Goal: Task Accomplishment & Management: Manage account settings

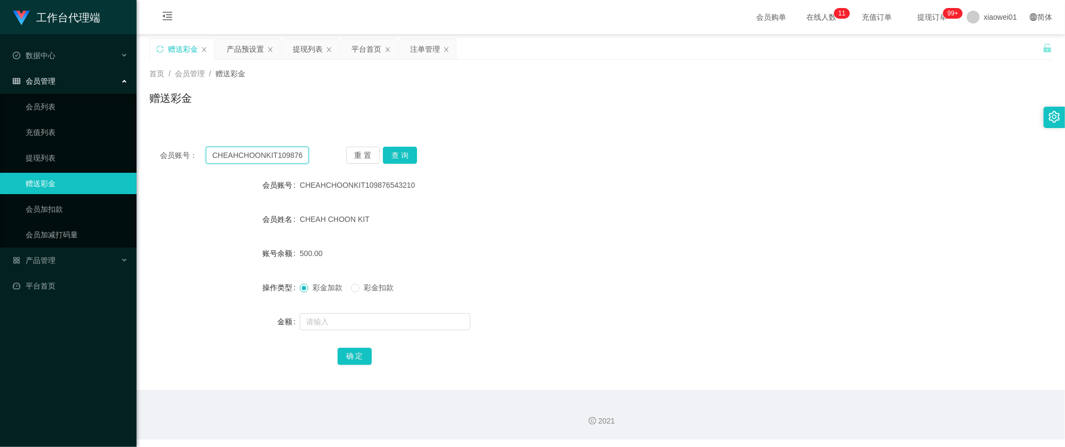
click at [275, 147] on input "CHEAHCHOONKIT109876543210" at bounding box center [257, 155] width 103 height 17
paste input "lun1216"
type input "lun1216"
click at [395, 148] on button "查 询" at bounding box center [400, 155] width 34 height 17
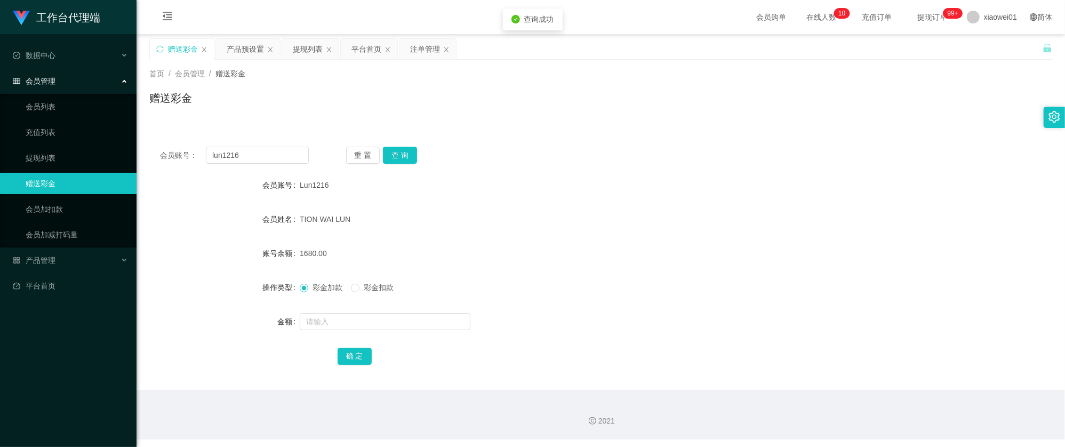
click at [300, 188] on span "Lun1216" at bounding box center [314, 185] width 29 height 9
copy span "Lun1216"
click at [178, 45] on div "赠送彩金" at bounding box center [183, 49] width 30 height 20
click at [374, 47] on div "平台首页" at bounding box center [366, 49] width 30 height 20
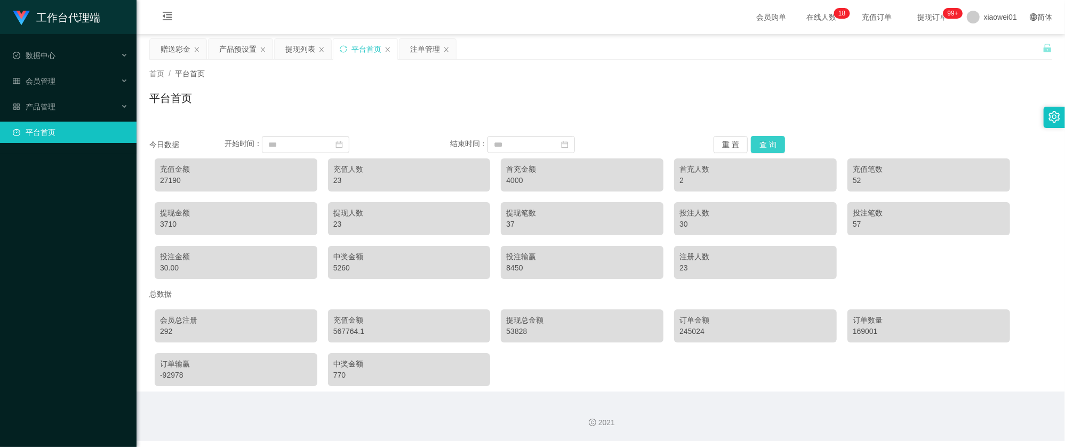
click at [766, 148] on button "查 询" at bounding box center [768, 144] width 34 height 17
click at [762, 144] on button "查 询" at bounding box center [768, 144] width 34 height 17
click at [751, 138] on button "查 询" at bounding box center [768, 144] width 34 height 17
click at [55, 77] on div "会员管理" at bounding box center [68, 80] width 137 height 21
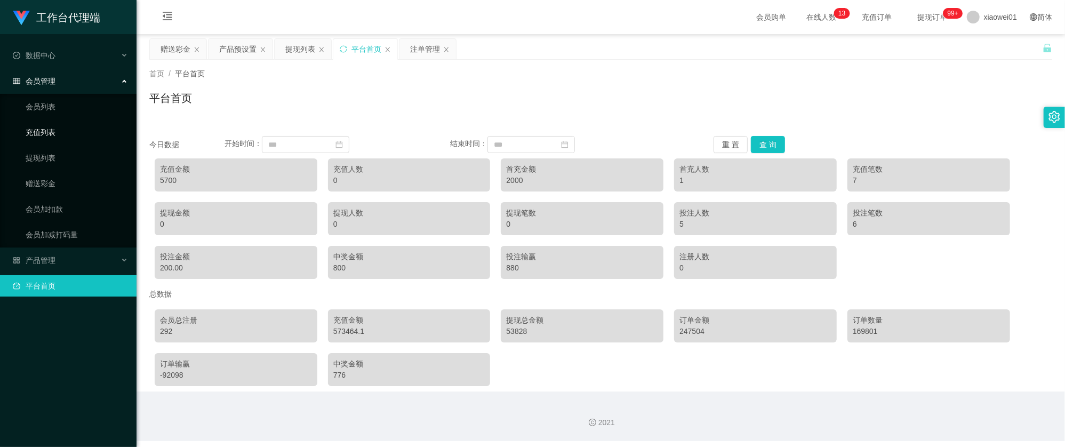
click at [58, 131] on link "充值列表" at bounding box center [77, 132] width 102 height 21
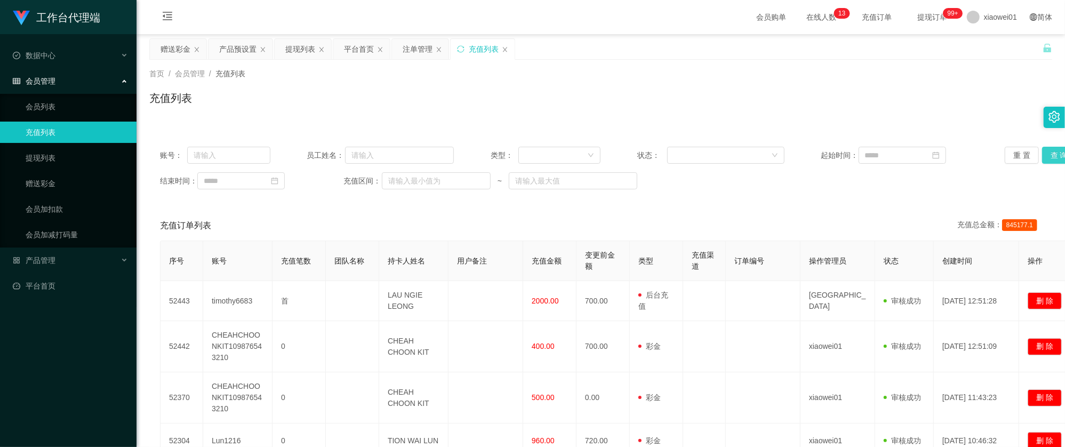
click at [1042, 156] on button "查 询" at bounding box center [1059, 155] width 34 height 17
click at [572, 166] on div "账号： 员工姓名： 类型： 状态： 起始时间： 重 置 查 询 结束时间： 充值区间： ~" at bounding box center [600, 168] width 903 height 64
click at [579, 157] on div at bounding box center [556, 155] width 62 height 16
click at [544, 173] on li "后台充值" at bounding box center [557, 176] width 82 height 17
click at [1052, 156] on button "查 询" at bounding box center [1059, 155] width 34 height 17
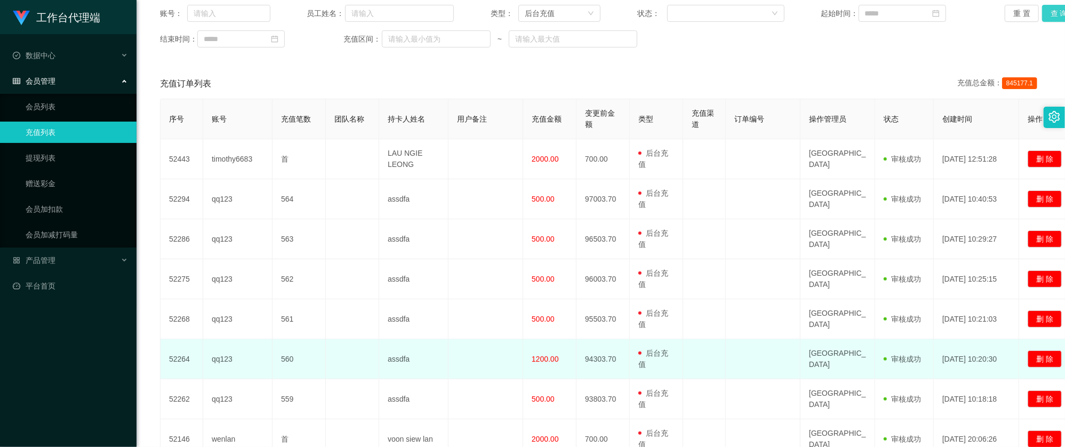
scroll to position [213, 0]
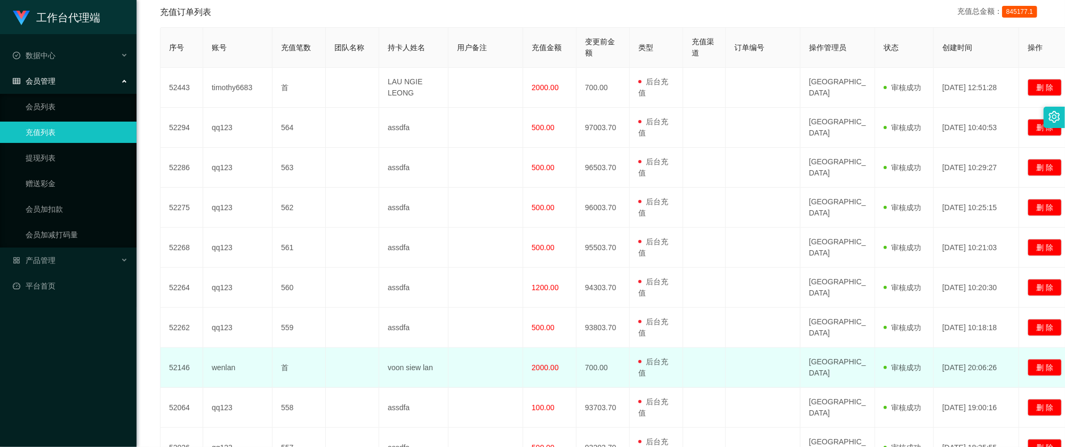
drag, startPoint x: 534, startPoint y: 365, endPoint x: 574, endPoint y: 369, distance: 40.2
click at [574, 369] on td "2000.00" at bounding box center [549, 368] width 53 height 40
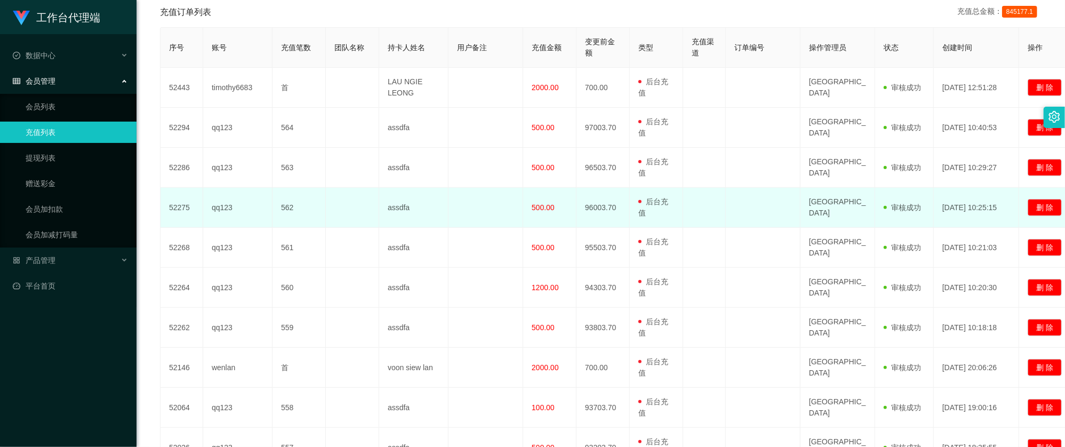
click at [553, 218] on td "500.00" at bounding box center [549, 208] width 53 height 40
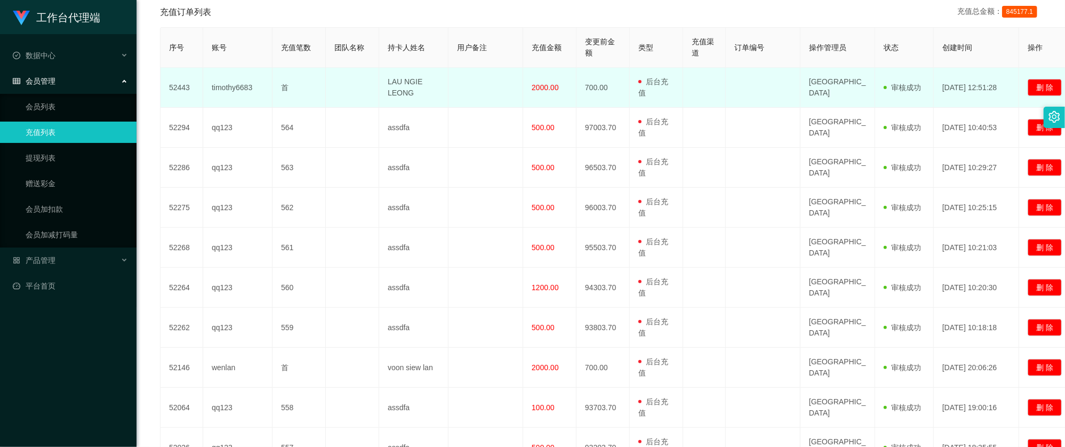
scroll to position [0, 0]
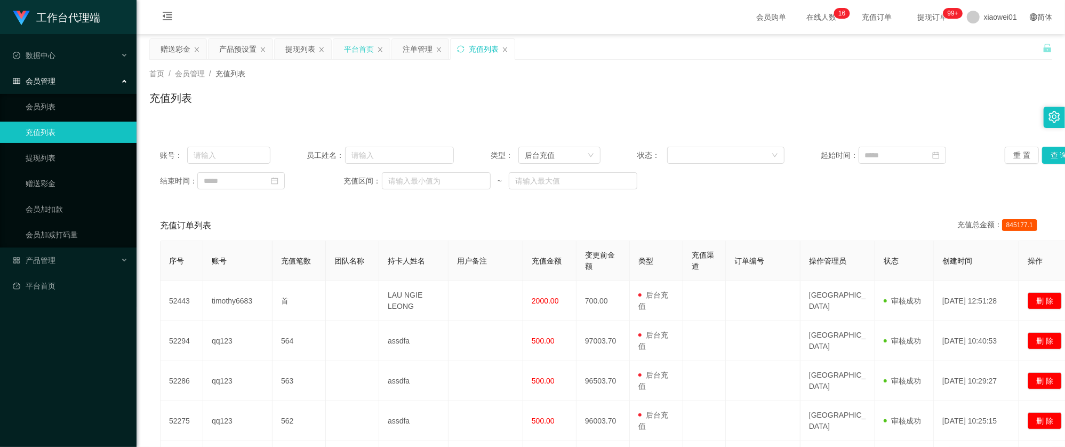
click at [346, 44] on div "平台首页" at bounding box center [359, 49] width 30 height 20
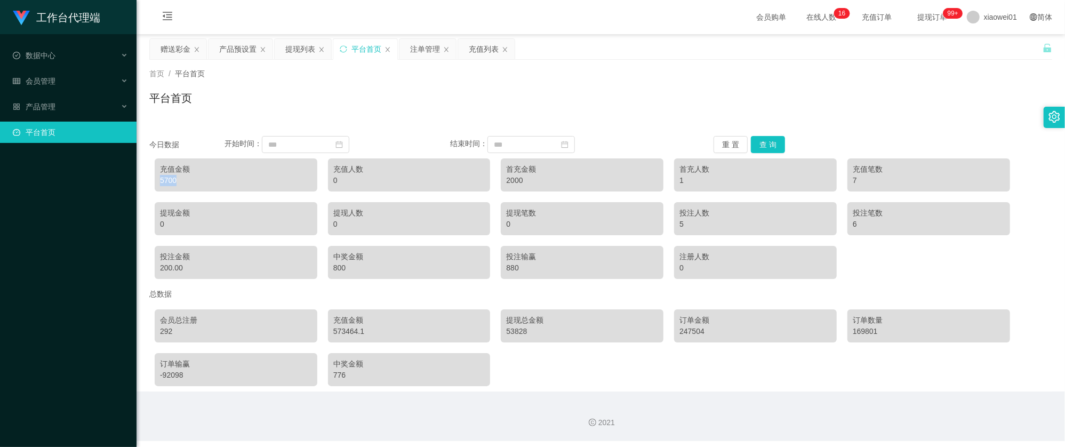
click at [170, 181] on div "5700" at bounding box center [236, 180] width 152 height 11
click at [485, 48] on div "充值列表" at bounding box center [484, 49] width 30 height 20
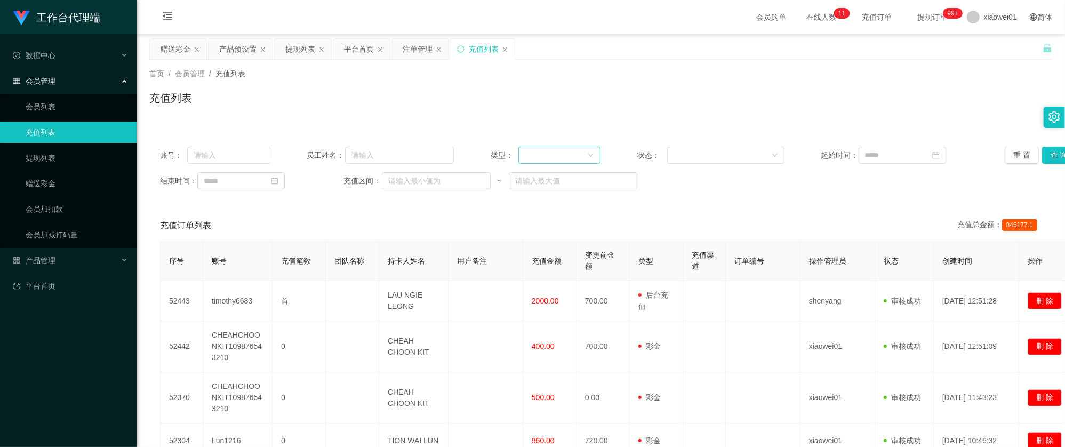
click at [542, 163] on div "账号： 员工姓名： 类型： 状态： 起始时间： 重 置 查 询 结束时间： 充值区间： ~" at bounding box center [600, 168] width 903 height 64
click at [547, 159] on div at bounding box center [556, 155] width 62 height 16
click at [552, 179] on li "后台充值" at bounding box center [557, 176] width 82 height 17
click at [1048, 165] on main "关闭左侧 关闭右侧 关闭其它 刷新页面 赠送彩金 产品预设置 提现列表 平台首页 注单管理 充值列表 首页 / 会员管理 / 充值列表 / 充值列表 账号： …" at bounding box center [601, 380] width 928 height 693
click at [1048, 156] on button "查 询" at bounding box center [1059, 155] width 34 height 17
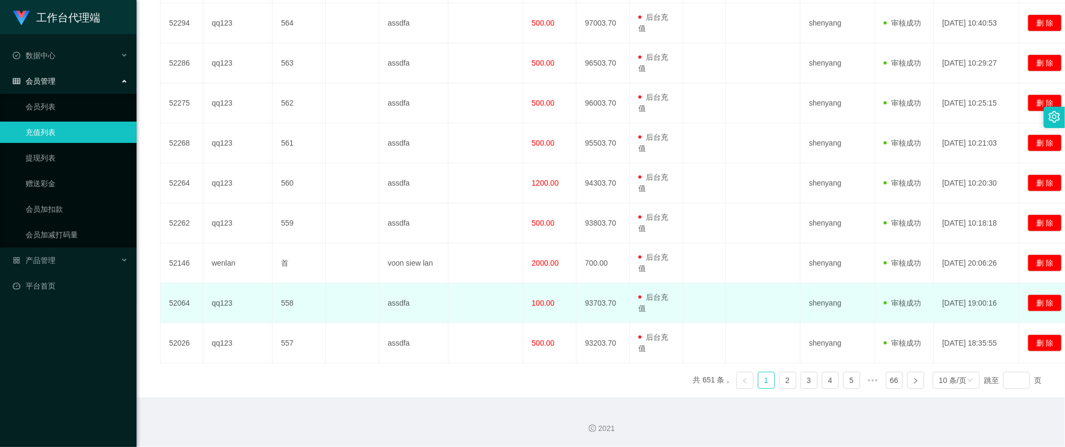
scroll to position [178, 0]
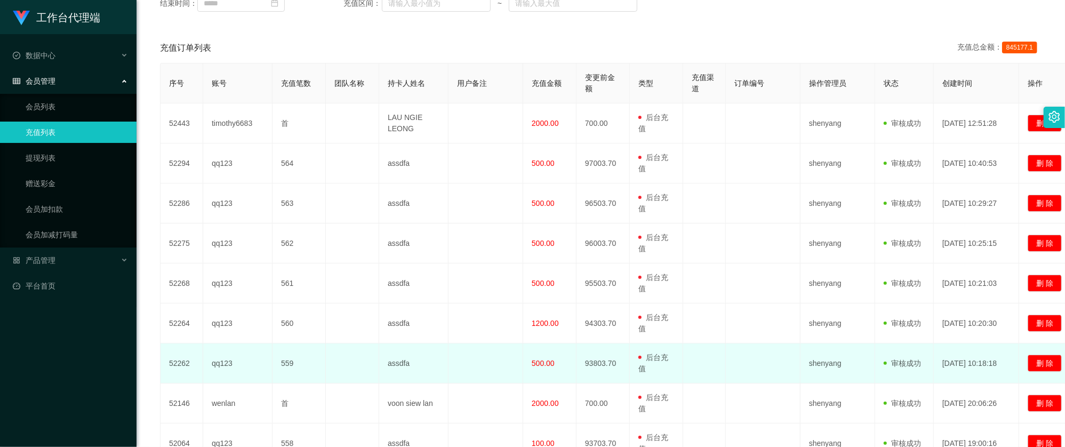
drag, startPoint x: 924, startPoint y: 360, endPoint x: 968, endPoint y: 367, distance: 45.2
click at [968, 367] on tr "52262 qq123 559 assdfa 500.00 93803.70 用户充值 后台充值 彩金 注册赠送 shenyang 审核驳回 审核成功 等待审…" at bounding box center [619, 363] width 917 height 40
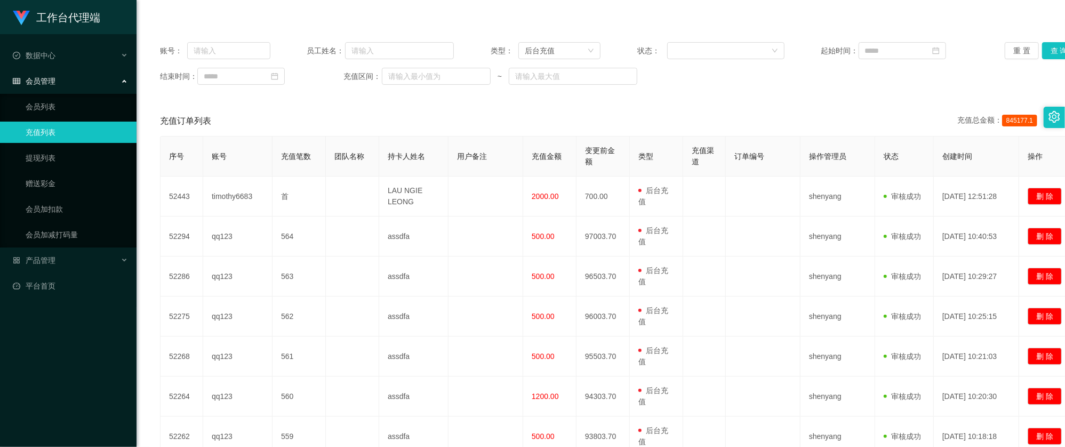
scroll to position [0, 0]
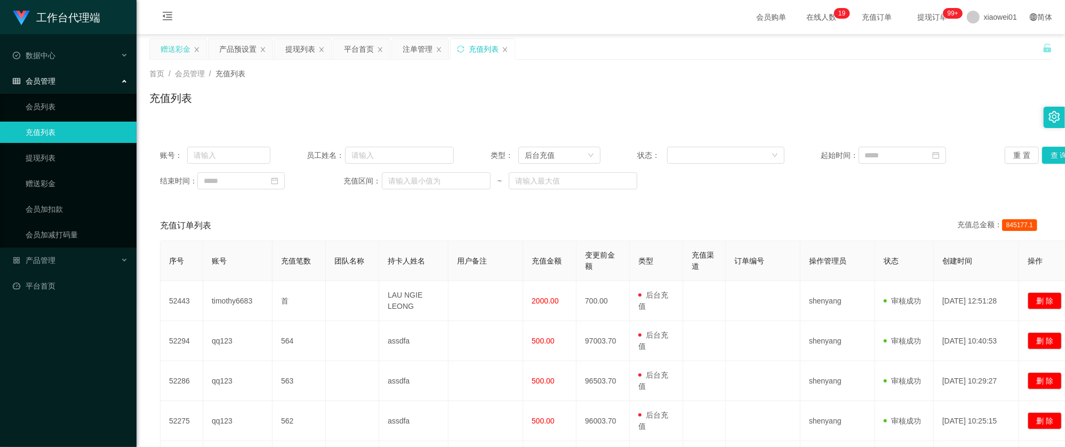
click at [178, 54] on div "赠送彩金" at bounding box center [176, 49] width 30 height 20
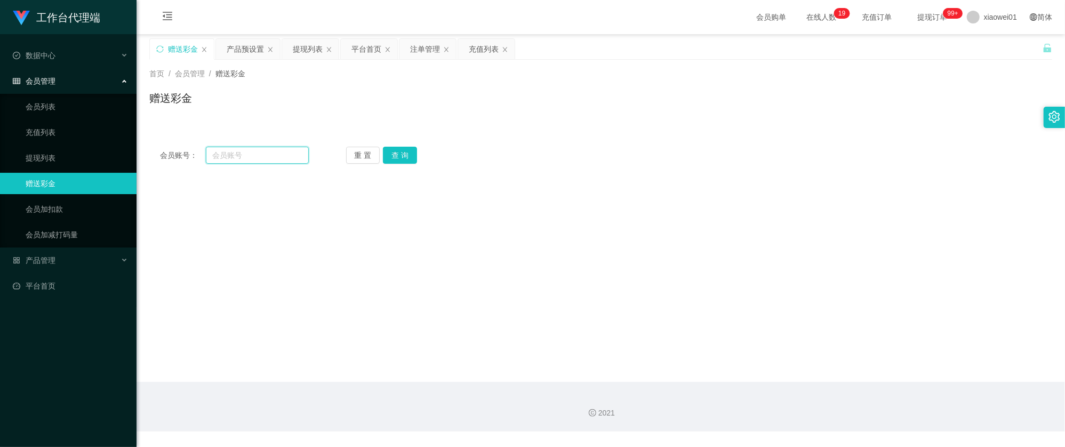
drag, startPoint x: 226, startPoint y: 154, endPoint x: 235, endPoint y: 156, distance: 8.8
click at [226, 154] on input "text" at bounding box center [257, 155] width 103 height 17
paste input "qwe888"
type input "qwe888"
click at [401, 151] on button "查 询" at bounding box center [400, 155] width 34 height 17
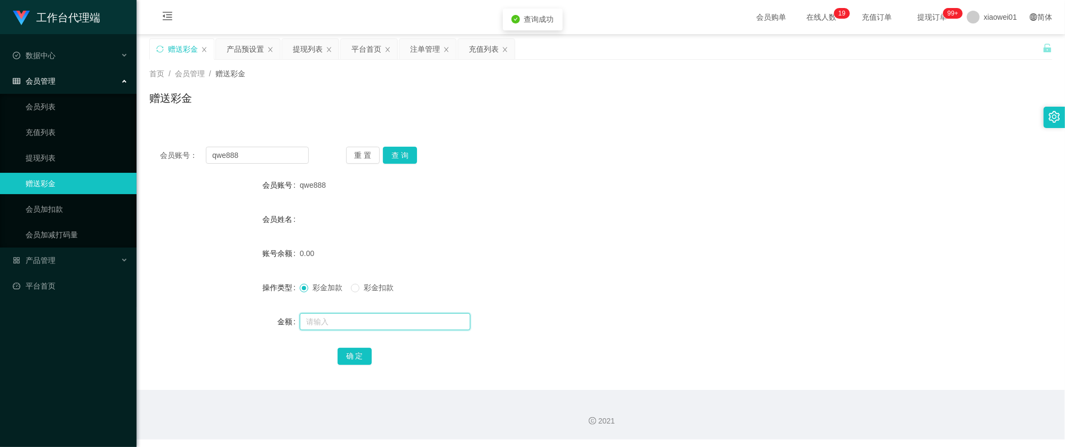
click at [376, 325] on input "text" at bounding box center [385, 321] width 171 height 17
type input "30"
click at [352, 356] on button "确 定" at bounding box center [355, 356] width 34 height 17
click at [683, 262] on div "0.00" at bounding box center [563, 253] width 527 height 21
click at [352, 318] on input "text" at bounding box center [385, 321] width 171 height 17
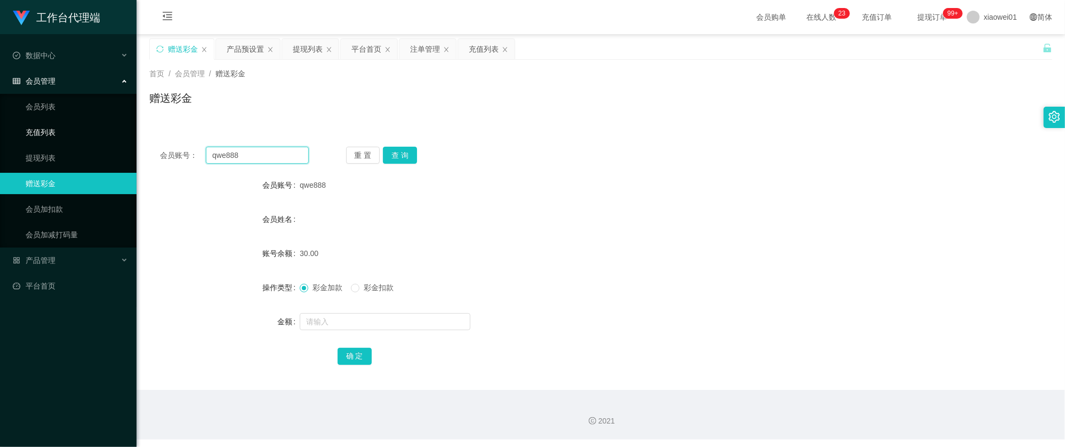
drag, startPoint x: 287, startPoint y: 150, endPoint x: 399, endPoint y: 143, distance: 112.7
click at [107, 135] on section "工作台代理端 数据中心 会员管理 会员列表 充值列表 提现列表 赠送彩金 会员加扣款 会员加减打码量 产品管理 平台首页 保存配置 重置配置 整体风格设置 主…" at bounding box center [532, 219] width 1065 height 439
paste input "lvy5555"
type input "lvy5555"
click at [410, 161] on button "查 询" at bounding box center [400, 155] width 34 height 17
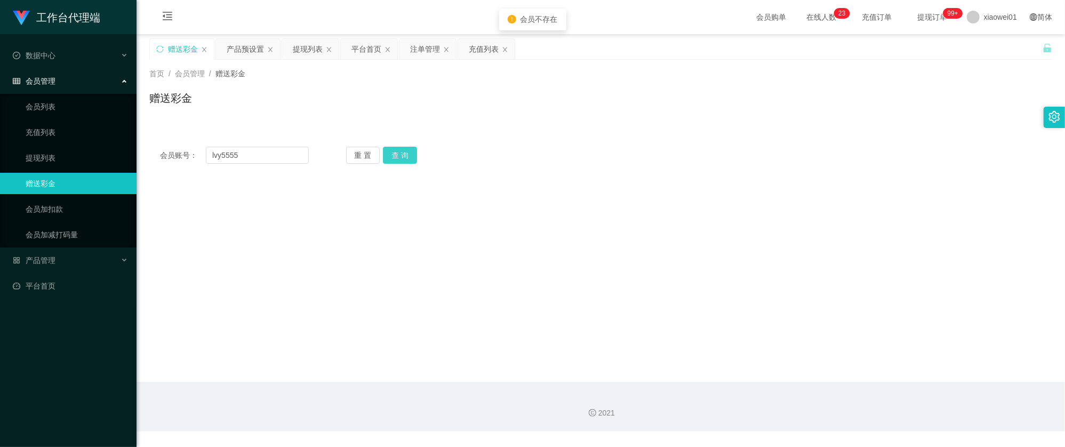
click at [403, 158] on button "查 询" at bounding box center [400, 155] width 34 height 17
click at [761, 201] on main "关闭左侧 关闭右侧 关闭其它 刷新页面 赠送彩金 产品预设置 提现列表 平台首页 注单管理 充值列表 首页 / 会员管理 / 赠送彩金 / 赠送彩金 会员账号…" at bounding box center [601, 208] width 928 height 348
click at [267, 151] on input "lvy5555" at bounding box center [257, 155] width 103 height 17
drag, startPoint x: 280, startPoint y: 150, endPoint x: 271, endPoint y: 150, distance: 8.5
click at [20, 122] on section "工作台代理端 数据中心 会员管理 会员列表 充值列表 提现列表 赠送彩金 会员加扣款 会员加减打码量 产品管理 平台首页 保存配置 重置配置 整体风格设置 主…" at bounding box center [532, 215] width 1065 height 431
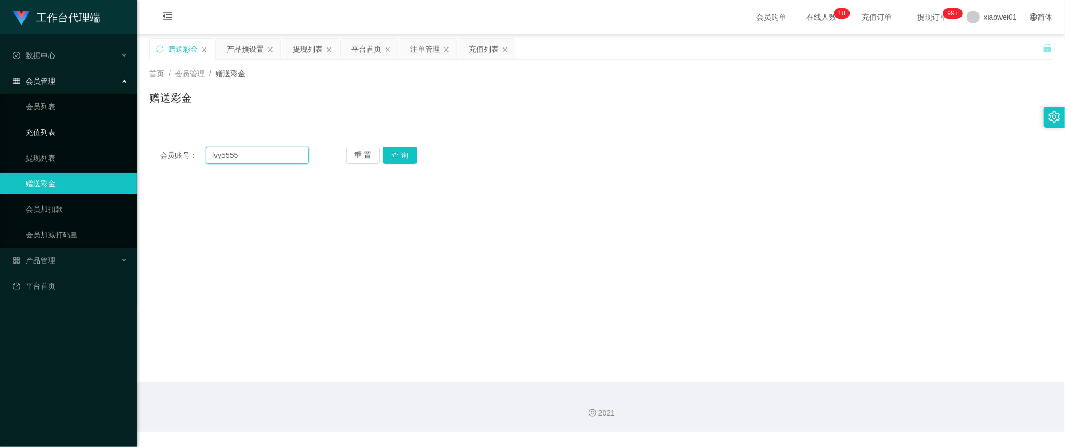
paste input "Sky123"
type input "Sky123"
click at [399, 162] on button "查 询" at bounding box center [400, 155] width 34 height 17
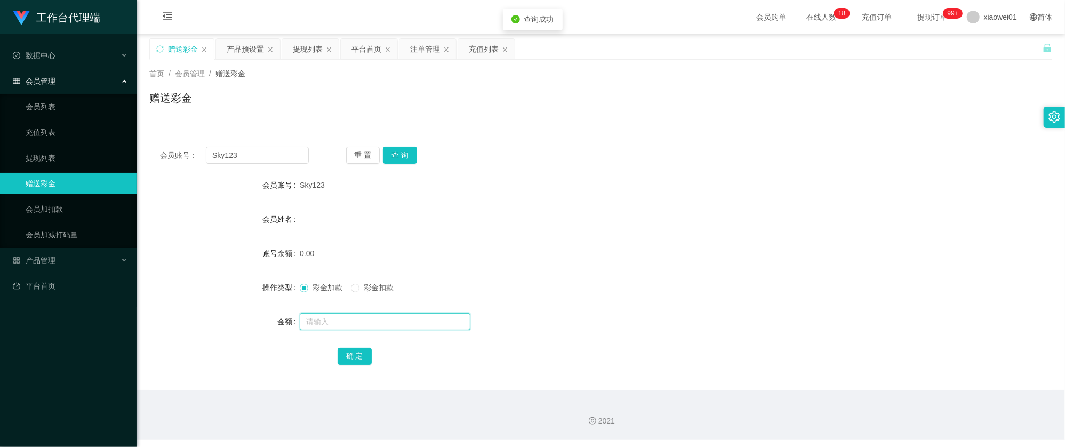
click at [333, 325] on input "text" at bounding box center [385, 321] width 171 height 17
type input "30"
click at [357, 347] on div "确 定" at bounding box center [601, 355] width 527 height 21
click at [355, 351] on button "确 定" at bounding box center [355, 356] width 34 height 17
click at [603, 260] on div "0.00" at bounding box center [563, 253] width 527 height 21
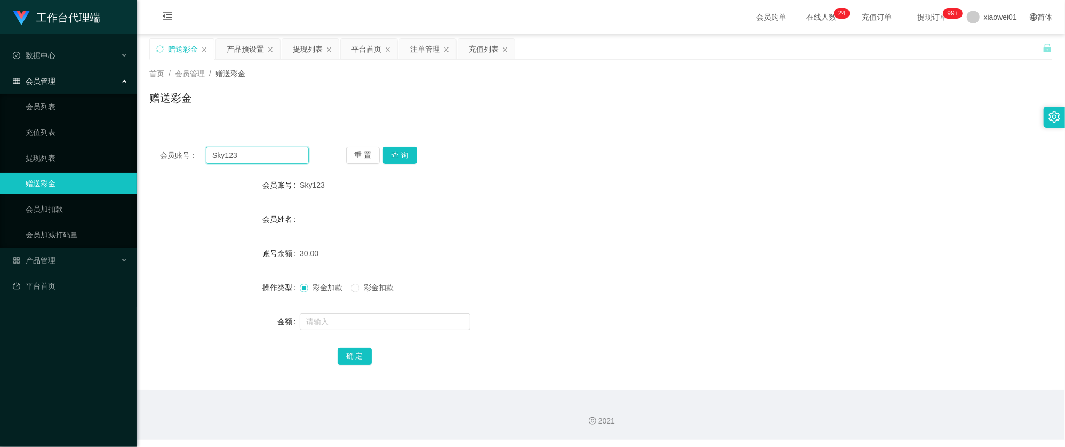
drag, startPoint x: 276, startPoint y: 157, endPoint x: 203, endPoint y: 157, distance: 73.1
click at [21, 143] on section "工作台代理端 数据中心 会员管理 会员列表 充值列表 提现列表 赠送彩金 会员加扣款 会员加减打码量 产品管理 平台首页 保存配置 重置配置 整体风格设置 主…" at bounding box center [532, 219] width 1065 height 439
paste input "weekyhoi"
type input "weekyhoi"
click at [402, 161] on button "查 询" at bounding box center [400, 155] width 34 height 17
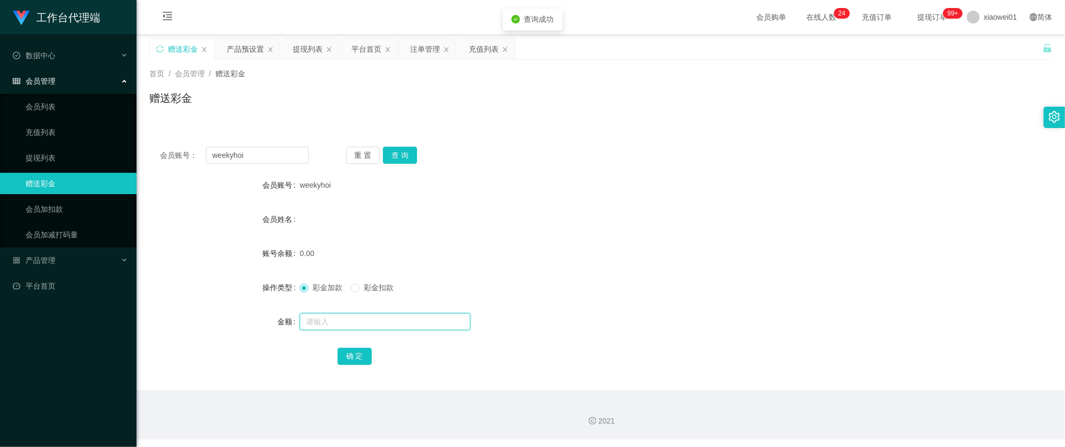
click at [326, 323] on input "text" at bounding box center [385, 321] width 171 height 17
type input "30"
click at [357, 352] on button "确 定" at bounding box center [355, 356] width 34 height 17
click at [672, 181] on div "weekyhoi" at bounding box center [563, 184] width 527 height 21
drag, startPoint x: 271, startPoint y: 163, endPoint x: 117, endPoint y: 148, distance: 154.8
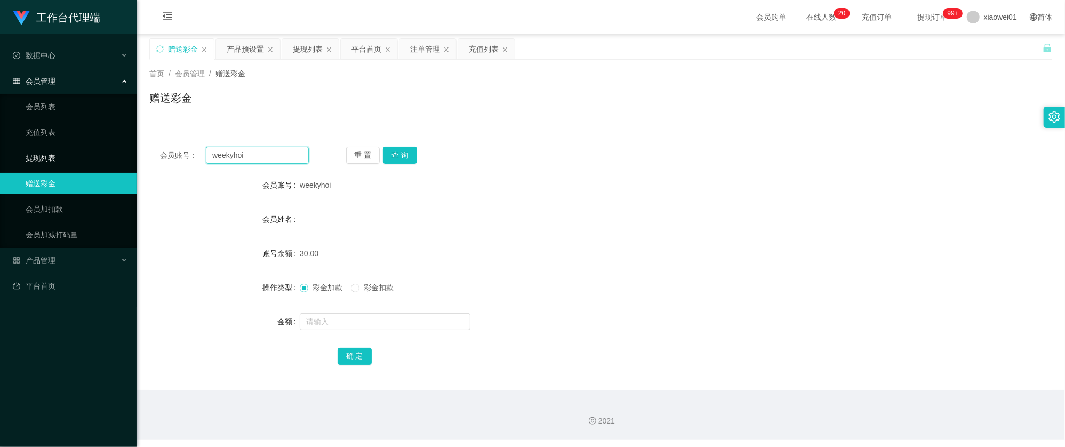
click at [118, 148] on section "工作台代理端 数据中心 会员管理 会员列表 充值列表 提现列表 赠送彩金 会员加扣款 会员加减打码量 产品管理 平台首页 保存配置 重置配置 整体风格设置 主…" at bounding box center [532, 219] width 1065 height 439
paste input "meen722"
type input "weemeen722"
click at [408, 148] on button "查 询" at bounding box center [400, 155] width 34 height 17
click at [348, 321] on input "text" at bounding box center [385, 321] width 171 height 17
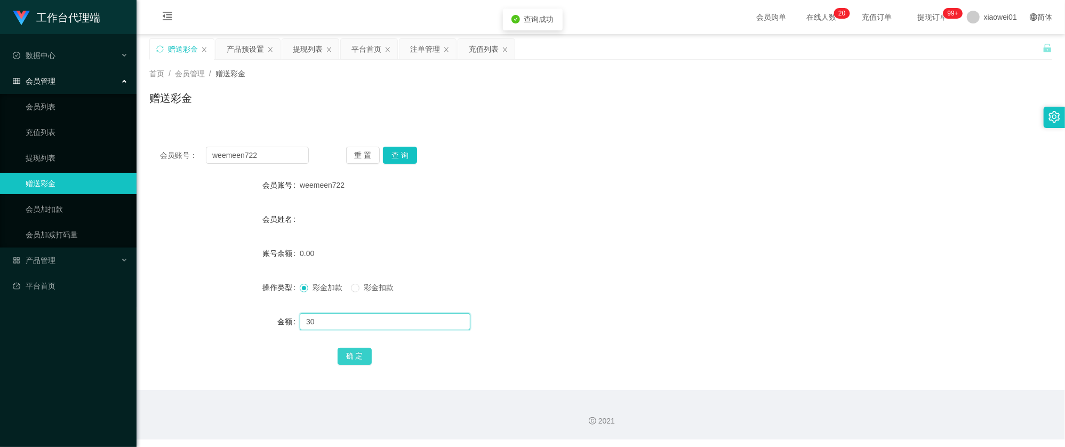
type input "30"
click at [342, 357] on button "确 定" at bounding box center [355, 356] width 34 height 17
click at [674, 263] on form "会员账号 weemeen722 会员姓名 账号余额 30.00 操作类型 彩金加款 彩金扣款 金额 确 定" at bounding box center [600, 270] width 903 height 192
drag, startPoint x: 271, startPoint y: 148, endPoint x: 62, endPoint y: 131, distance: 209.7
click at [62, 132] on section "工作台代理端 数据中心 会员管理 会员列表 充值列表 提现列表 赠送彩金 会员加扣款 会员加减打码量 产品管理 平台首页 保存配置 重置配置 整体风格设置 主…" at bounding box center [532, 219] width 1065 height 439
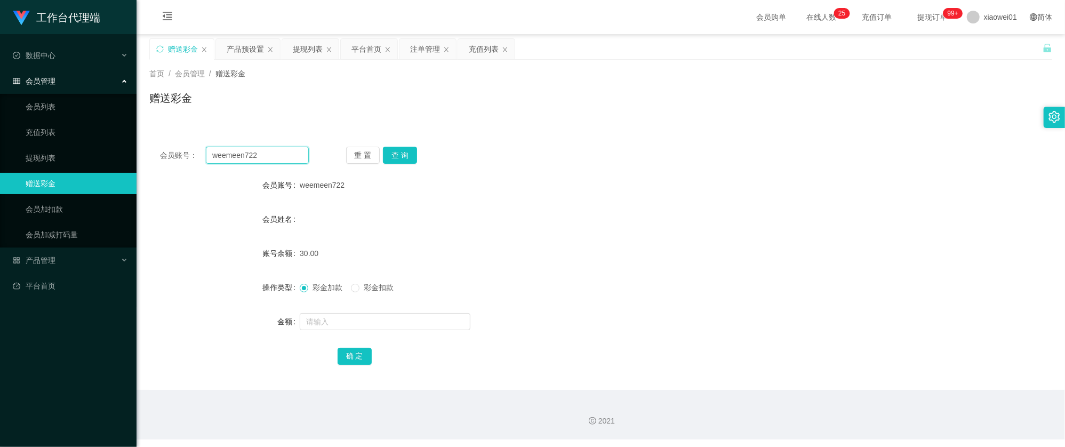
paste input "yew1605"
type input "yew1605"
click at [407, 150] on button "查 询" at bounding box center [400, 155] width 34 height 17
click at [383, 327] on input "text" at bounding box center [385, 321] width 171 height 17
type input "30"
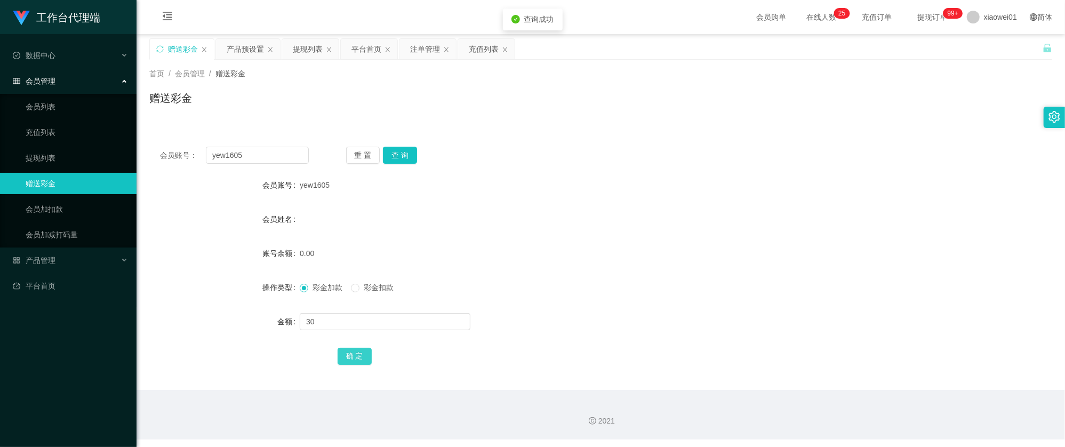
drag, startPoint x: 354, startPoint y: 355, endPoint x: 373, endPoint y: 355, distance: 19.2
click at [354, 355] on button "确 定" at bounding box center [355, 356] width 34 height 17
click at [636, 248] on div "0.00" at bounding box center [563, 253] width 527 height 21
drag, startPoint x: 255, startPoint y: 150, endPoint x: 74, endPoint y: 148, distance: 181.3
click at [76, 148] on section "工作台代理端 数据中心 会员管理 会员列表 充值列表 提现列表 赠送彩金 会员加扣款 会员加减打码量 产品管理 平台首页 保存配置 重置配置 整体风格设置 主…" at bounding box center [532, 219] width 1065 height 439
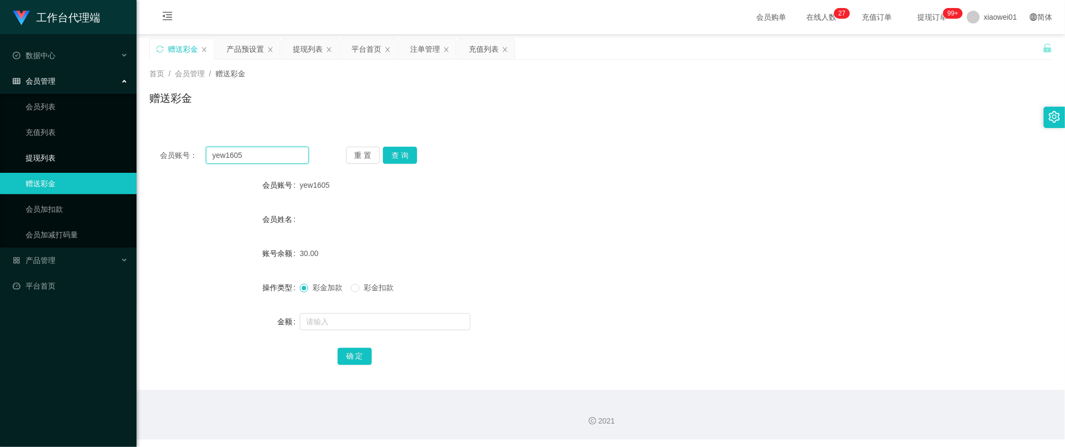
paste input "jkjkhhh77"
type input "jkjkhhh77"
click at [398, 158] on button "查 询" at bounding box center [400, 155] width 34 height 17
click at [366, 324] on input "text" at bounding box center [385, 321] width 171 height 17
type input "30"
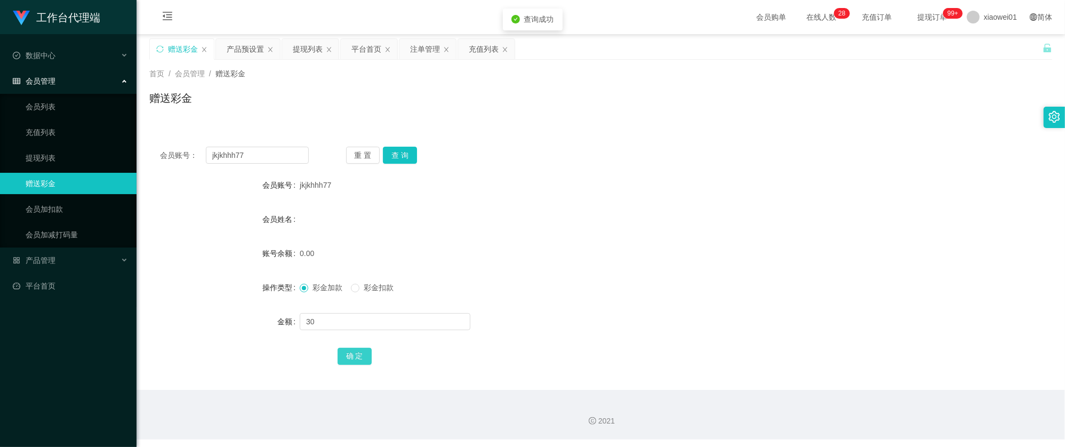
click at [355, 352] on button "确 定" at bounding box center [355, 356] width 34 height 17
click at [681, 213] on div "会员姓名" at bounding box center [600, 218] width 903 height 21
drag, startPoint x: 274, startPoint y: 161, endPoint x: 41, endPoint y: 121, distance: 236.4
click at [41, 122] on section "工作台代理端 数据中心 会员管理 会员列表 充值列表 提现列表 赠送彩金 会员加扣款 会员加减打码量 产品管理 平台首页 保存配置 重置配置 整体风格设置 主…" at bounding box center [532, 219] width 1065 height 439
paste input "xingstar18"
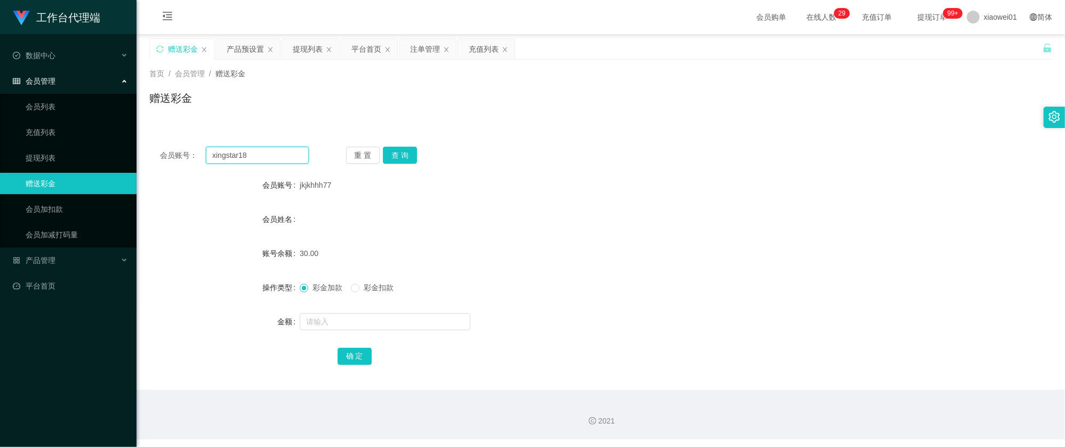
type input "xingstar18"
click at [402, 156] on button "查 询" at bounding box center [400, 155] width 34 height 17
click at [387, 325] on input "text" at bounding box center [385, 321] width 171 height 17
type input "30"
click at [366, 355] on button "确 定" at bounding box center [355, 356] width 34 height 17
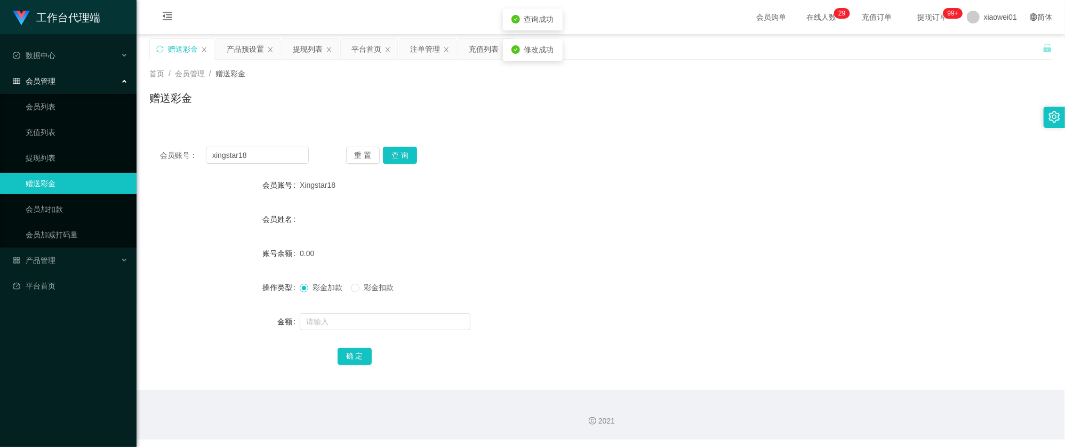
click at [677, 248] on div "0.00" at bounding box center [563, 253] width 527 height 21
drag, startPoint x: 288, startPoint y: 162, endPoint x: 46, endPoint y: 146, distance: 243.1
click at [49, 148] on section "工作台代理端 数据中心 会员管理 会员列表 充值列表 提现列表 赠送彩金 会员加扣款 会员加减打码量 产品管理 平台首页 保存配置 重置配置 整体风格设置 主…" at bounding box center [532, 219] width 1065 height 439
paste input "ivy5555"
type input "ivy5555"
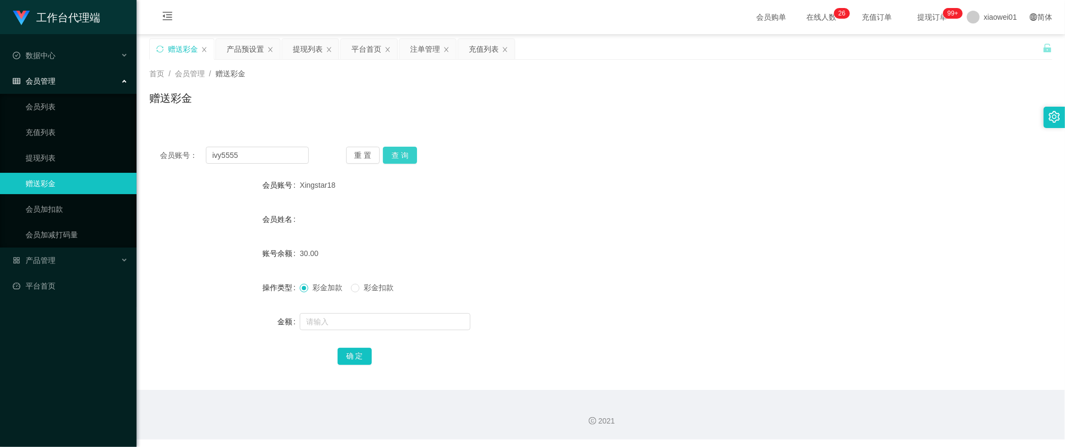
click at [408, 148] on button "查 询" at bounding box center [400, 155] width 34 height 17
click at [366, 315] on input "text" at bounding box center [385, 321] width 171 height 17
type input "30"
click at [370, 352] on button "确 定" at bounding box center [355, 356] width 34 height 17
click at [728, 220] on div "会员姓名" at bounding box center [600, 218] width 903 height 21
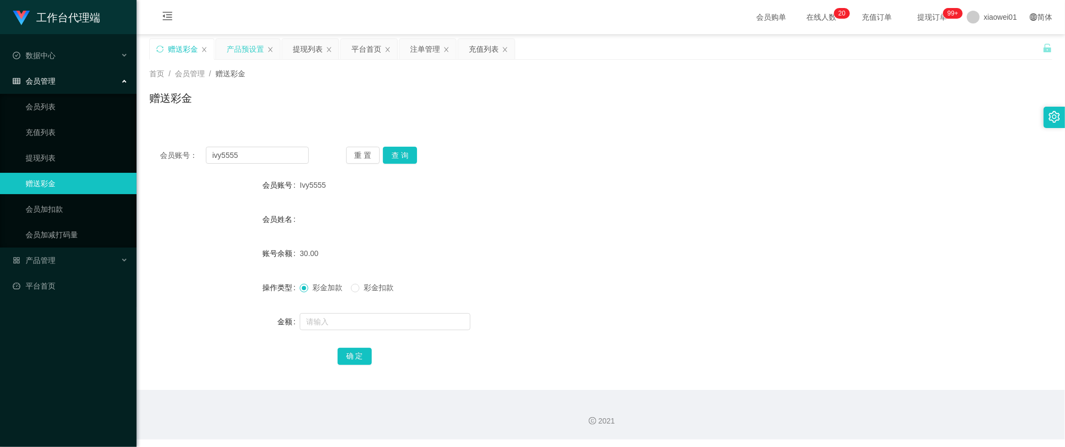
click at [243, 41] on div "产品预设置" at bounding box center [245, 49] width 37 height 20
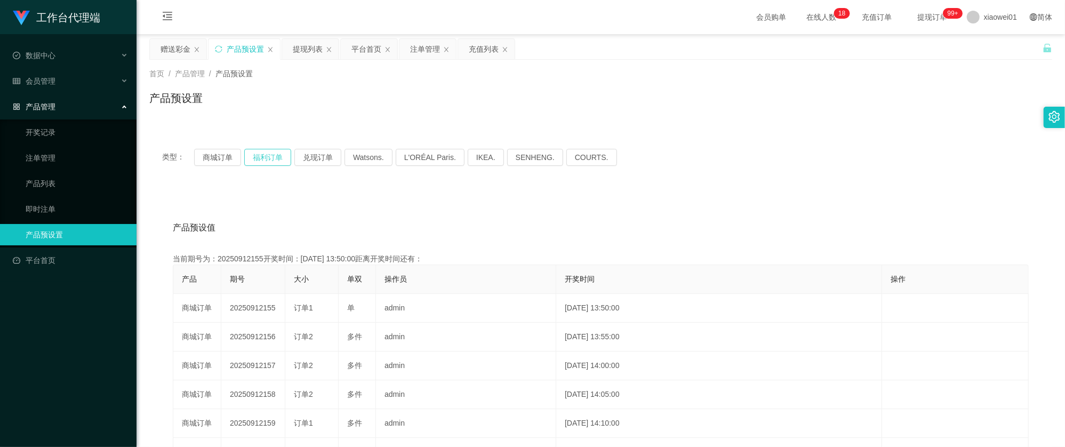
click at [267, 159] on button "福利订单" at bounding box center [267, 157] width 47 height 17
click at [216, 161] on button "商城订单" at bounding box center [217, 157] width 47 height 17
click at [435, 52] on div "注单管理" at bounding box center [425, 49] width 30 height 20
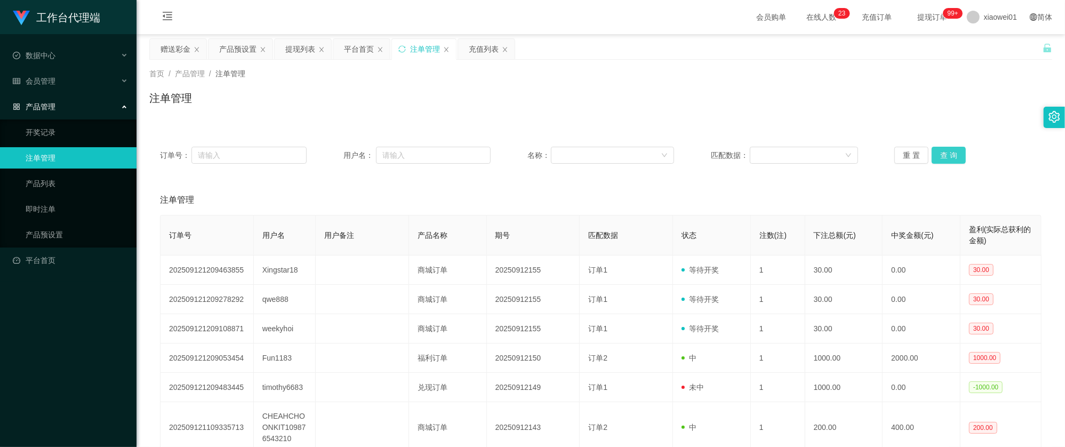
click at [957, 154] on button "查 询" at bounding box center [949, 155] width 34 height 17
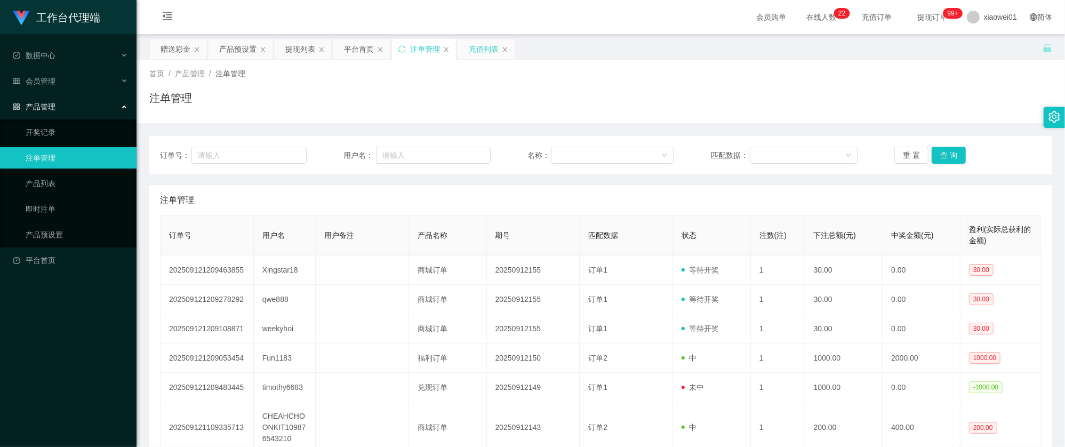
click at [475, 52] on div "充值列表" at bounding box center [484, 49] width 30 height 20
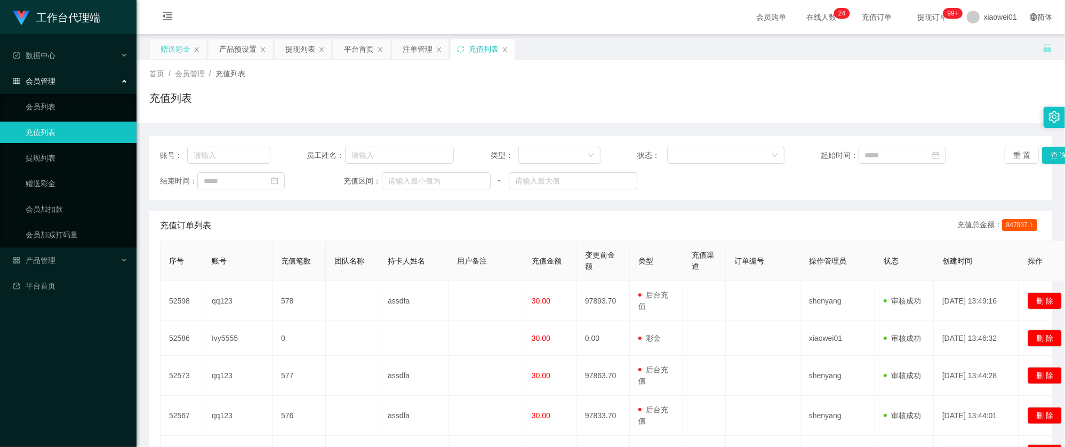
click at [163, 42] on div "赠送彩金" at bounding box center [176, 49] width 30 height 20
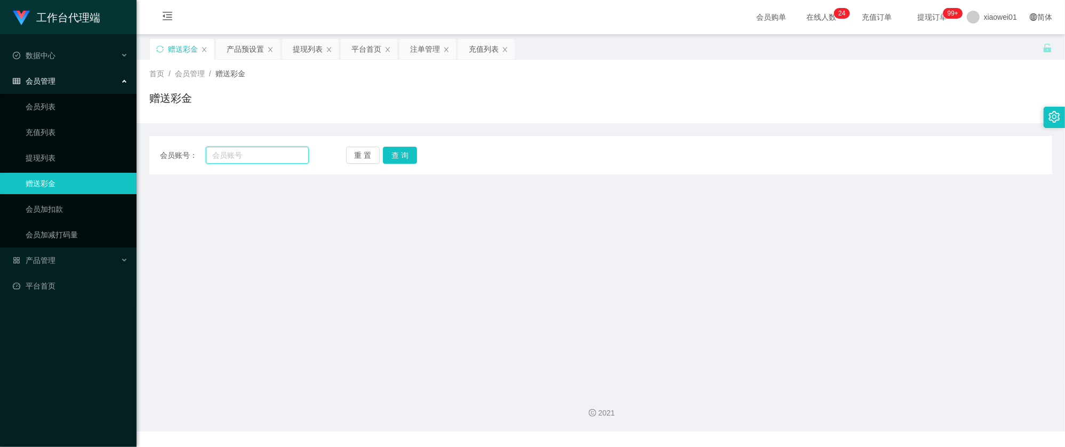
click at [278, 161] on input "text" at bounding box center [257, 155] width 103 height 17
type input "ivy5555"
click at [412, 149] on div "会员账号： ivy5555 重 置 查 询 会员账号 会员姓名 账号余额 操作类型 彩金加款 彩金扣款 金额 确 定" at bounding box center [600, 155] width 903 height 38
click at [413, 160] on button "查 询" at bounding box center [400, 155] width 34 height 17
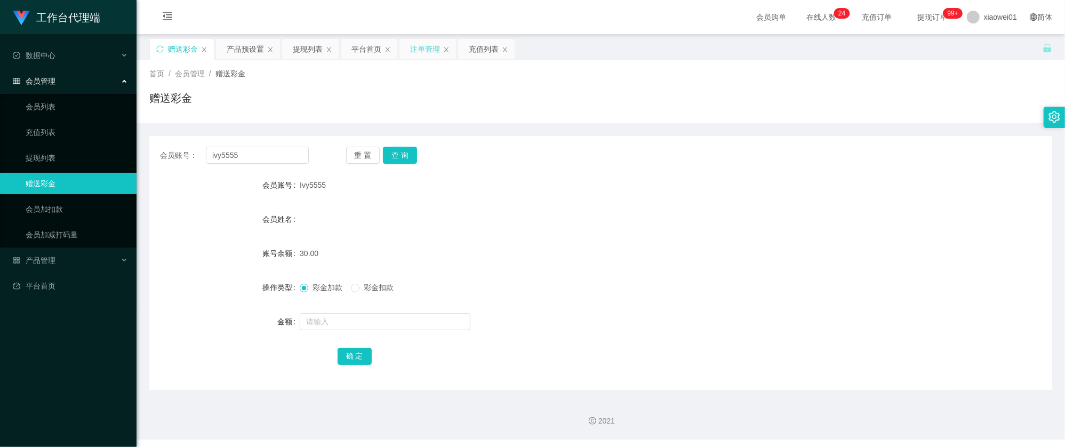
click at [434, 48] on div "注单管理" at bounding box center [425, 49] width 30 height 20
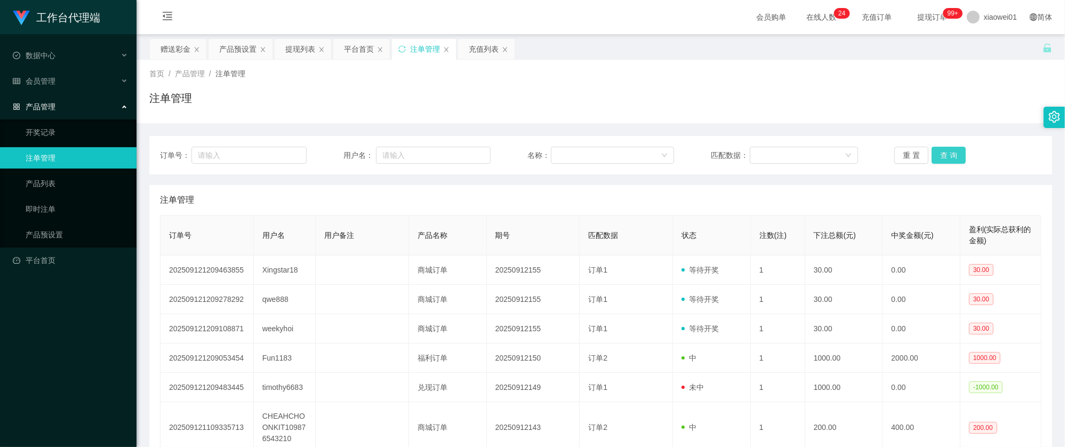
click at [949, 148] on button "查 询" at bounding box center [949, 155] width 34 height 17
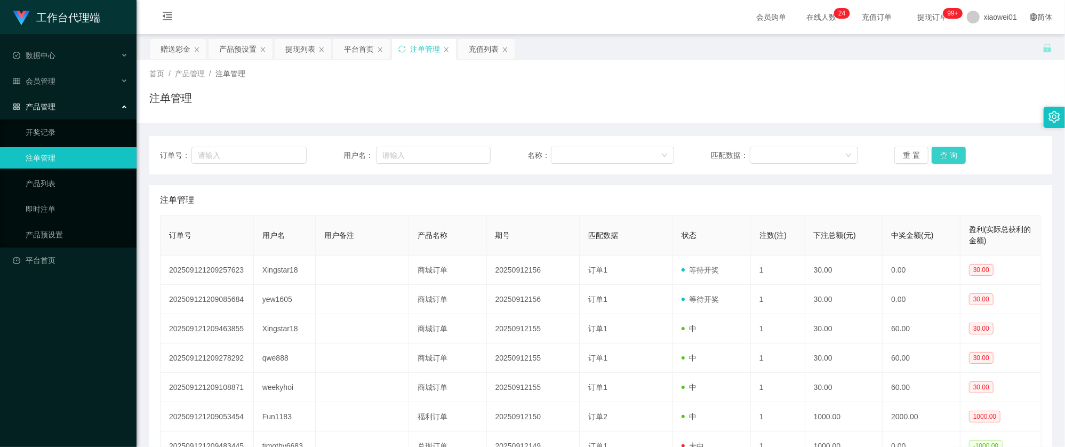
click at [949, 149] on button "查 询" at bounding box center [949, 155] width 34 height 17
click at [224, 46] on div "产品预设置" at bounding box center [237, 49] width 37 height 20
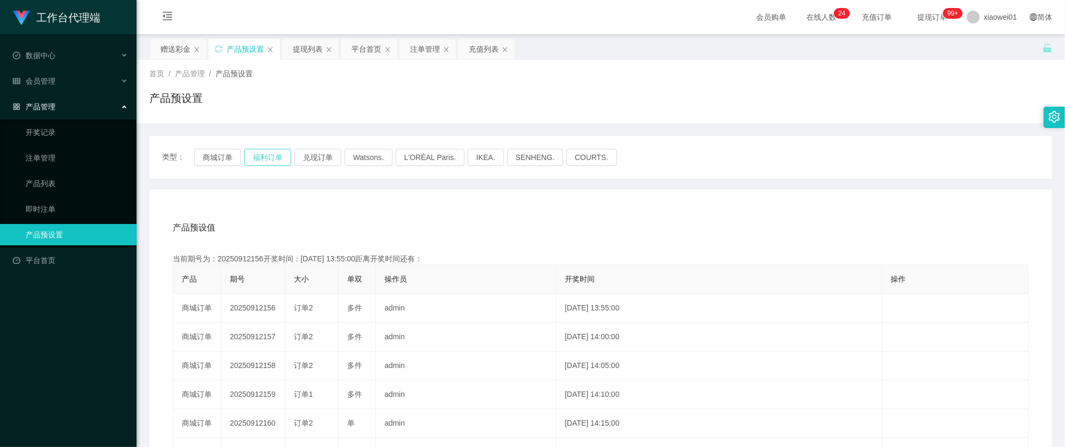
click at [261, 163] on button "福利订单" at bounding box center [267, 157] width 47 height 17
click at [218, 157] on button "商城订单" at bounding box center [217, 157] width 47 height 17
click at [222, 157] on button "商城订单" at bounding box center [217, 157] width 47 height 17
click at [227, 157] on button "商城订单" at bounding box center [217, 157] width 47 height 17
click at [252, 46] on div "产品预设置" at bounding box center [245, 49] width 37 height 20
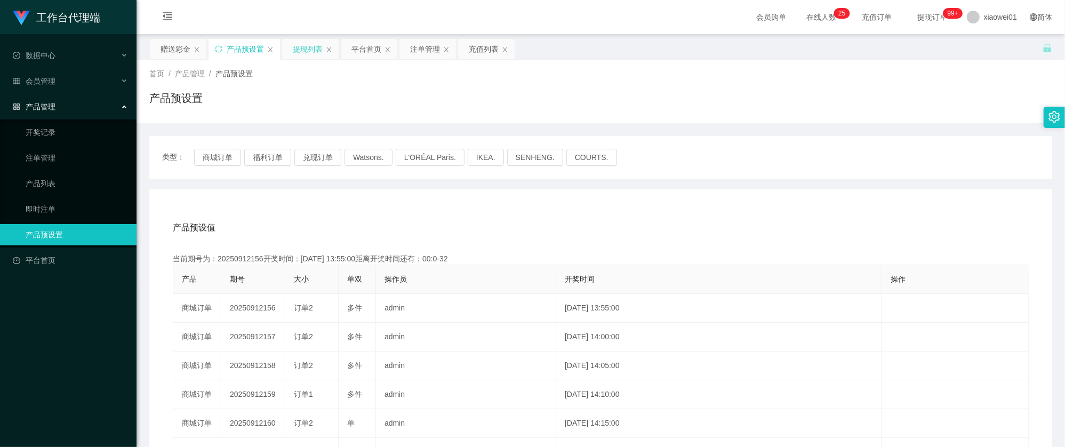
click at [312, 47] on div "提现列表" at bounding box center [308, 49] width 30 height 20
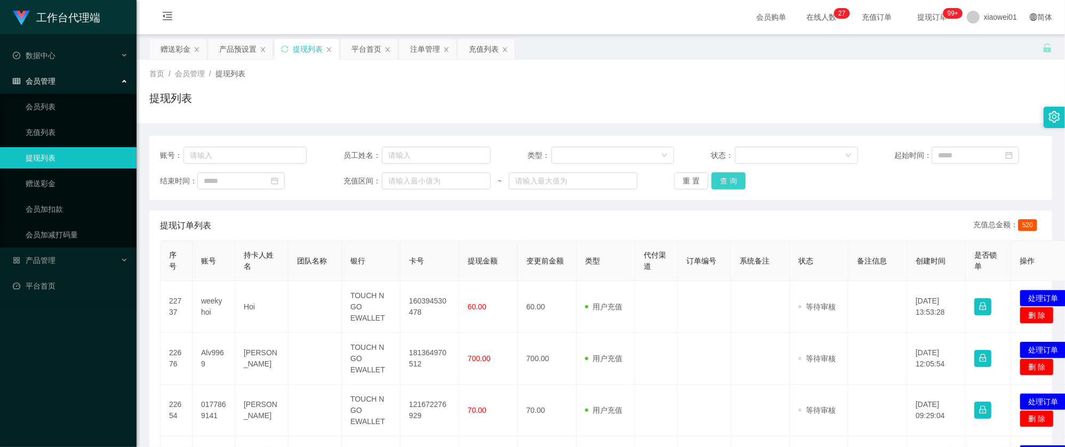
click at [734, 182] on button "查 询" at bounding box center [728, 180] width 34 height 17
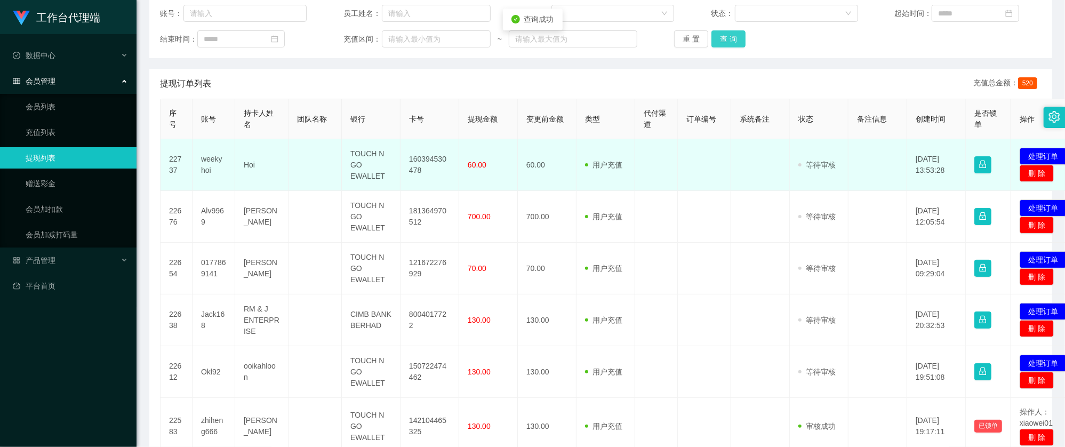
scroll to position [284, 0]
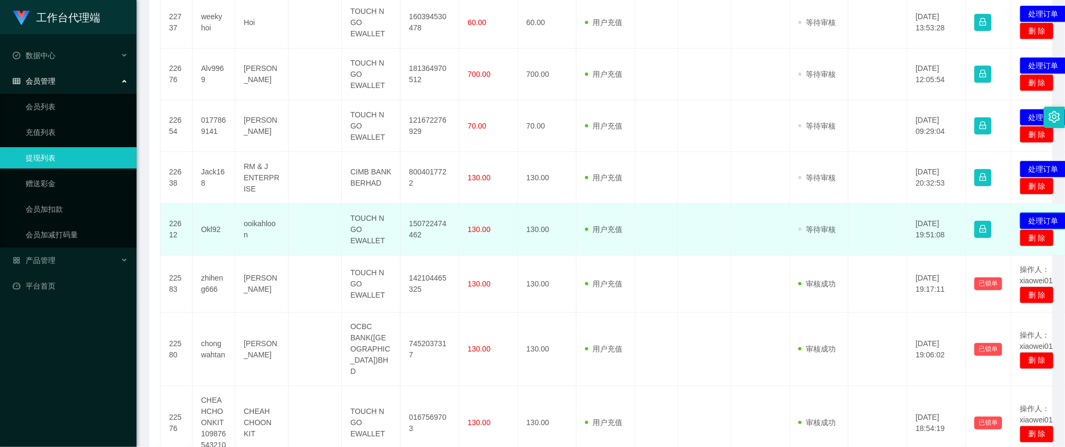
click at [1032, 224] on button "处理订单" at bounding box center [1043, 220] width 47 height 17
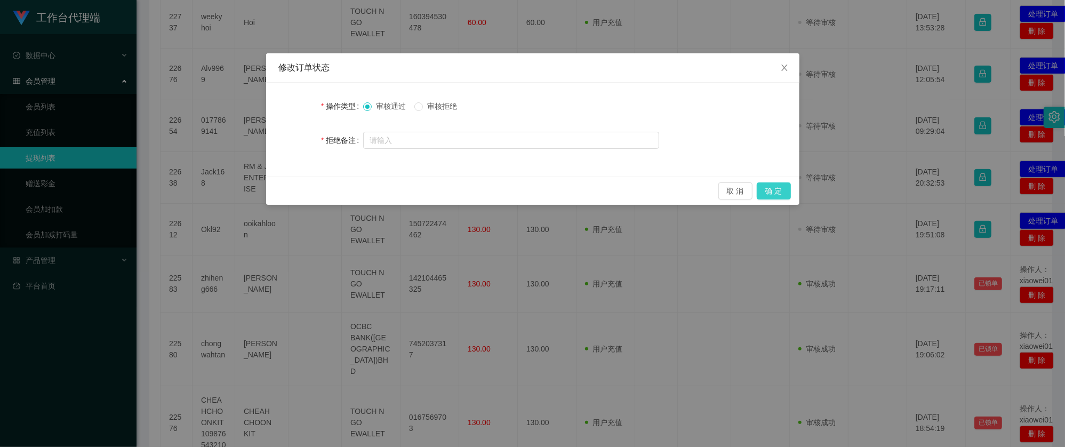
click at [783, 187] on button "确 定" at bounding box center [774, 190] width 34 height 17
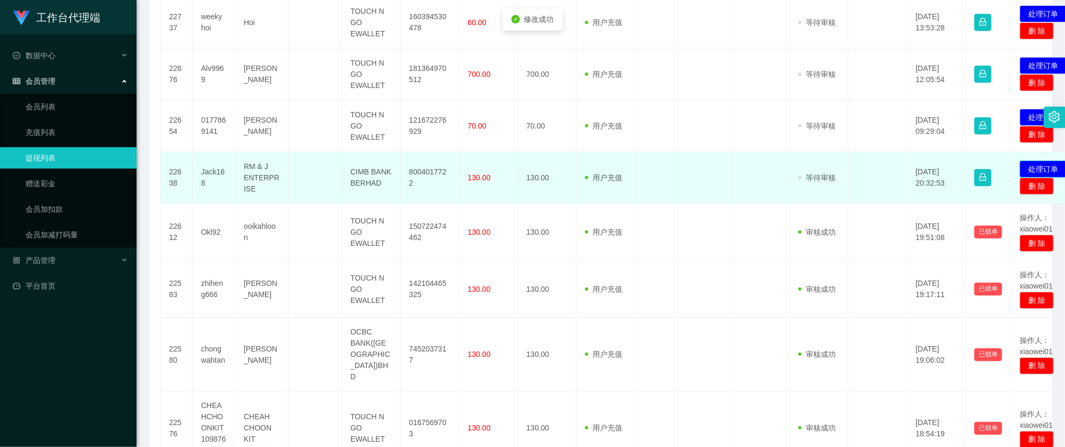
click at [1036, 173] on button "处理订单" at bounding box center [1043, 169] width 47 height 17
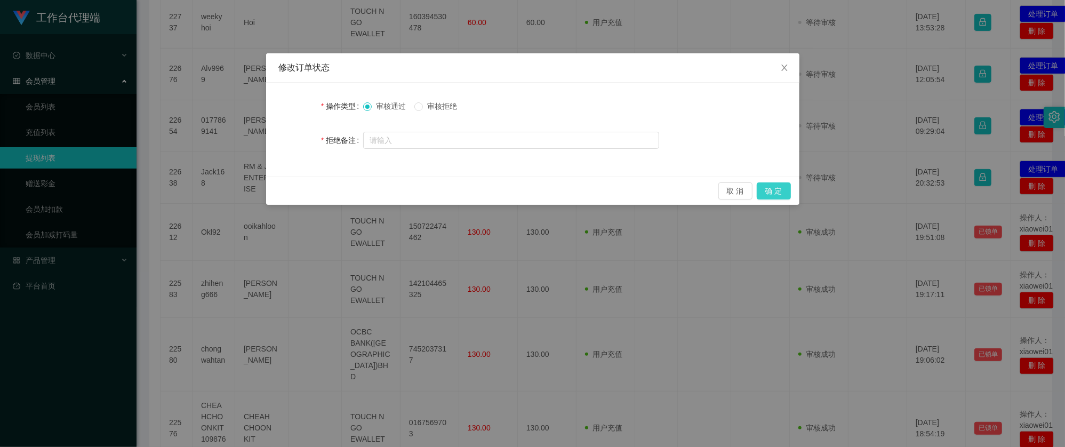
click at [764, 187] on button "确 定" at bounding box center [774, 190] width 34 height 17
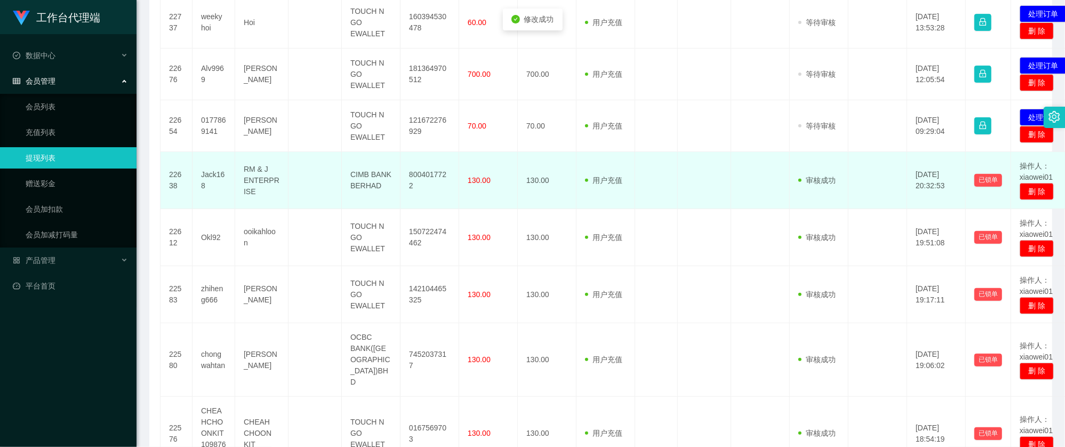
scroll to position [213, 0]
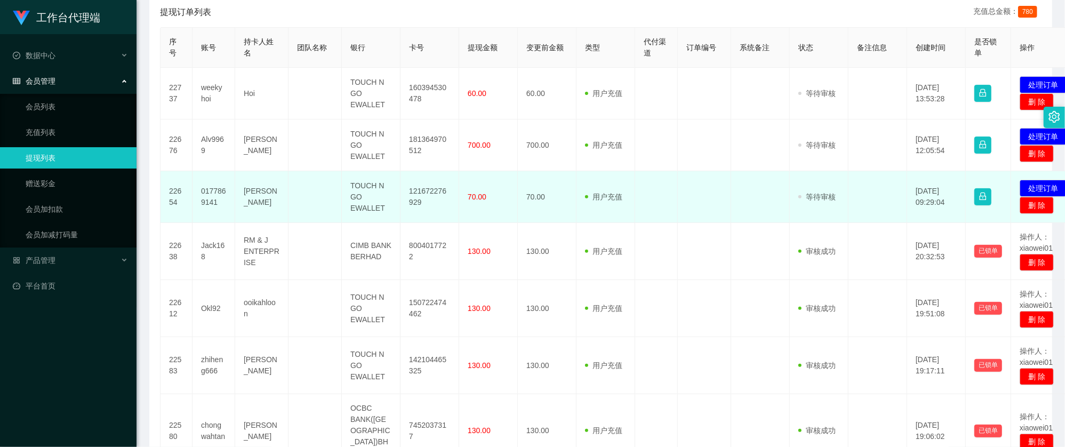
click at [202, 191] on td "0177869141" at bounding box center [213, 197] width 43 height 52
click at [221, 197] on td "0177869141" at bounding box center [213, 197] width 43 height 52
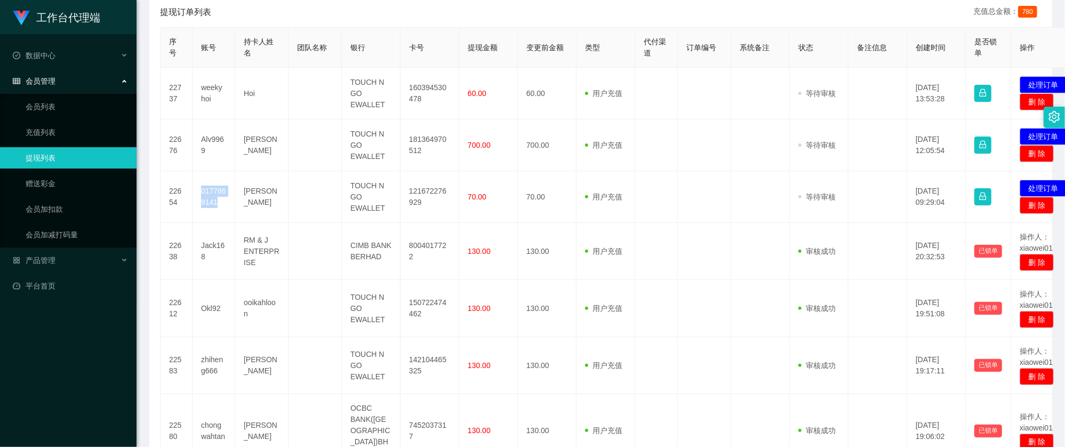
copy td "0177869141"
click at [1041, 186] on button "处理订单" at bounding box center [1043, 188] width 47 height 17
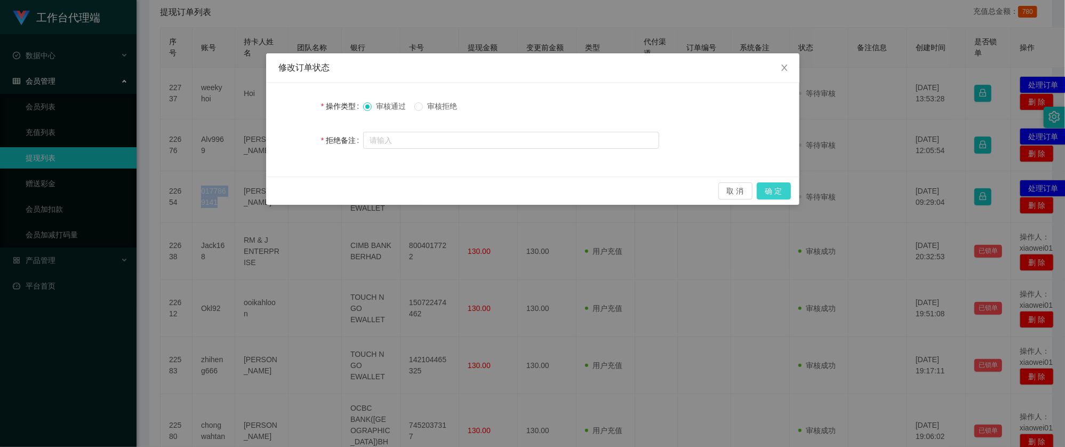
click at [777, 189] on button "确 定" at bounding box center [774, 190] width 34 height 17
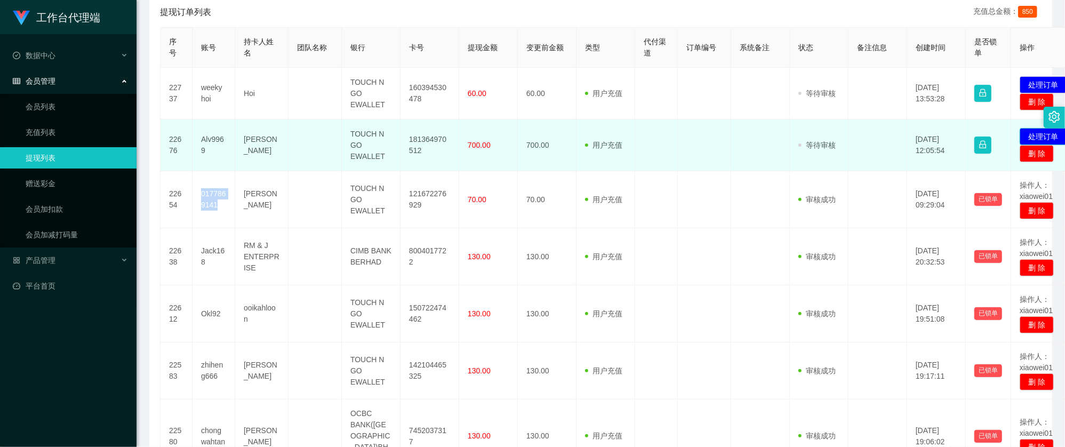
click at [1036, 135] on button "处理订单" at bounding box center [1043, 136] width 47 height 17
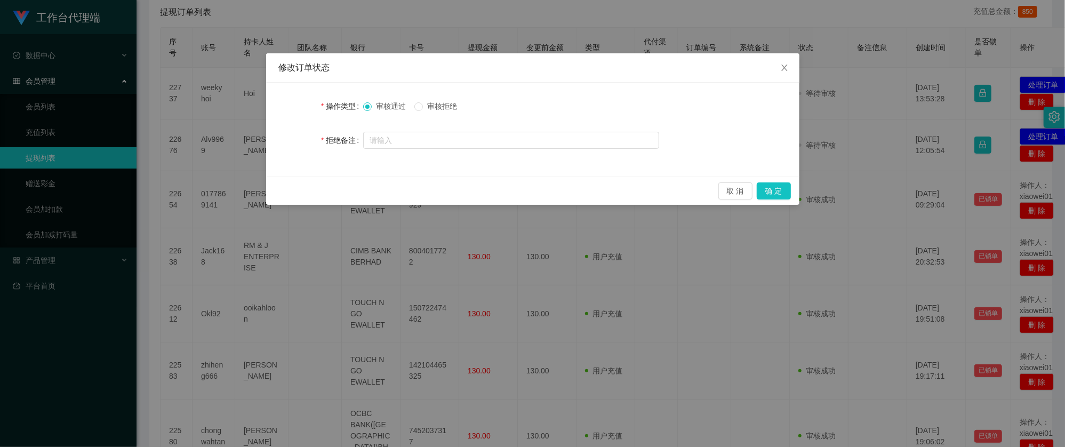
click at [875, 155] on div "修改订单状态 操作类型 审核通过 审核拒绝 拒绝备注 取 消 确 定" at bounding box center [532, 223] width 1065 height 447
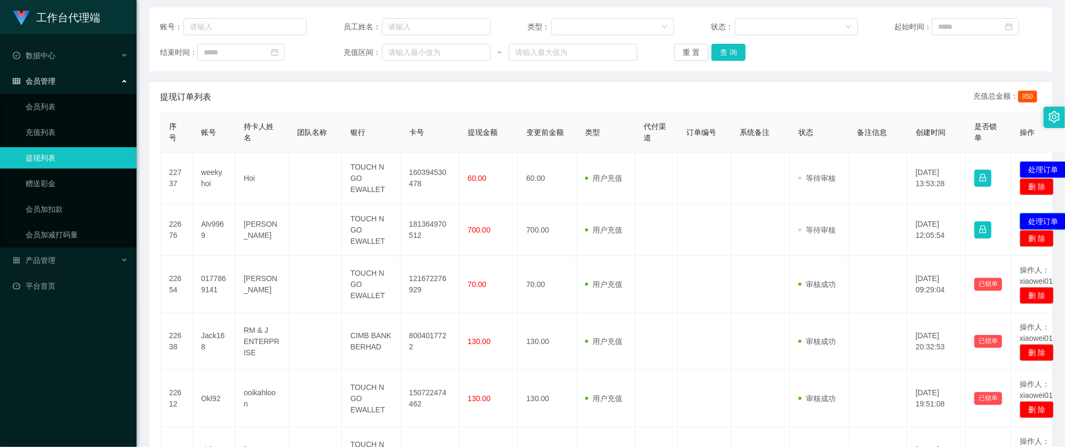
scroll to position [71, 0]
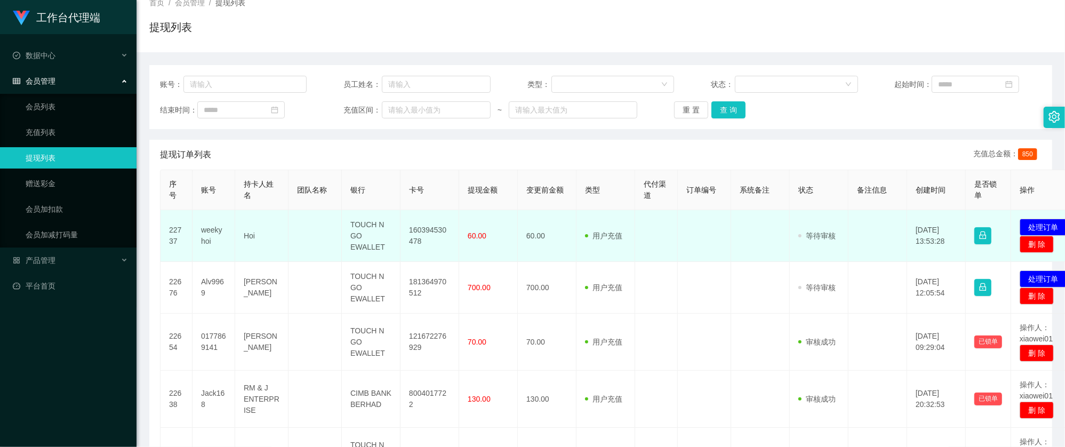
click at [446, 225] on td "160394530478" at bounding box center [429, 236] width 59 height 52
copy td "160394530478"
drag, startPoint x: 1038, startPoint y: 224, endPoint x: 1028, endPoint y: 224, distance: 9.6
click at [1039, 224] on button "处理订单" at bounding box center [1043, 227] width 47 height 17
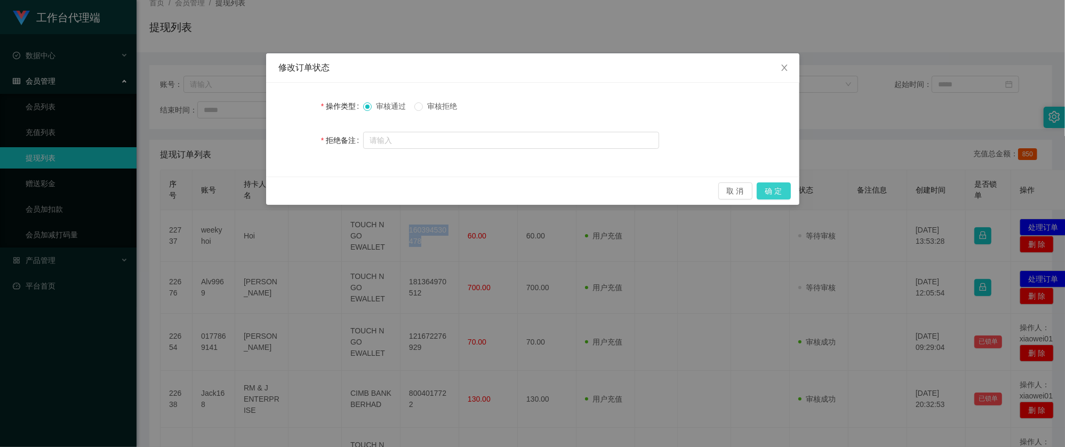
click at [775, 186] on button "确 定" at bounding box center [774, 190] width 34 height 17
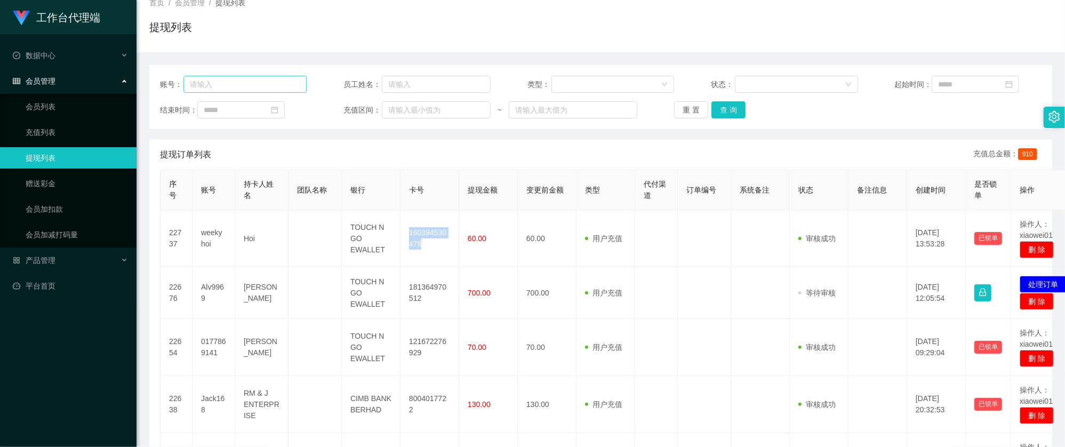
scroll to position [0, 0]
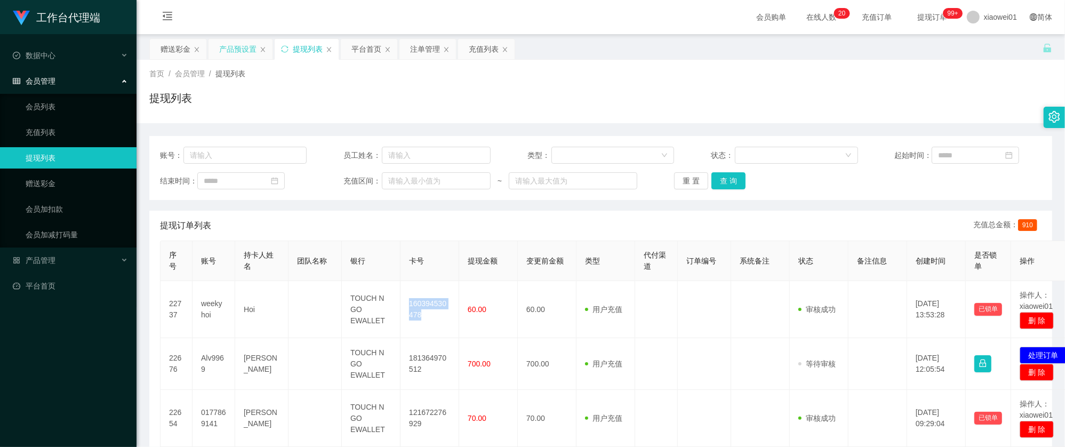
click at [250, 45] on div "产品预设置" at bounding box center [237, 49] width 37 height 20
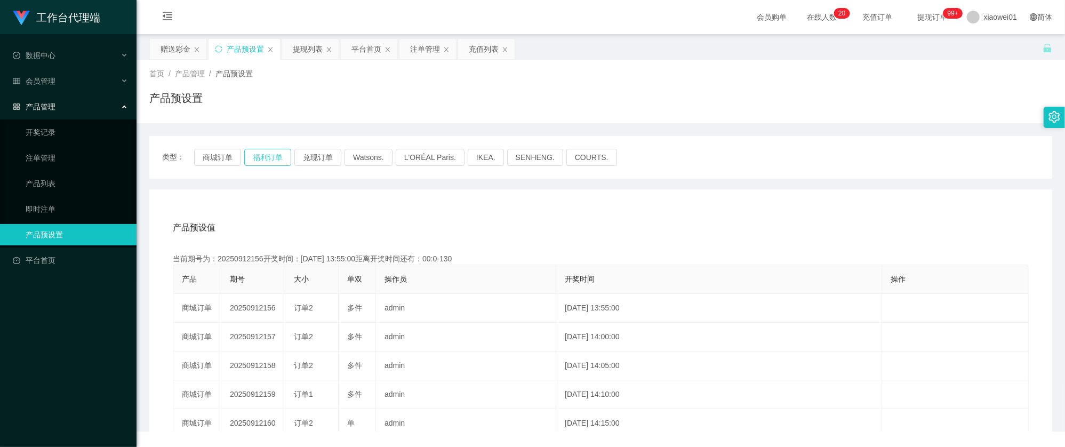
click at [261, 156] on button "福利订单" at bounding box center [267, 157] width 47 height 17
click at [218, 158] on button "商城订单" at bounding box center [217, 157] width 47 height 17
click at [503, 48] on icon "图标: close" at bounding box center [505, 49] width 6 height 6
click at [308, 45] on div "提现列表" at bounding box center [308, 49] width 30 height 20
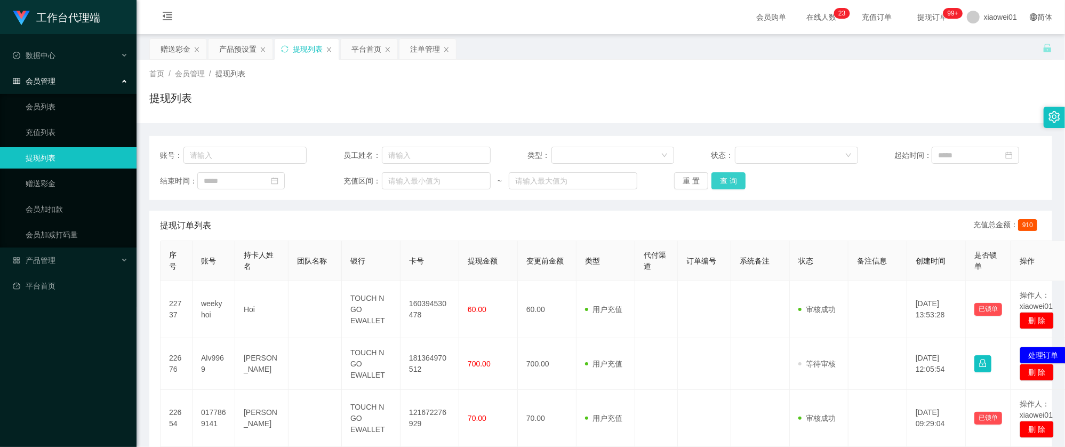
click at [729, 180] on button "查 询" at bounding box center [728, 180] width 34 height 17
click at [171, 46] on div "赠送彩金" at bounding box center [176, 49] width 30 height 20
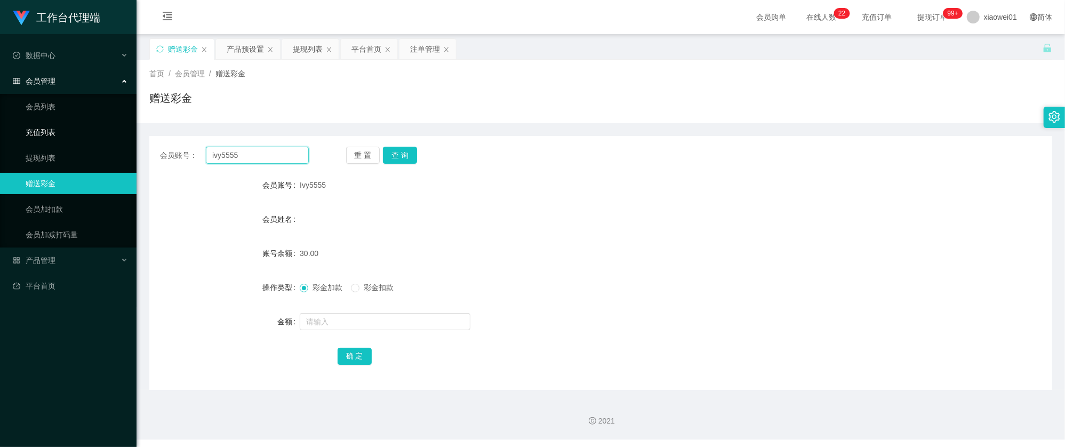
drag, startPoint x: 276, startPoint y: 146, endPoint x: 310, endPoint y: 146, distance: 34.7
click at [70, 123] on section "工作台代理端 数据中心 会员管理 会员列表 充值列表 提现列表 赠送彩金 会员加扣款 会员加减打码量 产品管理 开奖记录 注单管理 产品列表 即时注单 产品预…" at bounding box center [532, 219] width 1065 height 439
paste input "xingstar18"
type input "xingstar18"
click at [412, 161] on button "查 询" at bounding box center [400, 155] width 34 height 17
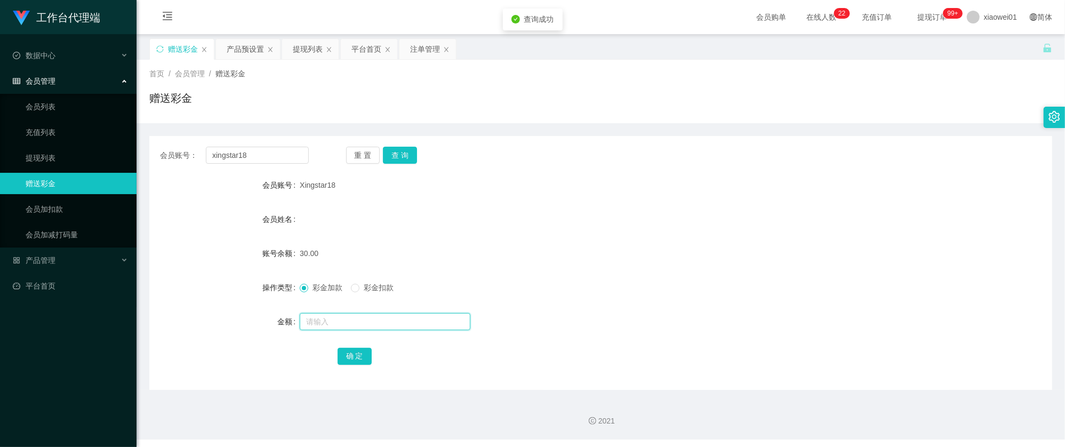
click at [340, 318] on input "text" at bounding box center [385, 321] width 171 height 17
type input "6"
type input "30"
click at [354, 360] on button "确 定" at bounding box center [355, 356] width 34 height 17
click at [645, 237] on form "会员账号 Xingstar18 会员姓名 账号余额 60.00 操作类型 彩金加款 彩金扣款 金额 确 定" at bounding box center [600, 270] width 903 height 192
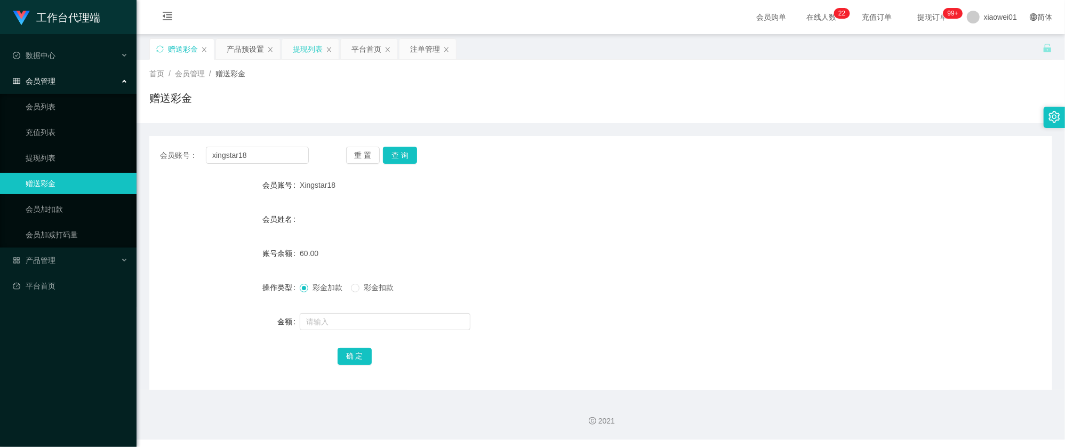
drag, startPoint x: 306, startPoint y: 47, endPoint x: 312, endPoint y: 52, distance: 8.0
click at [305, 47] on div "提现列表" at bounding box center [308, 49] width 30 height 20
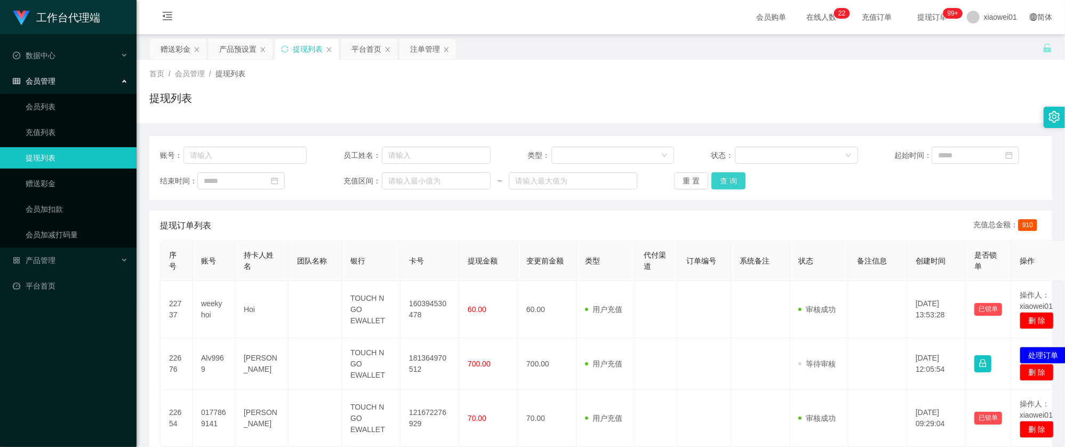
click at [724, 187] on button "查 询" at bounding box center [728, 180] width 34 height 17
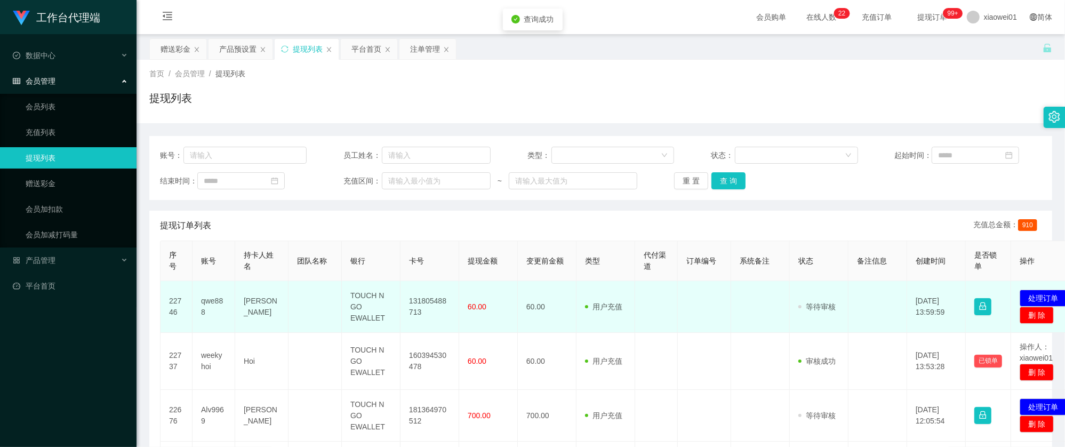
click at [425, 301] on td "131805488713" at bounding box center [429, 307] width 59 height 52
copy td "131805488713"
click at [1041, 299] on button "处理订单" at bounding box center [1043, 298] width 47 height 17
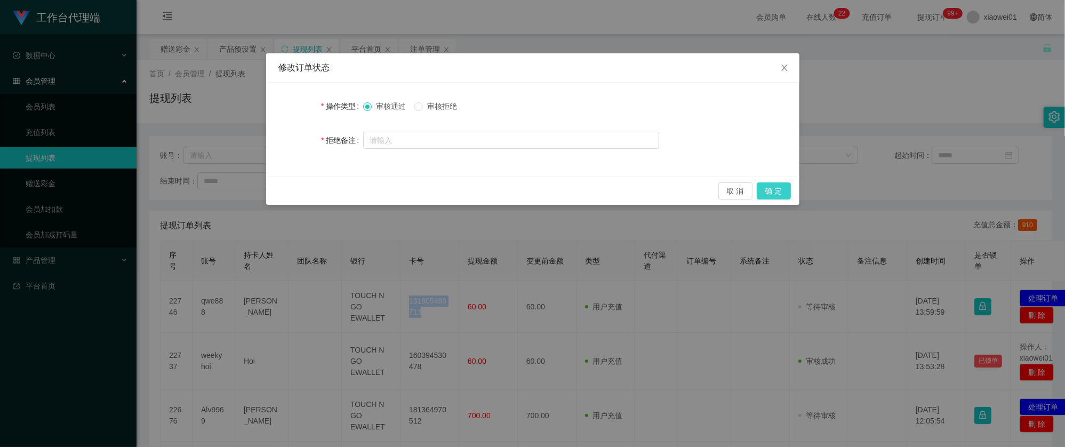
click at [788, 191] on button "确 定" at bounding box center [774, 190] width 34 height 17
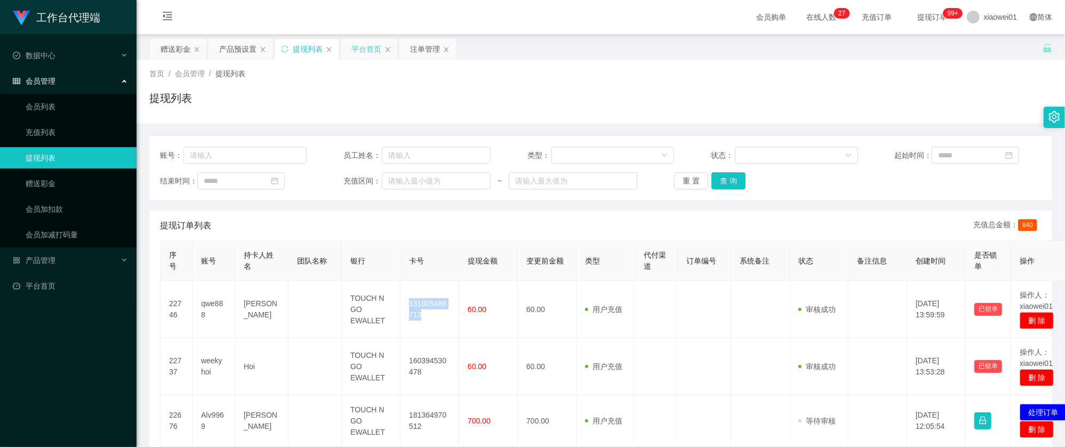
click at [365, 51] on div "平台首页" at bounding box center [366, 49] width 30 height 20
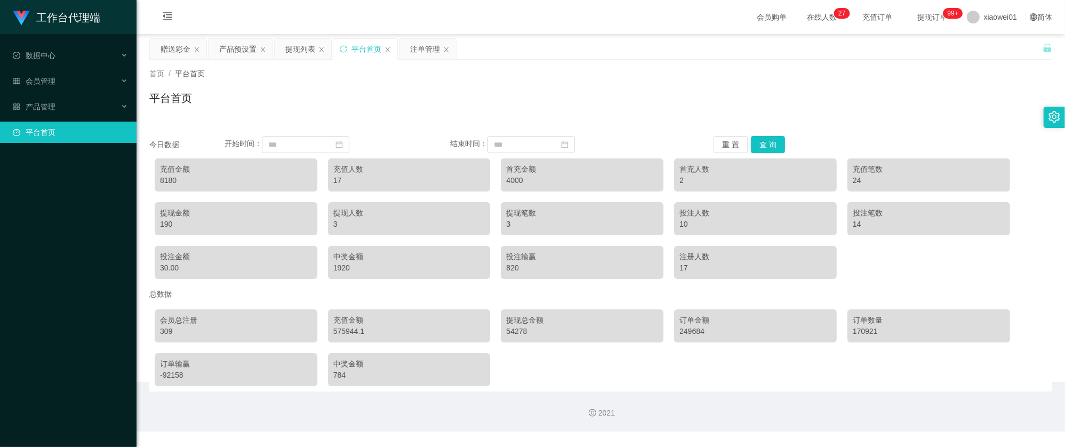
click at [173, 61] on div "关闭左侧 关闭右侧 关闭其它 刷新页面 赠送彩金 产品预设置 提现列表 平台首页 注单管理 首页 / 平台首页 / 平台首页 账号： 员工姓名： 类型： 状态…" at bounding box center [600, 53] width 903 height 30
click at [175, 56] on div "赠送彩金" at bounding box center [176, 49] width 30 height 20
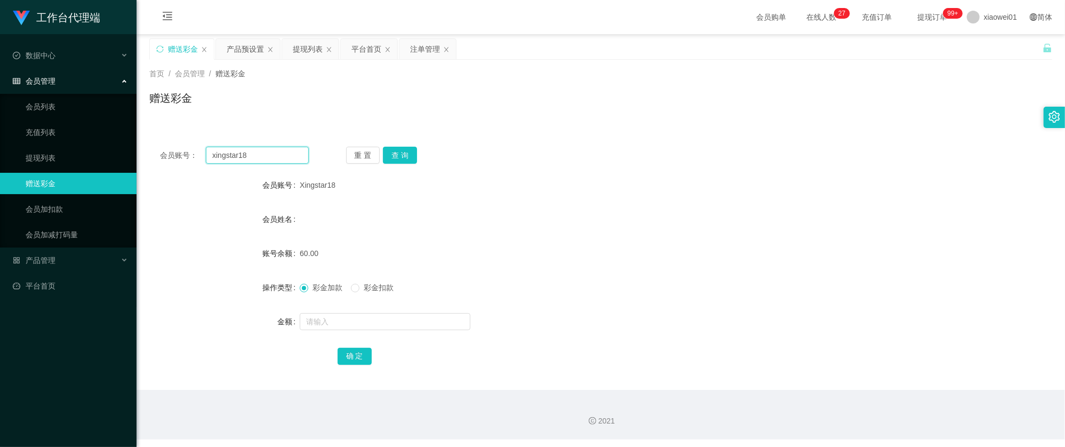
drag, startPoint x: 251, startPoint y: 157, endPoint x: 158, endPoint y: 150, distance: 92.5
click at [158, 150] on div "会员账号： xingstar18 重 置 查 询" at bounding box center [600, 155] width 903 height 17
paste input "KC88"
type input "KC888"
click at [398, 158] on button "查 询" at bounding box center [400, 155] width 34 height 17
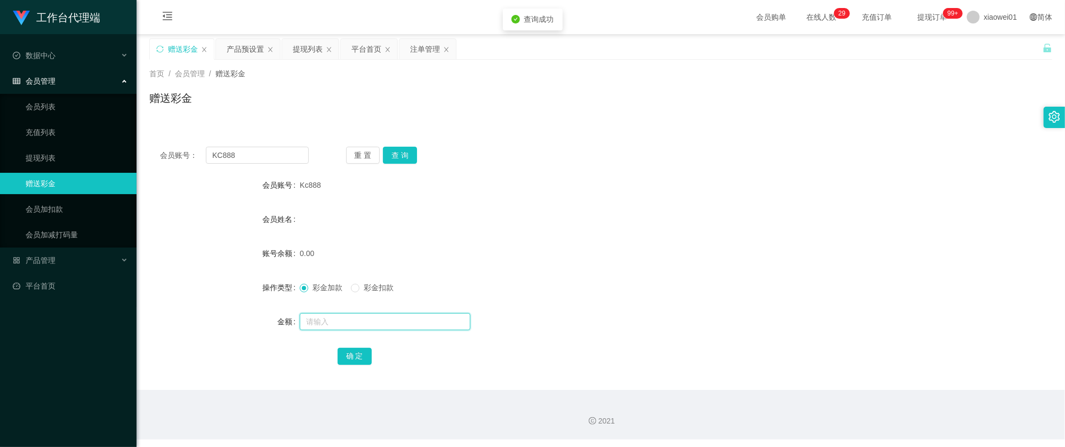
click at [349, 319] on input "text" at bounding box center [385, 321] width 171 height 17
type input "30"
click at [342, 356] on button "确 定" at bounding box center [355, 356] width 34 height 17
click at [636, 239] on form "会员账号 Kc888 会员姓名 账号余额 30.00 操作类型 彩金加款 彩金扣款 金额 确 定" at bounding box center [600, 270] width 903 height 192
drag, startPoint x: 246, startPoint y: 157, endPoint x: 75, endPoint y: 163, distance: 171.3
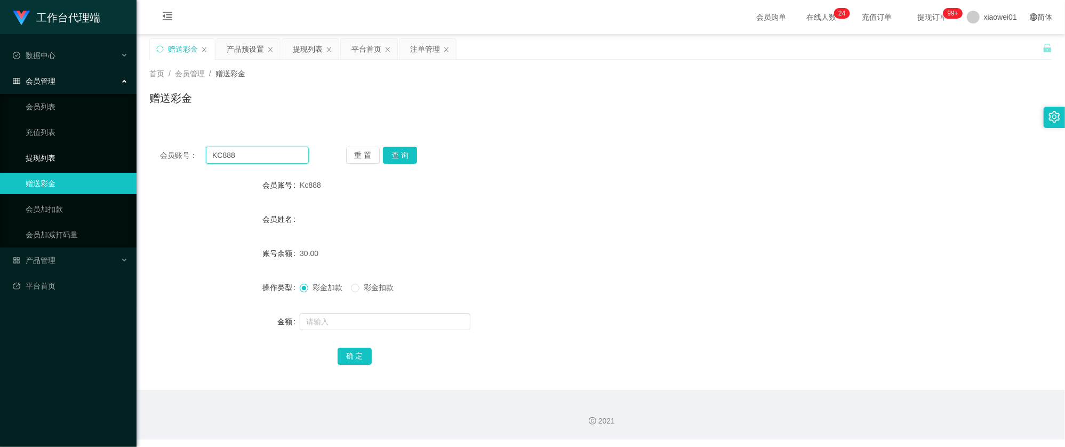
click at [75, 163] on section "工作台代理端 数据中心 会员管理 会员列表 充值列表 提现列表 赠送彩金 会员加扣款 会员加减打码量 产品管理 开奖记录 注单管理 产品列表 即时注单 产品预…" at bounding box center [532, 219] width 1065 height 439
paste input "yew1605"
type input "yew1605"
click at [402, 152] on button "查 询" at bounding box center [400, 155] width 34 height 17
click at [337, 323] on input "text" at bounding box center [385, 321] width 171 height 17
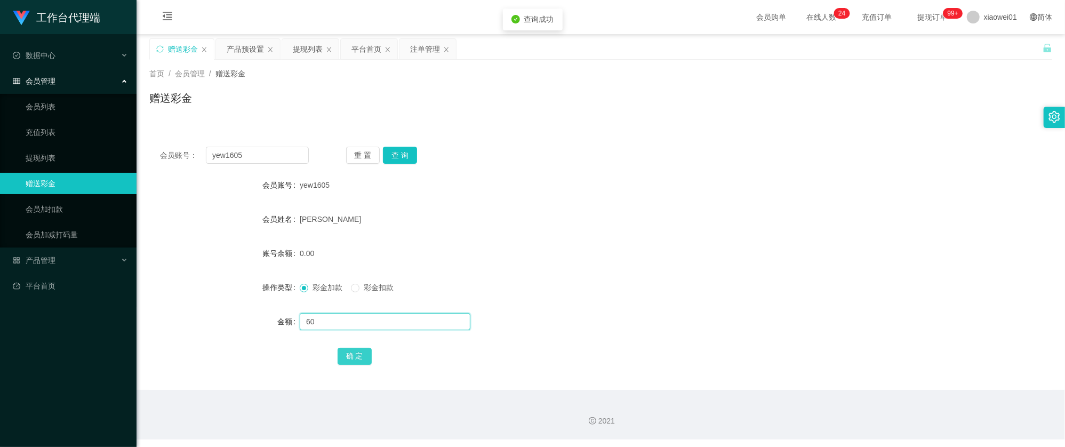
type input "60"
click at [353, 358] on button "确 定" at bounding box center [355, 356] width 34 height 17
click at [621, 231] on form "会员账号 yew1605 会员姓名 jovanka yew mei tink 账号余额 0.00 操作类型 彩金加款 彩金扣款 金额 确 定" at bounding box center [600, 270] width 903 height 192
click at [402, 152] on button "查 询" at bounding box center [400, 155] width 34 height 17
click at [311, 51] on div "提现列表" at bounding box center [308, 49] width 30 height 20
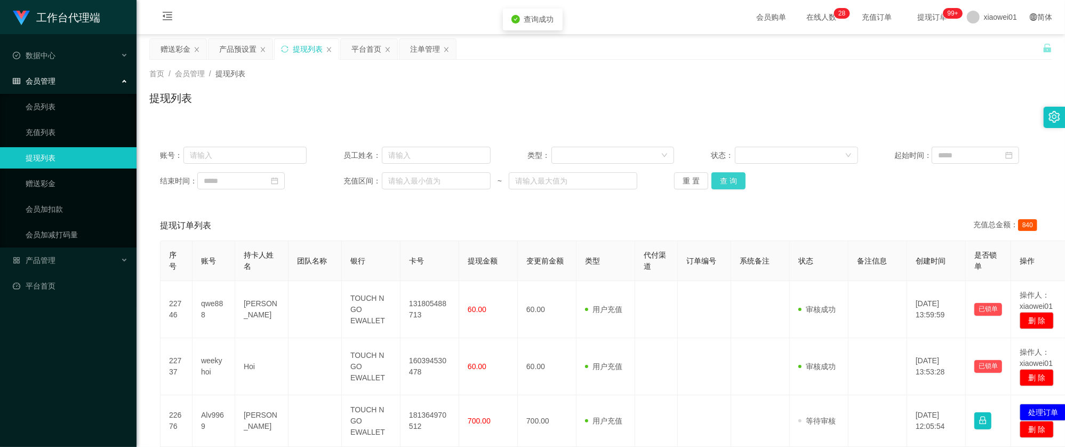
click at [727, 175] on button "查 询" at bounding box center [728, 180] width 34 height 17
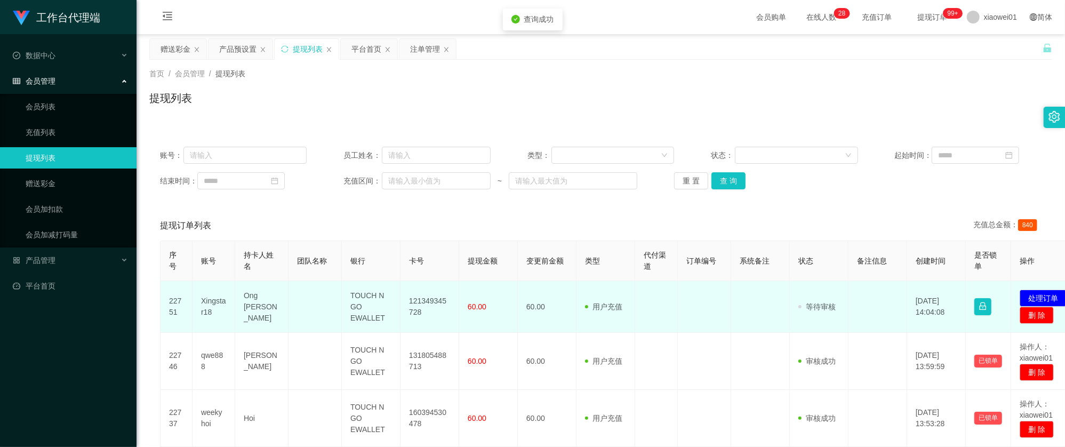
click at [423, 296] on td "121349345728" at bounding box center [429, 307] width 59 height 52
copy td "121349345728"
click at [1041, 299] on button "处理订单" at bounding box center [1043, 298] width 47 height 17
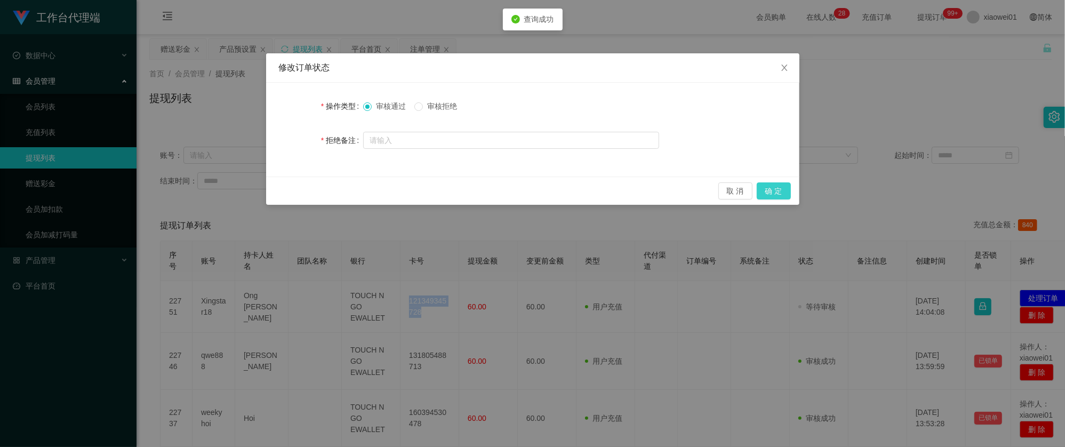
click at [782, 184] on button "确 定" at bounding box center [774, 190] width 34 height 17
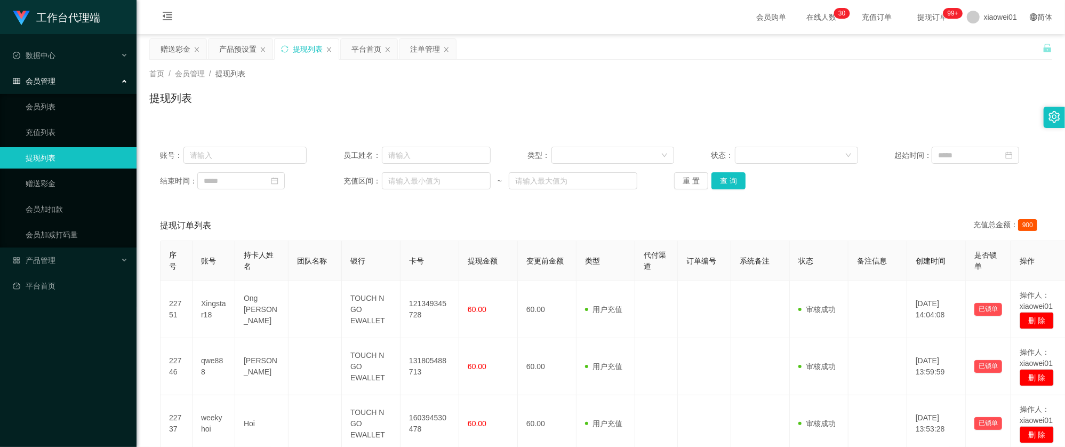
click at [724, 190] on div "账号： 员工姓名： 类型： 状态： 起始时间： 结束时间： 充值区间： ~ 重 置 查 询" at bounding box center [600, 168] width 903 height 64
click at [728, 178] on button "查 询" at bounding box center [728, 180] width 34 height 17
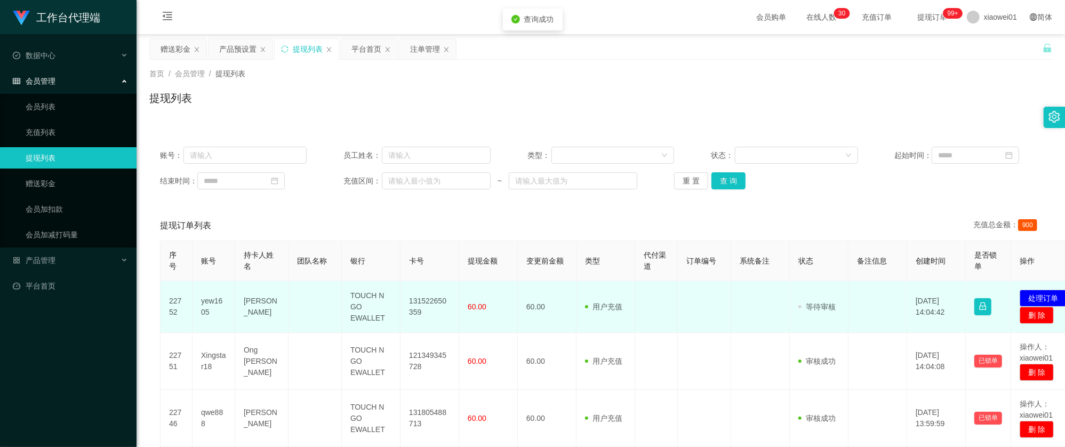
click at [438, 295] on td "131522650359" at bounding box center [429, 307] width 59 height 52
copy td "131522650359"
click at [1039, 291] on button "处理订单" at bounding box center [1043, 298] width 47 height 17
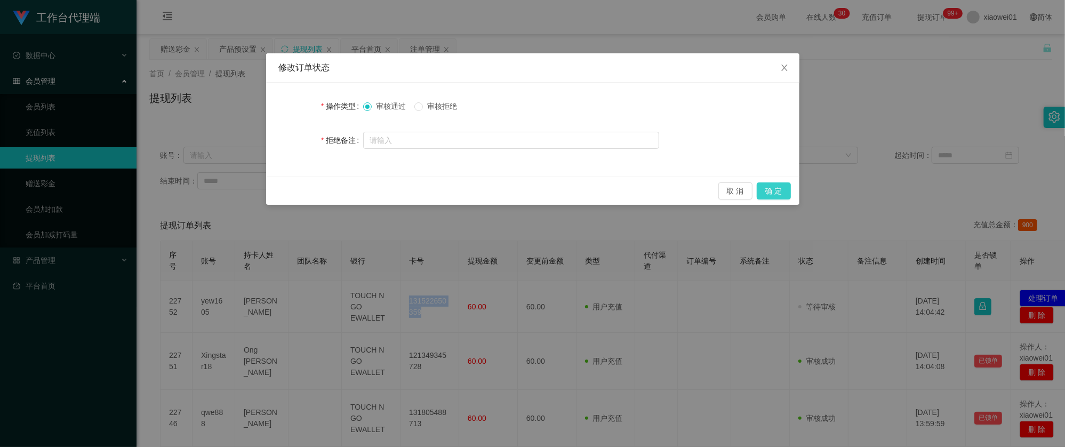
click at [781, 188] on button "确 定" at bounding box center [774, 190] width 34 height 17
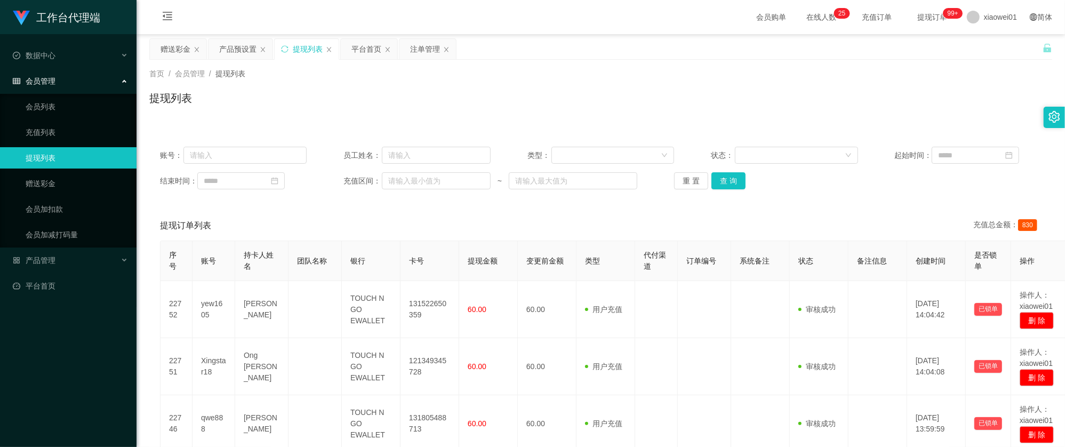
click at [736, 197] on div "账号： 员工姓名： 类型： 状态： 起始时间： 结束时间： 充值区间： ~ 重 置 查 询" at bounding box center [600, 168] width 903 height 64
click at [739, 188] on button "查 询" at bounding box center [728, 180] width 34 height 17
click at [175, 43] on div "赠送彩金" at bounding box center [176, 49] width 30 height 20
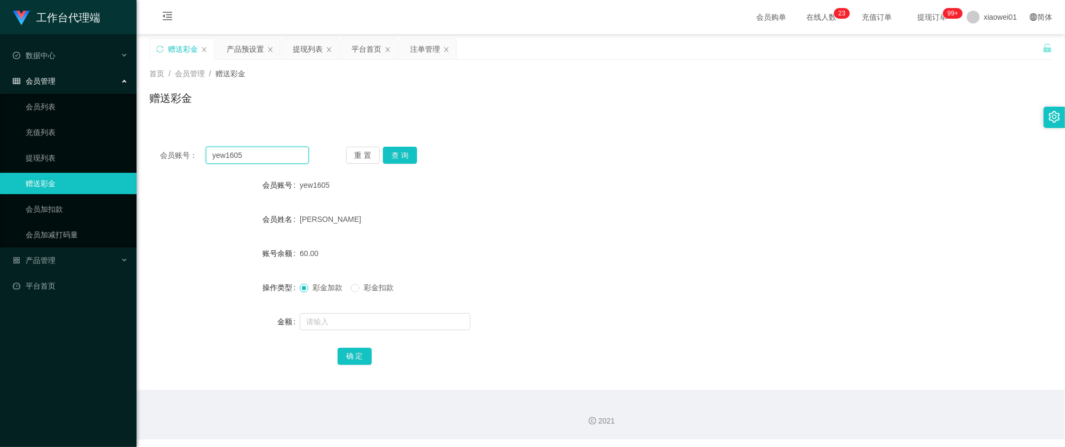
drag, startPoint x: 266, startPoint y: 158, endPoint x: 87, endPoint y: 141, distance: 178.9
click at [84, 141] on section "工作台代理端 数据中心 会员管理 会员列表 充值列表 提现列表 赠送彩金 会员加扣款 会员加减打码量 产品管理 开奖记录 注单管理 产品列表 即时注单 产品预…" at bounding box center [532, 219] width 1065 height 439
paste input "siang0301"
type input "siang0301"
click at [419, 155] on div "重 置 查 询" at bounding box center [420, 155] width 149 height 17
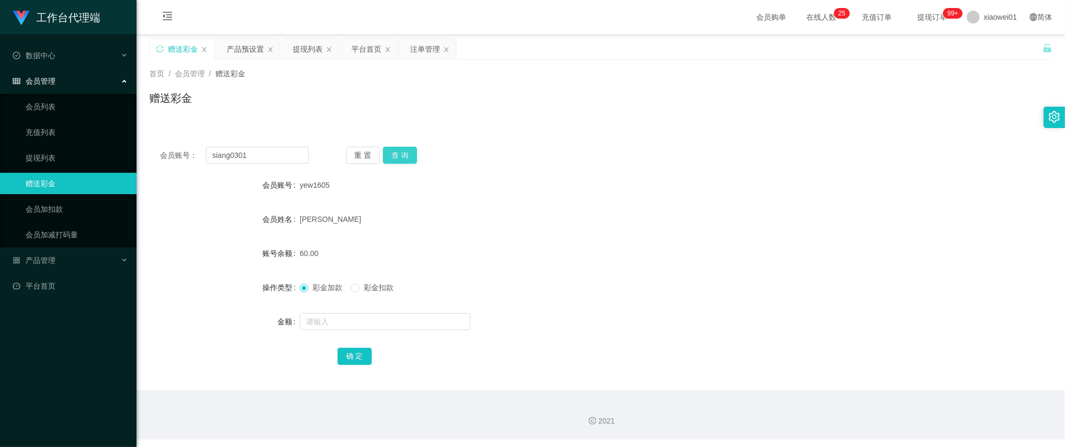
click at [414, 156] on button "查 询" at bounding box center [400, 155] width 34 height 17
click at [416, 323] on input "text" at bounding box center [385, 321] width 171 height 17
type input "30"
click at [343, 351] on button "确 定" at bounding box center [355, 356] width 34 height 17
click at [694, 202] on form "会员账号 siang0301 会员姓名 账号余额 30.00 操作类型 彩金加款 彩金扣款 金额 确 定" at bounding box center [600, 270] width 903 height 192
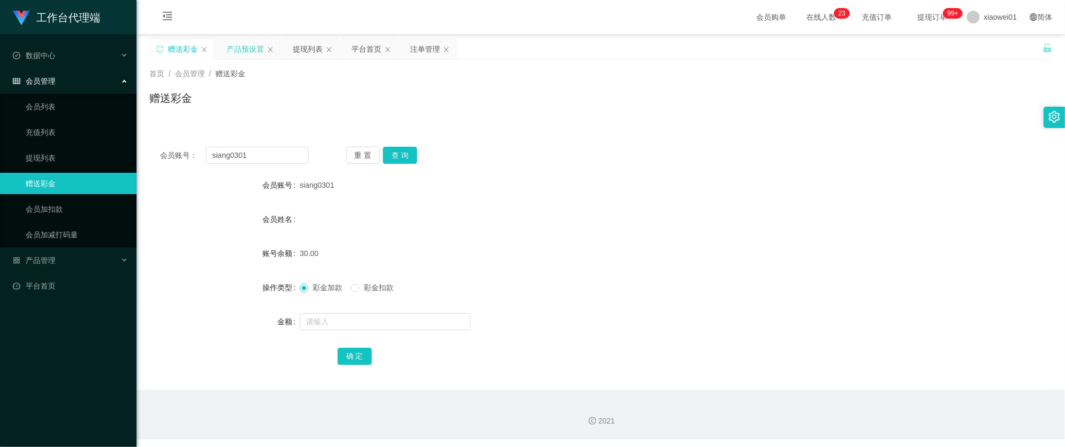
click at [254, 46] on div "产品预设置" at bounding box center [245, 49] width 37 height 20
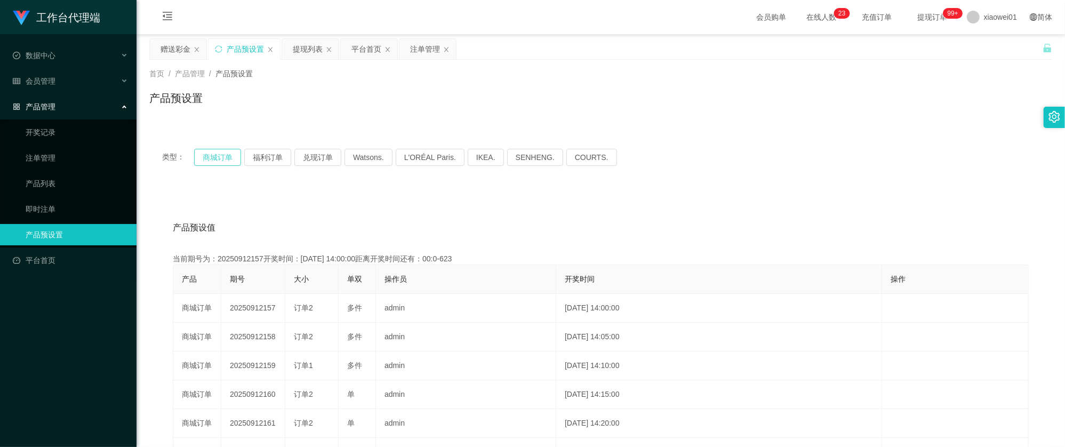
click at [220, 156] on button "商城订单" at bounding box center [217, 157] width 47 height 17
click at [160, 44] on div "赠送彩金" at bounding box center [178, 49] width 57 height 20
click at [167, 46] on div "赠送彩金" at bounding box center [176, 49] width 30 height 20
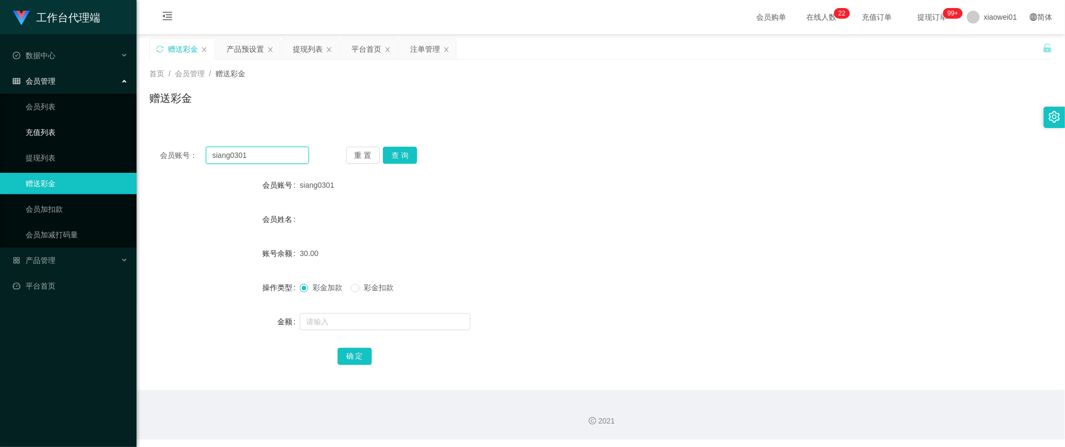
drag, startPoint x: 278, startPoint y: 154, endPoint x: 24, endPoint y: 122, distance: 255.8
click at [30, 125] on section "工作台代理端 数据中心 会员管理 会员列表 充值列表 提现列表 赠送彩金 会员加扣款 会员加减打码量 产品管理 开奖记录 注单管理 产品列表 即时注单 产品预…" at bounding box center [532, 219] width 1065 height 439
paste input "lim7788"
type input "lim7788"
click at [407, 150] on button "查 询" at bounding box center [400, 155] width 34 height 17
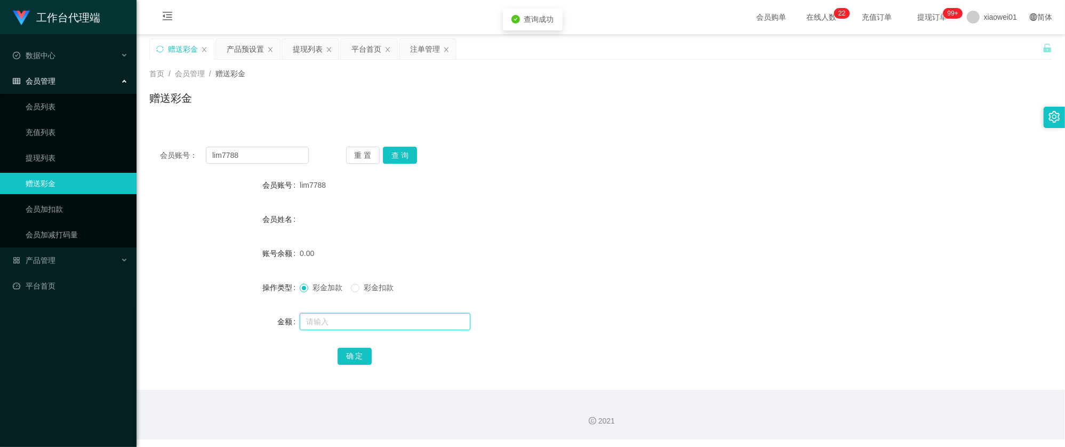
click at [344, 329] on input "text" at bounding box center [385, 321] width 171 height 17
type input "30"
click at [365, 357] on button "确 定" at bounding box center [355, 356] width 34 height 17
click at [632, 254] on div "0.00" at bounding box center [563, 253] width 527 height 21
drag, startPoint x: 263, startPoint y: 158, endPoint x: 64, endPoint y: 140, distance: 200.2
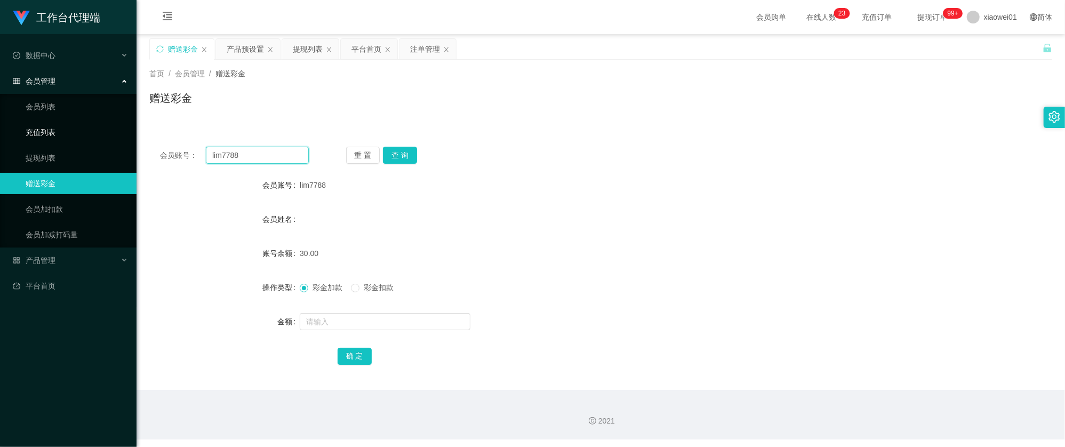
click at [57, 140] on section "工作台代理端 数据中心 会员管理 会员列表 充值列表 提现列表 赠送彩金 会员加扣款 会员加减打码量 产品管理 开奖记录 注单管理 产品列表 即时注单 产品预…" at bounding box center [532, 219] width 1065 height 439
paste input "keong123"
type input "keong123"
click at [404, 158] on button "查 询" at bounding box center [400, 155] width 34 height 17
click at [370, 328] on input "text" at bounding box center [385, 321] width 171 height 17
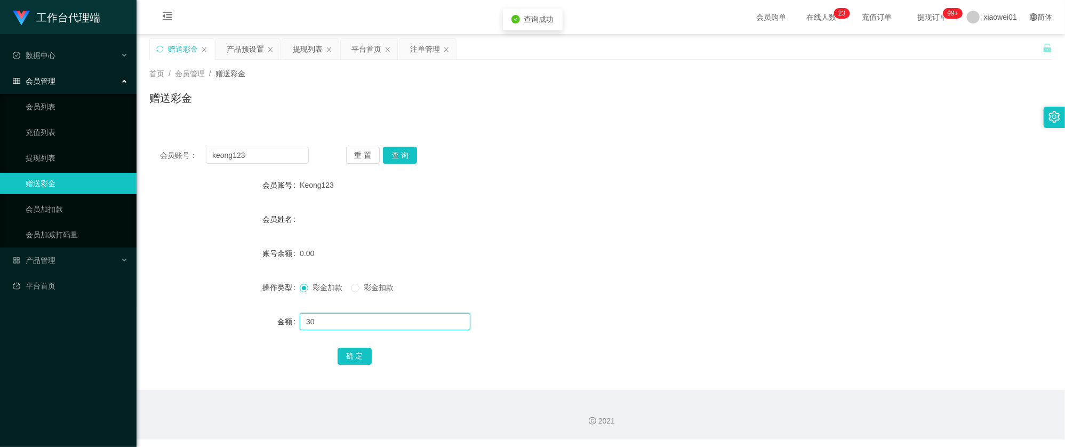
type input "30"
click at [356, 341] on form "会员账号 Keong123 会员姓名 账号余额 0.00 操作类型 彩金加款 彩金扣款 金额 30 确 定" at bounding box center [600, 270] width 903 height 192
click at [354, 353] on button "确 定" at bounding box center [355, 356] width 34 height 17
click at [661, 203] on form "会员账号 Keong123 会员姓名 账号余额 0.00 操作类型 彩金加款 彩金扣款 金额 确 定" at bounding box center [600, 270] width 903 height 192
click at [252, 46] on div "产品预设置" at bounding box center [245, 49] width 37 height 20
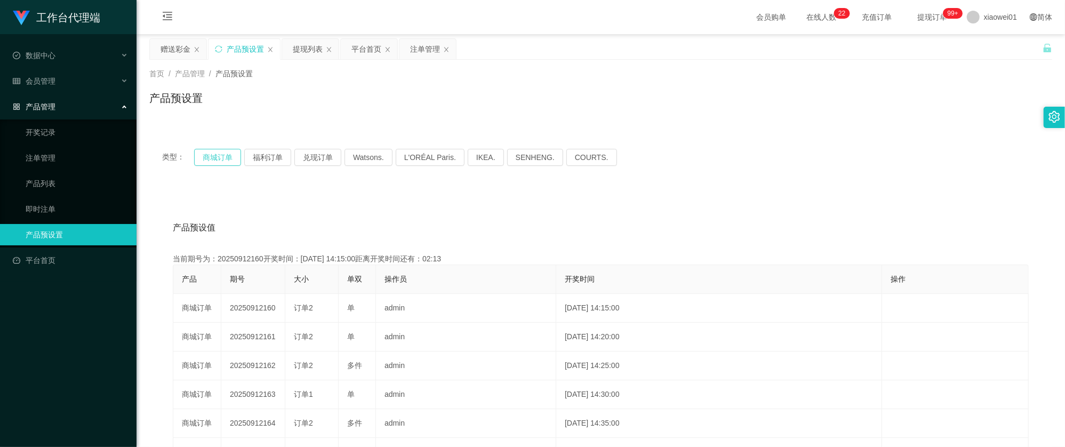
click at [220, 155] on button "商城订单" at bounding box center [217, 157] width 47 height 17
click at [308, 48] on div "提现列表" at bounding box center [308, 49] width 30 height 20
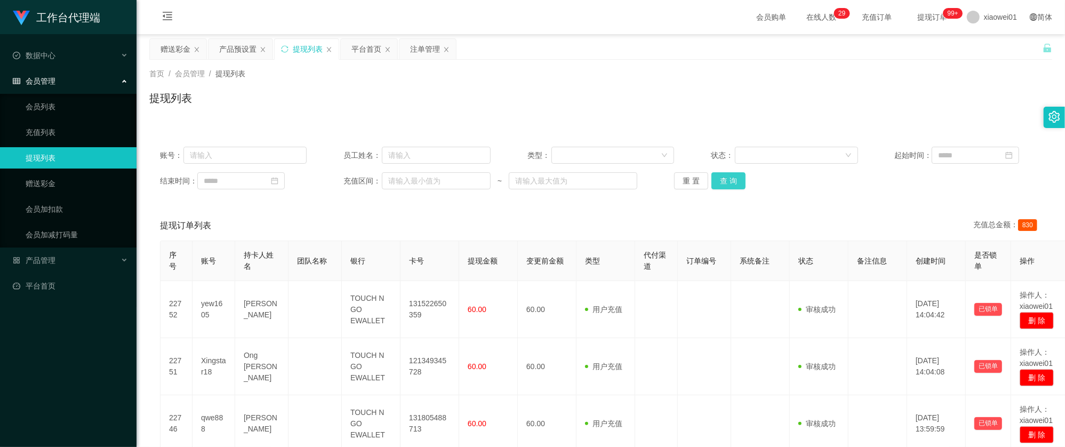
click at [724, 173] on button "查 询" at bounding box center [728, 180] width 34 height 17
click at [728, 183] on div "重 置 查 询" at bounding box center [747, 180] width 147 height 17
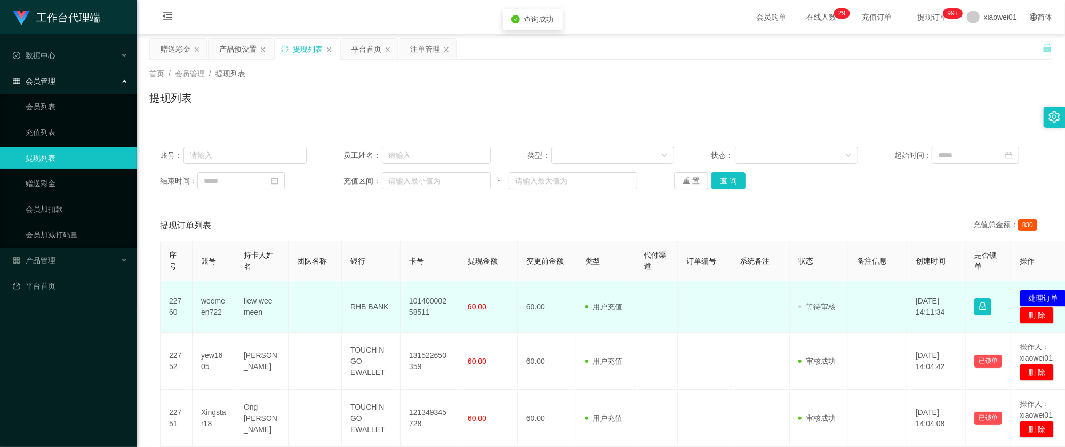
click at [419, 306] on td "10140000258511" at bounding box center [429, 307] width 59 height 52
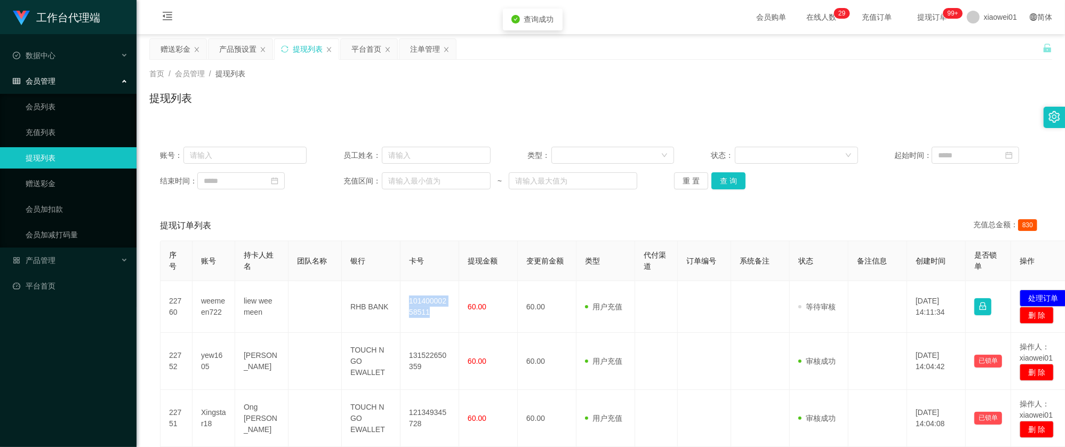
copy td "10140000258511"
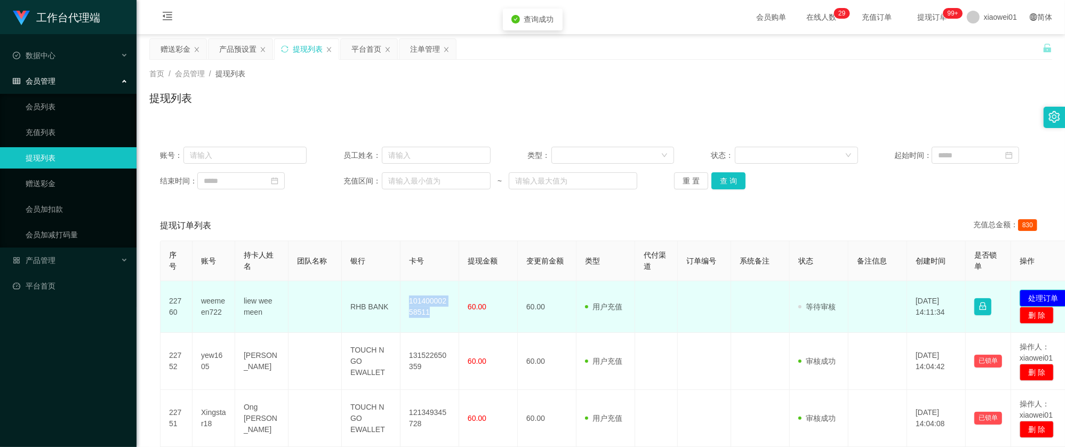
click at [1054, 292] on button "处理订单" at bounding box center [1043, 298] width 47 height 17
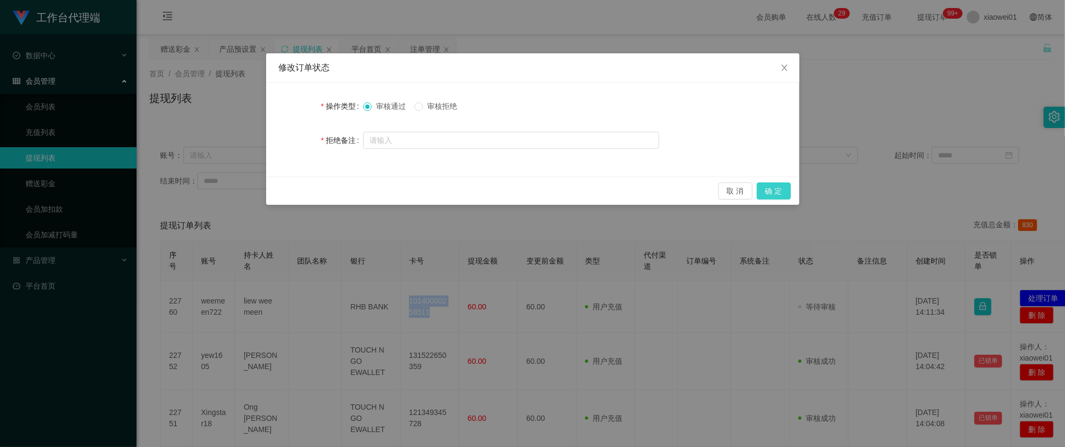
click at [780, 189] on button "确 定" at bounding box center [774, 190] width 34 height 17
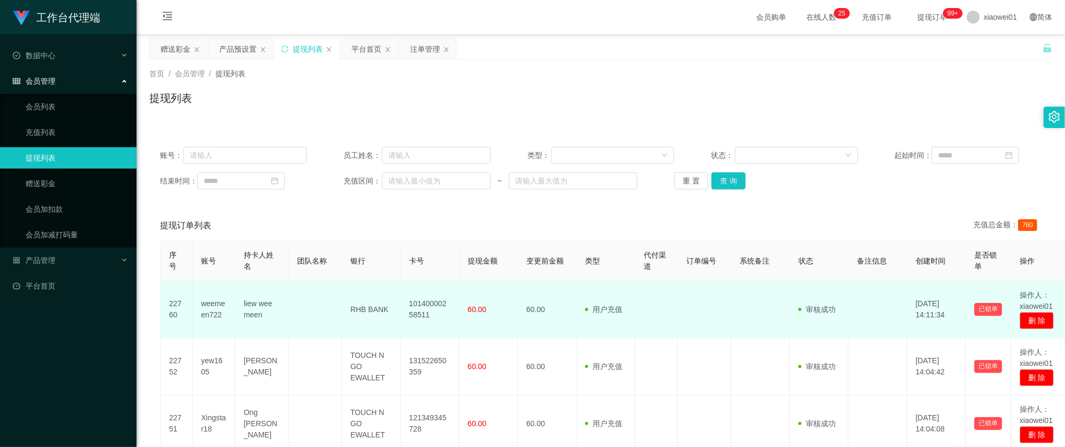
click at [245, 306] on td "liew wee meen" at bounding box center [261, 309] width 53 height 57
click at [212, 306] on td "weemeen722" at bounding box center [213, 309] width 43 height 57
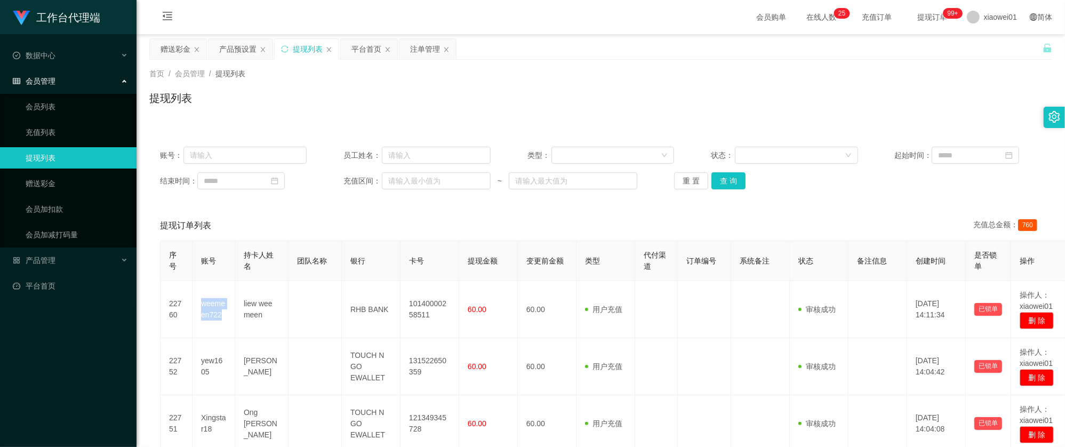
copy td "weemeen722"
click at [585, 152] on div at bounding box center [609, 155] width 103 height 16
click at [495, 120] on div "首页 / 会员管理 / 提现列表 / 提现列表" at bounding box center [601, 91] width 928 height 63
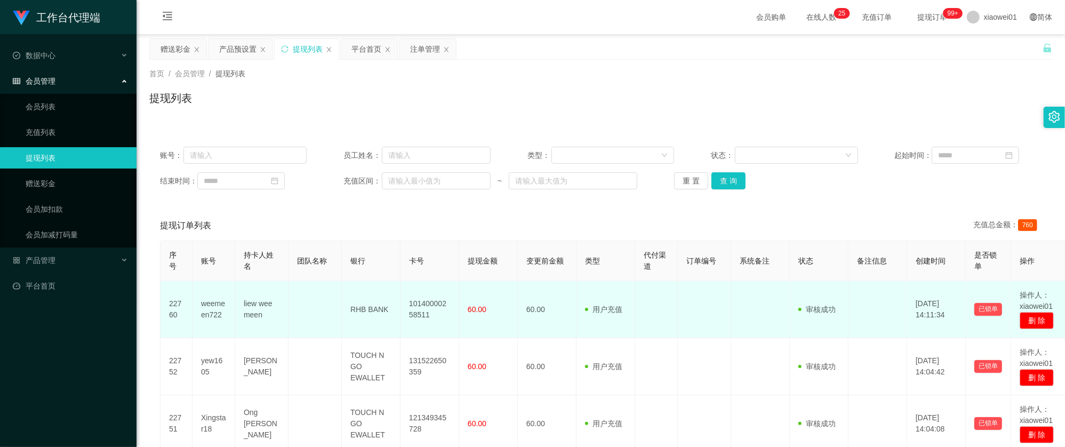
click at [426, 308] on td "10140000258511" at bounding box center [429, 309] width 59 height 57
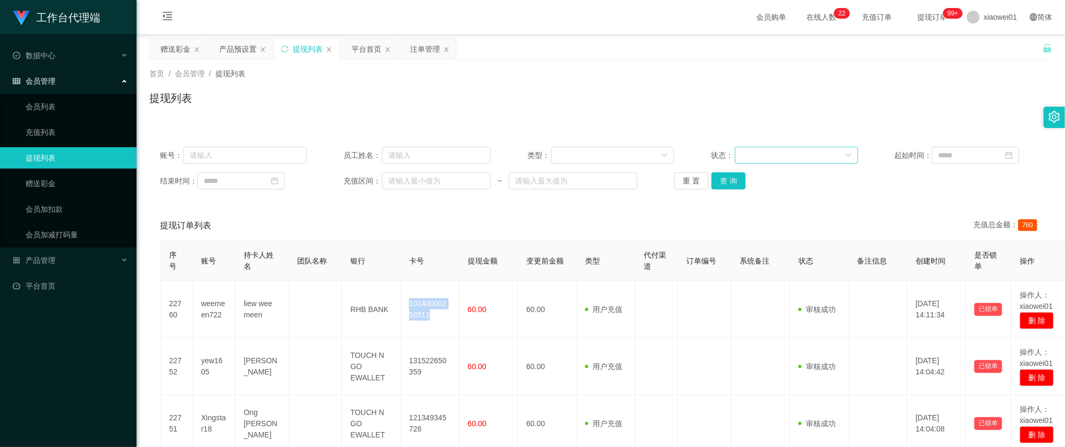
copy td "10140000258511"
click at [173, 47] on div "赠送彩金" at bounding box center [176, 49] width 30 height 20
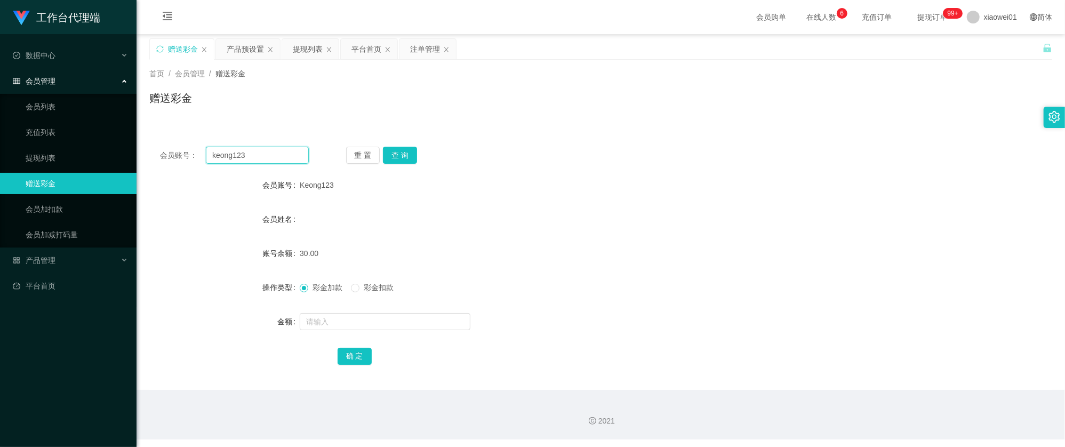
drag, startPoint x: 269, startPoint y: 160, endPoint x: 271, endPoint y: 152, distance: 8.4
click at [165, 154] on div "会员账号： keong123" at bounding box center [234, 155] width 149 height 17
paste input "stella4"
type input "stella43"
click at [412, 156] on button "查 询" at bounding box center [400, 155] width 34 height 17
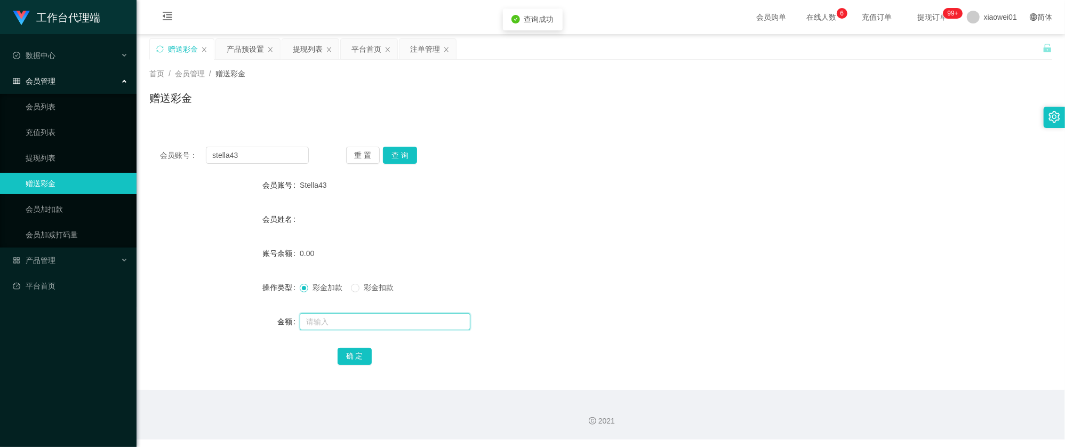
click at [385, 323] on input "text" at bounding box center [385, 321] width 171 height 17
type input "30"
click at [357, 353] on button "确 定" at bounding box center [355, 356] width 34 height 17
drag, startPoint x: 675, startPoint y: 274, endPoint x: 702, endPoint y: 247, distance: 37.7
click at [676, 272] on form "会员账号 Stella43 会员姓名 账号余额 30.00 操作类型 彩金加款 彩金扣款 金额 确 定" at bounding box center [600, 270] width 903 height 192
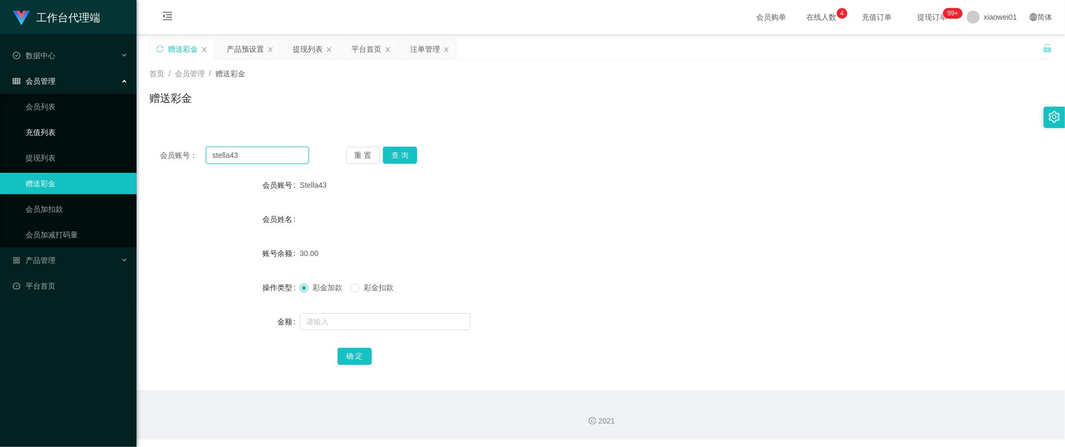
drag, startPoint x: 248, startPoint y: 154, endPoint x: 31, endPoint y: 133, distance: 218.6
click at [31, 133] on section "工作台代理端 数据中心 会员管理 会员列表 充值列表 提现列表 赠送彩金 会员加扣款 会员加减打码量 产品管理 开奖记录 注单管理 产品列表 即时注单 产品预…" at bounding box center [532, 219] width 1065 height 439
paste input "rockman"
type input "rockman"
click at [411, 158] on button "查 询" at bounding box center [400, 155] width 34 height 17
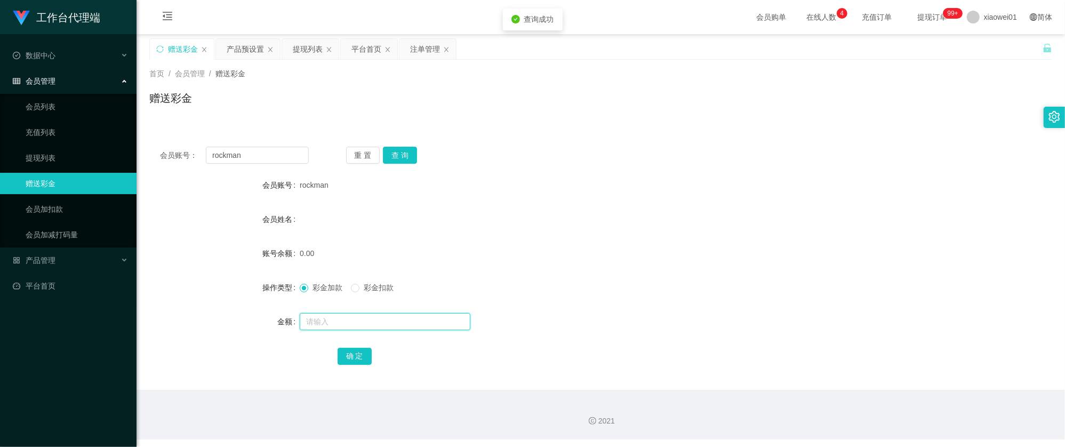
click at [338, 321] on input "text" at bounding box center [385, 321] width 171 height 17
type input "30"
drag, startPoint x: 351, startPoint y: 358, endPoint x: 361, endPoint y: 363, distance: 11.0
click at [351, 358] on button "确 定" at bounding box center [355, 356] width 34 height 17
click at [638, 226] on div "会员姓名" at bounding box center [600, 218] width 903 height 21
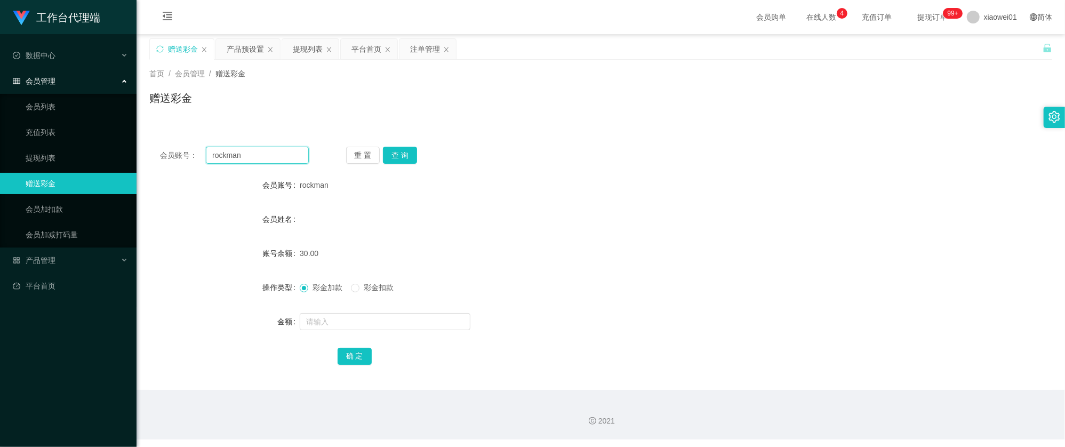
drag, startPoint x: 274, startPoint y: 157, endPoint x: 92, endPoint y: 142, distance: 183.0
click at [92, 143] on section "工作台代理端 数据中心 会员管理 会员列表 充值列表 提现列表 赠送彩金 会员加扣款 会员加减打码量 产品管理 开奖记录 注单管理 产品列表 即时注单 产品预…" at bounding box center [532, 219] width 1065 height 439
paste input "sayphng123"
type input "sayphng123"
click at [407, 156] on button "查 询" at bounding box center [400, 155] width 34 height 17
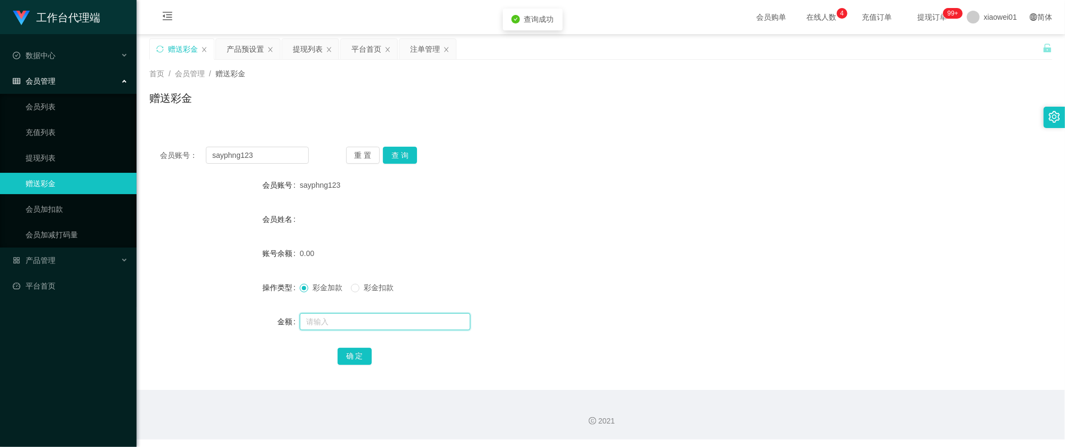
click at [341, 327] on input "text" at bounding box center [385, 321] width 171 height 17
type input "30"
click at [339, 363] on button "确 定" at bounding box center [355, 356] width 34 height 17
click at [631, 256] on div "30.00" at bounding box center [563, 253] width 527 height 21
click at [242, 48] on div "产品预设置" at bounding box center [245, 49] width 37 height 20
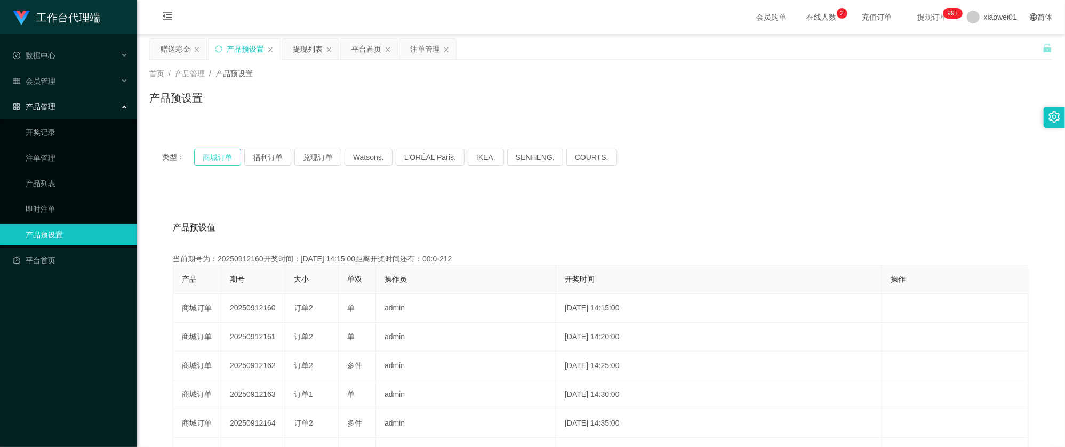
click at [219, 155] on button "商城订单" at bounding box center [217, 157] width 47 height 17
click at [182, 50] on div "赠送彩金" at bounding box center [176, 49] width 30 height 20
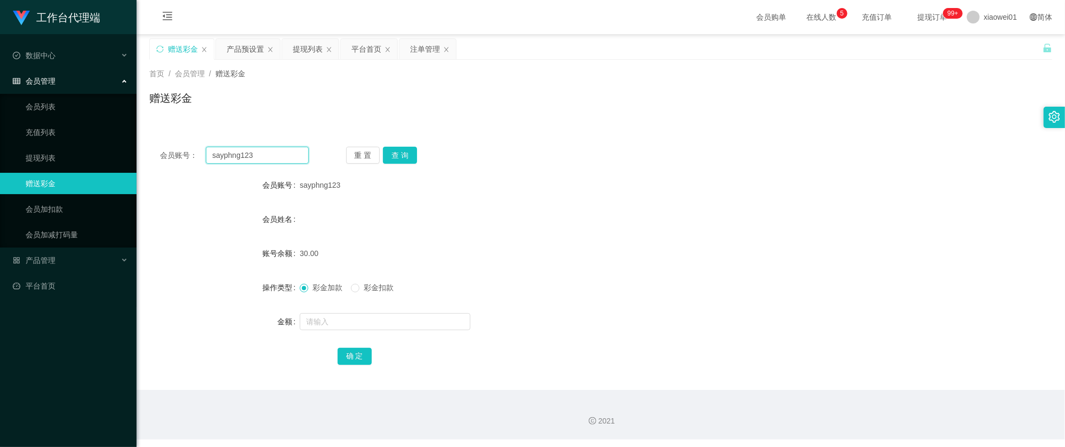
drag, startPoint x: 263, startPoint y: 157, endPoint x: 143, endPoint y: 146, distance: 121.0
click at [135, 146] on section "工作台代理端 数据中心 会员管理 会员列表 充值列表 提现列表 赠送彩金 会员加扣款 会员加减打码量 产品管理 开奖记录 注单管理 产品列表 即时注单 产品预…" at bounding box center [532, 219] width 1065 height 439
paste input "CHinkaiseng"
type input "CHinkaiseng"
click at [410, 156] on button "查 询" at bounding box center [400, 155] width 34 height 17
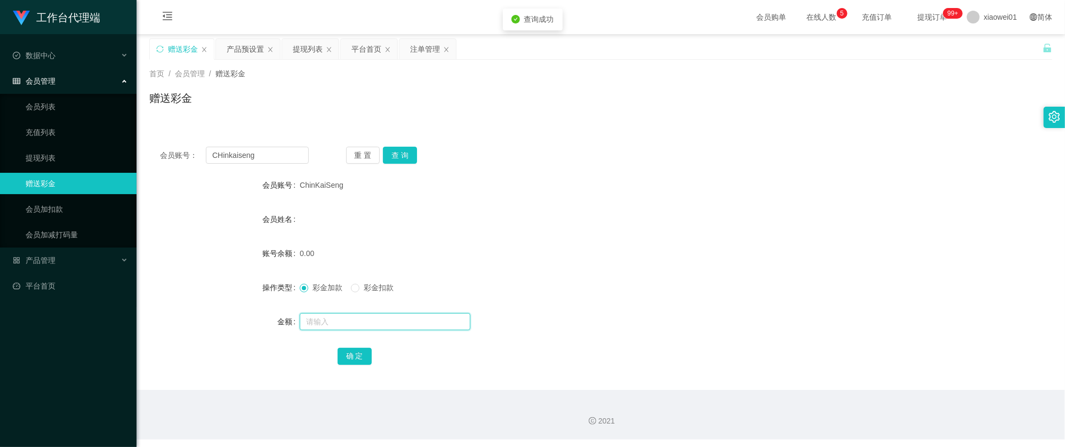
click at [373, 326] on input "text" at bounding box center [385, 321] width 171 height 17
type input "30"
click at [371, 359] on div "确 定" at bounding box center [601, 355] width 527 height 21
drag, startPoint x: 364, startPoint y: 349, endPoint x: 371, endPoint y: 346, distance: 8.1
click at [363, 349] on button "确 定" at bounding box center [355, 356] width 34 height 17
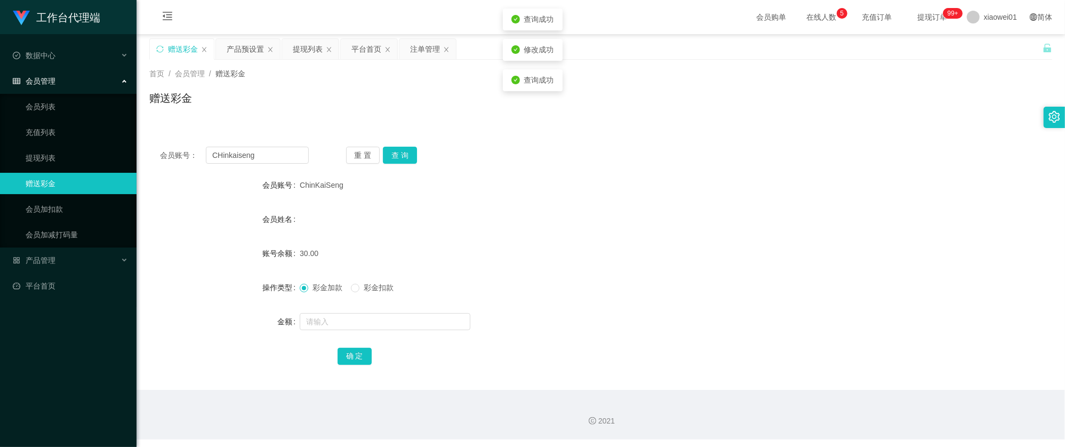
click at [636, 210] on div "会员姓名" at bounding box center [600, 218] width 903 height 21
drag, startPoint x: 271, startPoint y: 156, endPoint x: 65, endPoint y: 133, distance: 207.6
click at [65, 133] on section "工作台代理端 数据中心 会员管理 会员列表 充值列表 提现列表 赠送彩金 会员加扣款 会员加减打码量 产品管理 开奖记录 注单管理 产品列表 即时注单 产品预…" at bounding box center [532, 219] width 1065 height 439
paste input "lonelyja"
type input "lonelyjang"
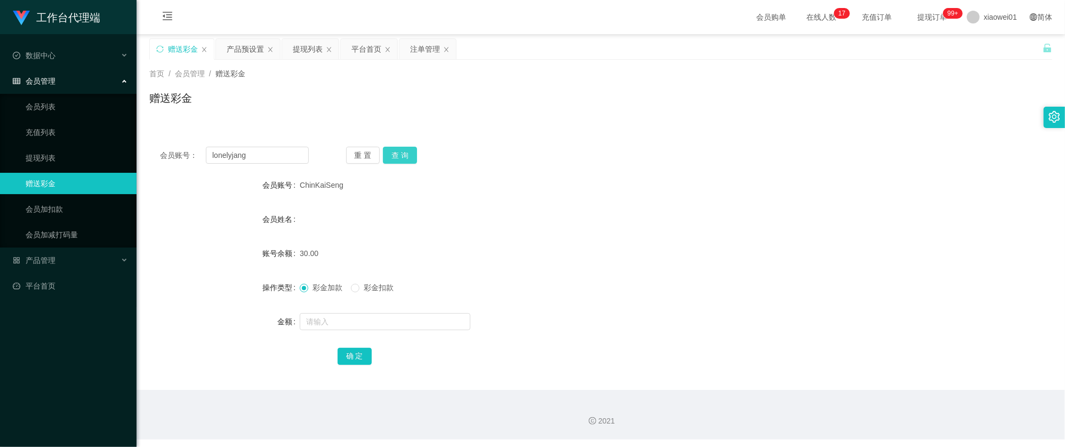
click at [403, 155] on button "查 询" at bounding box center [400, 155] width 34 height 17
click at [346, 323] on input "text" at bounding box center [385, 321] width 171 height 17
type input "30"
click at [351, 347] on div "确 定" at bounding box center [601, 355] width 527 height 21
click at [344, 359] on button "确 定" at bounding box center [355, 356] width 34 height 17
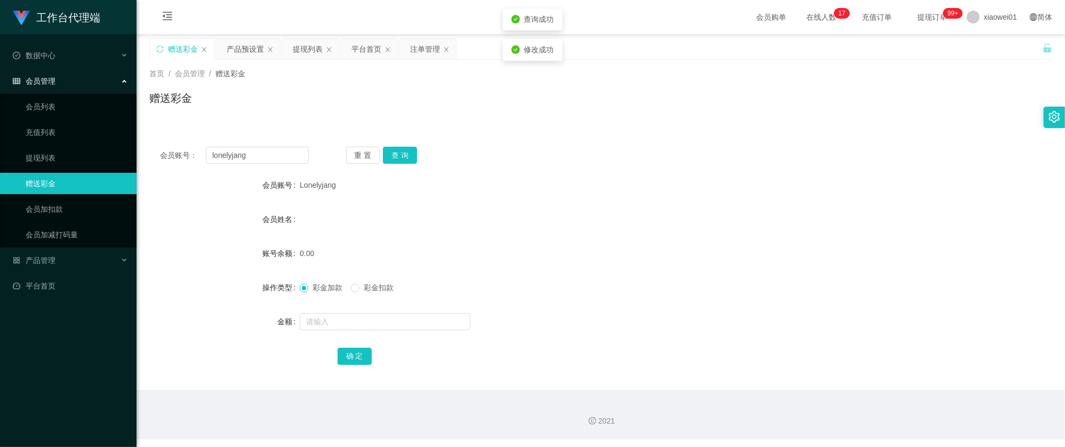
click at [621, 254] on div "0.00" at bounding box center [563, 253] width 527 height 21
click at [247, 55] on div "产品预设置" at bounding box center [245, 49] width 37 height 20
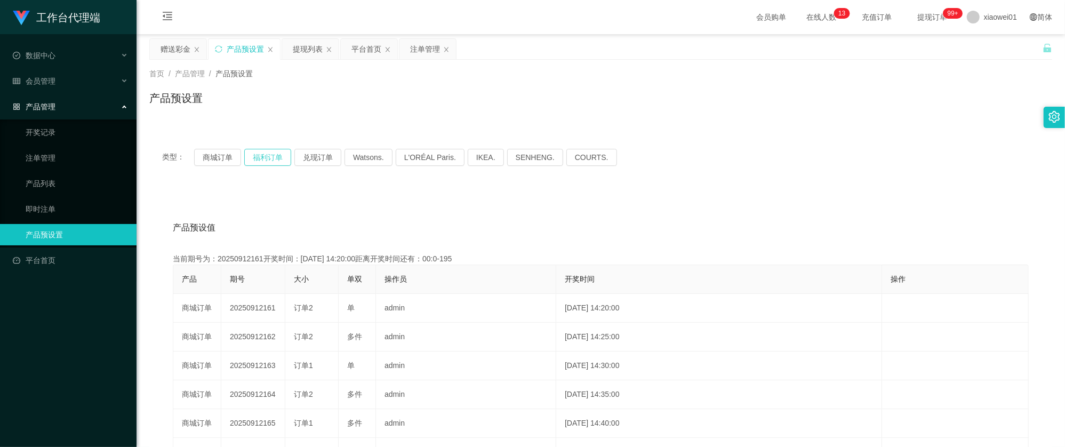
click at [251, 158] on button "福利订单" at bounding box center [267, 157] width 47 height 17
click at [218, 155] on button "商城订单" at bounding box center [217, 157] width 47 height 17
click at [215, 155] on button "商城订单" at bounding box center [217, 157] width 47 height 17
click at [308, 42] on div "提现列表" at bounding box center [308, 49] width 30 height 20
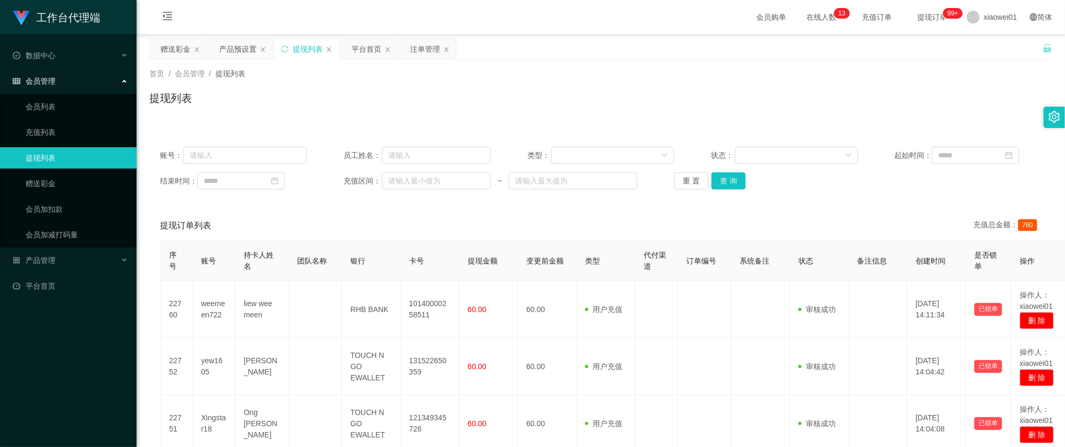
click at [729, 192] on div "账号： 员工姓名： 类型： 状态： 起始时间： 结束时间： 充值区间： ~ 重 置 查 询" at bounding box center [600, 168] width 903 height 64
click at [729, 189] on button "查 询" at bounding box center [728, 180] width 34 height 17
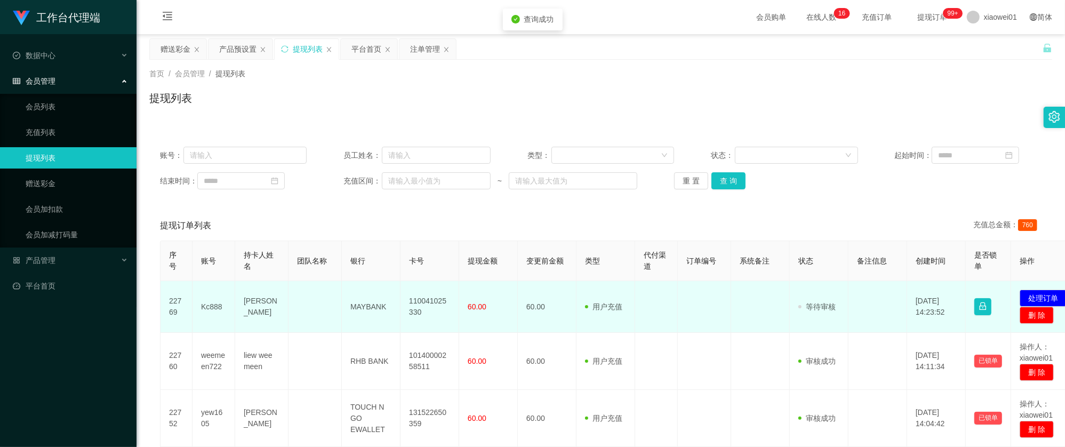
click at [451, 303] on td "110041025330" at bounding box center [429, 307] width 59 height 52
copy td "110041025330"
click at [1036, 297] on button "处理订单" at bounding box center [1043, 298] width 47 height 17
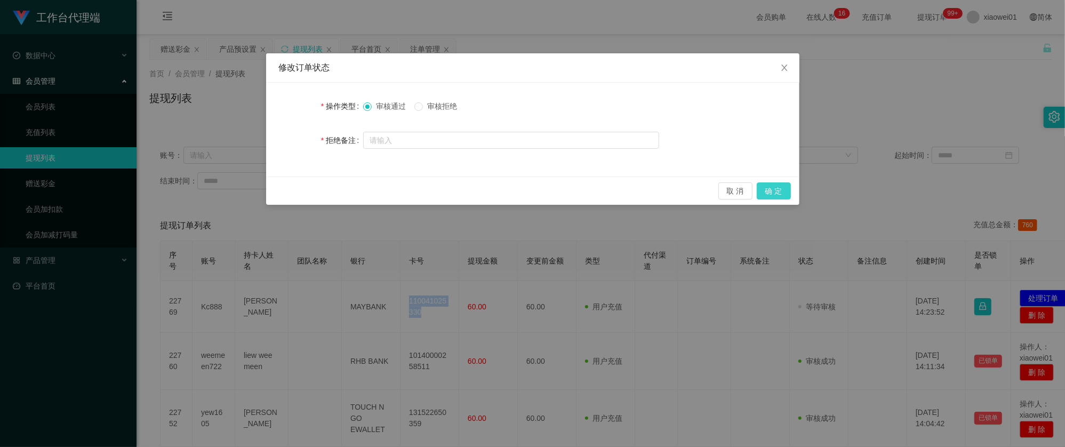
click at [785, 190] on button "确 定" at bounding box center [774, 190] width 34 height 17
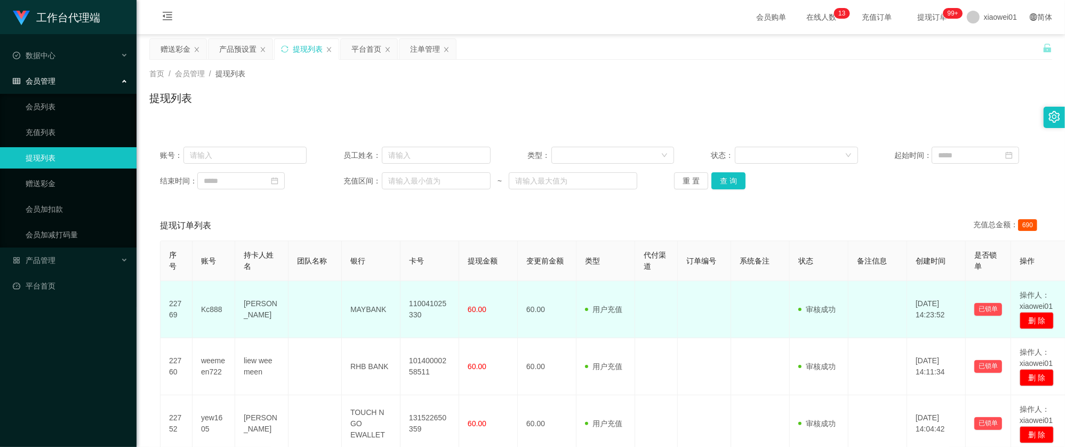
click at [216, 308] on td "Kc888" at bounding box center [213, 309] width 43 height 57
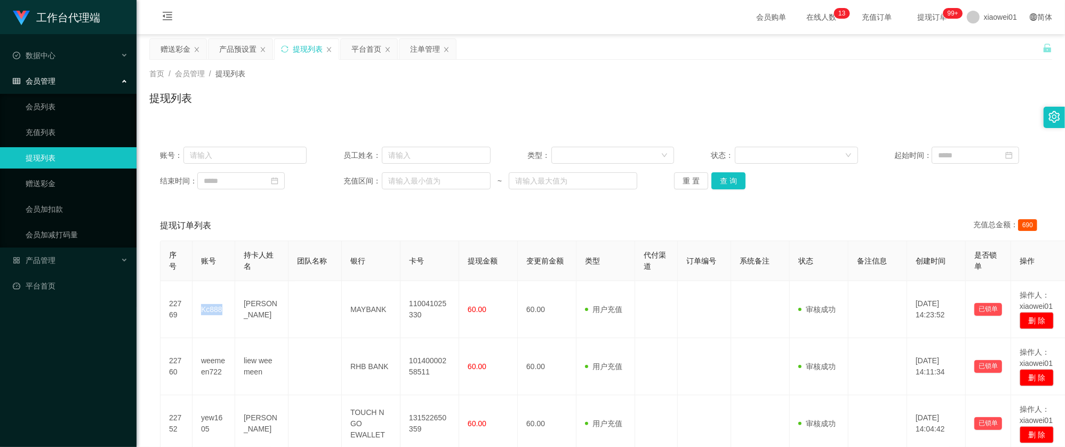
copy td "Kc888"
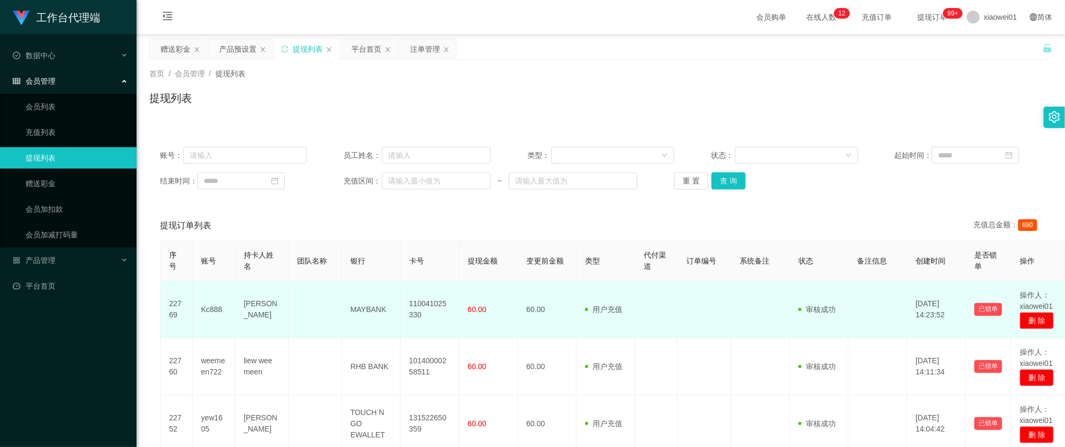
click at [413, 304] on td "110041025330" at bounding box center [429, 309] width 59 height 57
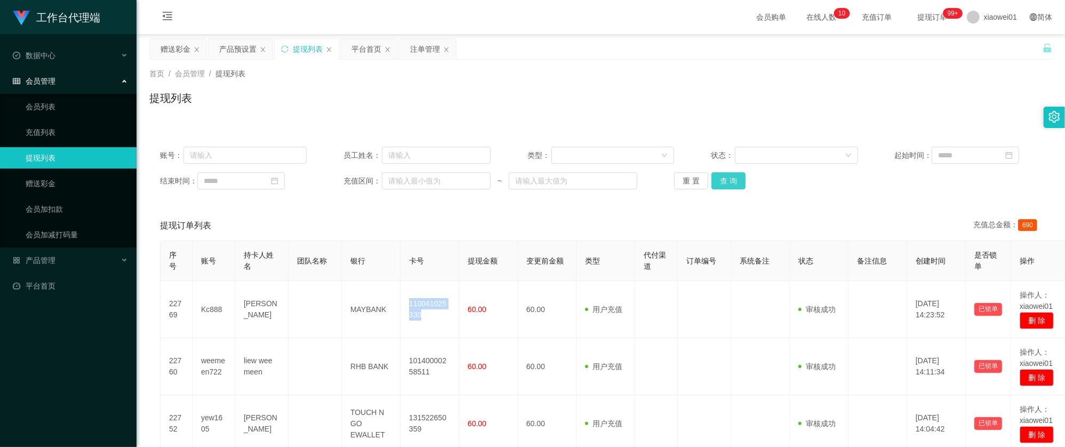
click at [737, 177] on button "查 询" at bounding box center [728, 180] width 34 height 17
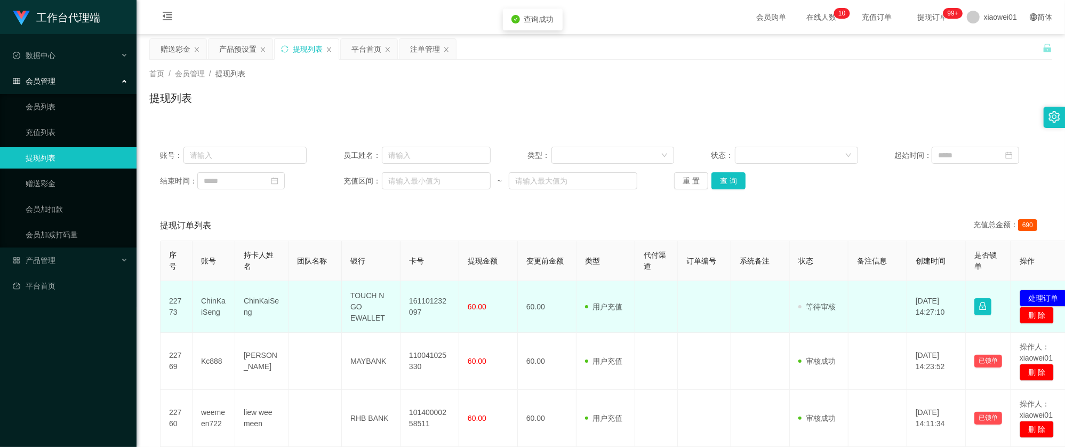
click at [432, 301] on td "161101232097" at bounding box center [429, 307] width 59 height 52
click at [1039, 293] on button "处理订单" at bounding box center [1043, 298] width 47 height 17
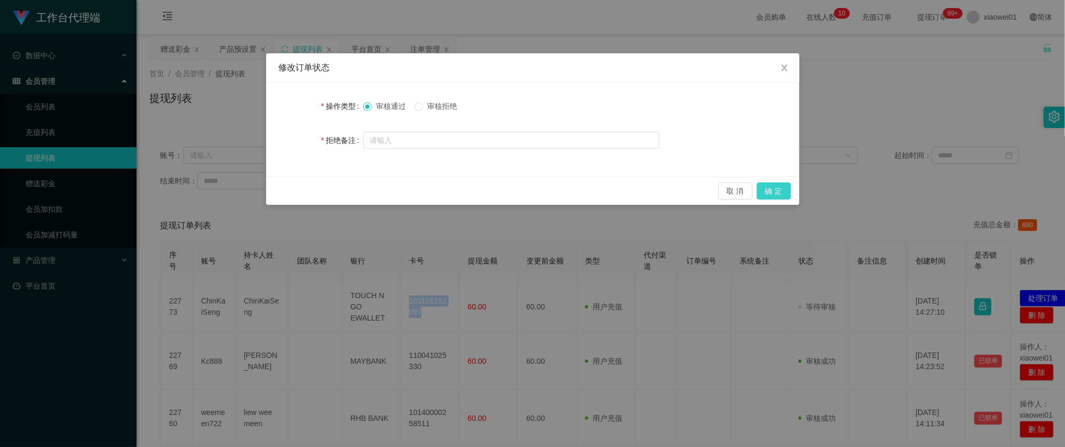
click at [771, 192] on button "确 定" at bounding box center [774, 190] width 34 height 17
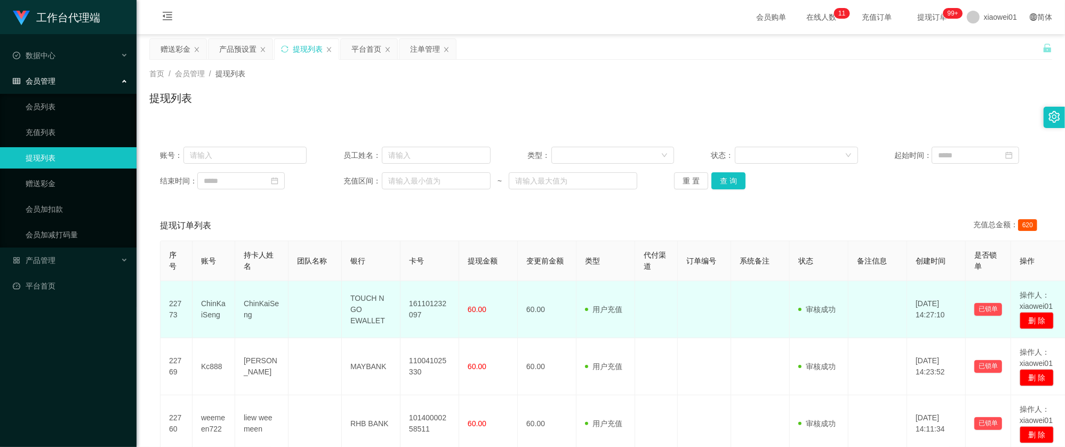
click at [216, 314] on td "ChinKaiSeng" at bounding box center [213, 309] width 43 height 57
click at [207, 301] on td "ChinKaiSeng" at bounding box center [213, 309] width 43 height 57
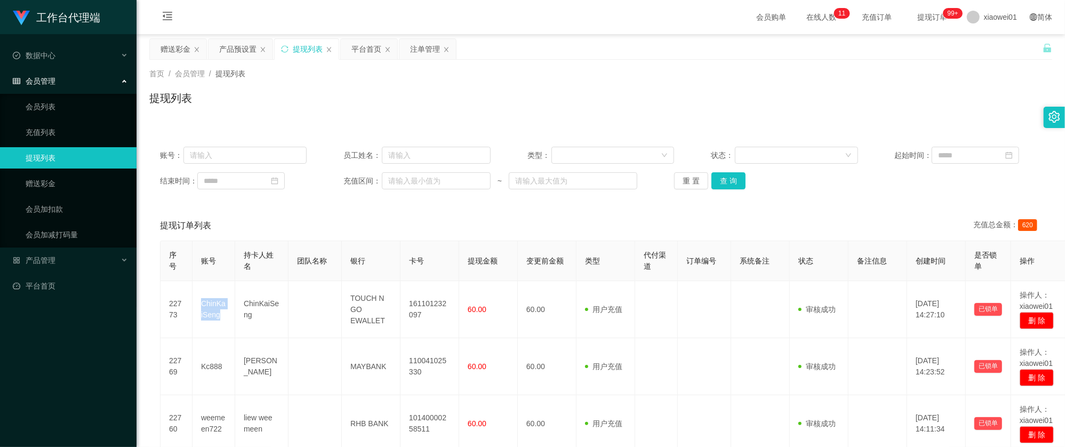
click at [617, 117] on div "首页 / 会员管理 / 提现列表 / 提现列表" at bounding box center [601, 91] width 928 height 63
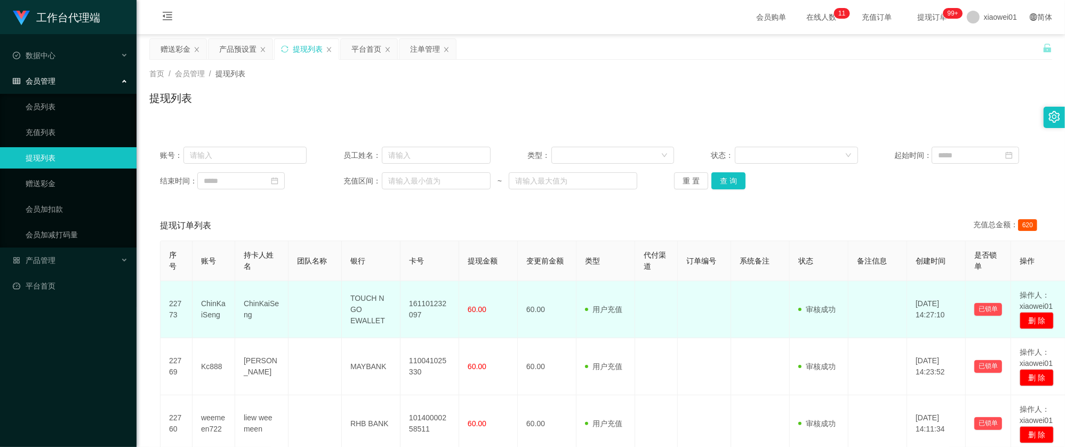
click at [445, 310] on td "161101232097" at bounding box center [429, 309] width 59 height 57
click at [427, 296] on td "161101232097" at bounding box center [429, 309] width 59 height 57
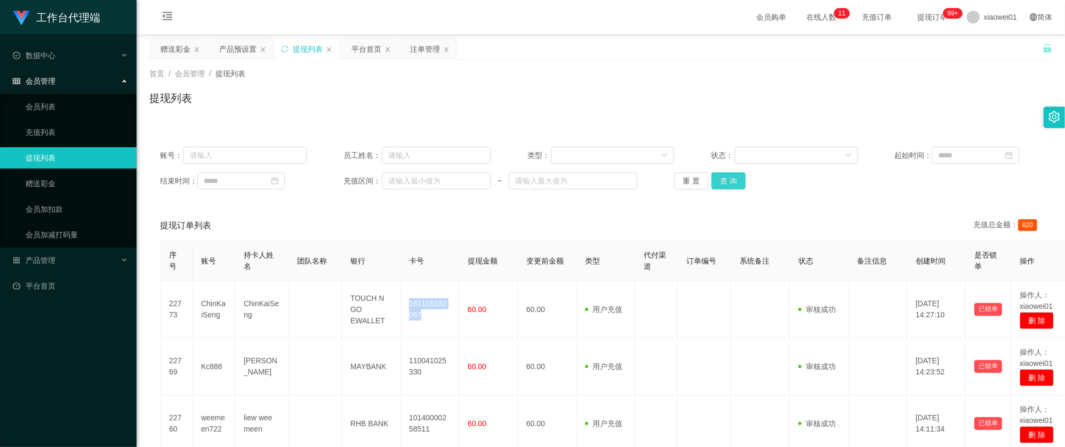
click at [717, 187] on button "查 询" at bounding box center [728, 180] width 34 height 17
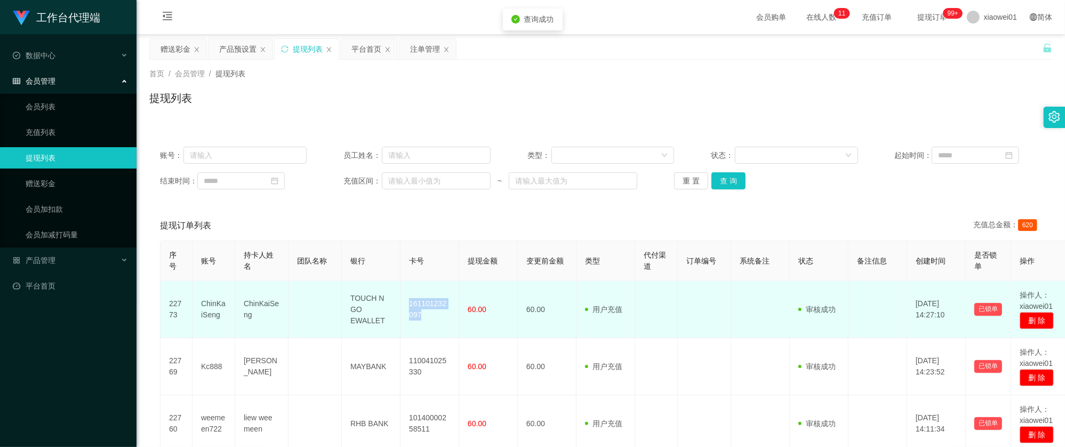
click at [429, 308] on td "161101232097" at bounding box center [429, 309] width 59 height 57
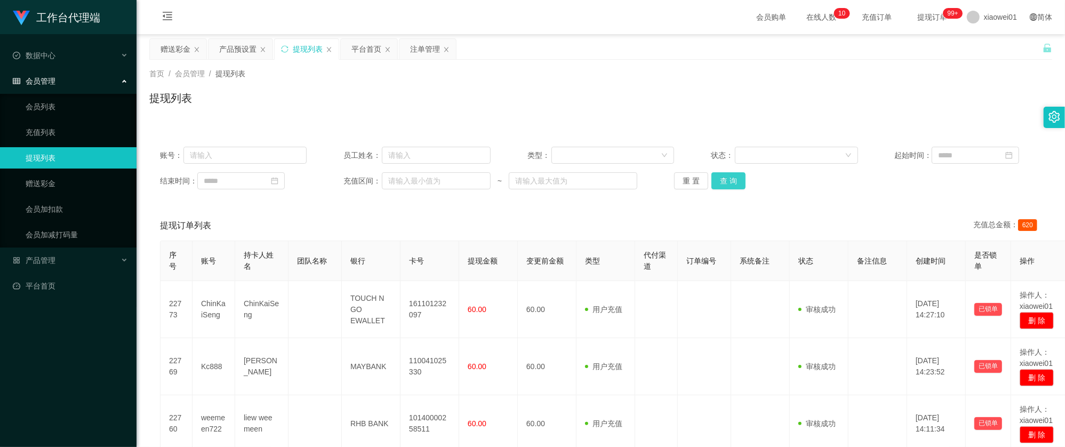
click at [719, 184] on button "查 询" at bounding box center [728, 180] width 34 height 17
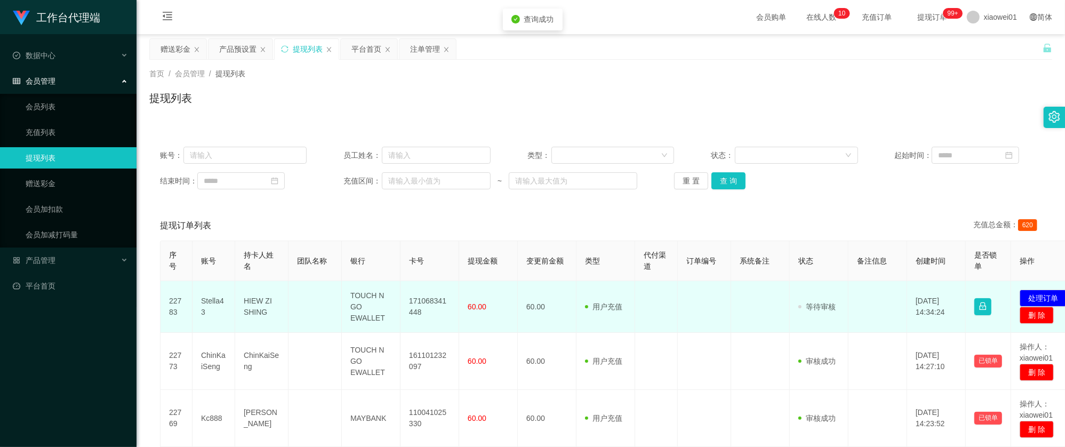
click at [446, 311] on td "171068341448" at bounding box center [429, 307] width 59 height 52
click at [435, 303] on td "171068341448" at bounding box center [429, 307] width 59 height 52
click at [1034, 292] on button "处理订单" at bounding box center [1043, 298] width 47 height 17
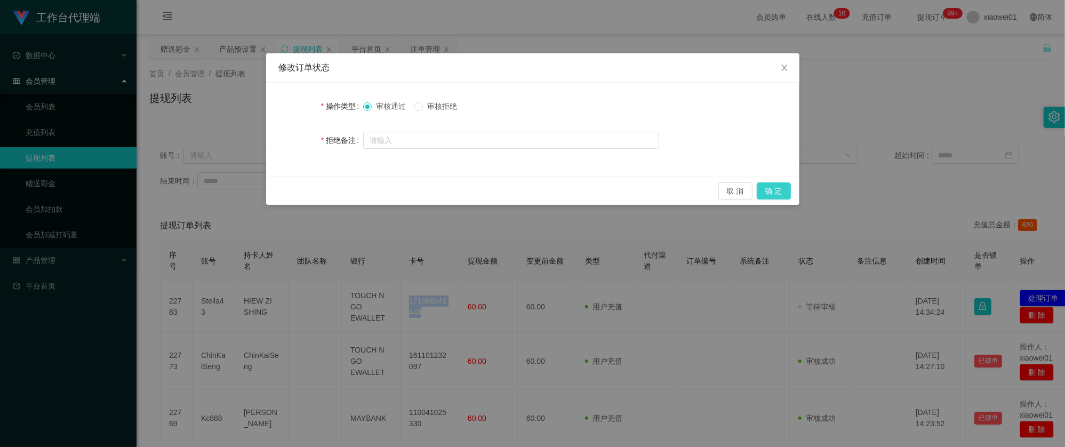
click at [766, 190] on button "确 定" at bounding box center [774, 190] width 34 height 17
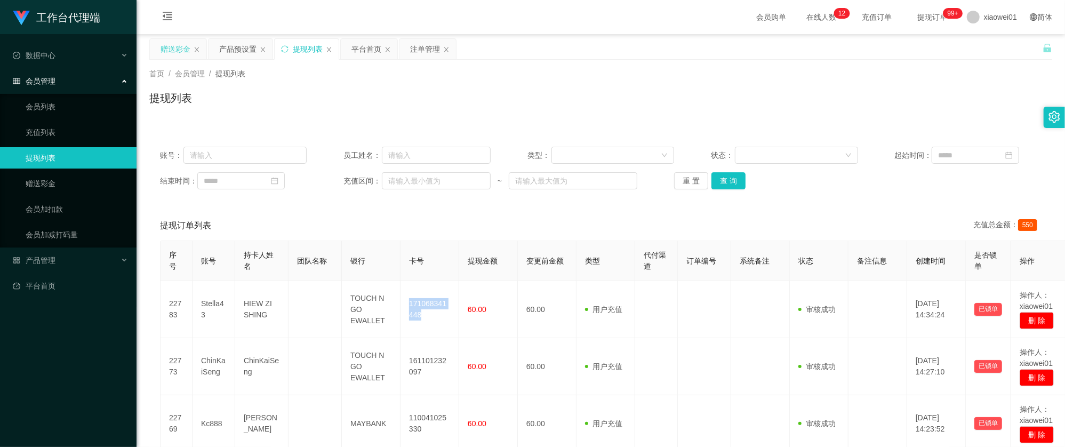
click at [166, 44] on div "赠送彩金" at bounding box center [176, 49] width 30 height 20
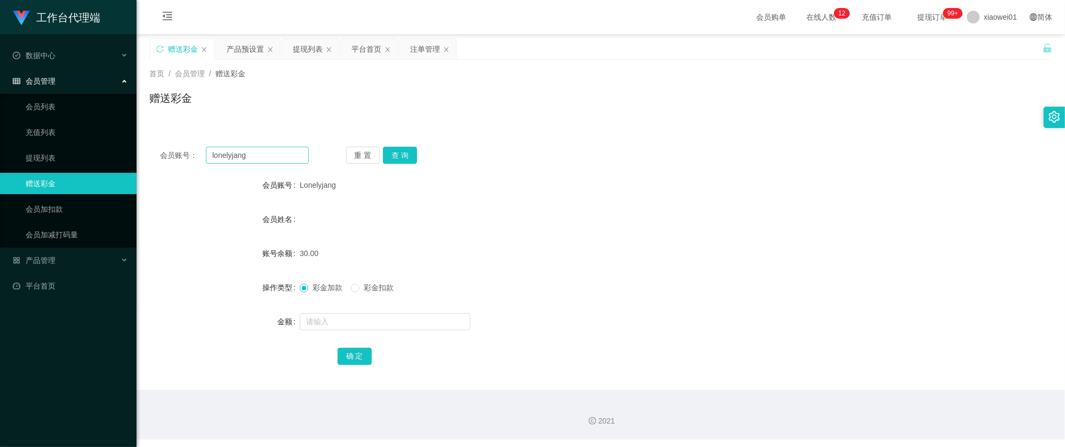
drag, startPoint x: 259, startPoint y: 164, endPoint x: 262, endPoint y: 158, distance: 7.2
click at [256, 163] on div "会员账号： lonelyjang 重 置 查 询 会员账号 Lonelyjang 会员姓名 账号余额 30.00 操作类型 彩金加款 彩金扣款 金额 确 定" at bounding box center [600, 263] width 903 height 254
drag, startPoint x: 267, startPoint y: 153, endPoint x: 50, endPoint y: 126, distance: 218.7
click at [52, 126] on section "工作台代理端 数据中心 会员管理 会员列表 充值列表 提现列表 赠送彩金 会员加扣款 会员加减打码量 产品管理 开奖记录 注单管理 产品列表 即时注单 产品预…" at bounding box center [532, 219] width 1065 height 439
paste input "vy5555"
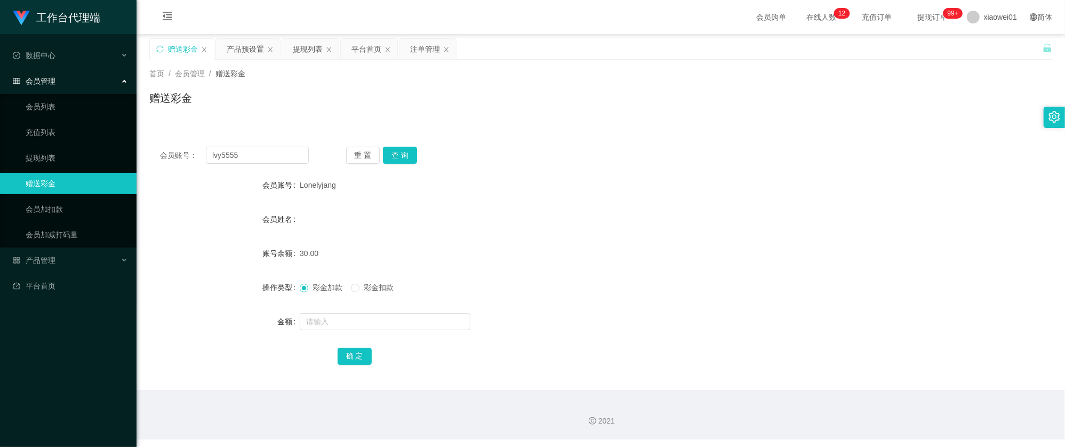
click at [402, 146] on div "会员账号： lvy5555 重 置 查 询 会员账号 Lonelyjang 会员姓名 账号余额 30.00 操作类型 彩金加款 彩金扣款 金额 确 定" at bounding box center [600, 263] width 903 height 254
click at [408, 153] on button "查 询" at bounding box center [400, 155] width 34 height 17
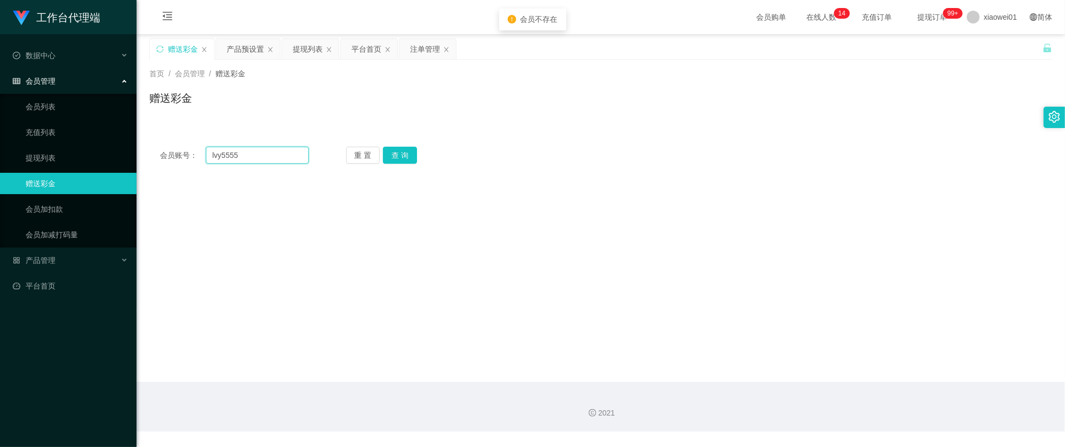
drag, startPoint x: 214, startPoint y: 156, endPoint x: 199, endPoint y: 156, distance: 14.9
click at [199, 156] on div "会员账号： lvy5555" at bounding box center [234, 155] width 149 height 17
click at [410, 152] on button "查 询" at bounding box center [400, 155] width 34 height 17
drag, startPoint x: 247, startPoint y: 151, endPoint x: 65, endPoint y: 126, distance: 184.6
click at [65, 126] on section "工作台代理端 数据中心 会员管理 会员列表 充值列表 提现列表 赠送彩金 会员加扣款 会员加减打码量 产品管理 开奖记录 注单管理 产品列表 即时注单 产品预…" at bounding box center [532, 219] width 1065 height 439
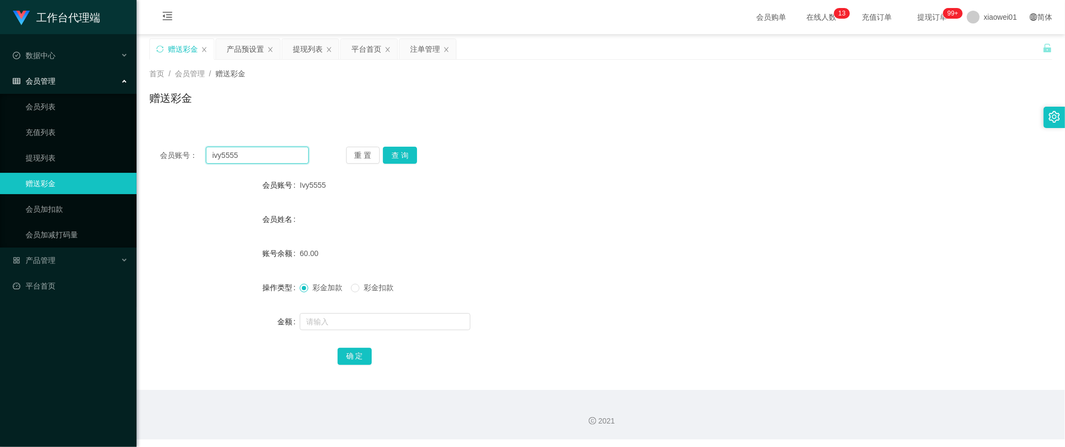
click at [259, 154] on input "ivy5555" at bounding box center [257, 155] width 103 height 17
drag, startPoint x: 269, startPoint y: 155, endPoint x: 123, endPoint y: 131, distance: 148.1
click at [126, 131] on section "工作台代理端 数据中心 会员管理 会员列表 充值列表 提现列表 赠送彩金 会员加扣款 会员加减打码量 产品管理 开奖记录 注单管理 产品列表 即时注单 产品预…" at bounding box center [532, 219] width 1065 height 439
paste input "keong123"
type input "keong123"
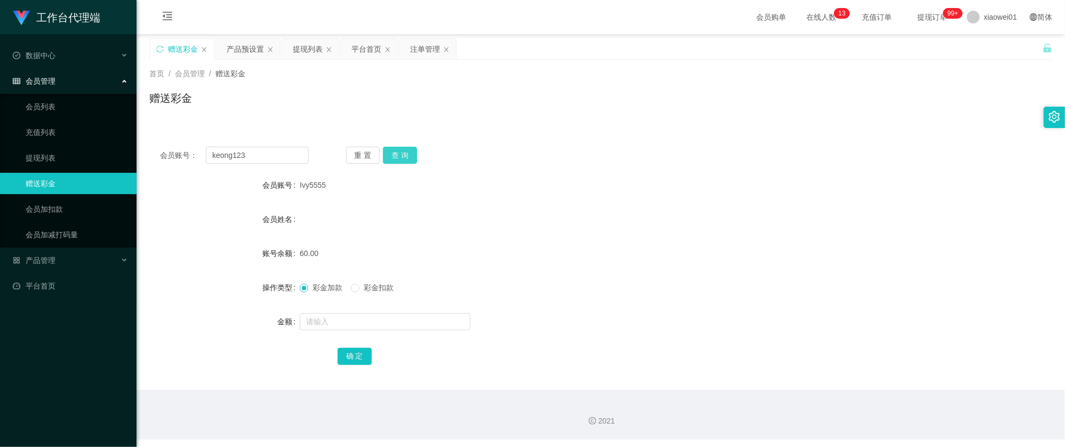
click at [408, 156] on button "查 询" at bounding box center [400, 155] width 34 height 17
click at [311, 52] on div "提现列表" at bounding box center [308, 49] width 30 height 20
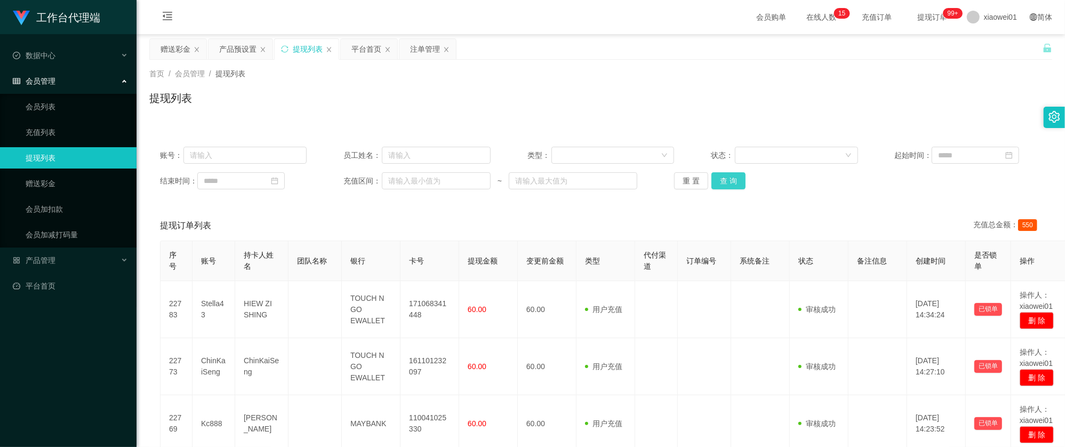
click at [731, 182] on button "查 询" at bounding box center [728, 180] width 34 height 17
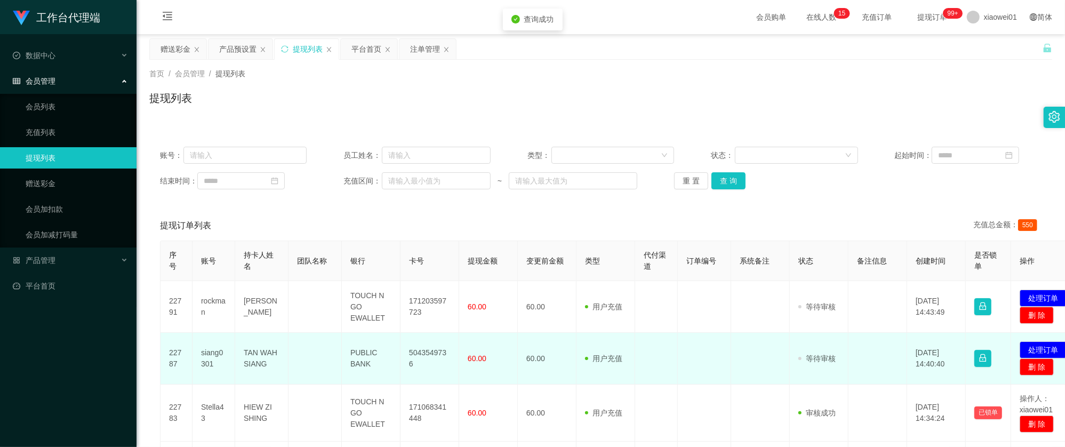
click at [451, 353] on td "5043549736" at bounding box center [429, 359] width 59 height 52
click at [442, 355] on td "5043549736" at bounding box center [429, 359] width 59 height 52
click at [1038, 342] on button "处理订单" at bounding box center [1043, 349] width 47 height 17
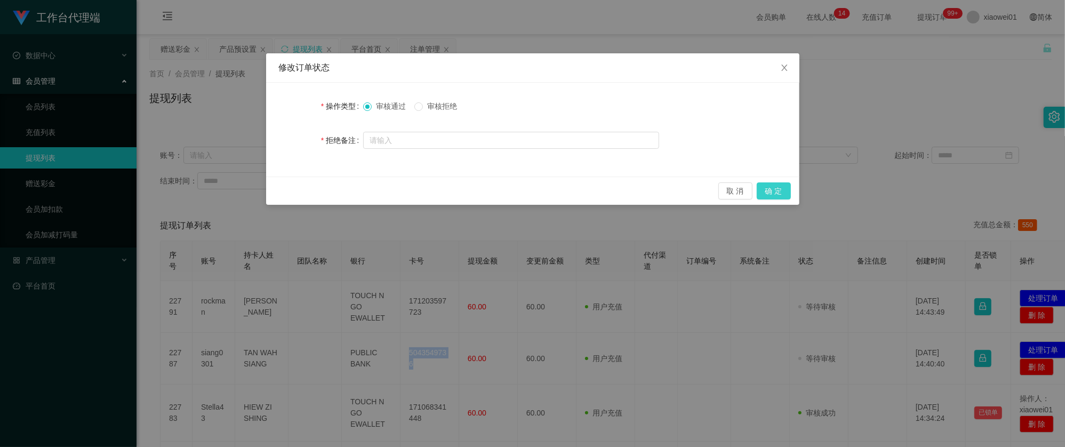
click at [767, 189] on button "确 定" at bounding box center [774, 190] width 34 height 17
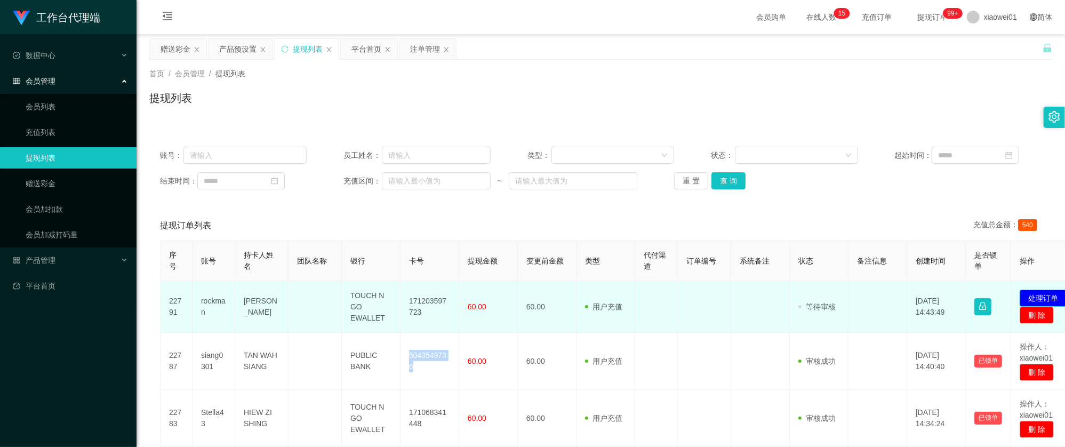
click at [1046, 294] on button "处理订单" at bounding box center [1043, 298] width 47 height 17
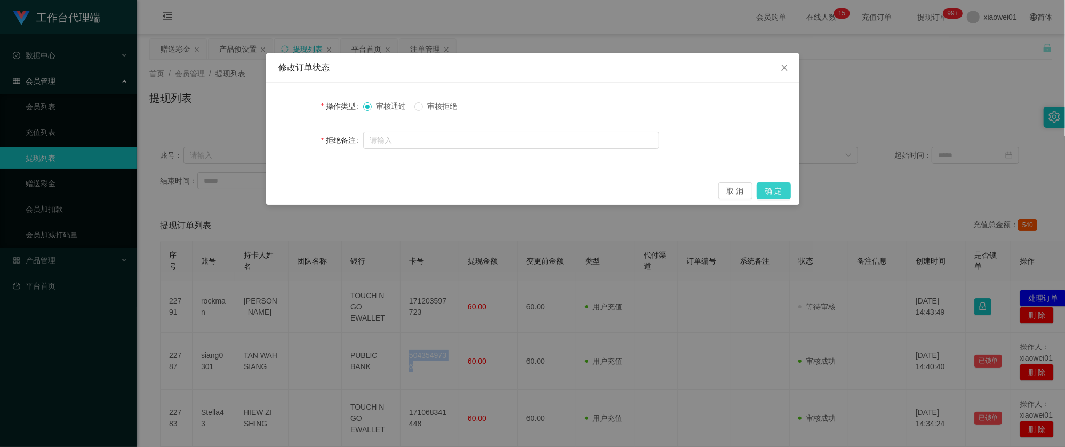
click at [772, 188] on button "确 定" at bounding box center [774, 190] width 34 height 17
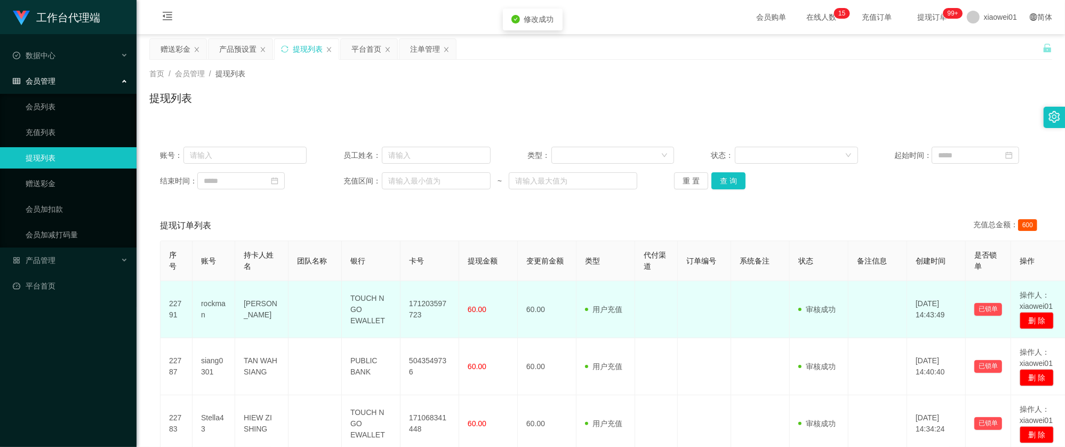
click at [440, 302] on td "171203597723" at bounding box center [429, 309] width 59 height 57
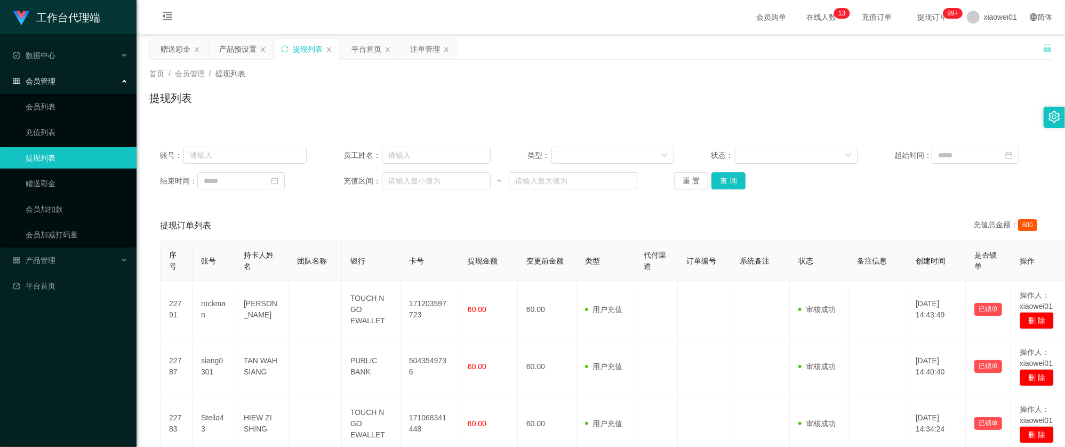
click at [729, 197] on div "账号： 员工姓名： 类型： 状态： 起始时间： 结束时间： 充值区间： ~ 重 置 查 询" at bounding box center [600, 168] width 903 height 64
click at [731, 183] on button "查 询" at bounding box center [728, 180] width 34 height 17
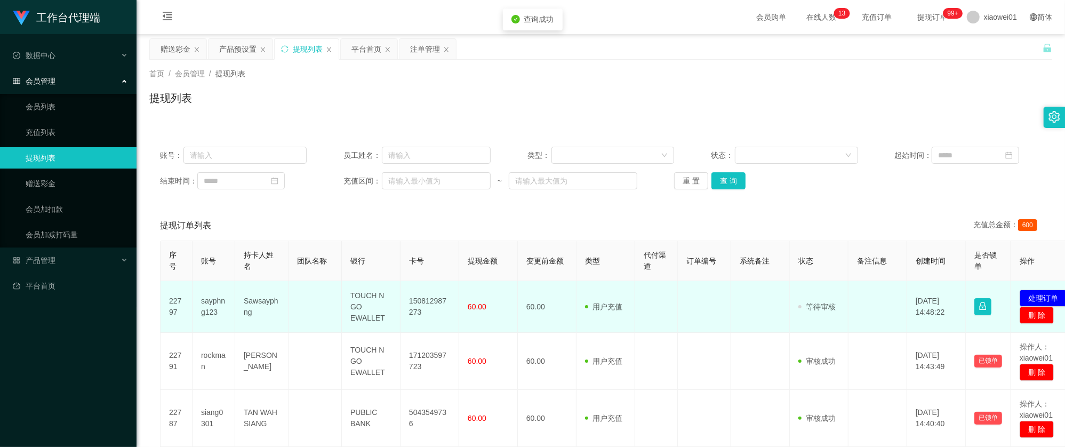
click at [442, 303] on td "150812987273" at bounding box center [429, 307] width 59 height 52
drag, startPoint x: 442, startPoint y: 303, endPoint x: 449, endPoint y: 301, distance: 7.8
click at [442, 303] on td "150812987273" at bounding box center [429, 307] width 59 height 52
click at [1039, 296] on button "处理订单" at bounding box center [1043, 298] width 47 height 17
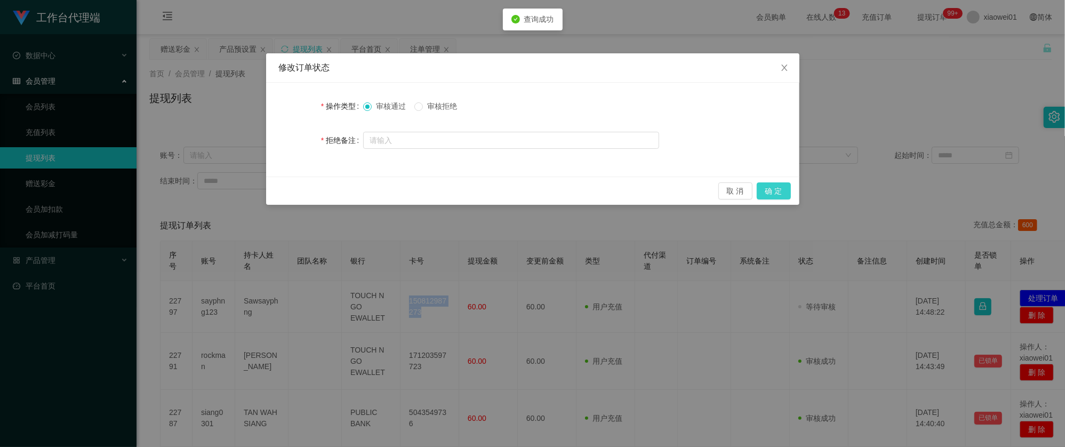
click at [779, 188] on button "确 定" at bounding box center [774, 190] width 34 height 17
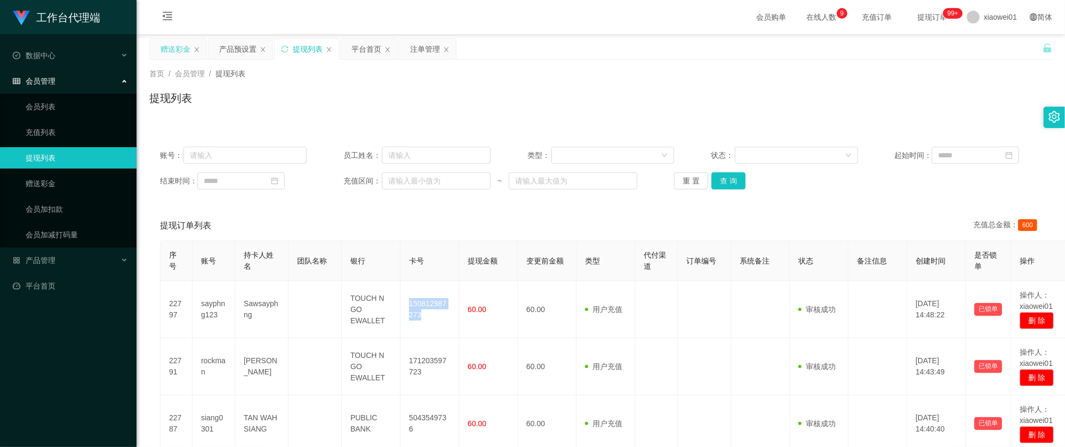
click at [179, 56] on div "赠送彩金" at bounding box center [176, 49] width 30 height 20
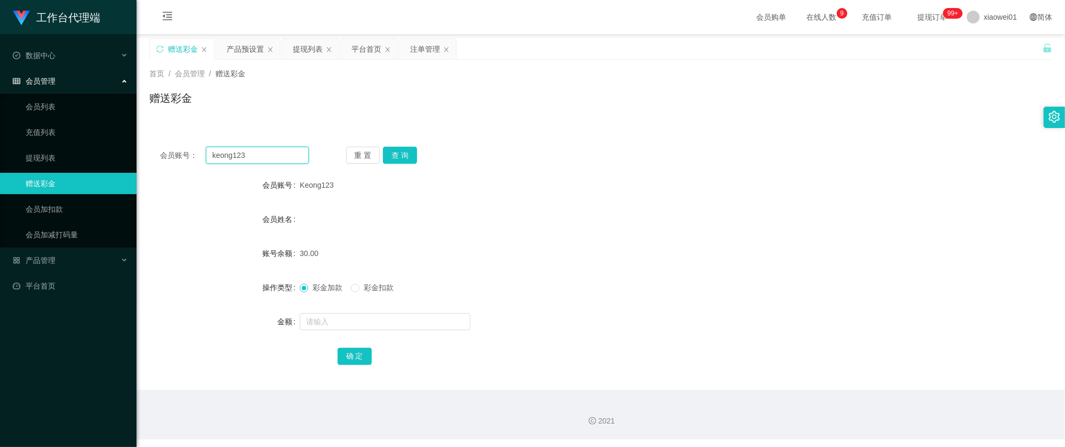
drag, startPoint x: 261, startPoint y: 161, endPoint x: 142, endPoint y: 141, distance: 121.1
click at [142, 141] on main "关闭左侧 关闭右侧 关闭其它 刷新页面 赠送彩金 产品预设置 提现列表 平台首页 注单管理 首页 / 会员管理 / 赠送彩金 / 赠送彩金 会员账号： keo…" at bounding box center [601, 212] width 928 height 356
click at [397, 157] on button "查 询" at bounding box center [400, 155] width 34 height 17
click at [420, 58] on div "注单管理" at bounding box center [425, 49] width 30 height 20
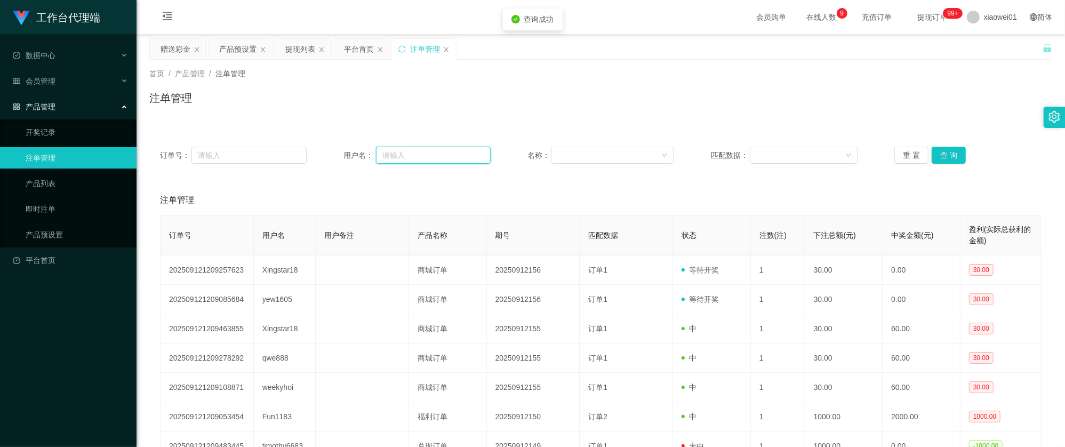
click at [391, 154] on input "text" at bounding box center [433, 155] width 115 height 17
paste input "keong123"
type input "keong123"
click at [938, 163] on button "查 询" at bounding box center [949, 155] width 34 height 17
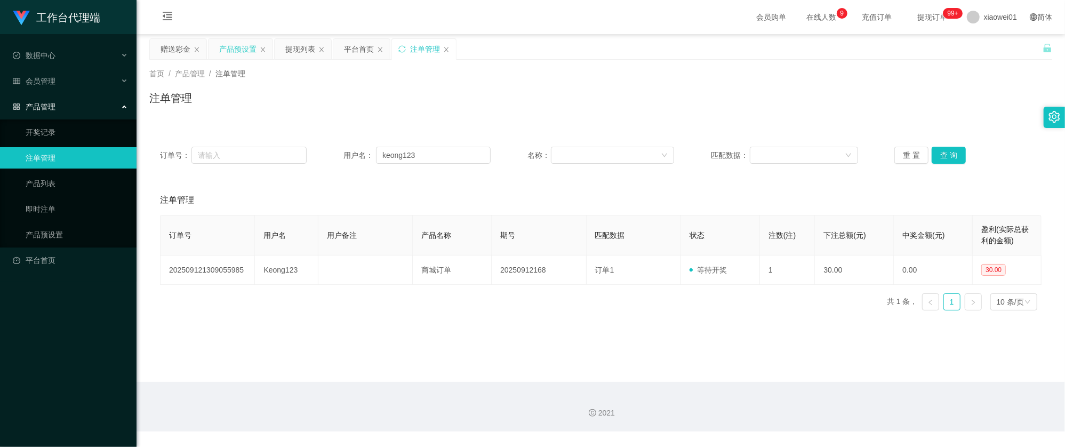
click at [247, 48] on div "产品预设置" at bounding box center [237, 49] width 37 height 20
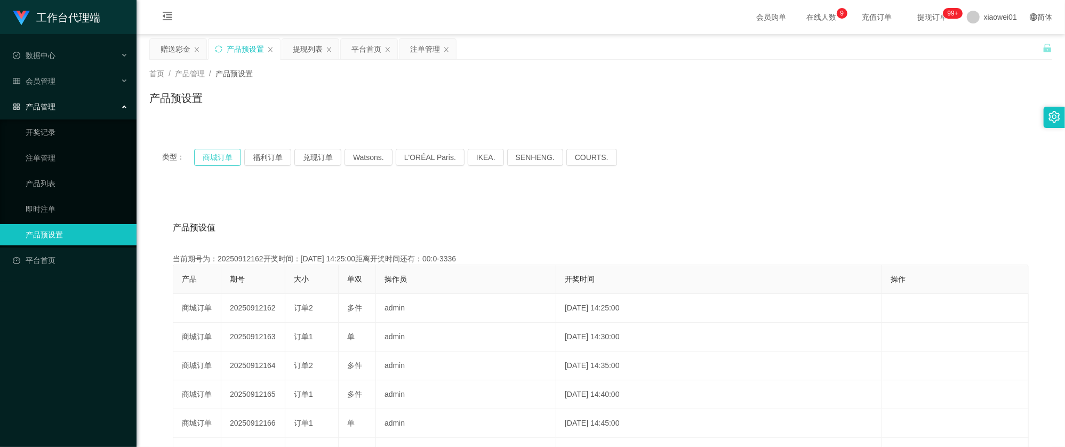
click at [216, 156] on button "商城订单" at bounding box center [217, 157] width 47 height 17
click at [182, 47] on div "赠送彩金" at bounding box center [176, 49] width 30 height 20
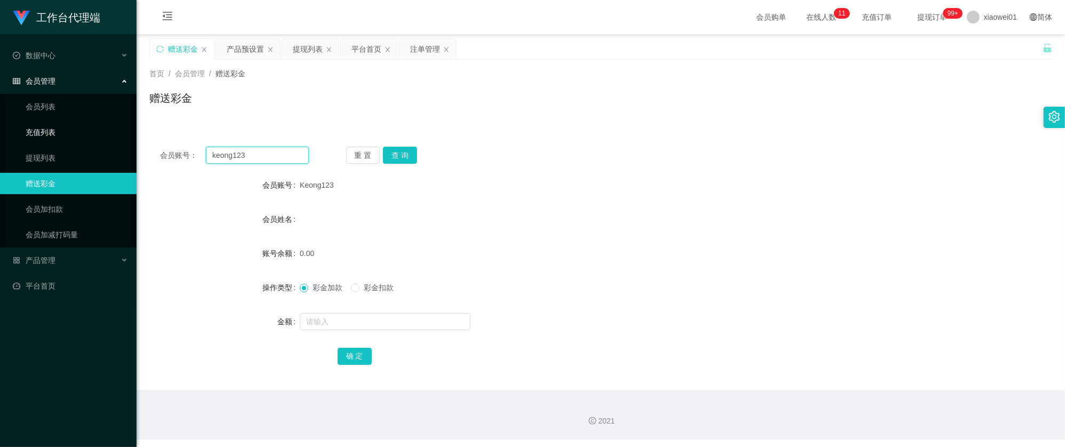
drag, startPoint x: 295, startPoint y: 156, endPoint x: 108, endPoint y: 134, distance: 188.4
click at [108, 134] on section "工作台代理端 数据中心 会员管理 会员列表 充值列表 提现列表 赠送彩金 会员加扣款 会员加减打码量 产品管理 开奖记录 注单管理 产品列表 即时注单 产品预…" at bounding box center [532, 219] width 1065 height 439
paste input "Sky"
type input "Sky123"
click at [397, 143] on div "会员账号： Sky123 重 置 查 询 会员账号 Keong123 会员姓名 账号余额 0.00 操作类型 彩金加款 彩金扣款 金额 确 定" at bounding box center [600, 263] width 903 height 254
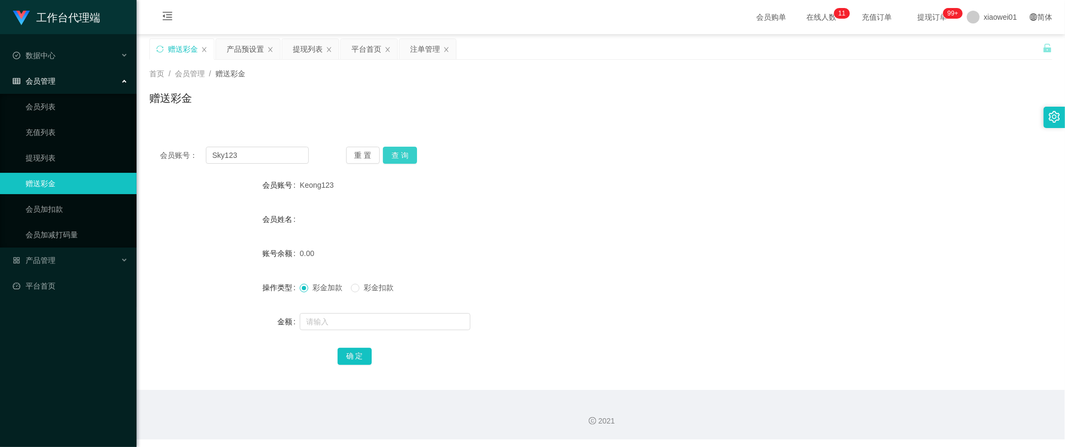
click at [402, 156] on button "查 询" at bounding box center [400, 155] width 34 height 17
drag, startPoint x: 834, startPoint y: 199, endPoint x: 782, endPoint y: 193, distance: 52.6
click at [834, 198] on form "会员账号 Sky123 会员姓名 账号余额 30.00 操作类型 彩金加款 彩金扣款 金额 确 定" at bounding box center [600, 270] width 903 height 192
click at [180, 43] on div "赠送彩金" at bounding box center [183, 49] width 30 height 20
click at [419, 47] on div "注单管理" at bounding box center [425, 49] width 30 height 20
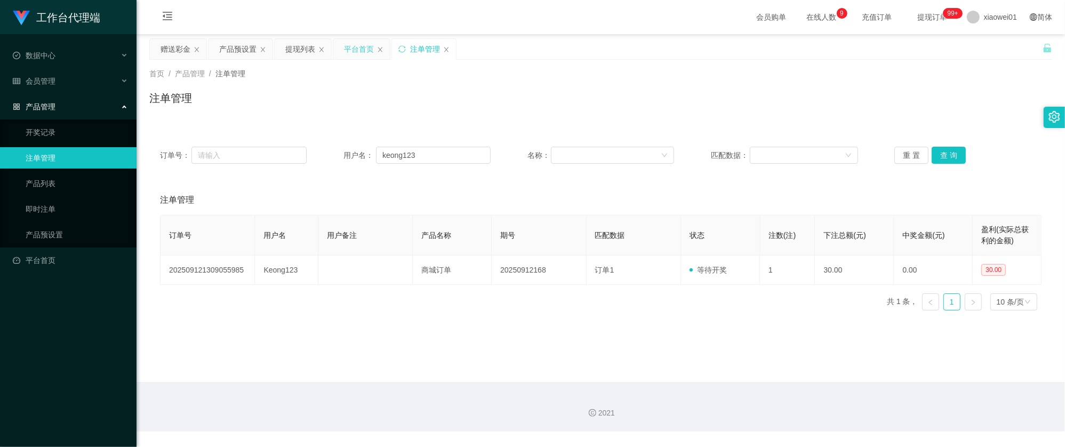
click at [360, 50] on div "平台首页" at bounding box center [359, 49] width 30 height 20
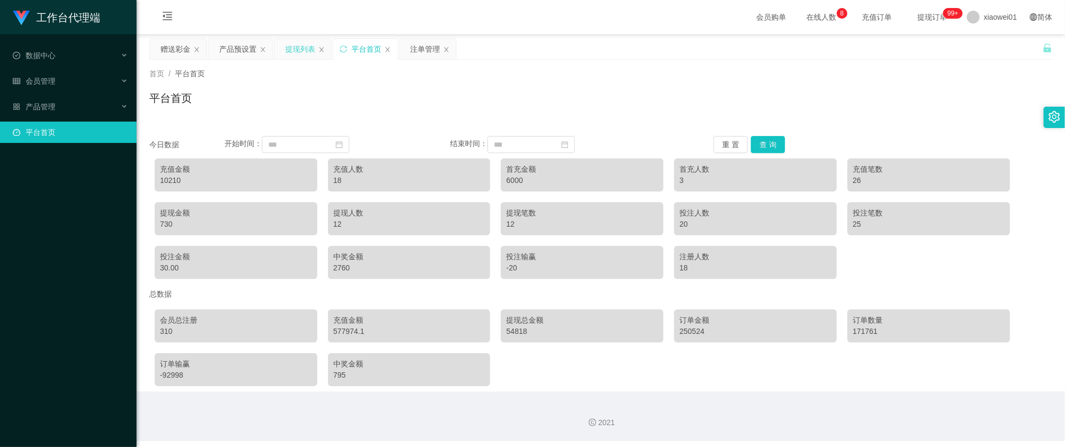
click at [303, 52] on div "提现列表" at bounding box center [300, 49] width 30 height 20
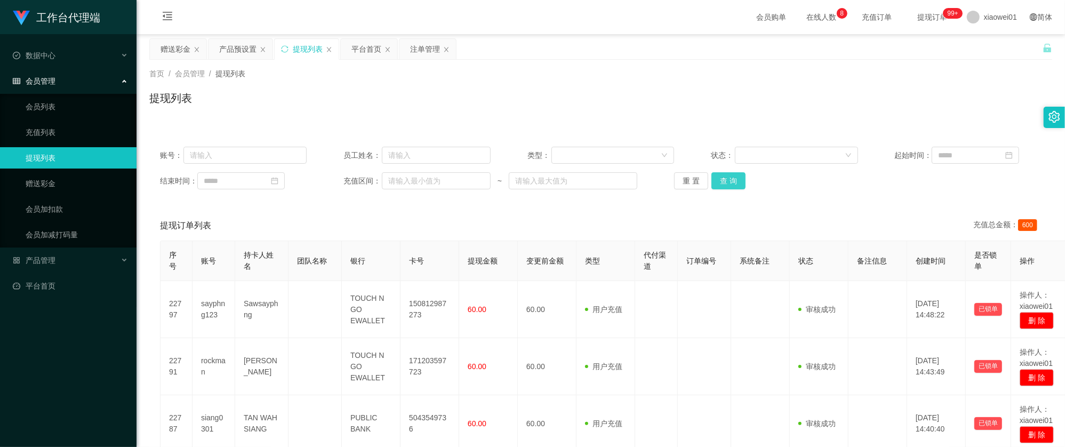
click at [727, 183] on button "查 询" at bounding box center [728, 180] width 34 height 17
click at [725, 184] on button "查 询" at bounding box center [728, 180] width 34 height 17
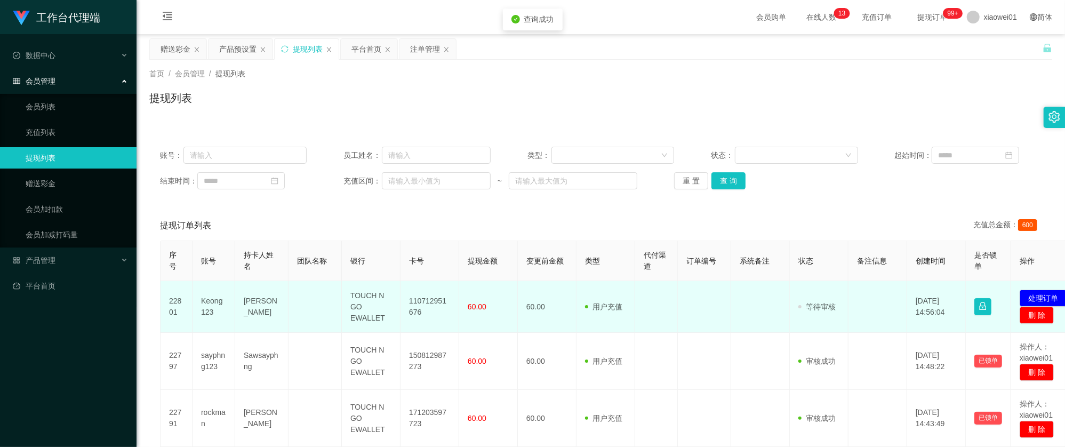
click at [442, 294] on td "110712951676" at bounding box center [429, 307] width 59 height 52
click at [432, 301] on td "110712951676" at bounding box center [429, 307] width 59 height 52
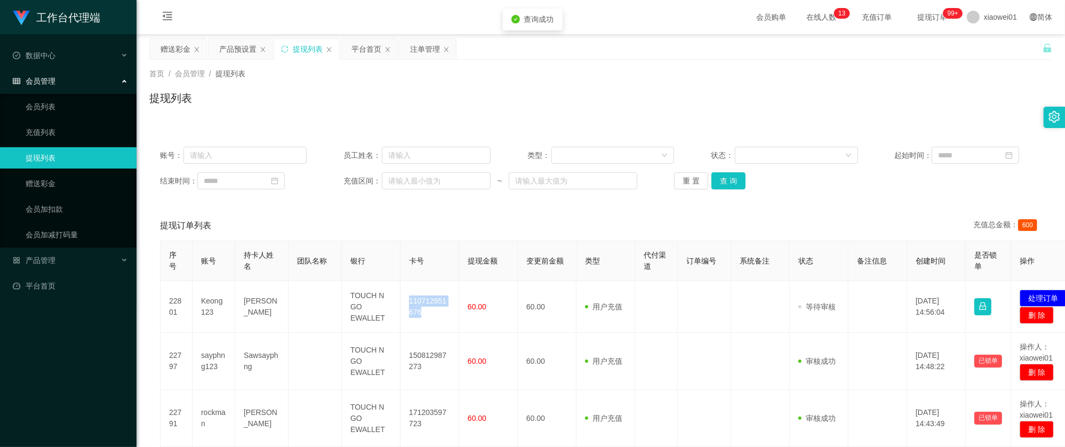
copy td "110712951676"
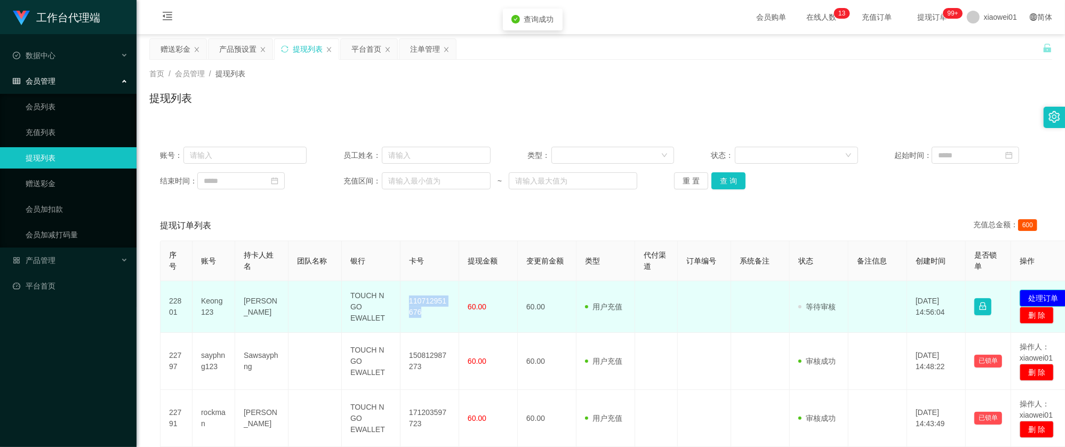
click at [1031, 293] on button "处理订单" at bounding box center [1043, 298] width 47 height 17
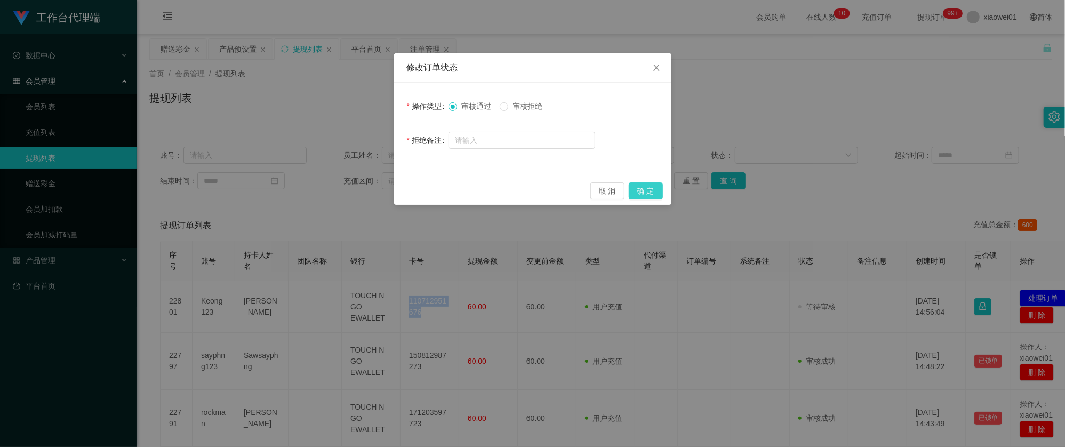
click at [645, 191] on button "确 定" at bounding box center [646, 190] width 34 height 17
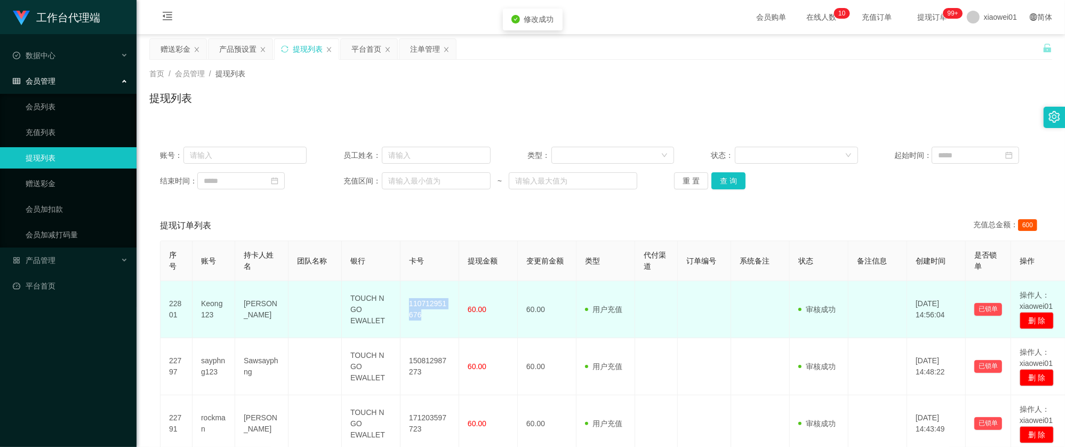
click at [429, 303] on td "110712951676" at bounding box center [429, 309] width 59 height 57
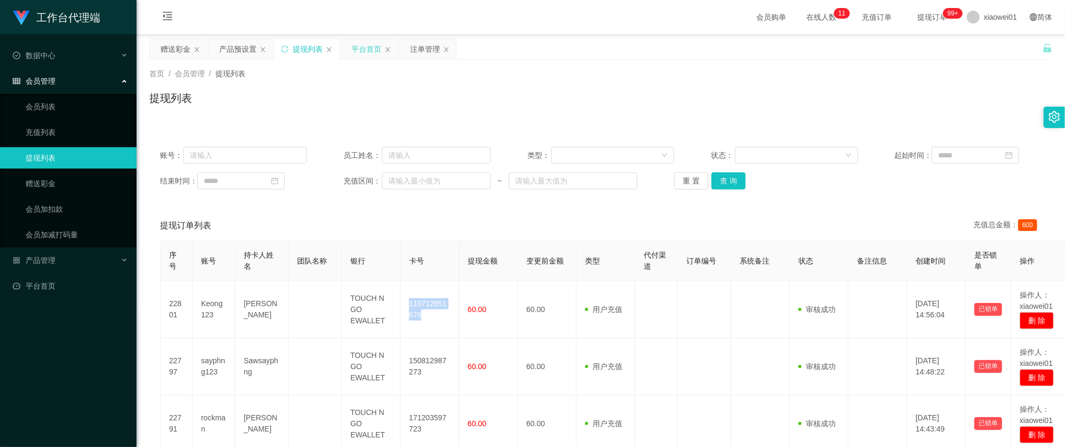
click at [371, 43] on div "平台首页" at bounding box center [366, 49] width 30 height 20
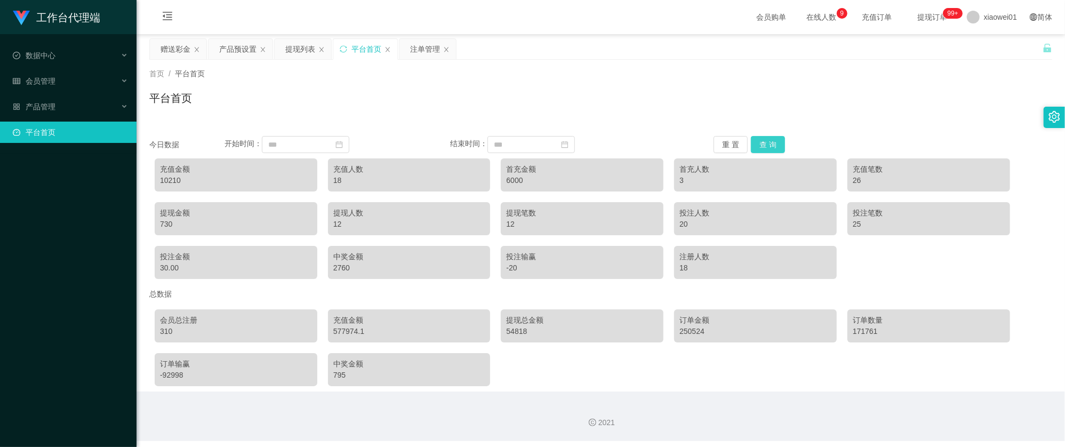
click at [760, 146] on button "查 询" at bounding box center [768, 144] width 34 height 17
click at [764, 146] on button "查 询" at bounding box center [768, 144] width 34 height 17
click at [306, 49] on div "提现列表" at bounding box center [300, 49] width 30 height 20
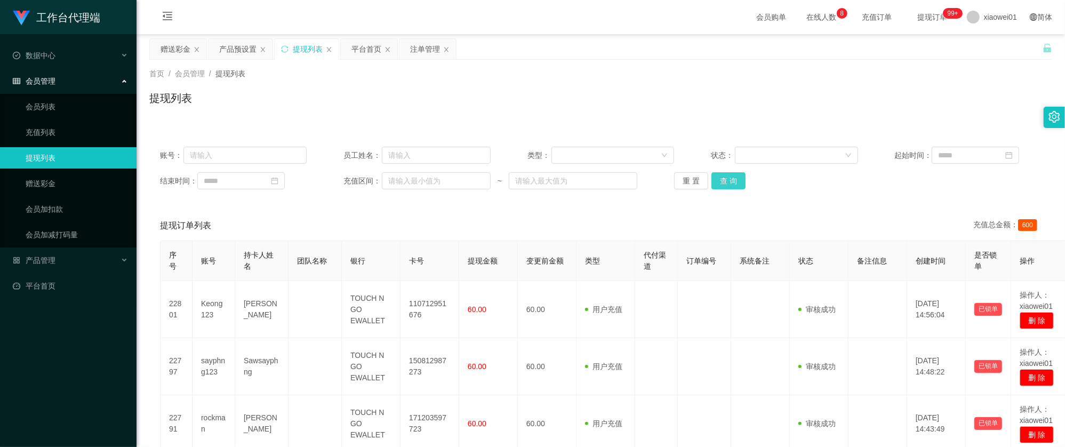
click at [732, 176] on button "查 询" at bounding box center [728, 180] width 34 height 17
click at [51, 131] on link "充值列表" at bounding box center [77, 132] width 102 height 21
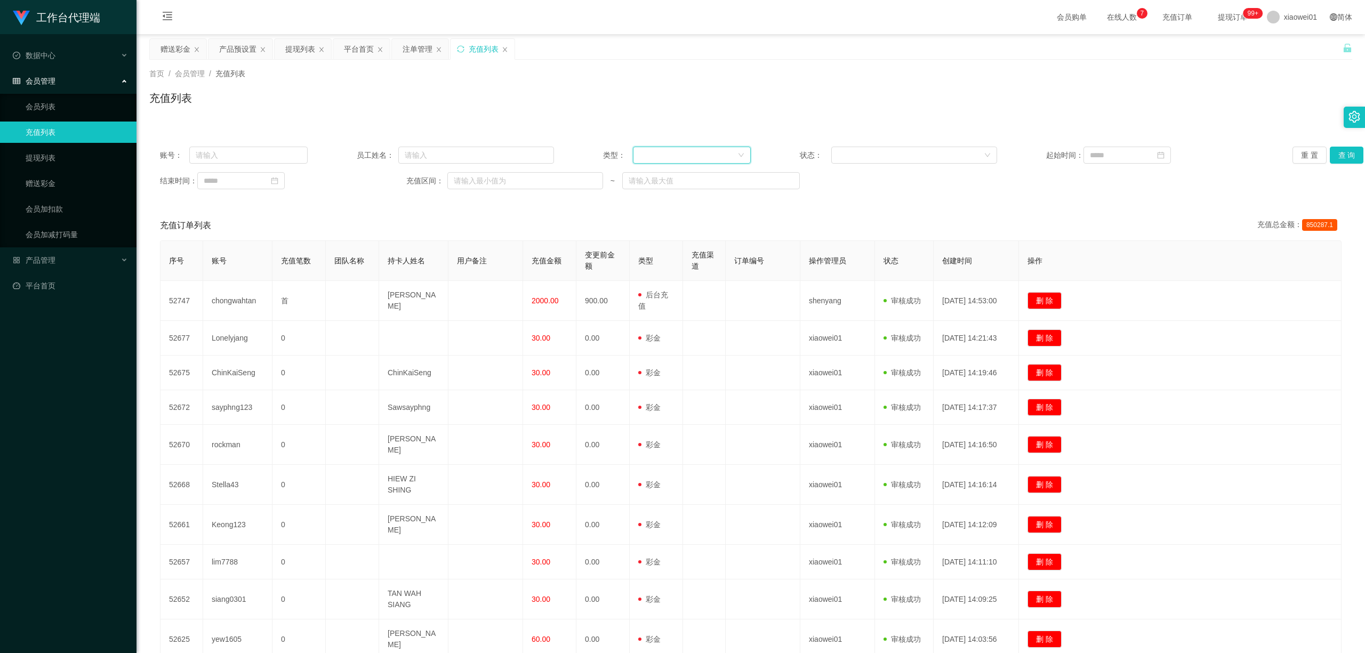
click at [639, 161] on div at bounding box center [688, 155] width 98 height 16
click at [653, 178] on li "后台充值" at bounding box center [688, 176] width 117 height 17
click at [1064, 158] on button "查 询" at bounding box center [1347, 155] width 34 height 17
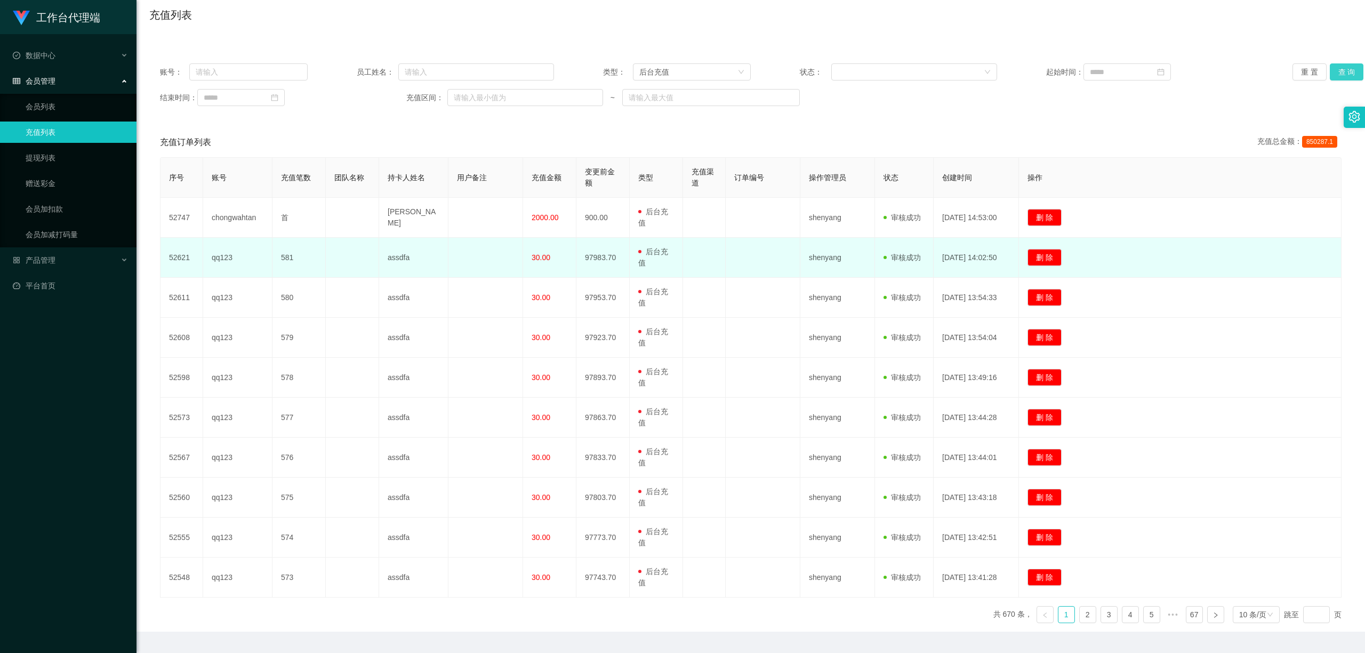
scroll to position [114, 0]
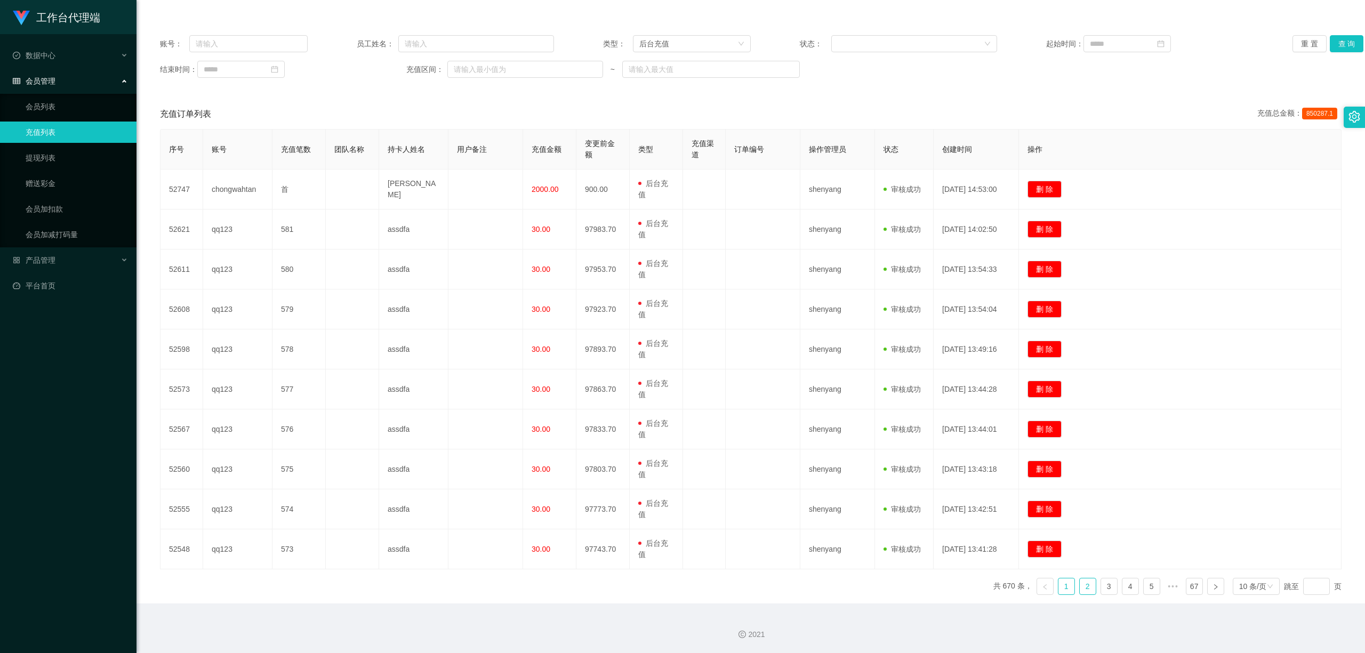
click at [1064, 446] on link "2" at bounding box center [1088, 587] width 16 height 16
click at [1064, 446] on link "3" at bounding box center [1109, 587] width 16 height 16
click at [1064, 446] on ul "共 670 条， 1 2 3 4 5 ••• 67 10 条/页 跳至 页" at bounding box center [1167, 586] width 349 height 17
click at [1064, 446] on link "2" at bounding box center [1088, 587] width 16 height 16
click at [1058, 446] on link "1" at bounding box center [1066, 587] width 16 height 16
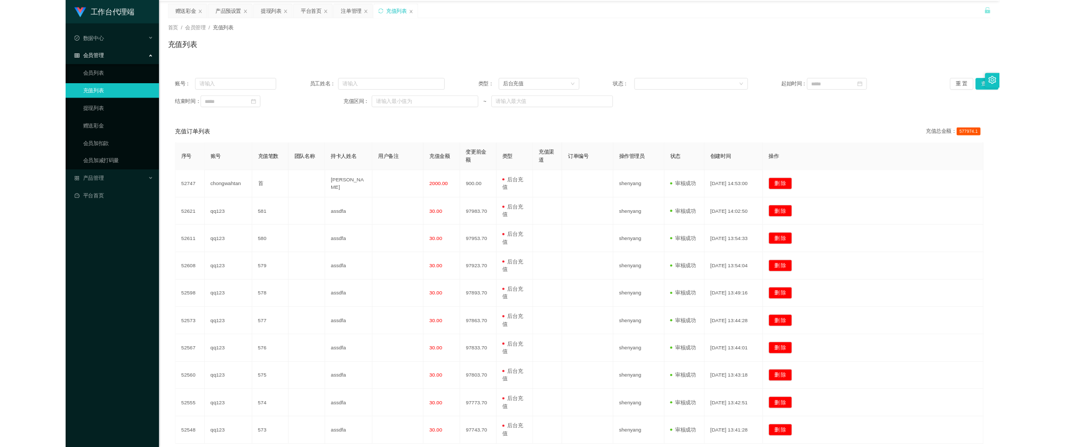
scroll to position [0, 0]
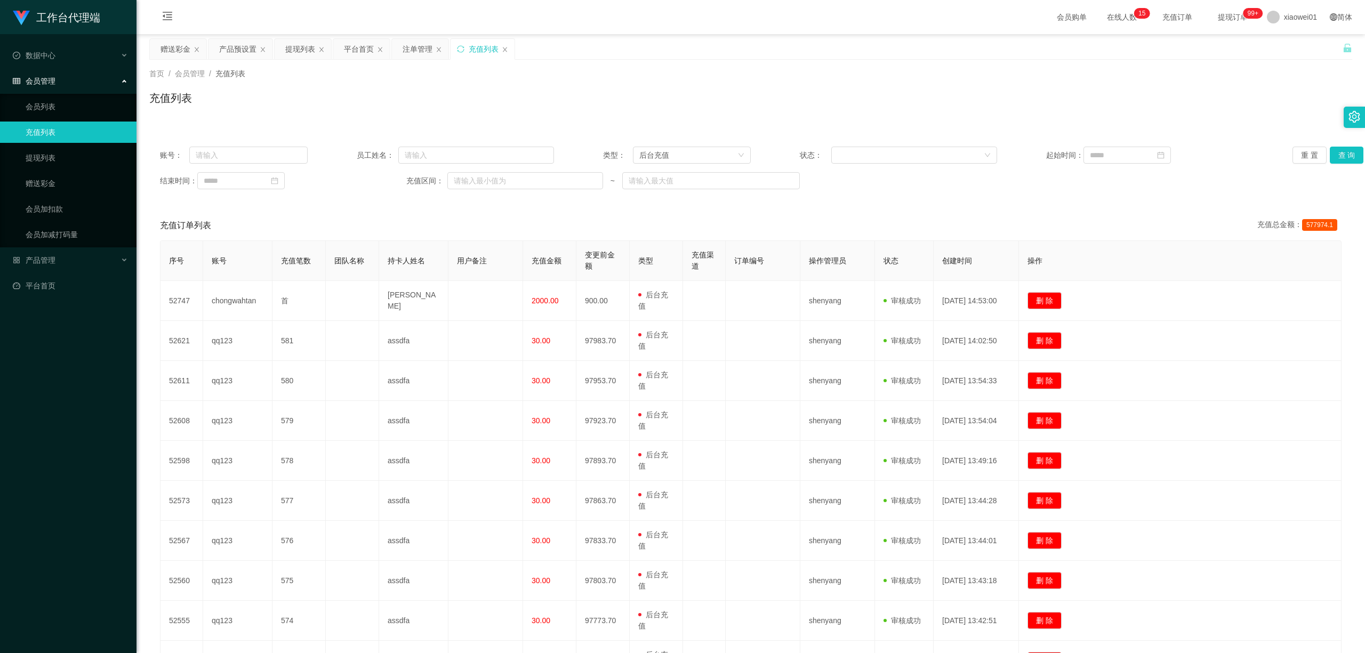
drag, startPoint x: 361, startPoint y: 45, endPoint x: 316, endPoint y: 35, distance: 45.8
click at [318, 35] on main "关闭左侧 关闭右侧 关闭其它 刷新页面 赠送彩金 产品预设置 提现列表 平台首页 注单管理 充值列表 首页 / 会员管理 / 充值列表 / 充值列表 账号： …" at bounding box center [751, 374] width 1229 height 681
click at [297, 41] on div "提现列表" at bounding box center [300, 49] width 30 height 20
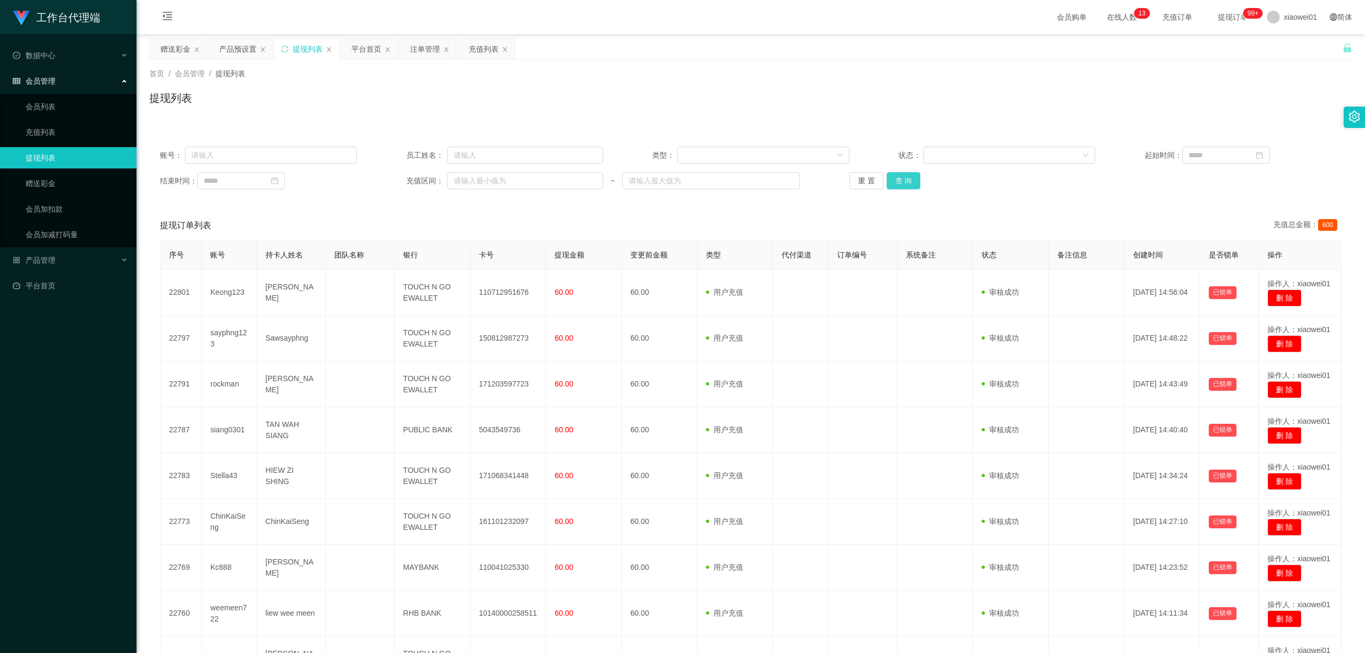
click at [896, 180] on button "查 询" at bounding box center [904, 180] width 34 height 17
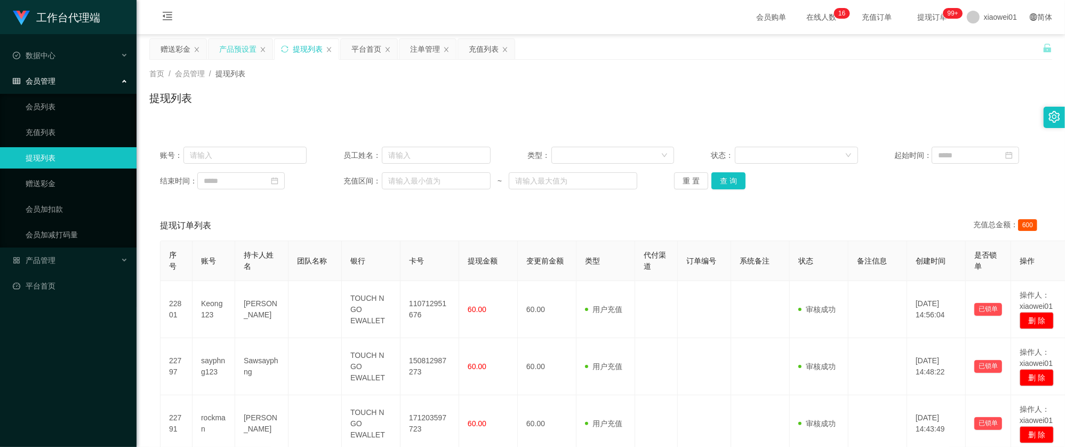
click at [248, 46] on div "产品预设置" at bounding box center [237, 49] width 37 height 20
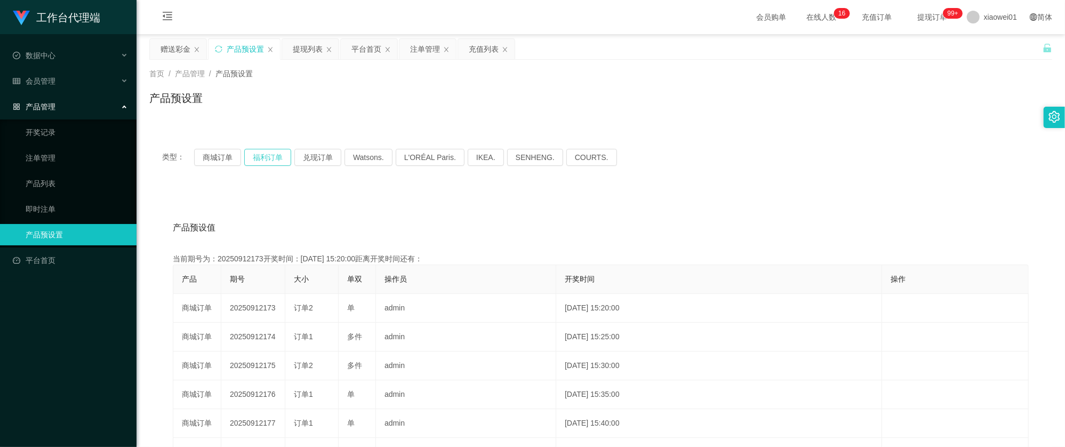
click at [261, 152] on button "福利订单" at bounding box center [267, 157] width 47 height 17
click at [226, 153] on button "商城订单" at bounding box center [217, 157] width 47 height 17
click at [355, 54] on div "平台首页" at bounding box center [366, 49] width 30 height 20
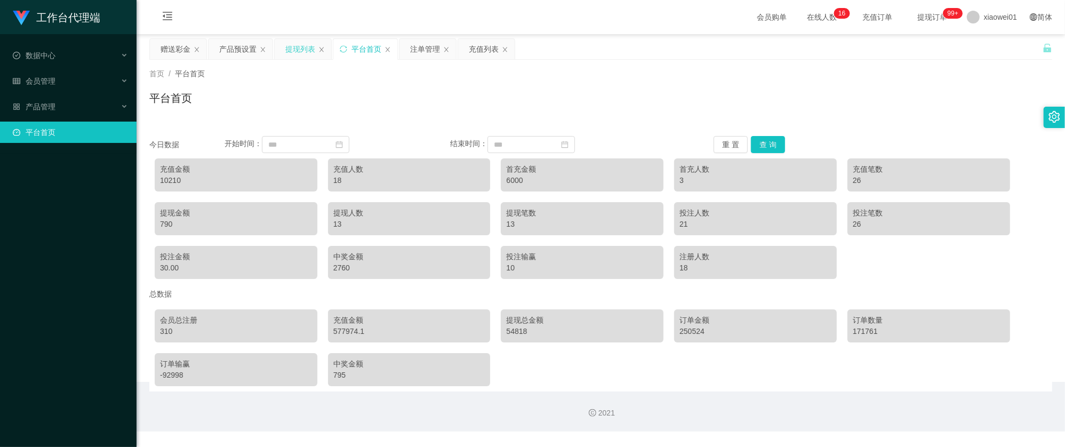
click at [301, 46] on div "提现列表" at bounding box center [300, 49] width 30 height 20
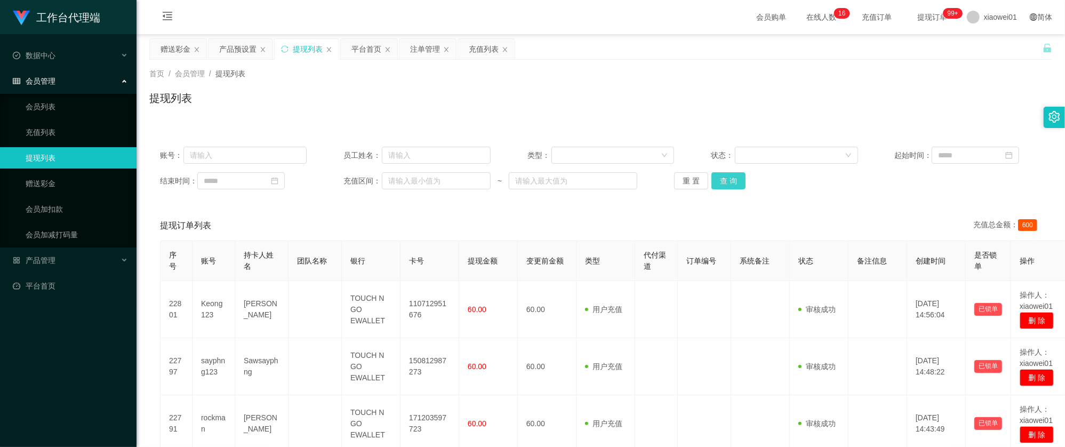
click at [726, 184] on button "查 询" at bounding box center [728, 180] width 34 height 17
click at [242, 47] on div "产品预设置" at bounding box center [237, 49] width 37 height 20
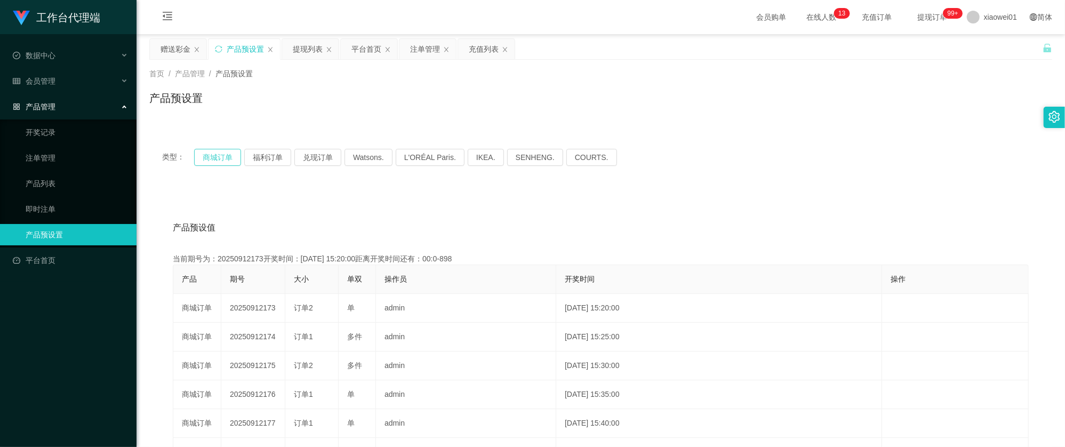
click at [216, 158] on button "商城订单" at bounding box center [217, 157] width 47 height 17
click at [276, 158] on button "福利订单" at bounding box center [267, 157] width 47 height 17
click at [218, 161] on button "商城订单" at bounding box center [217, 157] width 47 height 17
click at [173, 47] on div "赠送彩金" at bounding box center [176, 49] width 30 height 20
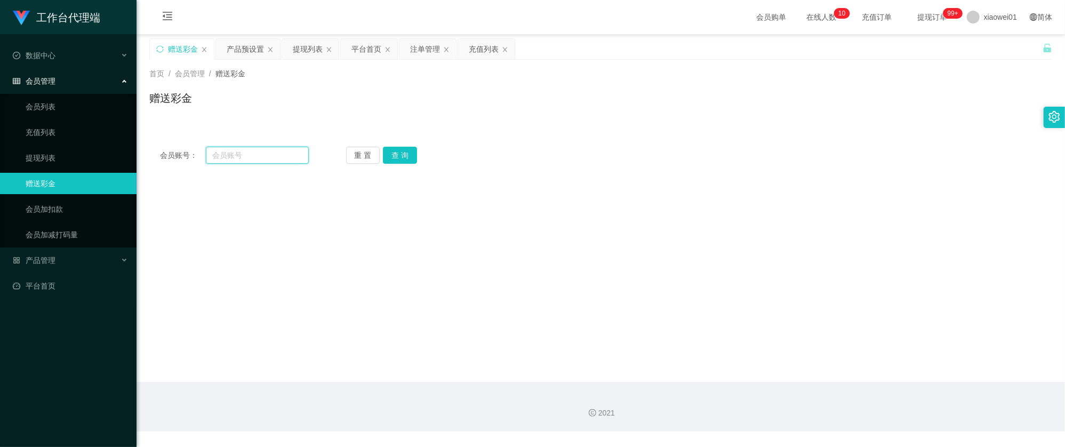
click at [248, 152] on input "text" at bounding box center [257, 155] width 103 height 17
paste input "kayu123"
type input "kayu123"
click at [392, 158] on button "查 询" at bounding box center [400, 155] width 34 height 17
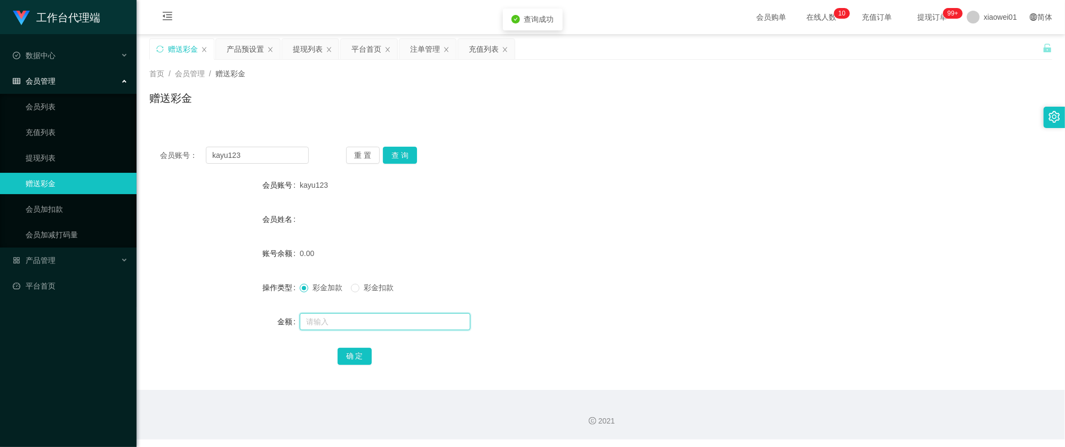
click at [352, 321] on input "text" at bounding box center [385, 321] width 171 height 17
type input "30"
drag, startPoint x: 370, startPoint y: 354, endPoint x: 397, endPoint y: 364, distance: 29.3
click at [370, 354] on button "确 定" at bounding box center [355, 356] width 34 height 17
click at [314, 54] on div "提现列表" at bounding box center [308, 49] width 30 height 20
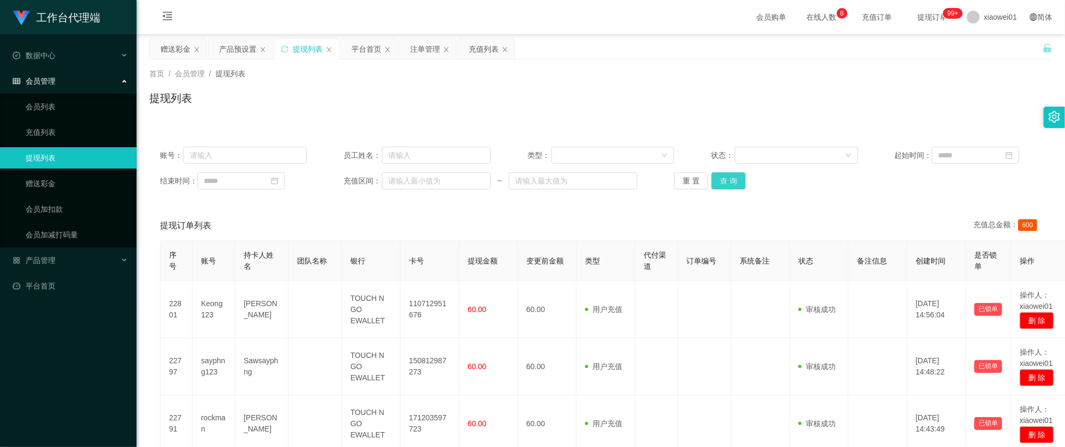
click at [733, 180] on button "查 询" at bounding box center [728, 180] width 34 height 17
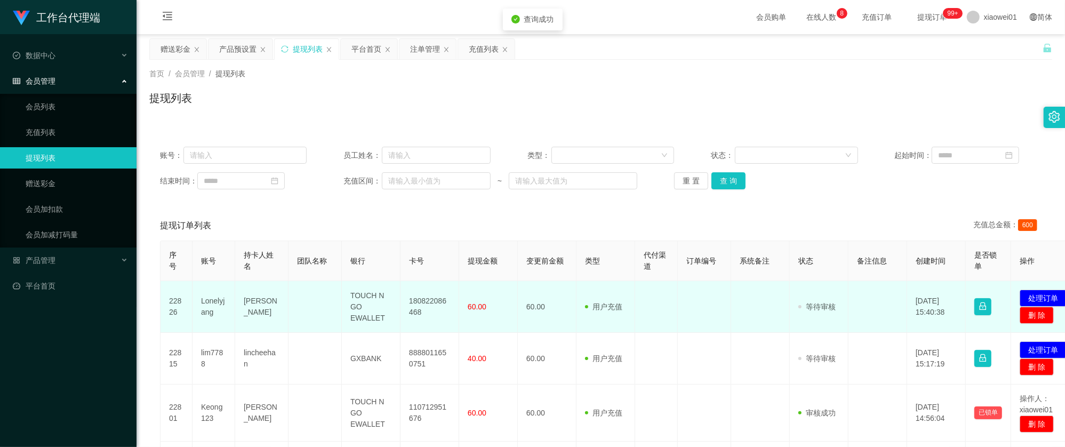
click at [427, 299] on td "180822086468" at bounding box center [429, 307] width 59 height 52
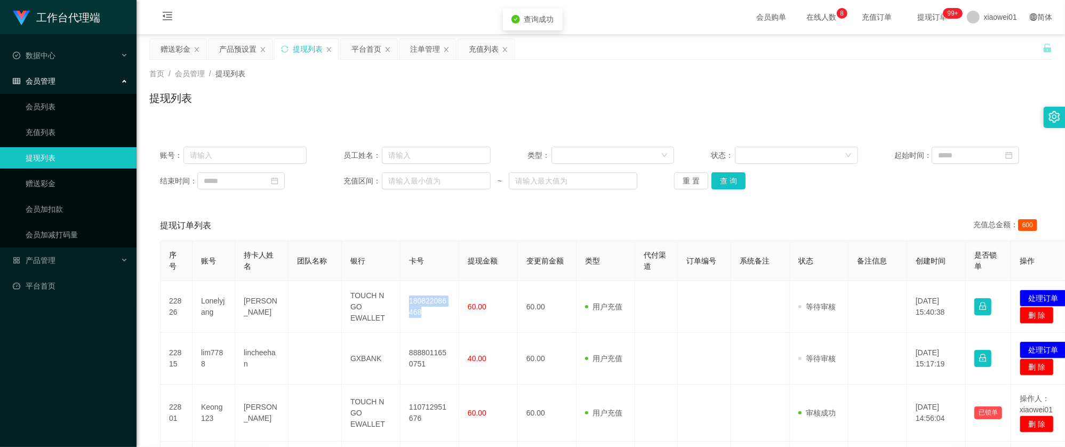
copy td "180822086468"
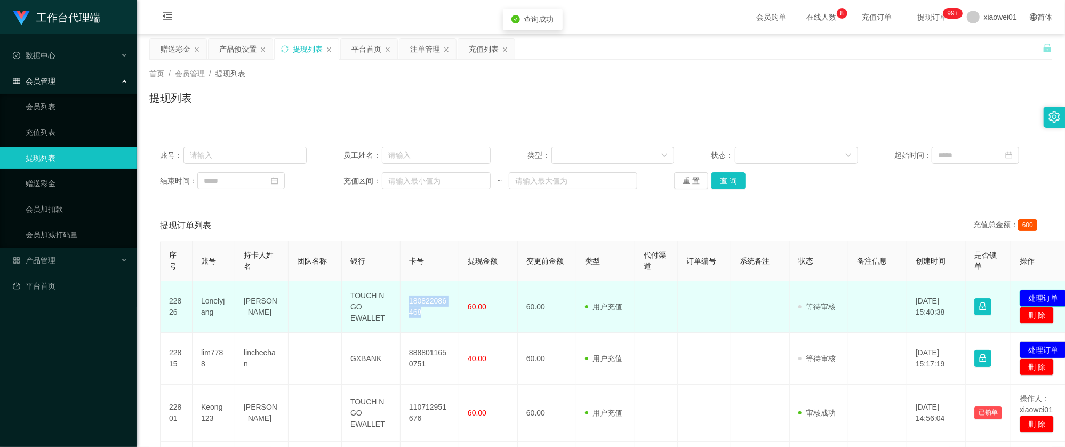
click at [1039, 293] on button "处理订单" at bounding box center [1043, 298] width 47 height 17
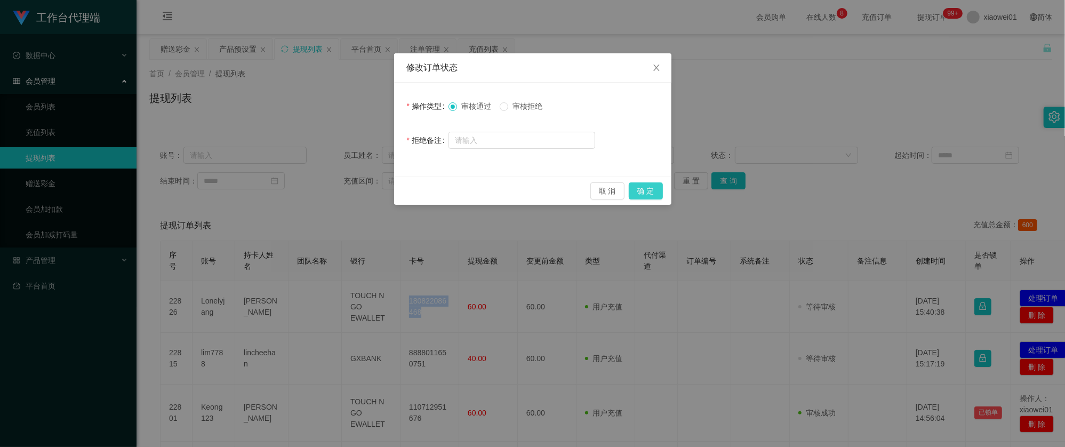
click at [655, 190] on button "确 定" at bounding box center [646, 190] width 34 height 17
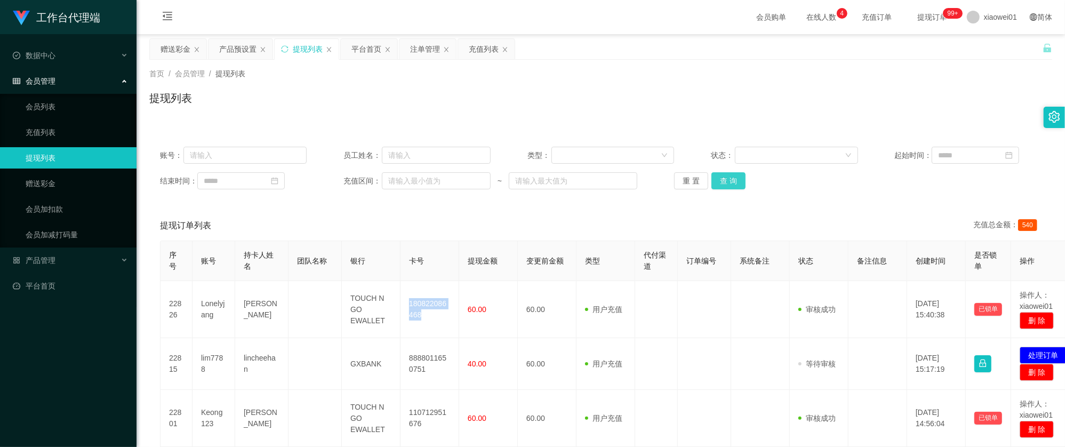
click at [730, 181] on button "查 询" at bounding box center [728, 180] width 34 height 17
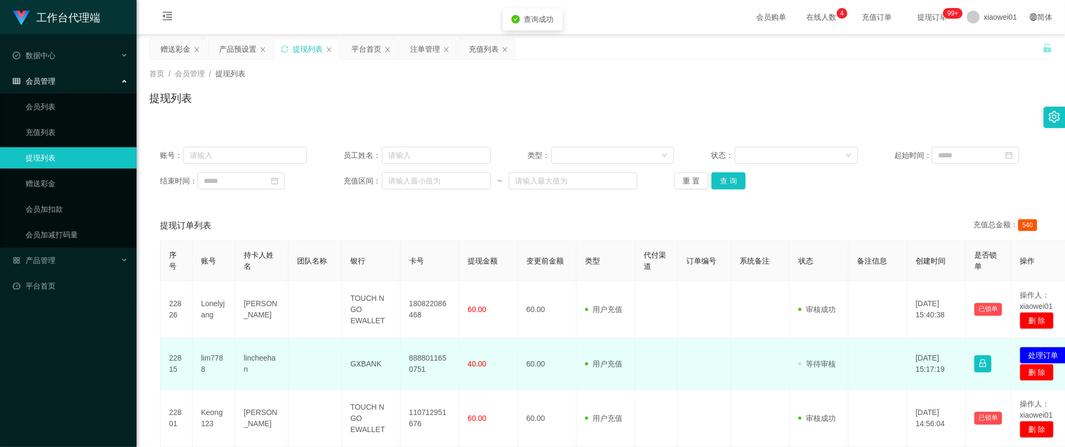
click at [435, 359] on td "8888011650751" at bounding box center [429, 364] width 59 height 52
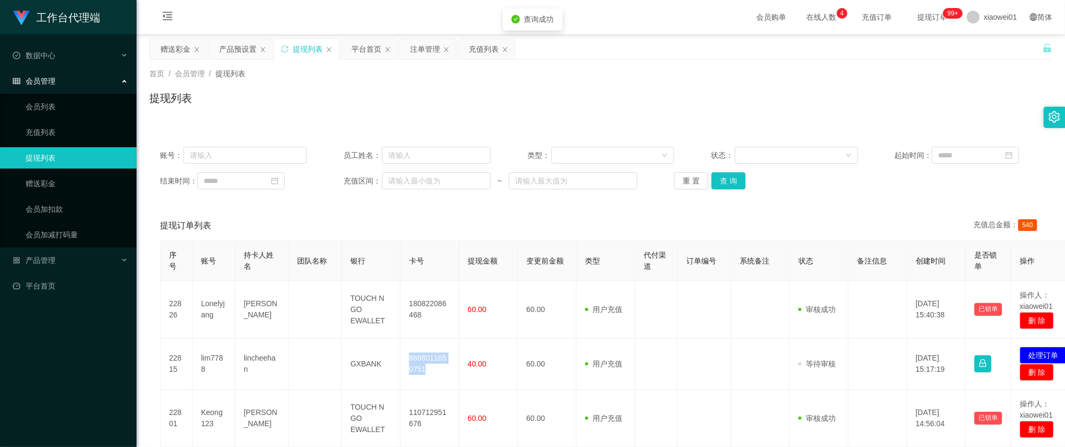
copy td "8888011650751"
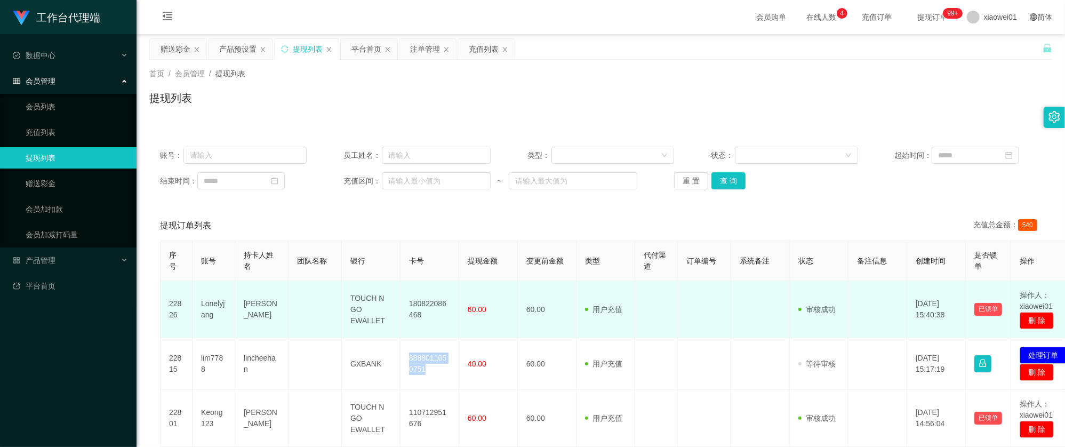
click at [655, 310] on td at bounding box center [656, 309] width 43 height 57
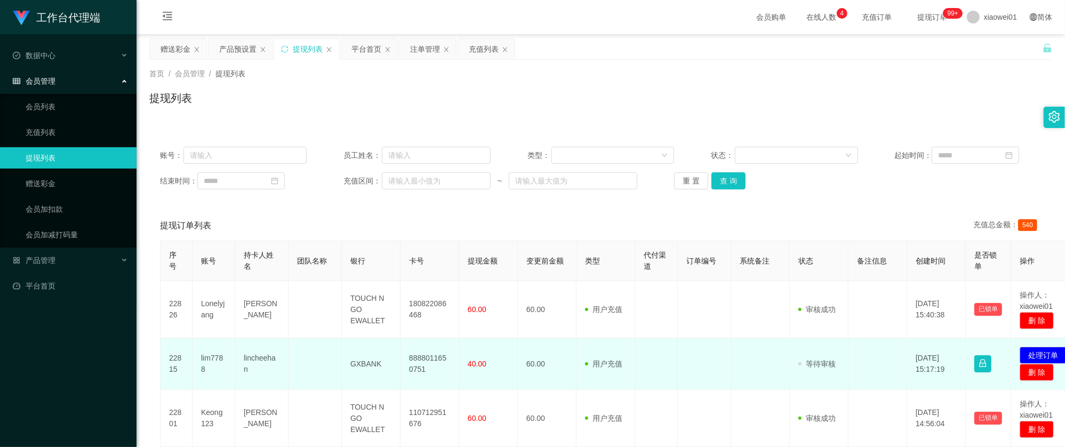
click at [207, 355] on td "lim7788" at bounding box center [213, 364] width 43 height 52
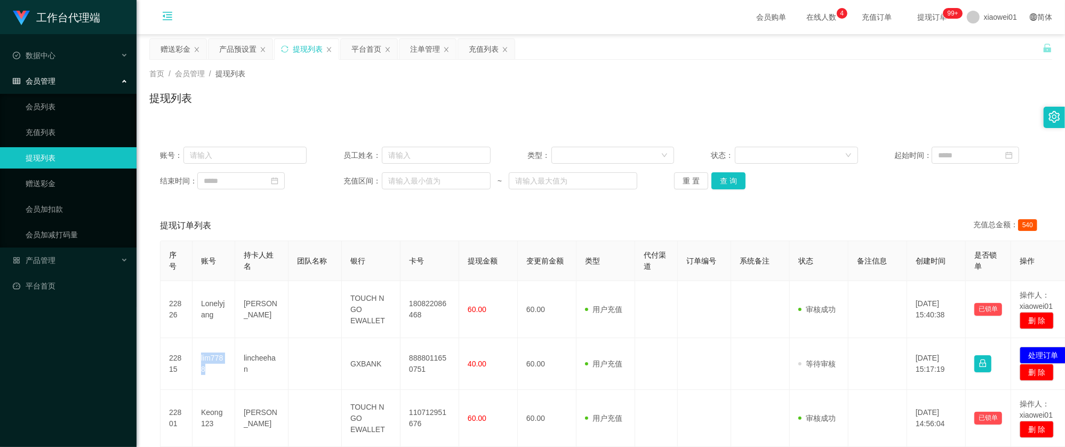
copy td "lim7788"
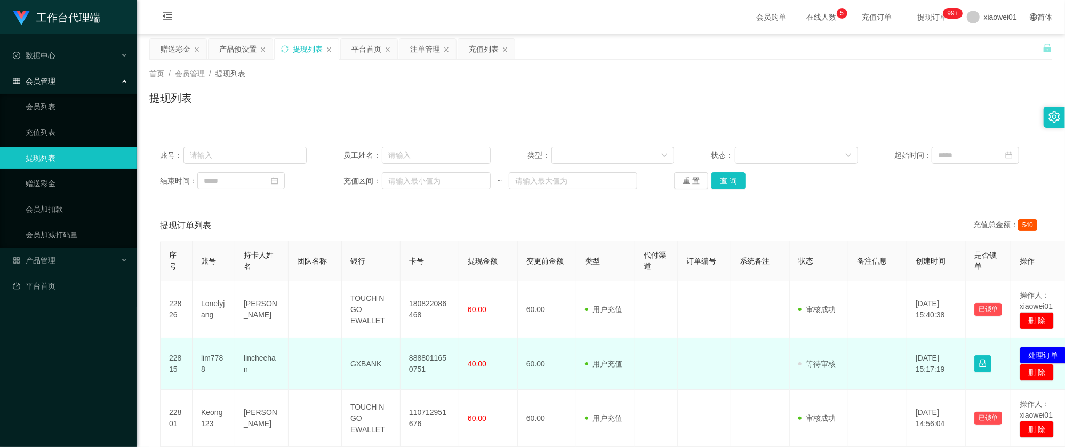
click at [1035, 344] on td "发起代付 处理订单 删 除" at bounding box center [1046, 364] width 71 height 52
click at [1035, 348] on button "处理订单" at bounding box center [1043, 355] width 47 height 17
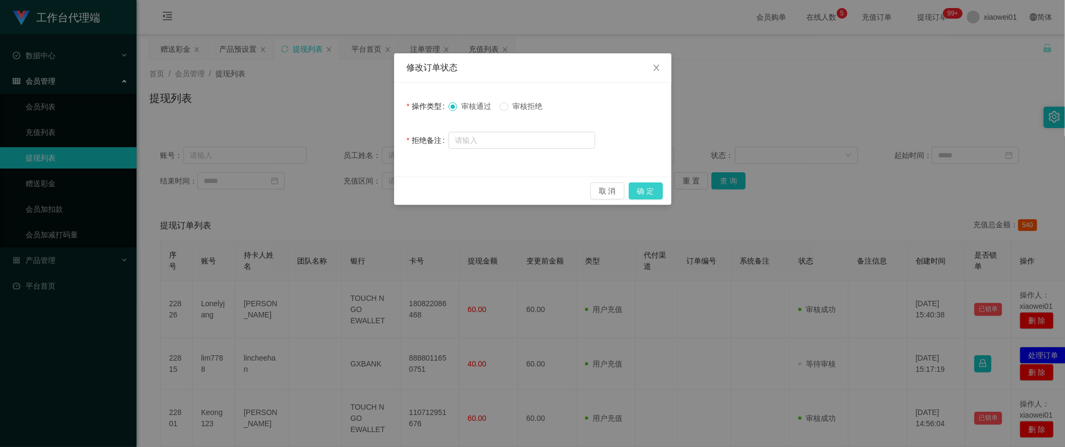
click at [653, 188] on button "确 定" at bounding box center [646, 190] width 34 height 17
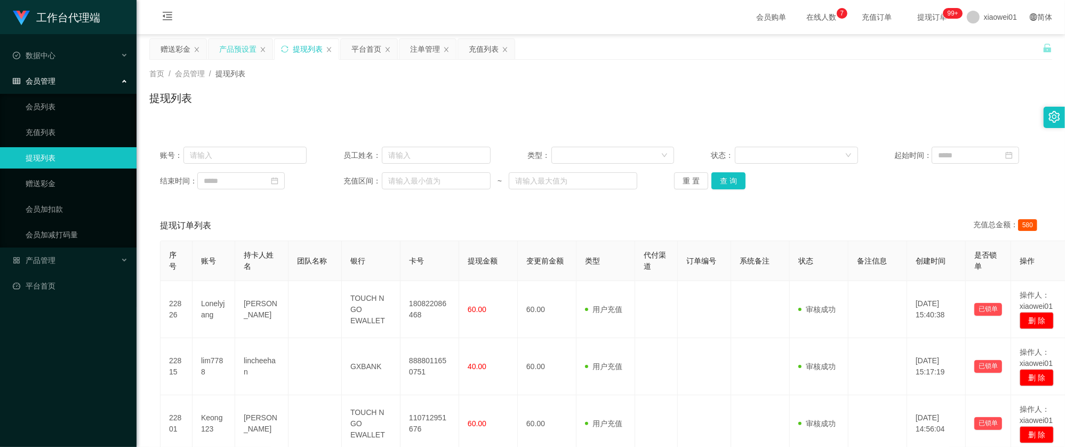
click at [229, 53] on div "产品预设置" at bounding box center [237, 49] width 37 height 20
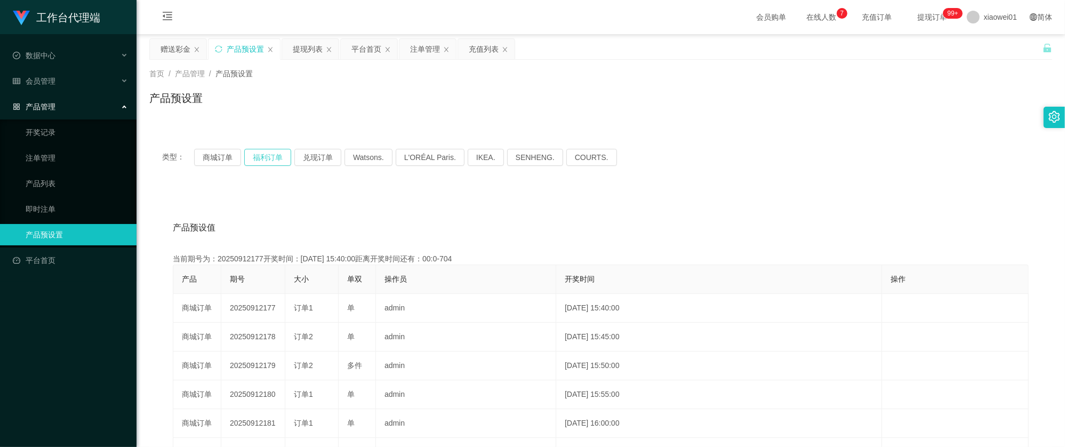
click at [265, 163] on button "福利订单" at bounding box center [267, 157] width 47 height 17
click at [218, 148] on div "类型： 商城订单 福利订单 兑现订单 Watsons. L'ORÉAL Paris. IKEA. [GEOGRAPHIC_DATA]. COURTS." at bounding box center [600, 157] width 903 height 43
click at [206, 158] on button "商城订单" at bounding box center [217, 157] width 47 height 17
click at [308, 47] on div "提现列表" at bounding box center [308, 49] width 30 height 20
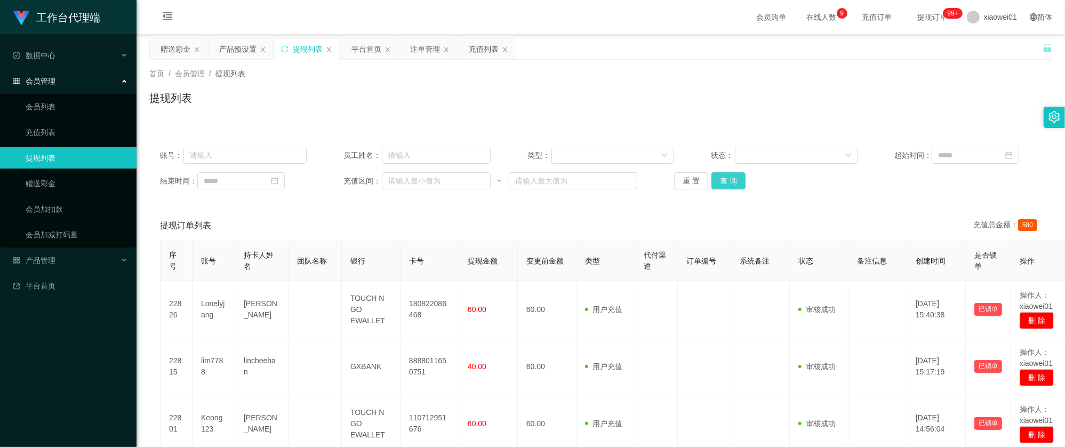
click at [728, 183] on button "查 询" at bounding box center [728, 180] width 34 height 17
click at [732, 182] on button "查 询" at bounding box center [728, 180] width 34 height 17
click at [178, 48] on div "赠送彩金" at bounding box center [176, 49] width 30 height 20
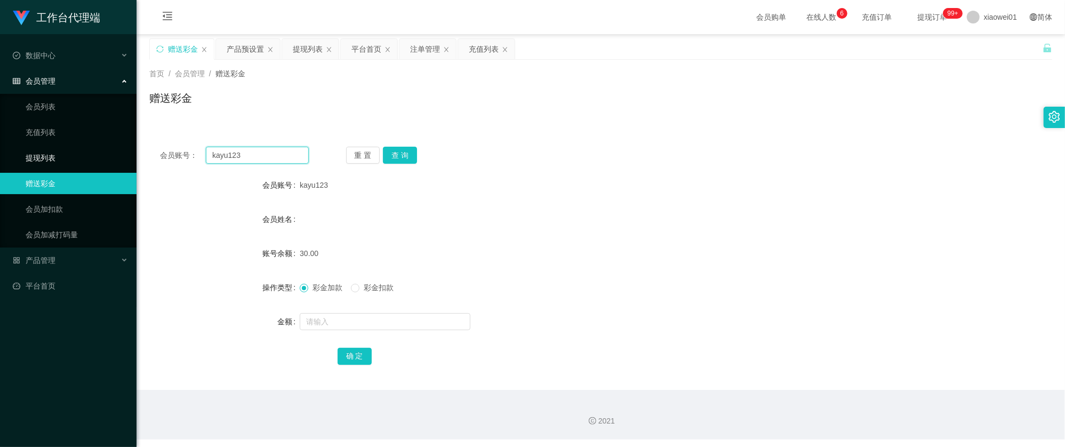
drag, startPoint x: 175, startPoint y: 156, endPoint x: 363, endPoint y: 145, distance: 187.5
click at [81, 150] on section "工作台代理端 数据中心 会员管理 会员列表 充值列表 提现列表 赠送彩金 会员加扣款 会员加减打码量 产品管理 开奖记录 注单管理 产品列表 即时注单 产品预…" at bounding box center [532, 219] width 1065 height 439
paste input "CHinkaiseng"
type input "CHinkaiseng"
drag, startPoint x: 393, startPoint y: 166, endPoint x: 399, endPoint y: 161, distance: 8.7
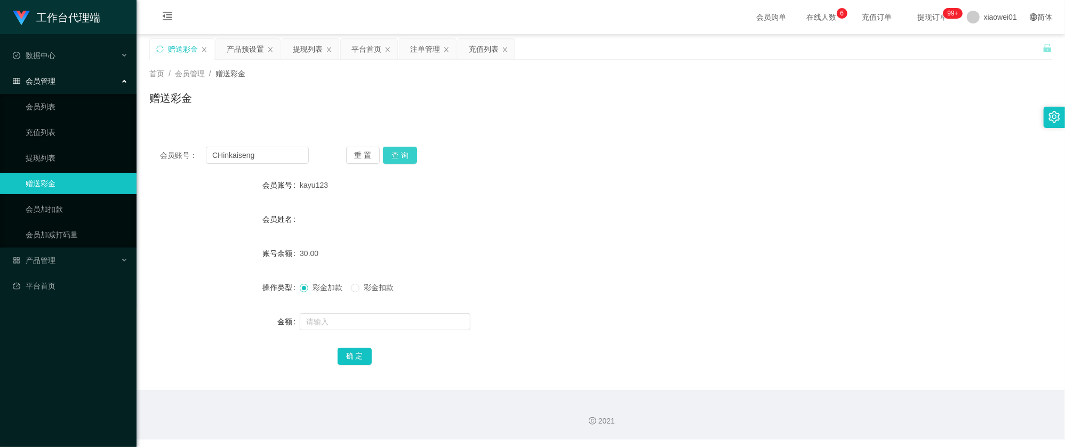
click at [393, 166] on div "会员账号： CHinkaiseng 重 置 查 询 会员账号 kayu123 会员姓名 账号余额 30.00 操作类型 彩金加款 彩金扣款 金额 确 定" at bounding box center [600, 263] width 903 height 254
click at [400, 158] on button "查 询" at bounding box center [400, 155] width 34 height 17
click at [355, 332] on div at bounding box center [563, 321] width 527 height 21
click at [356, 328] on input "text" at bounding box center [385, 321] width 171 height 17
type input "300"
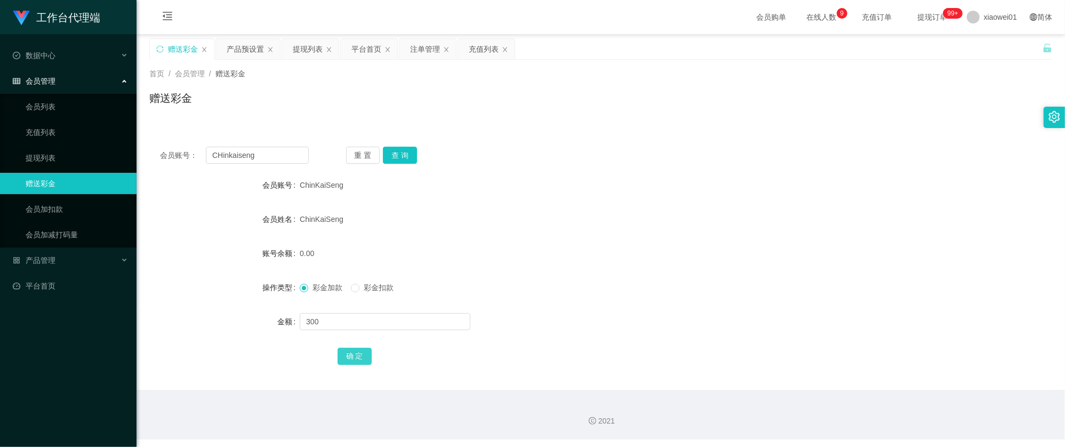
click at [348, 355] on button "确 定" at bounding box center [355, 356] width 34 height 17
click at [663, 250] on div "300.00" at bounding box center [563, 253] width 527 height 21
drag, startPoint x: 253, startPoint y: 157, endPoint x: 62, endPoint y: 137, distance: 191.9
click at [63, 137] on section "工作台代理端 数据中心 会员管理 会员列表 充值列表 提现列表 赠送彩金 会员加扣款 会员加减打码量 产品管理 开奖记录 注单管理 产品列表 即时注单 产品预…" at bounding box center [532, 219] width 1065 height 439
paste input "siang0301"
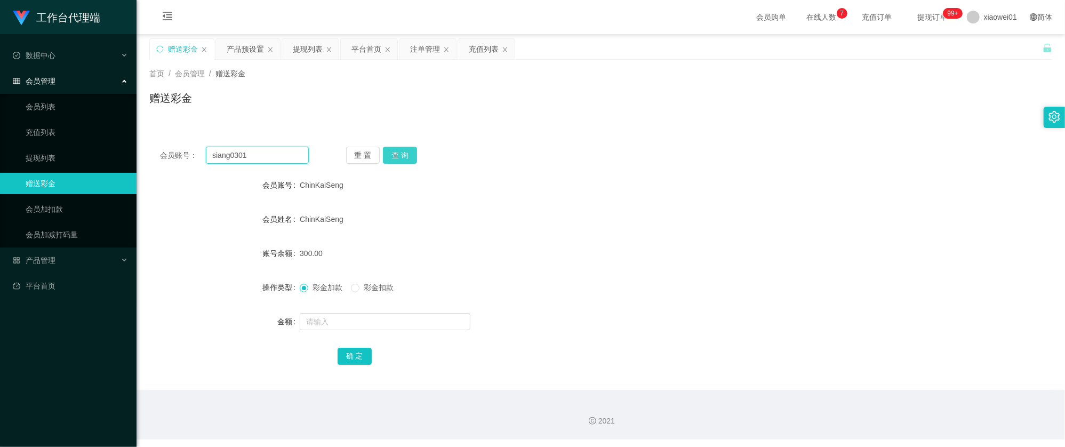
type input "siang0301"
click at [400, 148] on button "查 询" at bounding box center [400, 155] width 34 height 17
click at [358, 325] on input "text" at bounding box center [385, 321] width 171 height 17
type input "100"
drag, startPoint x: 357, startPoint y: 344, endPoint x: 357, endPoint y: 352, distance: 8.5
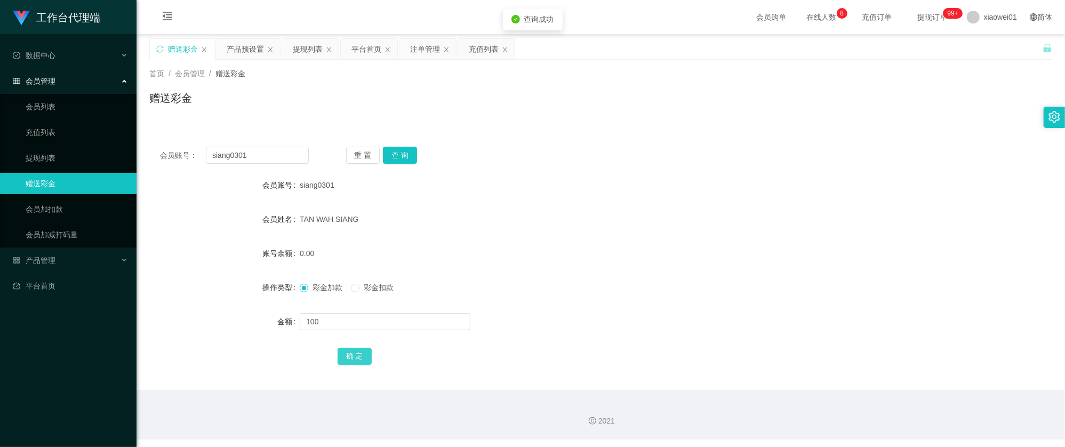
click at [357, 344] on form "会员账号 siang0301 会员姓名 TAN WAH SIANG 账号余额 0.00 操作类型 彩金加款 彩金扣款 金额 100 确 定" at bounding box center [600, 270] width 903 height 192
click at [357, 352] on button "确 定" at bounding box center [355, 356] width 34 height 17
click at [497, 240] on form "会员账号 siang0301 会员姓名 TAN WAH SIANG 账号余额 0.00 操作类型 彩金加款 彩金扣款 金额 100 确 定" at bounding box center [600, 270] width 903 height 192
click at [352, 154] on button "重 置" at bounding box center [363, 155] width 34 height 17
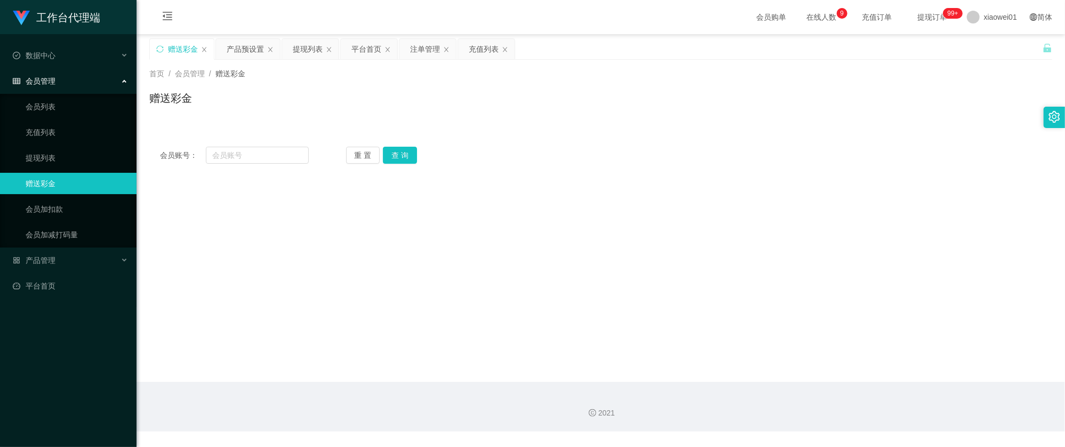
click at [264, 165] on div "会员账号： 重 置 查 询 会员账号 siang0301 会员姓名 TAN WAH SIANG 账号余额 100.00 操作类型 彩金加款 彩金扣款 金额 确…" at bounding box center [600, 155] width 903 height 38
click at [275, 167] on div "会员账号： 重 置 查 询 会员账号 siang0301 会员姓名 TAN WAH SIANG 账号余额 100.00 操作类型 彩金加款 彩金扣款 金额 确…" at bounding box center [600, 155] width 903 height 38
click at [261, 157] on input "text" at bounding box center [257, 155] width 103 height 17
paste input "xingstar18"
type input "xingstar18"
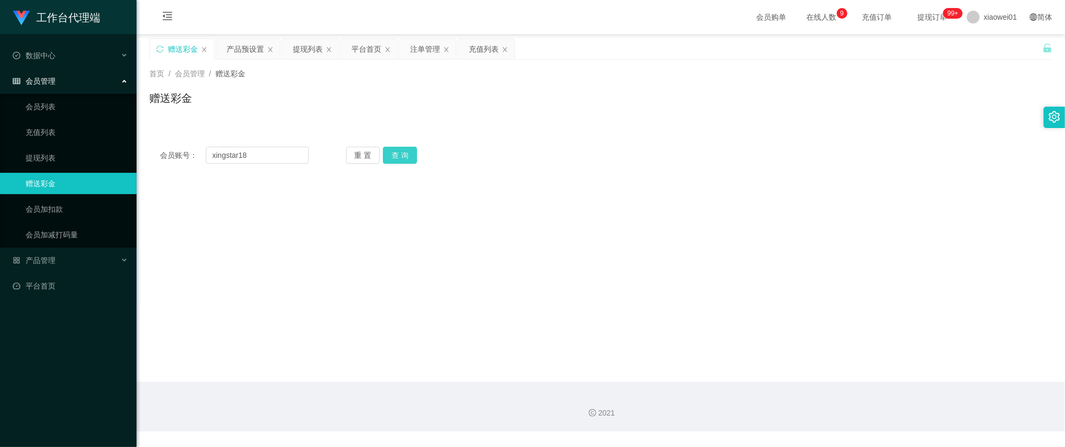
click at [412, 149] on button "查 询" at bounding box center [400, 155] width 34 height 17
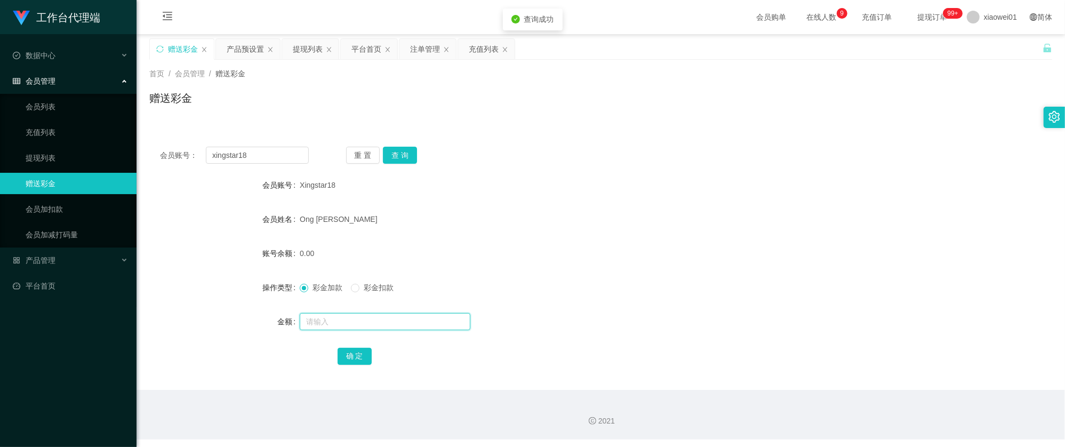
click at [374, 322] on input "text" at bounding box center [385, 321] width 171 height 17
type input "100"
click at [347, 359] on button "确 定" at bounding box center [355, 356] width 34 height 17
click at [350, 155] on button "重 置" at bounding box center [363, 155] width 34 height 17
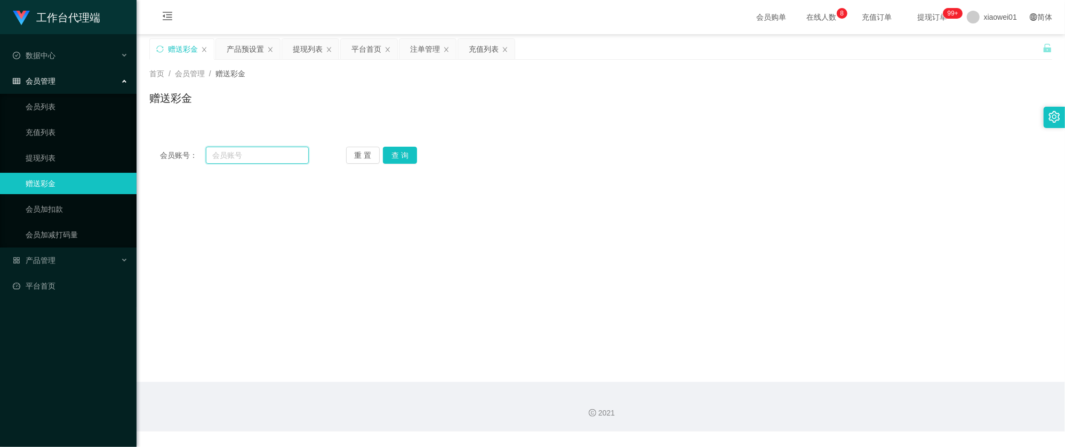
click at [255, 158] on input "text" at bounding box center [257, 155] width 103 height 17
paste input "kayu123"
type input "kayu123"
click at [412, 163] on button "查 询" at bounding box center [400, 155] width 34 height 17
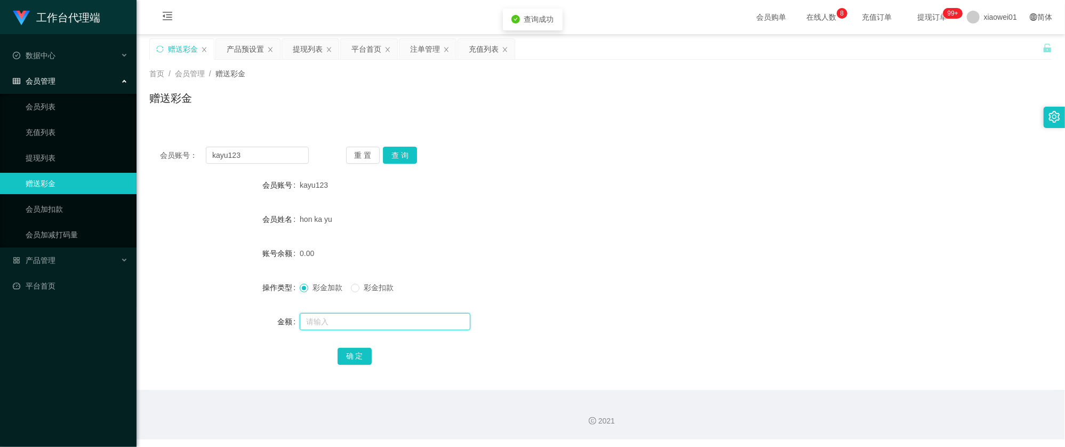
click at [365, 320] on input "text" at bounding box center [385, 321] width 171 height 17
type input "60"
click at [356, 357] on button "确 定" at bounding box center [355, 356] width 34 height 17
click at [771, 193] on div "kayu123" at bounding box center [563, 184] width 527 height 21
drag, startPoint x: 297, startPoint y: 45, endPoint x: 318, endPoint y: 58, distance: 25.2
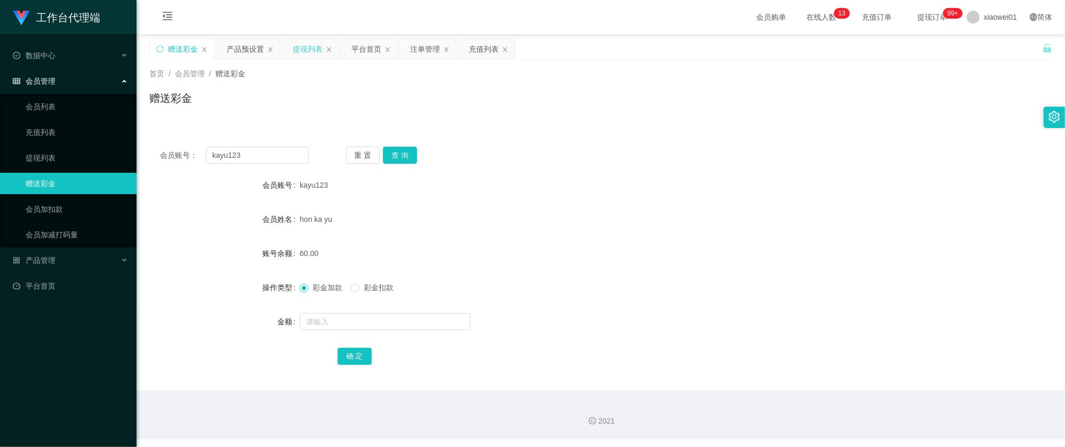
click at [297, 45] on div "提现列表" at bounding box center [308, 49] width 30 height 20
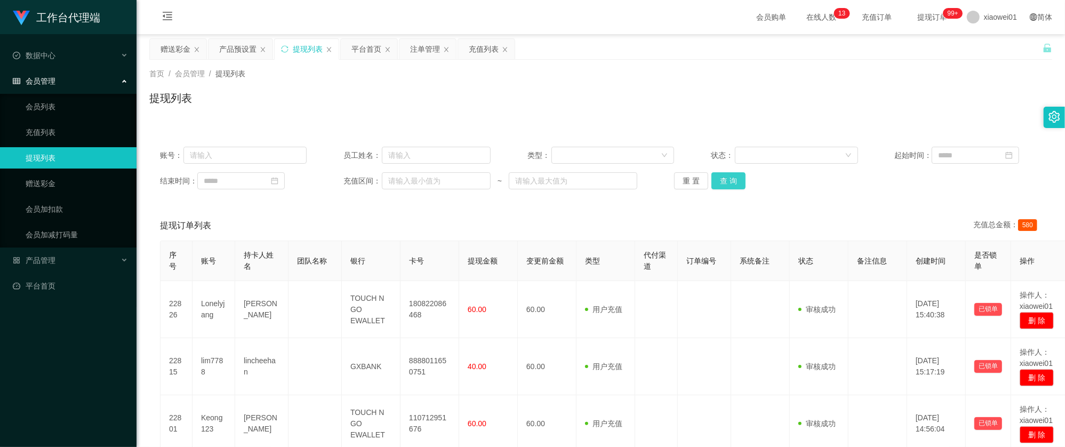
click at [731, 179] on button "查 询" at bounding box center [728, 180] width 34 height 17
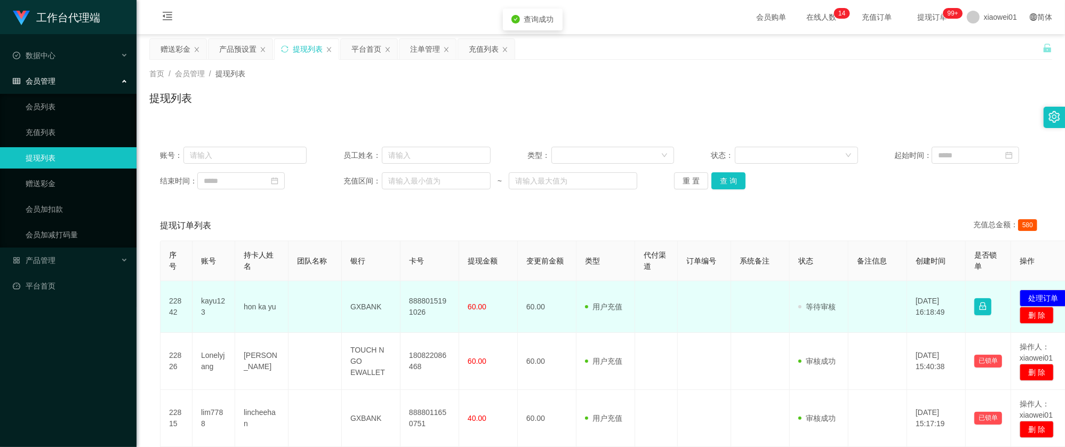
click at [428, 314] on td "8888015191026" at bounding box center [429, 307] width 59 height 52
click at [429, 307] on td "8888015191026" at bounding box center [429, 307] width 59 height 52
click at [430, 301] on td "8888015191026" at bounding box center [429, 307] width 59 height 52
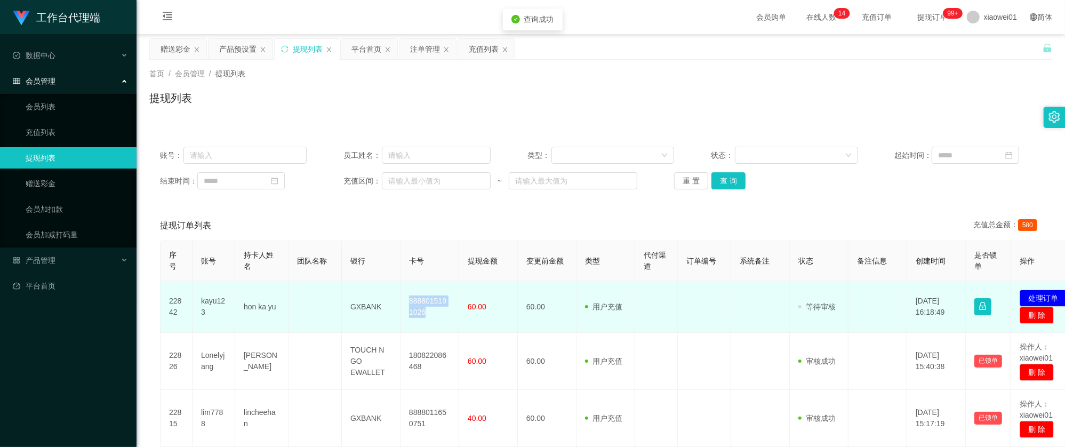
copy td "8888015191026"
click at [1037, 293] on button "处理订单" at bounding box center [1043, 298] width 47 height 17
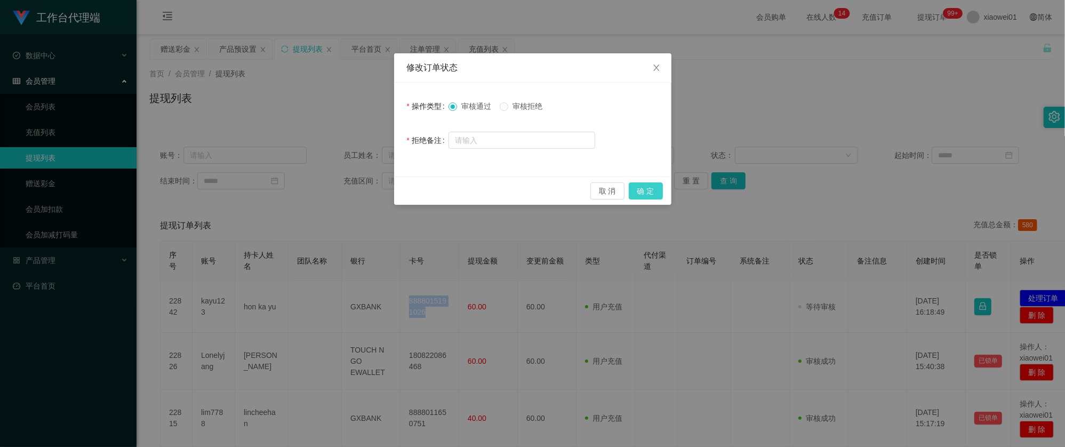
click at [649, 184] on button "确 定" at bounding box center [646, 190] width 34 height 17
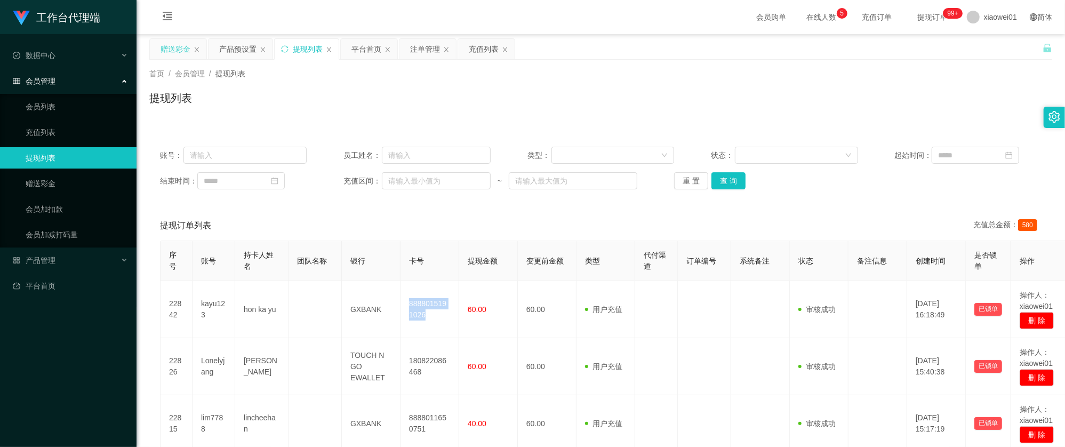
click at [184, 54] on div "赠送彩金" at bounding box center [176, 49] width 30 height 20
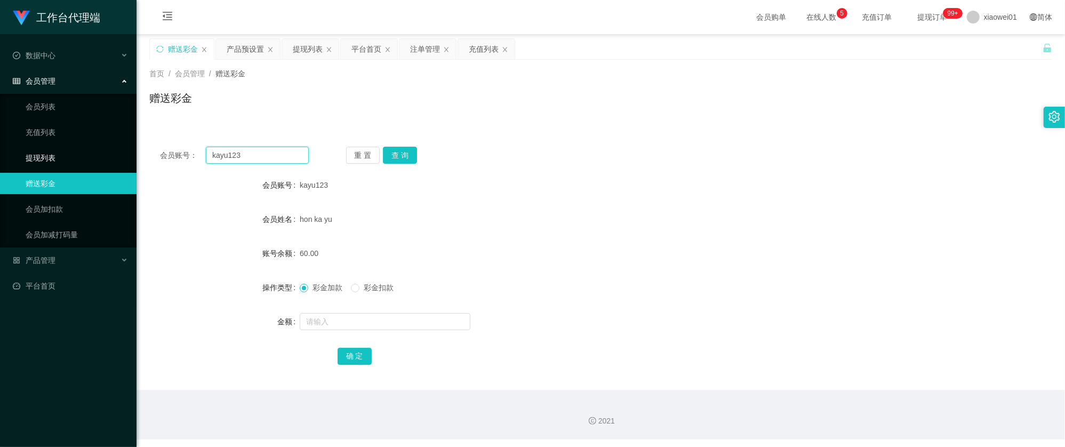
drag, startPoint x: 254, startPoint y: 150, endPoint x: 109, endPoint y: 154, distance: 145.1
click at [109, 154] on section "工作台代理端 数据中心 会员管理 会员列表 充值列表 提现列表 赠送彩金 会员加扣款 会员加减打码量 产品管理 开奖记录 注单管理 产品列表 即时注单 产品预…" at bounding box center [532, 219] width 1065 height 439
paste input "weekyhoi"
type input "weekyhoi"
click at [406, 156] on button "查 询" at bounding box center [400, 155] width 34 height 17
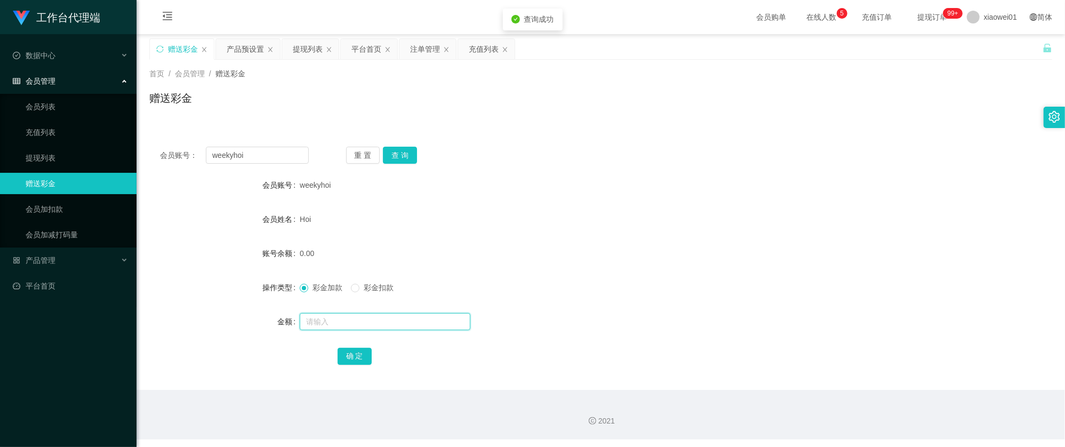
click at [342, 319] on input "text" at bounding box center [385, 321] width 171 height 17
type input "300"
click at [359, 357] on button "确 定" at bounding box center [355, 356] width 34 height 17
click at [627, 283] on div "彩金加款 彩金扣款" at bounding box center [563, 287] width 527 height 21
click at [314, 47] on div "提现列表" at bounding box center [308, 49] width 30 height 20
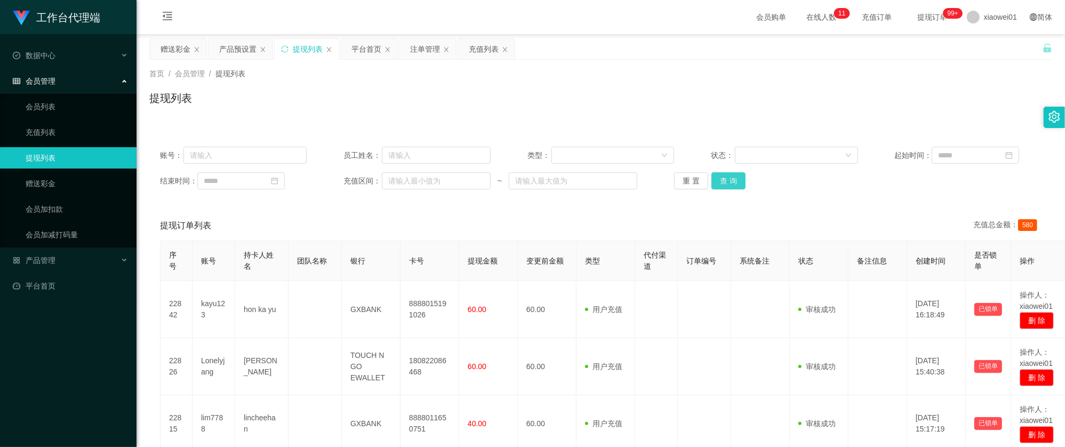
click at [721, 182] on button "查 询" at bounding box center [728, 180] width 34 height 17
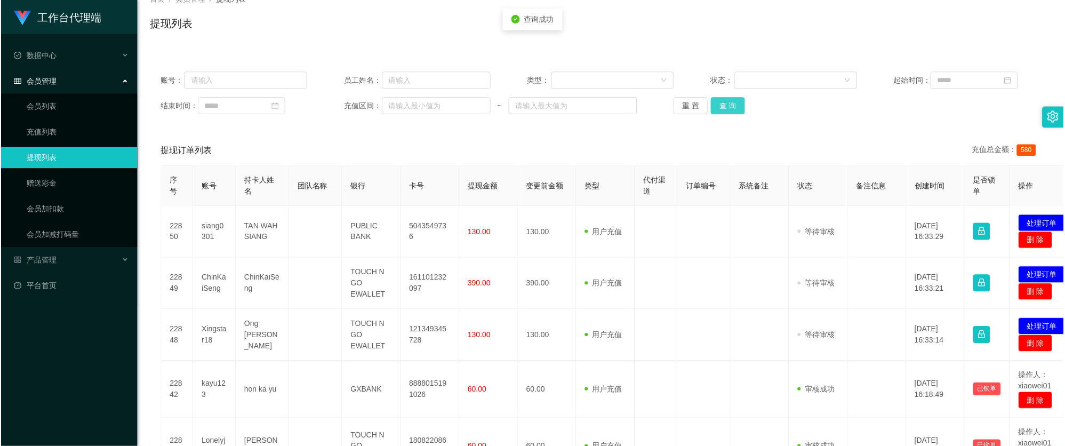
scroll to position [142, 0]
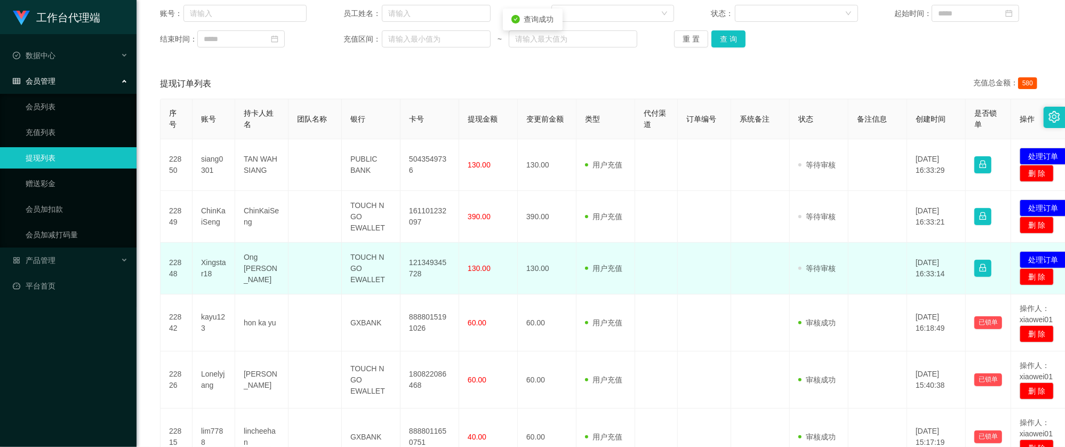
drag, startPoint x: 453, startPoint y: 259, endPoint x: 440, endPoint y: 259, distance: 13.3
click at [453, 259] on td "121349345728" at bounding box center [429, 269] width 59 height 52
click at [433, 258] on td "121349345728" at bounding box center [429, 269] width 59 height 52
copy td "121349345728"
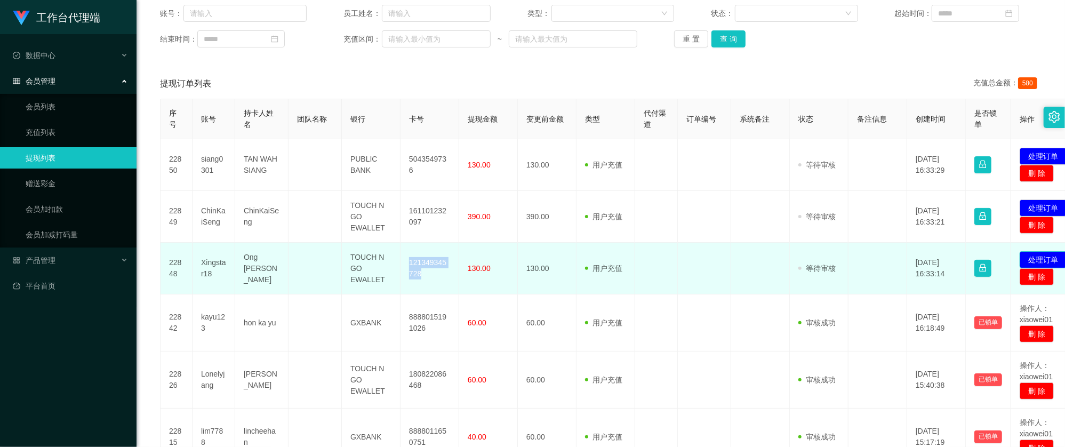
click at [1040, 258] on button "处理订单" at bounding box center [1043, 259] width 47 height 17
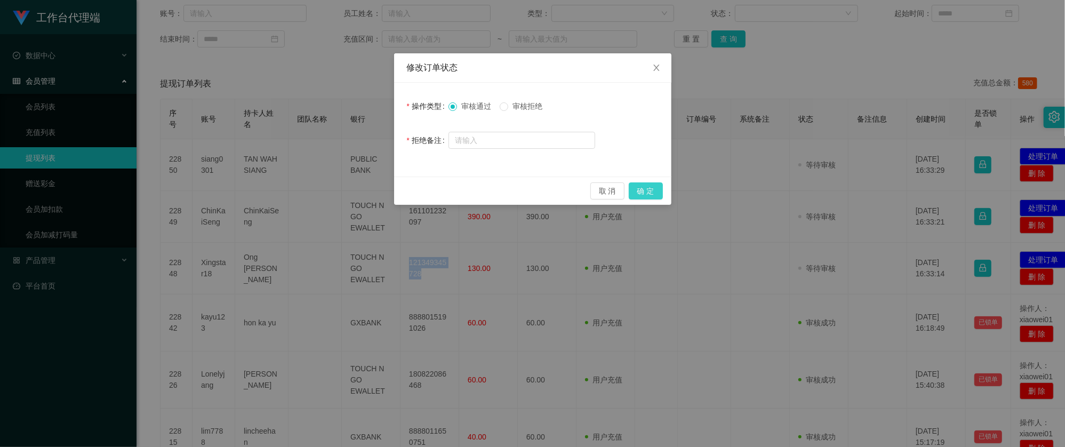
click at [651, 186] on button "确 定" at bounding box center [646, 190] width 34 height 17
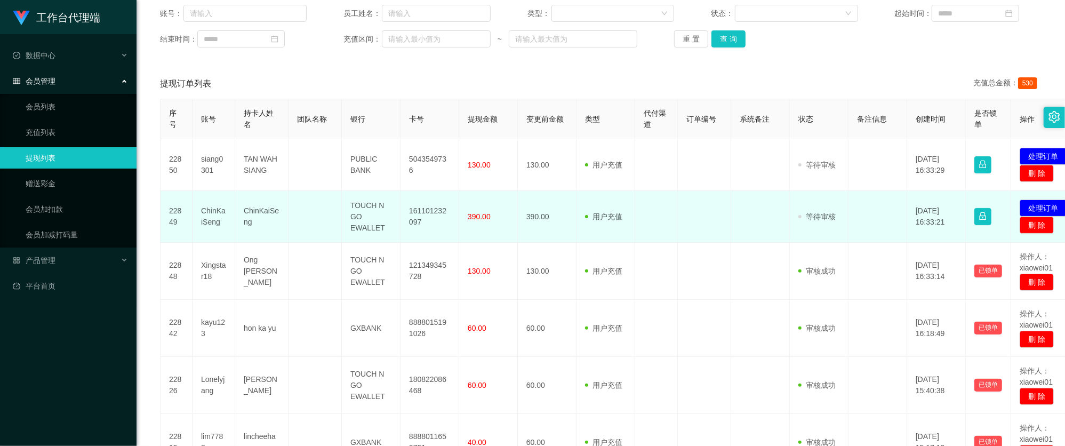
click at [429, 207] on td "161101232097" at bounding box center [429, 217] width 59 height 52
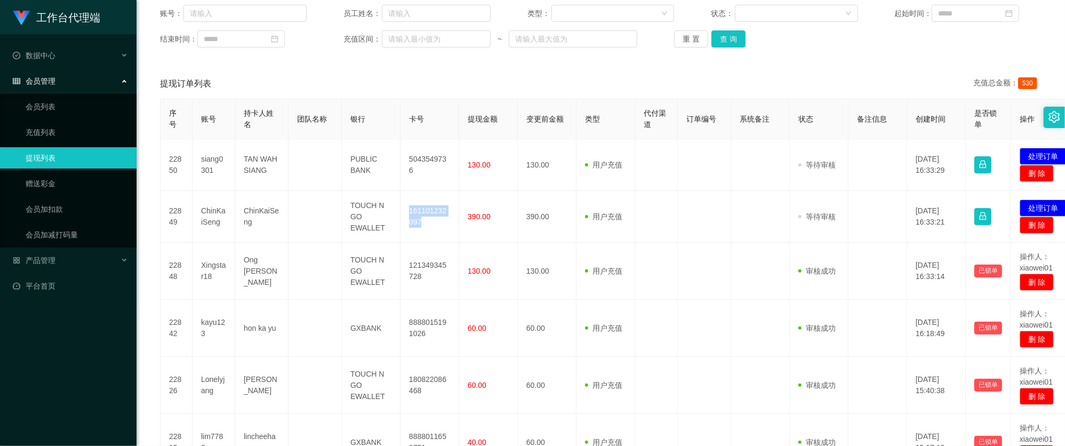
copy td "161101232097"
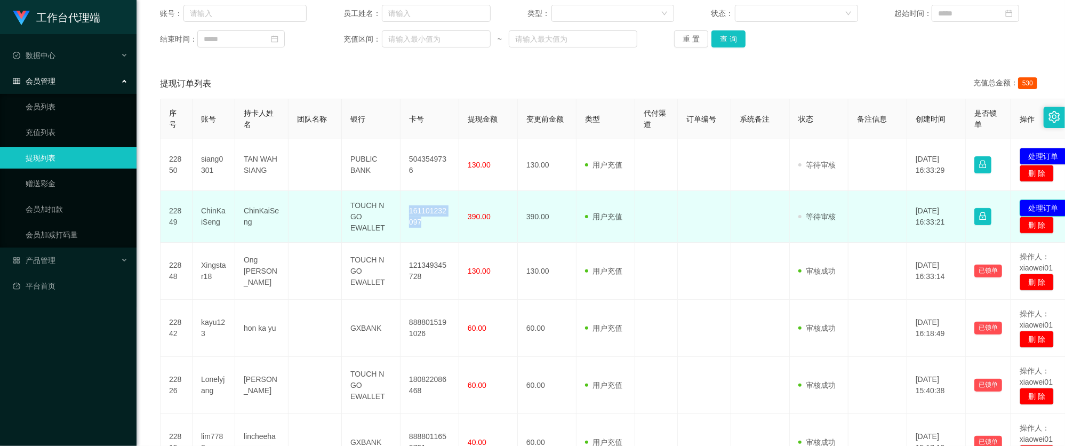
click at [1038, 207] on button "处理订单" at bounding box center [1043, 207] width 47 height 17
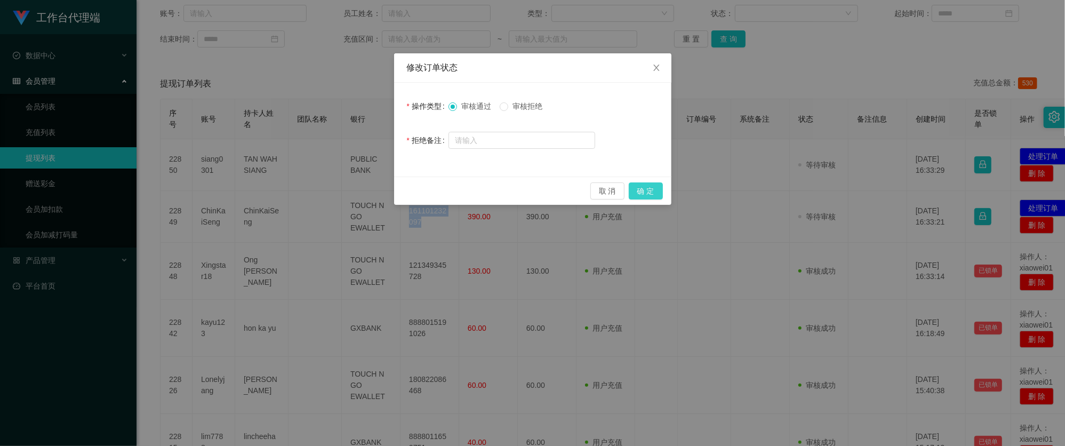
click at [645, 184] on button "确 定" at bounding box center [646, 190] width 34 height 17
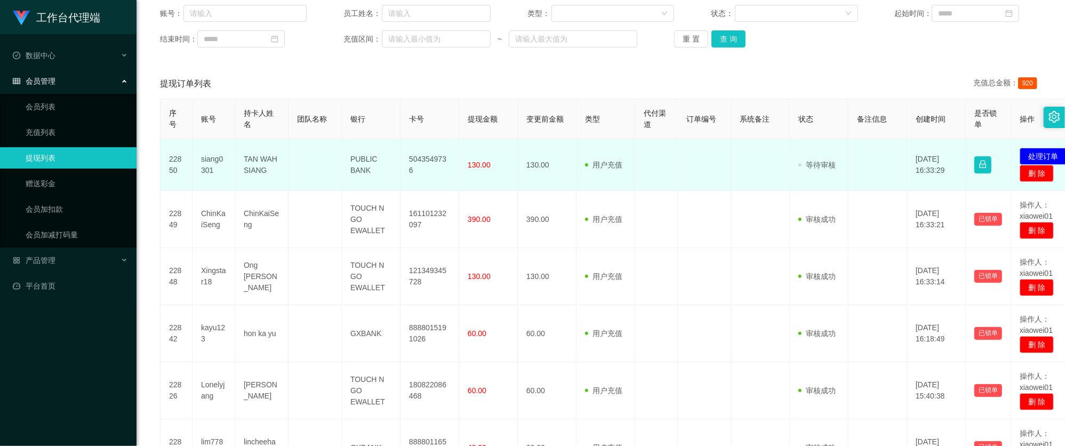
click at [422, 161] on td "5043549736" at bounding box center [429, 165] width 59 height 52
copy td "5043549736"
click at [1037, 153] on button "处理订单" at bounding box center [1043, 156] width 47 height 17
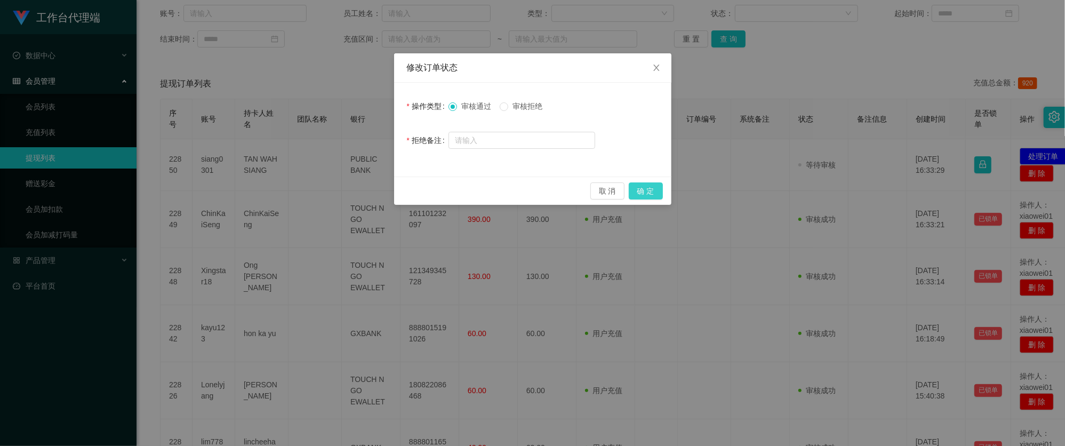
click at [654, 186] on button "确 定" at bounding box center [646, 190] width 34 height 17
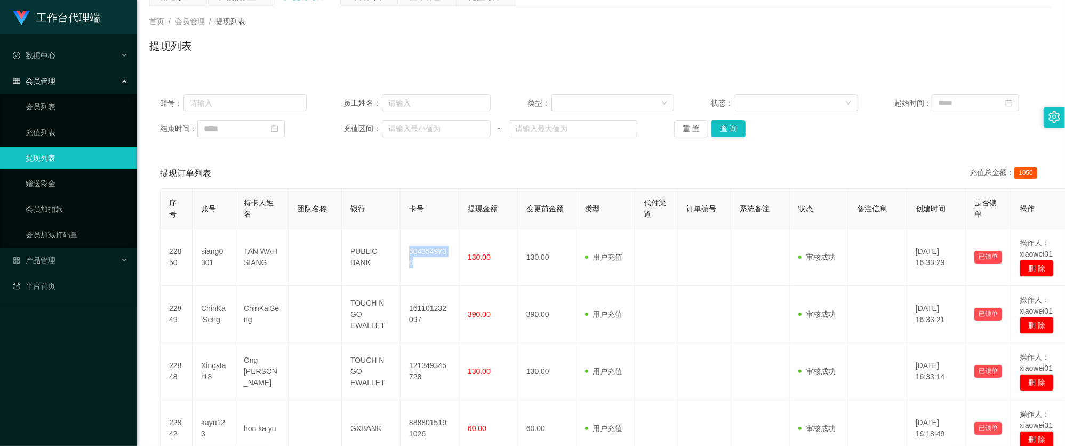
scroll to position [0, 0]
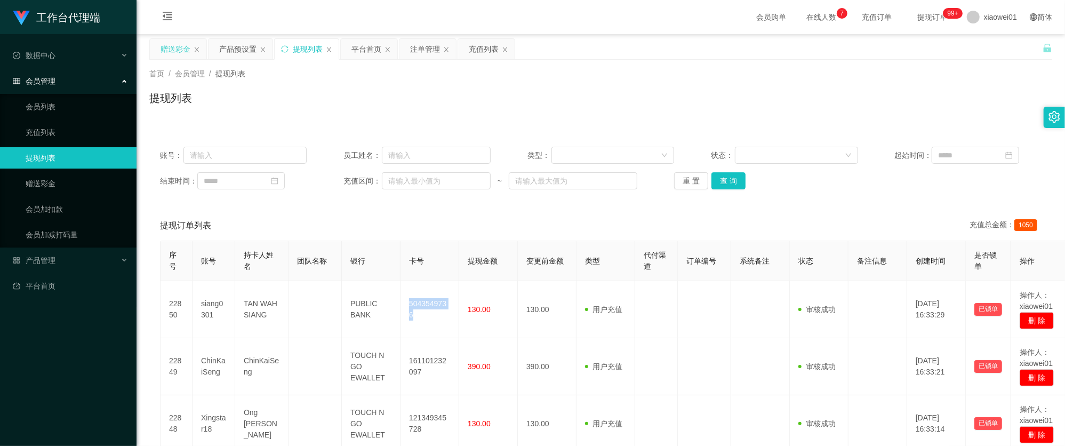
click at [183, 39] on div "赠送彩金" at bounding box center [176, 49] width 30 height 20
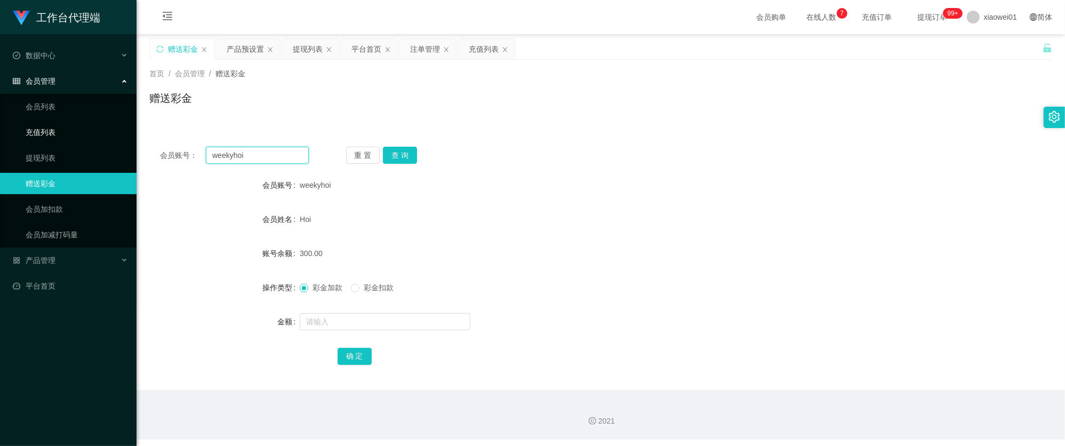
drag, startPoint x: 259, startPoint y: 153, endPoint x: 75, endPoint y: 127, distance: 185.2
click at [70, 128] on section "工作台代理端 数据中心 会员管理 会员列表 充值列表 提现列表 赠送彩金 会员加扣款 会员加减打码量 产品管理 开奖记录 注单管理 产品列表 即时注单 产品预…" at bounding box center [532, 219] width 1065 height 439
paste input "lonelyjang"
type input "lonelyjang"
click at [408, 152] on button "查 询" at bounding box center [400, 155] width 34 height 17
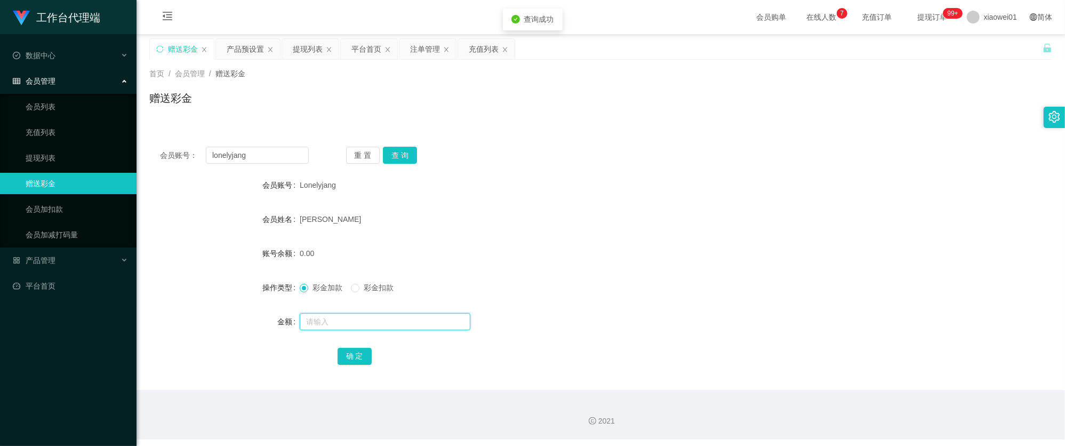
click at [378, 325] on input "text" at bounding box center [385, 321] width 171 height 17
type input "200"
click at [333, 349] on div "确 定" at bounding box center [600, 355] width 903 height 21
click at [344, 357] on button "确 定" at bounding box center [355, 356] width 34 height 17
click at [610, 229] on div "[PERSON_NAME]" at bounding box center [563, 218] width 527 height 21
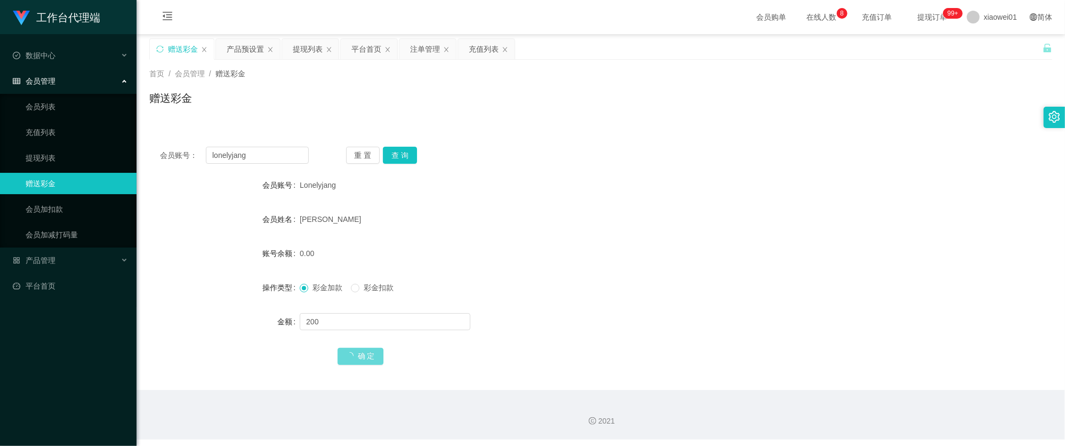
drag, startPoint x: 360, startPoint y: 359, endPoint x: 372, endPoint y: 357, distance: 11.4
click at [361, 359] on span "确 定" at bounding box center [361, 355] width 46 height 9
click at [625, 234] on form "会员账号 Lonelyjang 会员姓名 [PERSON_NAME] AIK jang 账号余额 0.00 操作类型 彩金加款 彩金扣款 金额 200 确 定" at bounding box center [600, 270] width 903 height 192
drag, startPoint x: 254, startPoint y: 160, endPoint x: 78, endPoint y: 137, distance: 177.5
click at [37, 139] on section "工作台代理端 数据中心 会员管理 会员列表 充值列表 提现列表 赠送彩金 会员加扣款 会员加减打码量 产品管理 开奖记录 注单管理 产品列表 即时注单 产品预…" at bounding box center [532, 219] width 1065 height 439
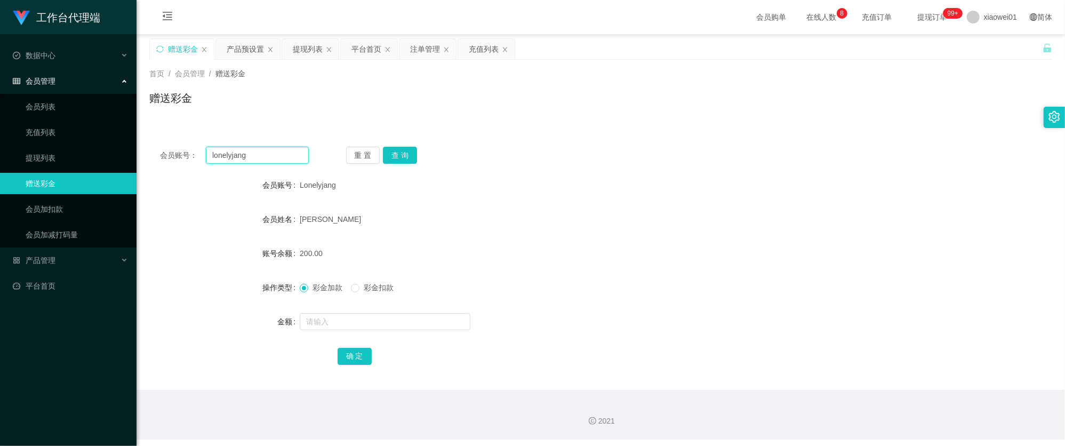
paste input "jack168"
type input "jack168"
click at [404, 150] on button "查 询" at bounding box center [400, 155] width 34 height 17
click at [372, 322] on input "text" at bounding box center [385, 321] width 171 height 17
type input "500"
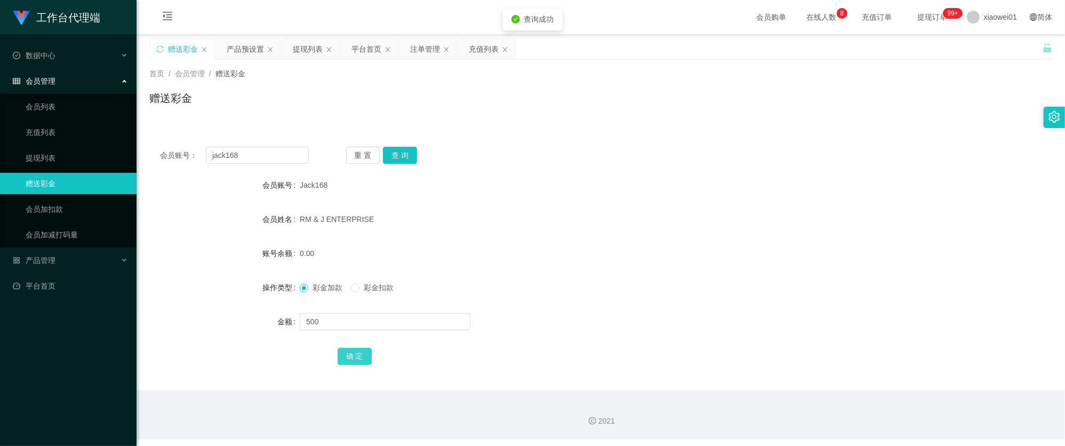
click at [368, 356] on button "确 定" at bounding box center [355, 356] width 34 height 17
click at [634, 245] on div "500.00" at bounding box center [563, 253] width 527 height 21
drag, startPoint x: 268, startPoint y: 161, endPoint x: 105, endPoint y: 143, distance: 164.1
click at [81, 147] on section "工作台代理端 数据中心 会员管理 会员列表 充值列表 提现列表 赠送彩金 会员加扣款 会员加减打码量 产品管理 开奖记录 注单管理 产品列表 即时注单 产品预…" at bounding box center [532, 219] width 1065 height 439
paste input "rockman"
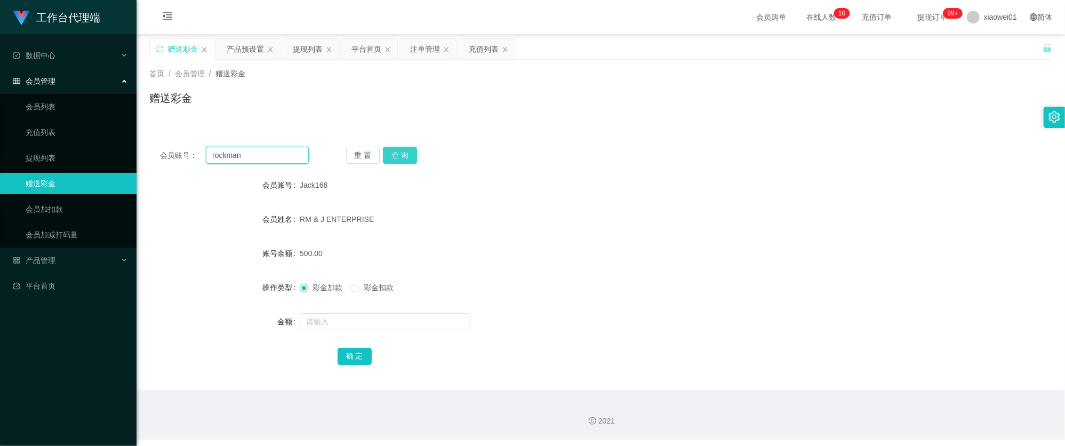
type input "rockman"
click at [403, 156] on button "查 询" at bounding box center [400, 155] width 34 height 17
click at [344, 325] on input "text" at bounding box center [385, 321] width 171 height 17
type input "100"
click at [361, 357] on button "确 定" at bounding box center [355, 356] width 34 height 17
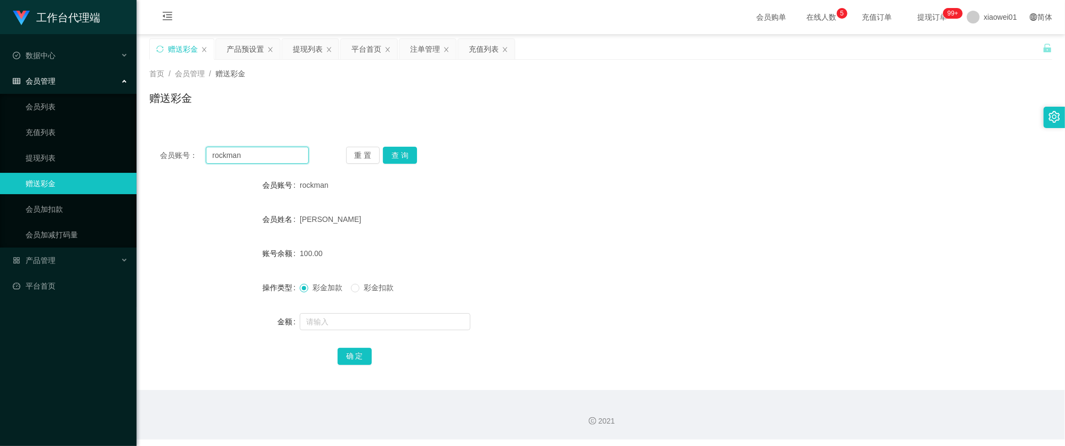
drag, startPoint x: 256, startPoint y: 150, endPoint x: 169, endPoint y: 138, distance: 88.4
click at [114, 137] on section "工作台代理端 数据中心 会员管理 会员列表 充值列表 提现列表 赠送彩金 会员加扣款 会员加减打码量 产品管理 开奖记录 注单管理 产品列表 即时注单 产品预…" at bounding box center [532, 219] width 1065 height 439
paste input "weemeen722"
type input "weemeen722"
click at [395, 154] on button "查 询" at bounding box center [400, 155] width 34 height 17
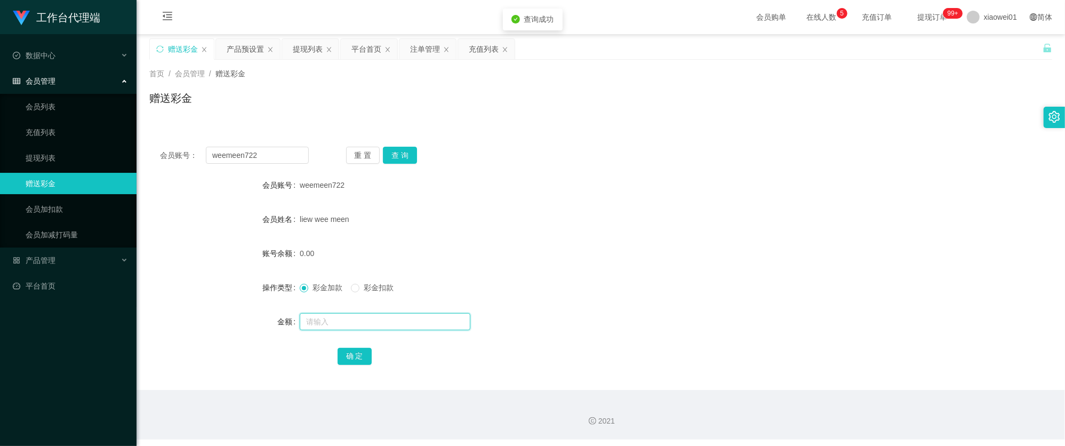
click at [332, 313] on input "text" at bounding box center [385, 321] width 171 height 17
type input "100"
click at [367, 367] on div "会员账号： weemeen722 重 置 查 询 会员账号 weemeen722 会员姓名 liew wee meen 账号余额 0.00 操作类型 彩金加款…" at bounding box center [600, 263] width 903 height 254
click at [364, 359] on button "确 定" at bounding box center [355, 356] width 34 height 17
click at [675, 192] on div "weemeen722" at bounding box center [563, 184] width 527 height 21
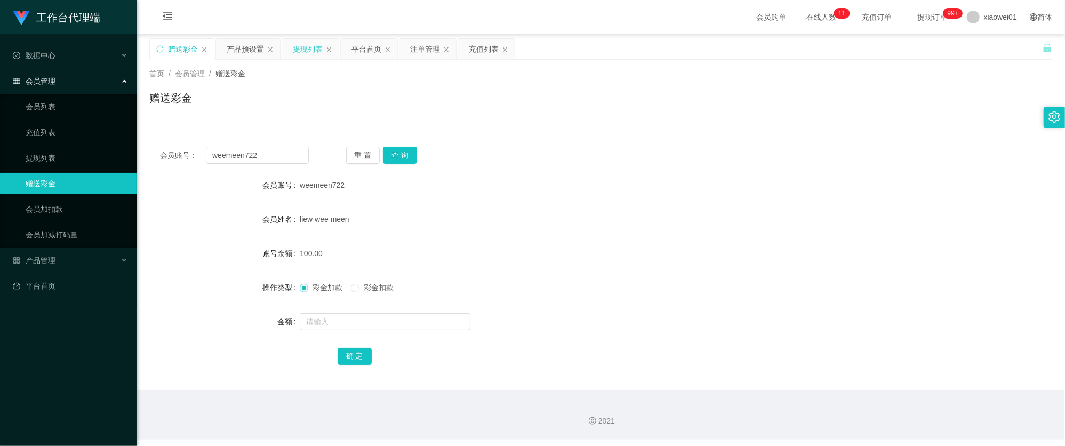
click at [325, 48] on div "提现列表" at bounding box center [310, 49] width 57 height 20
click at [307, 57] on div "提现列表" at bounding box center [308, 49] width 30 height 20
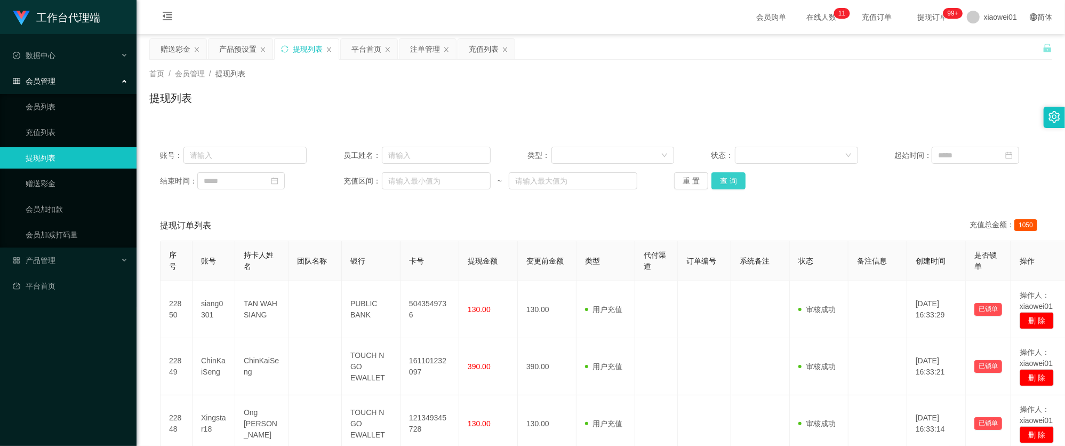
click at [717, 184] on button "查 询" at bounding box center [728, 180] width 34 height 17
click at [728, 191] on div "账号： 员工姓名： 类型： 状态： 起始时间： 结束时间： 充值区间： ~ 重 置 查 询" at bounding box center [600, 168] width 903 height 64
click at [730, 184] on button "查 询" at bounding box center [728, 180] width 34 height 17
click at [190, 45] on div "赠送彩金" at bounding box center [176, 49] width 30 height 20
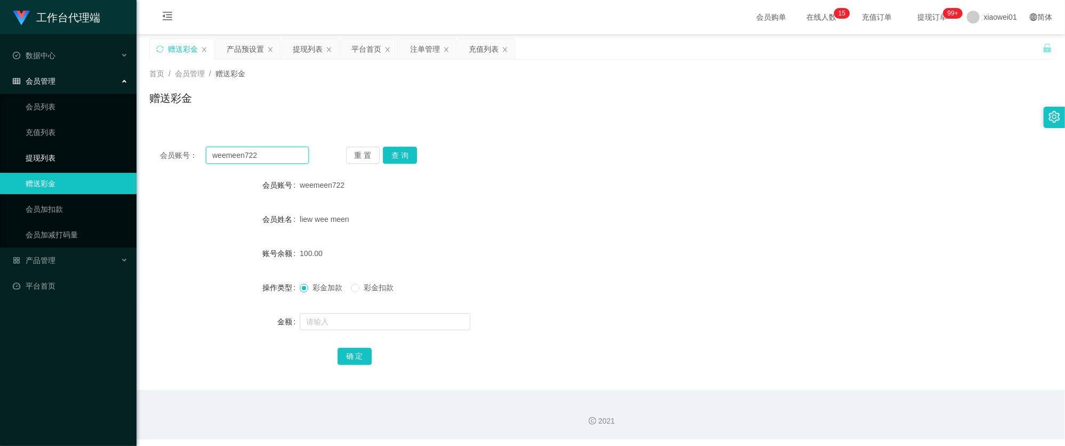
drag, startPoint x: 274, startPoint y: 156, endPoint x: 75, endPoint y: 146, distance: 199.1
click at [76, 147] on section "工作台代理端 数据中心 会员管理 会员列表 充值列表 提现列表 赠送彩金 会员加扣款 会员加减打码量 产品管理 开奖记录 注单管理 产品列表 即时注单 产品预…" at bounding box center [532, 219] width 1065 height 439
click at [397, 156] on button "查 询" at bounding box center [400, 155] width 34 height 17
click at [332, 314] on input "text" at bounding box center [385, 321] width 171 height 17
type input "200"
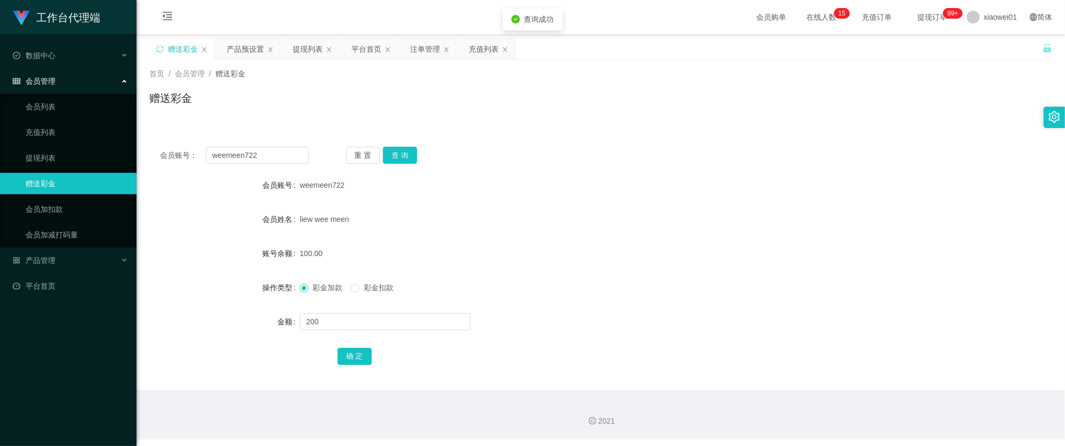
click at [363, 365] on div "确 定" at bounding box center [601, 355] width 527 height 21
click at [362, 355] on button "确 定" at bounding box center [355, 356] width 34 height 17
click at [673, 284] on div "彩金加款 彩金扣款" at bounding box center [563, 287] width 527 height 21
click at [310, 52] on div "提现列表" at bounding box center [308, 49] width 30 height 20
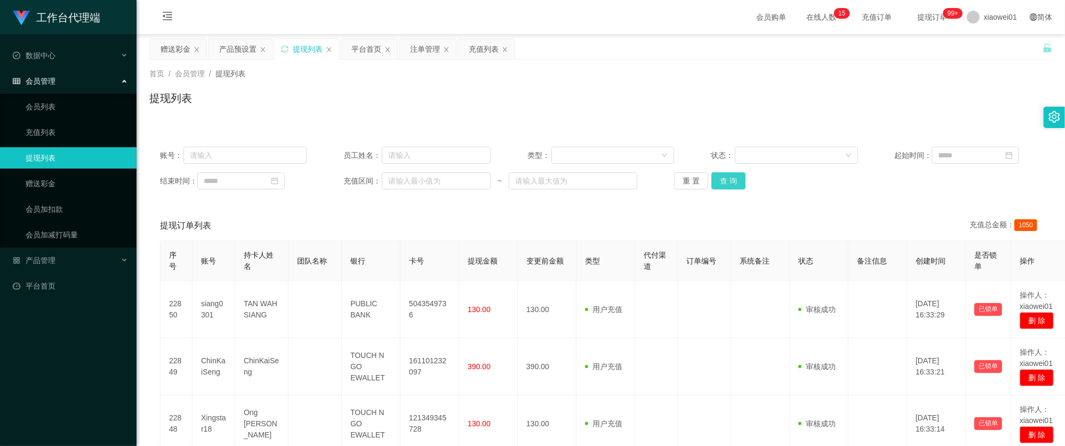
click at [738, 178] on button "查 询" at bounding box center [728, 180] width 34 height 17
click at [173, 53] on div "赠送彩金" at bounding box center [176, 49] width 30 height 20
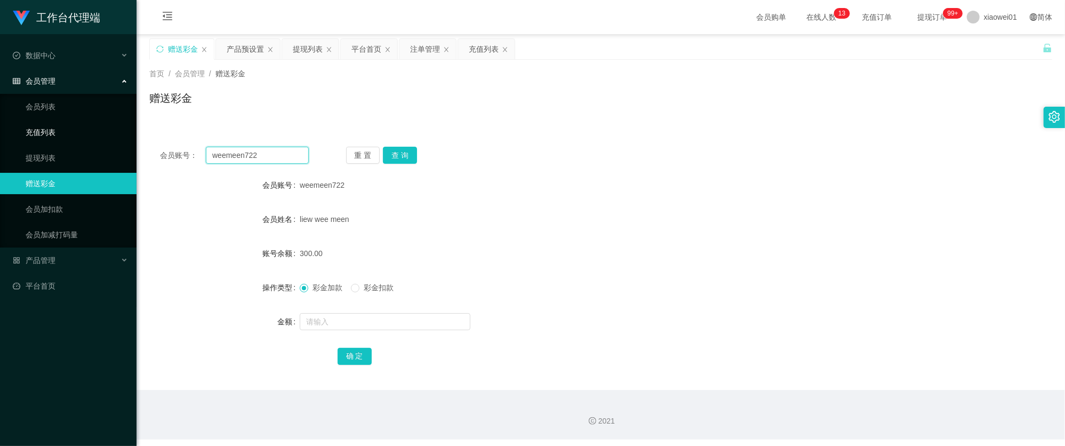
drag, startPoint x: 266, startPoint y: 156, endPoint x: 100, endPoint y: 128, distance: 167.7
click at [96, 128] on section "工作台代理端 数据中心 会员管理 会员列表 充值列表 提现列表 赠送彩金 会员加扣款 会员加减打码量 产品管理 开奖记录 注单管理 产品列表 即时注单 产品预…" at bounding box center [532, 219] width 1065 height 439
paste input "sayphng123"
type input "sayphng123"
click at [410, 155] on button "查 询" at bounding box center [400, 155] width 34 height 17
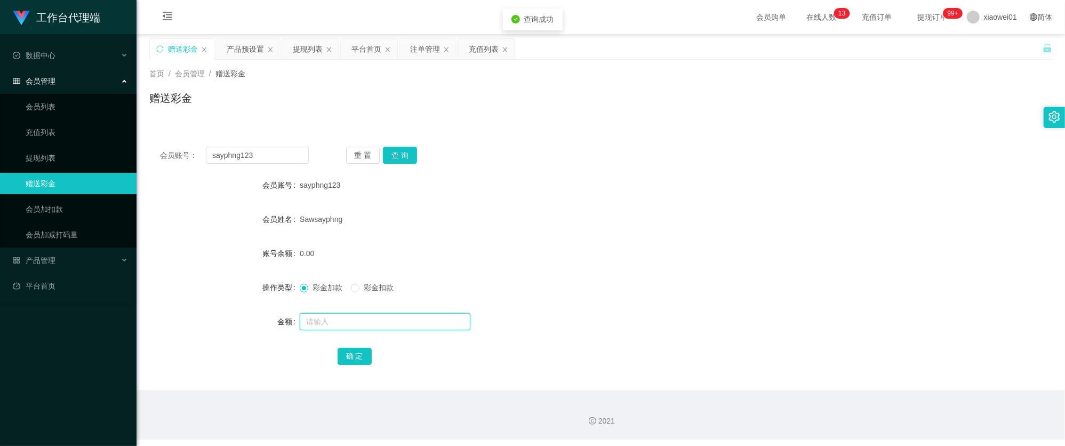
click at [356, 323] on input "text" at bounding box center [385, 321] width 171 height 17
type input "100"
click at [350, 357] on button "确 定" at bounding box center [355, 356] width 34 height 17
click at [625, 277] on div "彩金加款 彩金扣款" at bounding box center [563, 287] width 527 height 21
drag, startPoint x: 262, startPoint y: 140, endPoint x: 267, endPoint y: 153, distance: 13.7
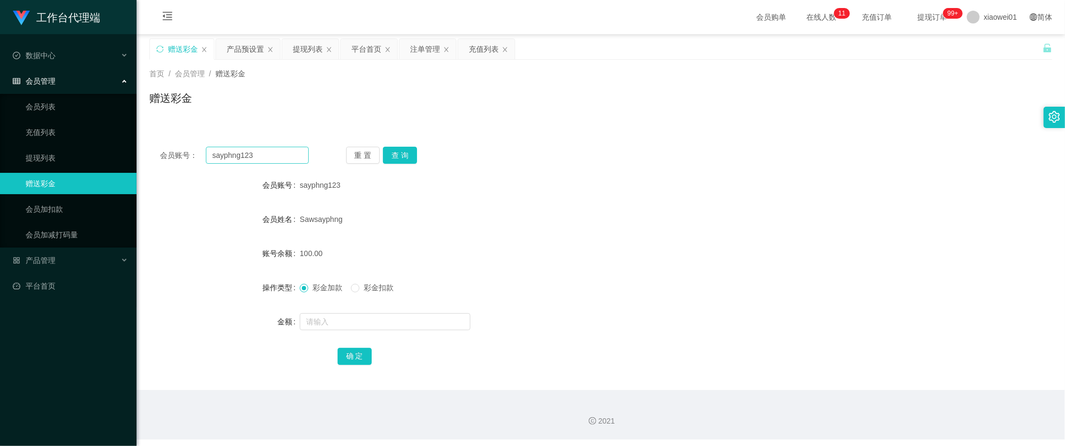
click at [263, 144] on div "会员账号： sayphng123 重 置 查 询 会员账号 sayphng123 会员姓名 Sawsayphng 账号余额 100.00 操作类型 彩金加款 …" at bounding box center [600, 263] width 903 height 254
drag, startPoint x: 269, startPoint y: 154, endPoint x: 79, endPoint y: 145, distance: 190.6
click at [79, 145] on section "工作台代理端 数据中心 会员管理 会员列表 充值列表 提现列表 赠送彩金 会员加扣款 会员加减打码量 产品管理 开奖记录 注单管理 产品列表 即时注单 产品预…" at bounding box center [532, 219] width 1065 height 439
click at [412, 156] on button "查 询" at bounding box center [400, 155] width 34 height 17
click at [305, 50] on div "提现列表" at bounding box center [308, 49] width 30 height 20
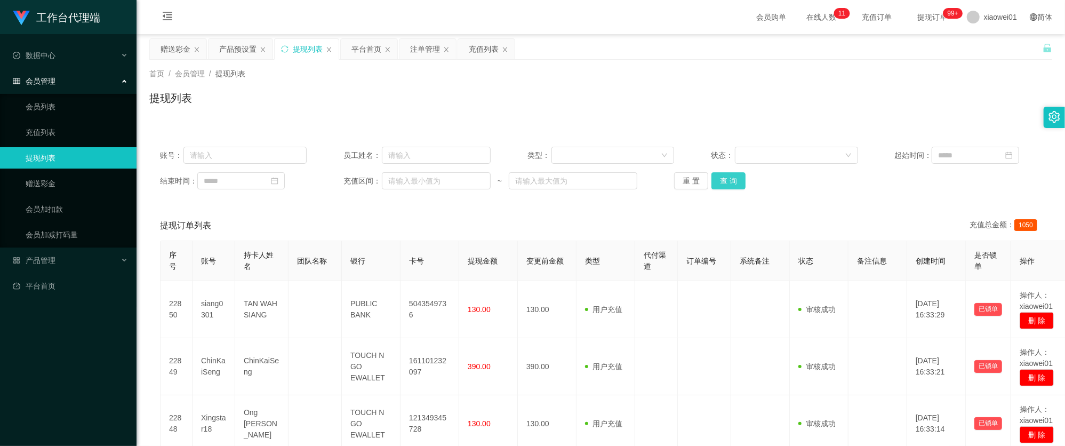
click at [732, 182] on button "查 询" at bounding box center [728, 180] width 34 height 17
click at [734, 175] on button "查 询" at bounding box center [728, 180] width 34 height 17
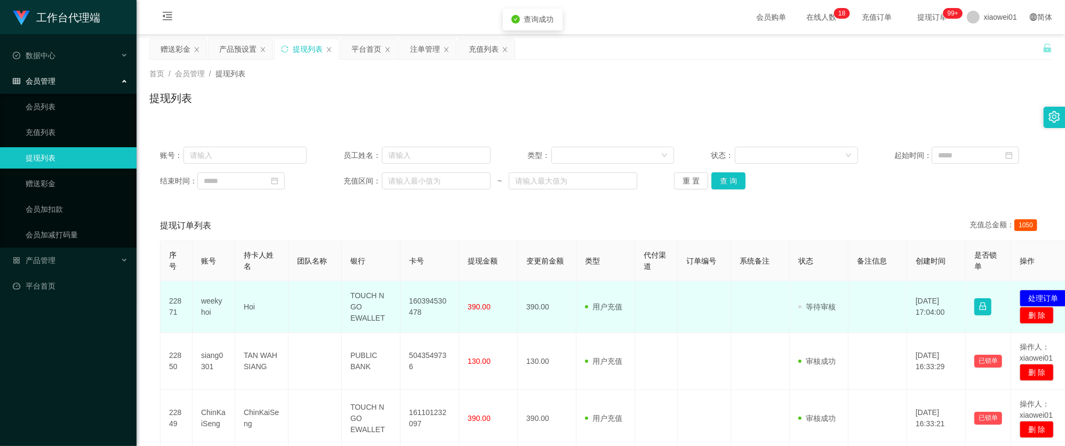
click at [434, 293] on td "160394530478" at bounding box center [429, 307] width 59 height 52
copy td "160394530478"
click at [1048, 295] on button "处理订单" at bounding box center [1043, 298] width 47 height 17
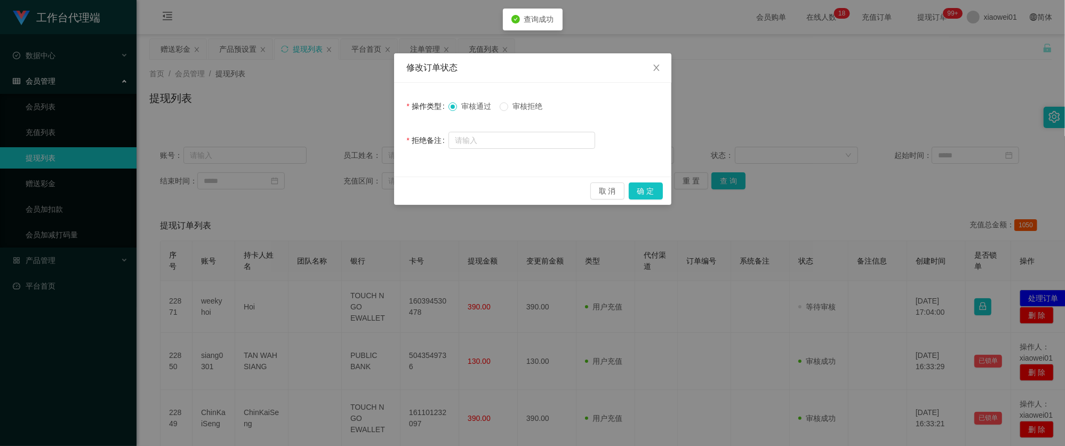
click at [664, 196] on div "取 消 确 定" at bounding box center [532, 190] width 277 height 28
drag, startPoint x: 668, startPoint y: 197, endPoint x: 661, endPoint y: 195, distance: 6.6
click at [665, 197] on div "取 消 确 定" at bounding box center [532, 190] width 277 height 28
click at [658, 194] on button "确 定" at bounding box center [646, 190] width 34 height 17
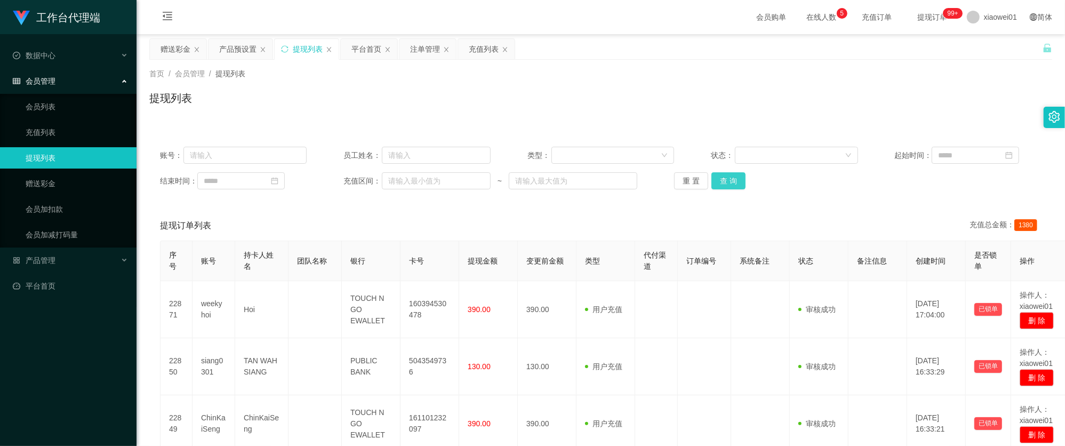
click at [721, 182] on button "查 询" at bounding box center [728, 180] width 34 height 17
click at [182, 48] on div "赠送彩金" at bounding box center [176, 49] width 30 height 20
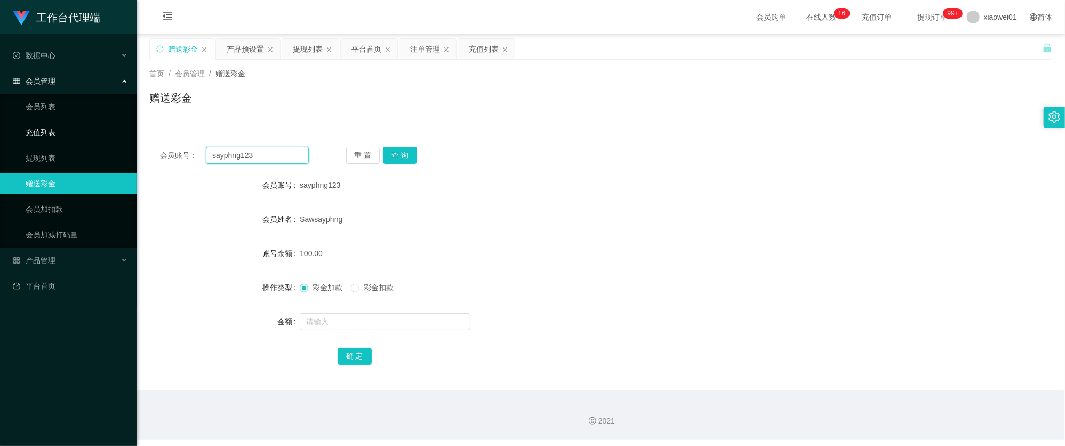
drag, startPoint x: 264, startPoint y: 155, endPoint x: 126, endPoint y: 139, distance: 139.0
click at [120, 139] on section "工作台代理端 数据中心 会员管理 会员列表 充值列表 提现列表 赠送彩金 会员加扣款 会员加减打码量 产品管理 开奖记录 注单管理 产品列表 即时注单 产品预…" at bounding box center [532, 219] width 1065 height 439
paste input "kayu"
type input "kayu123"
click at [414, 151] on button "查 询" at bounding box center [400, 155] width 34 height 17
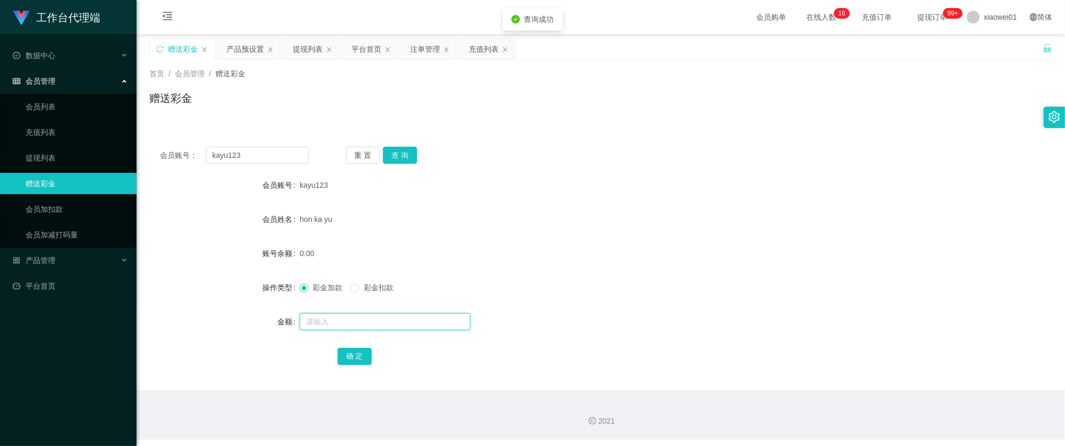
click at [365, 318] on input "text" at bounding box center [385, 321] width 171 height 17
type input "100"
click at [355, 350] on button "确 定" at bounding box center [355, 356] width 34 height 17
click at [589, 192] on div "kayu123" at bounding box center [563, 184] width 527 height 21
click at [421, 43] on div "注单管理" at bounding box center [425, 49] width 30 height 20
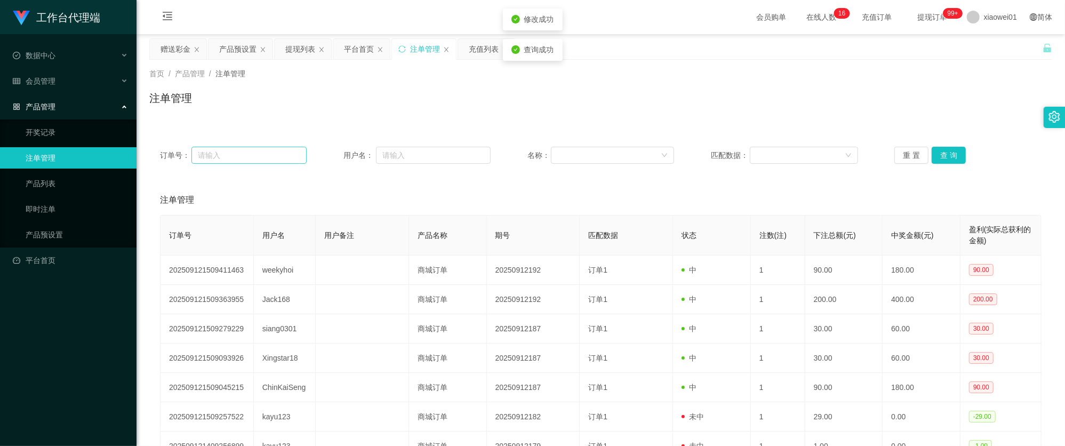
click at [254, 145] on div "订单号： 用户名： 名称： 匹配数据： 重 置 查 询" at bounding box center [600, 155] width 903 height 38
click at [422, 161] on input "text" at bounding box center [433, 155] width 115 height 17
paste input "kayu123"
type input "kayu123"
click at [948, 153] on button "查 询" at bounding box center [949, 155] width 34 height 17
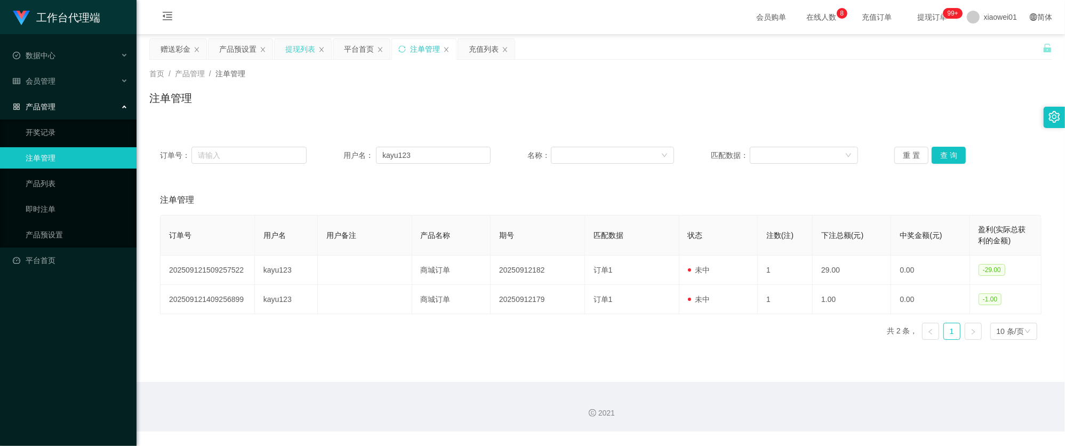
drag, startPoint x: 298, startPoint y: 51, endPoint x: 308, endPoint y: 52, distance: 10.1
click at [298, 50] on div "提现列表" at bounding box center [300, 49] width 30 height 20
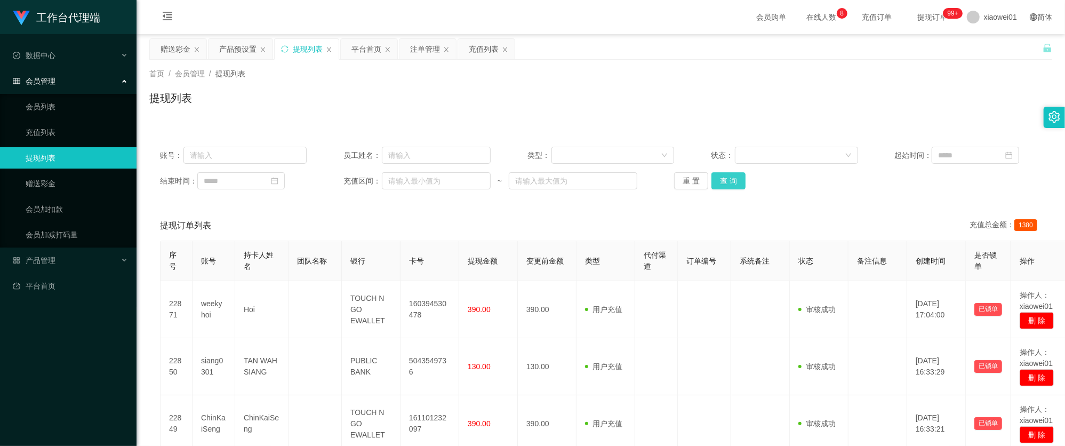
click at [728, 186] on button "查 询" at bounding box center [728, 180] width 34 height 17
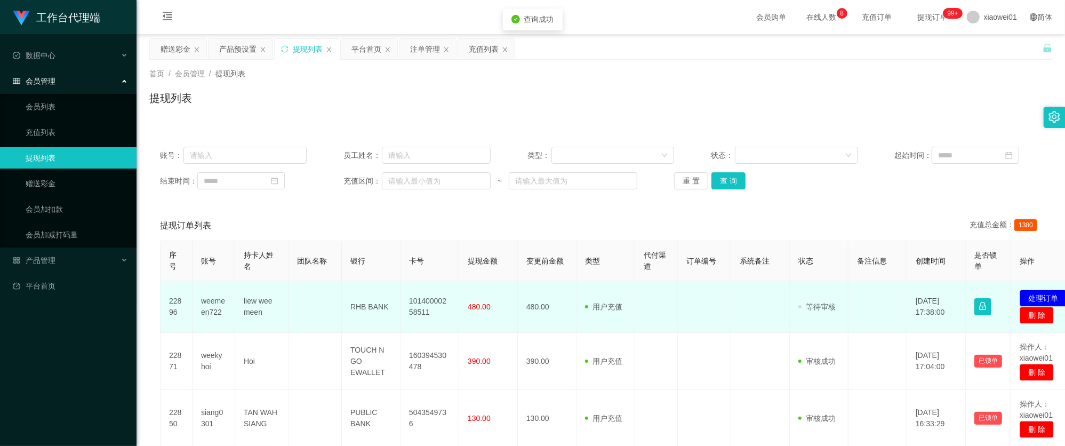
click at [436, 297] on td "10140000258511" at bounding box center [429, 307] width 59 height 52
copy td "10140000258511"
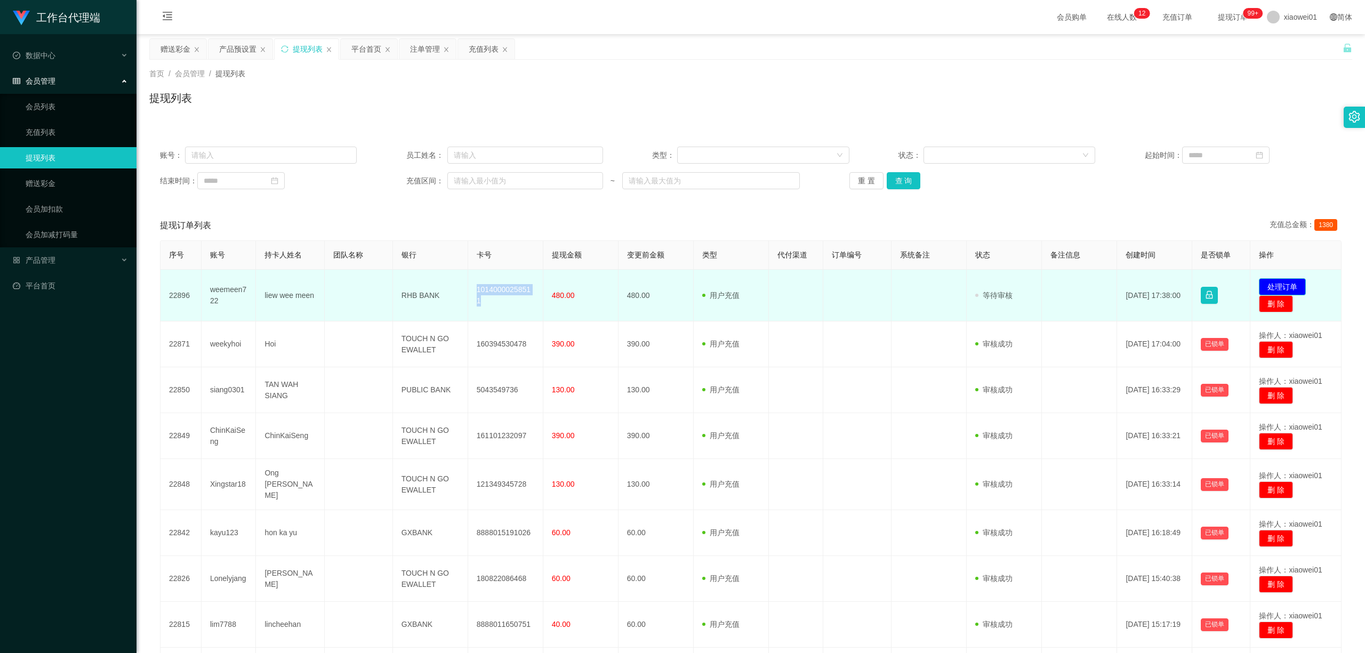
click at [1064, 286] on button "处理订单" at bounding box center [1282, 286] width 47 height 17
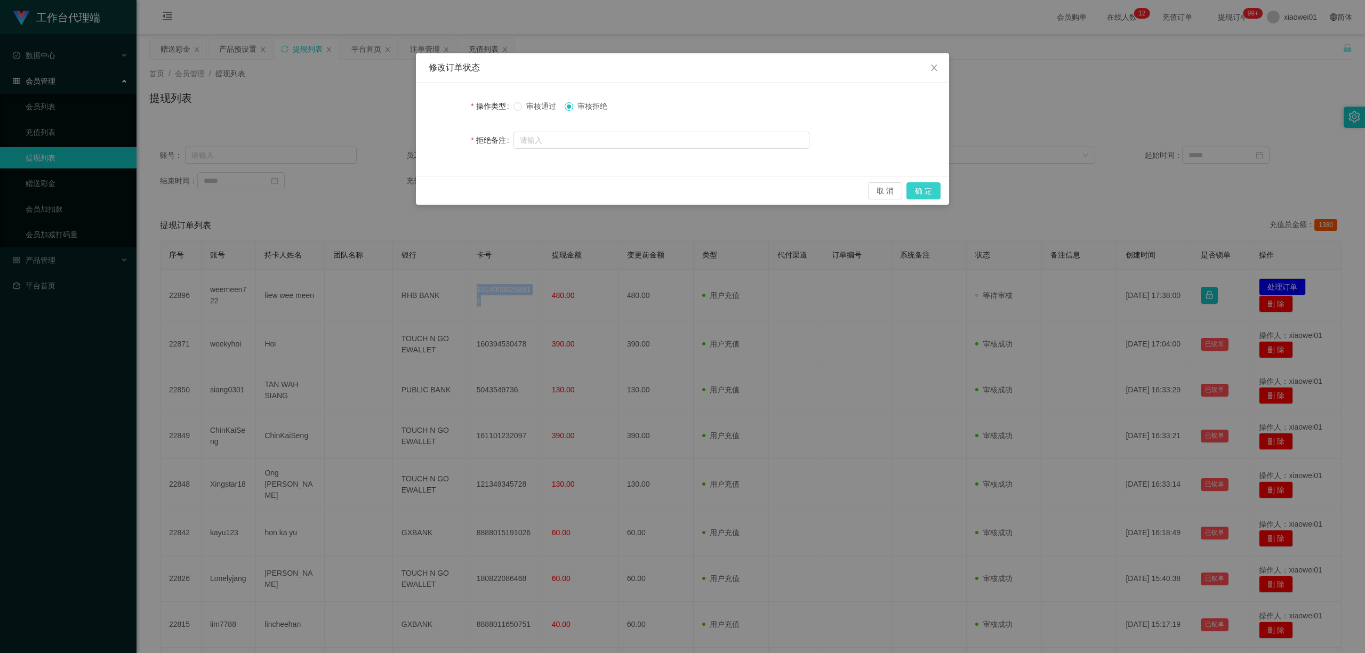
click at [926, 184] on button "确 定" at bounding box center [923, 190] width 34 height 17
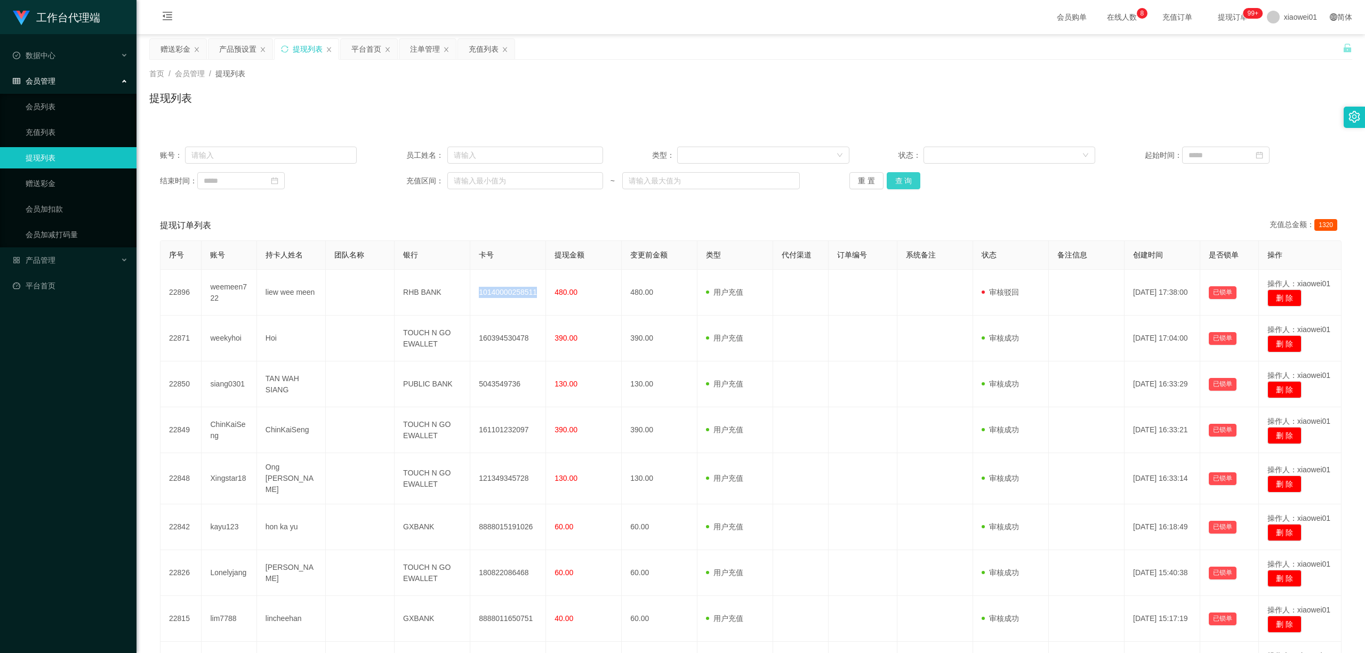
click at [897, 178] on button "查 询" at bounding box center [904, 180] width 34 height 17
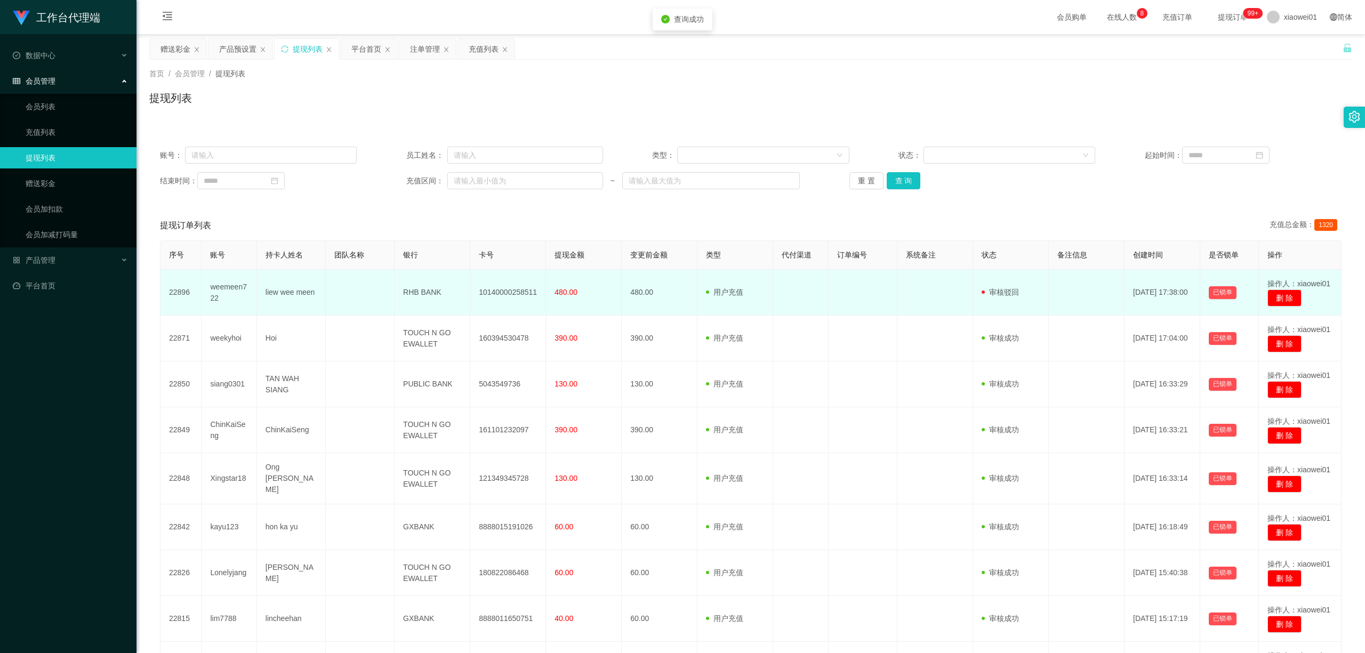
click at [288, 288] on td "liew wee meen" at bounding box center [291, 293] width 69 height 46
click at [287, 288] on td "liew wee meen" at bounding box center [291, 293] width 69 height 46
click at [240, 283] on td "weemeen722" at bounding box center [229, 293] width 55 height 46
click at [489, 303] on td "10140000258511" at bounding box center [508, 293] width 76 height 46
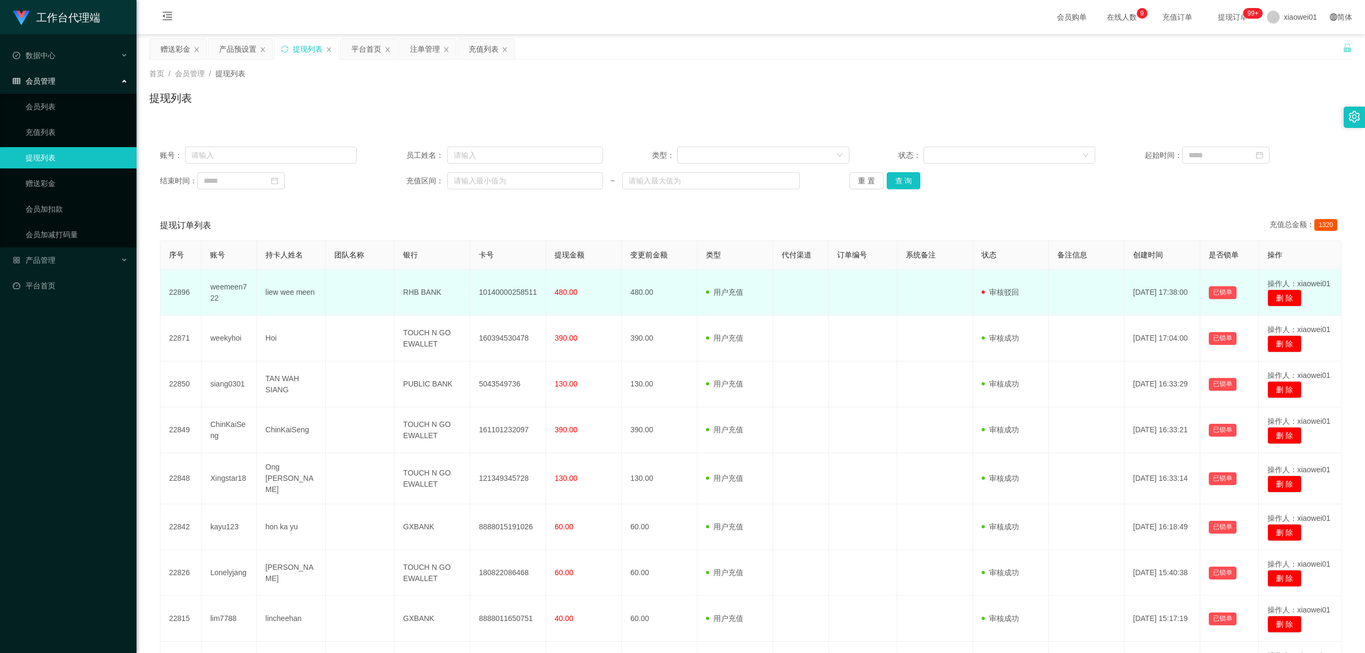
click at [497, 293] on td "10140000258511" at bounding box center [508, 293] width 76 height 46
click at [250, 290] on td "weemeen722" at bounding box center [229, 293] width 55 height 46
click at [231, 295] on td "weemeen722" at bounding box center [229, 293] width 55 height 46
click at [230, 293] on td "weemeen722" at bounding box center [229, 293] width 55 height 46
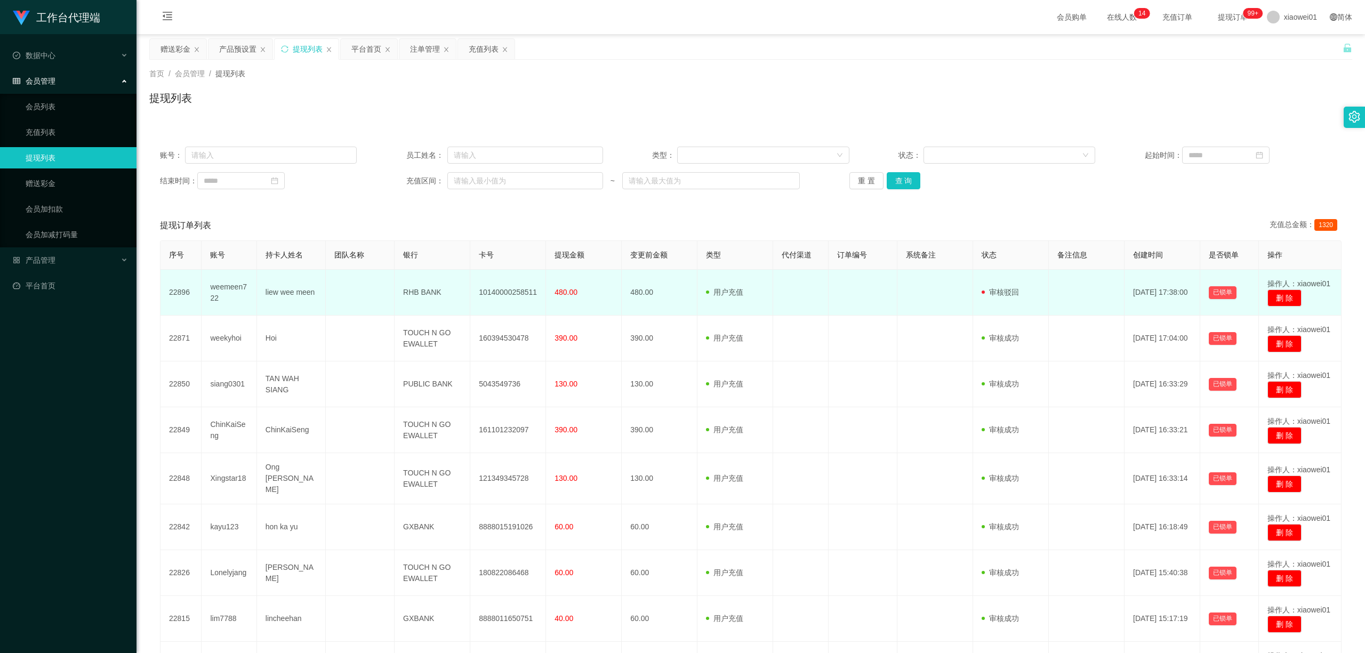
click at [230, 293] on td "weemeen722" at bounding box center [229, 293] width 55 height 46
click at [229, 291] on td "weemeen722" at bounding box center [229, 293] width 55 height 46
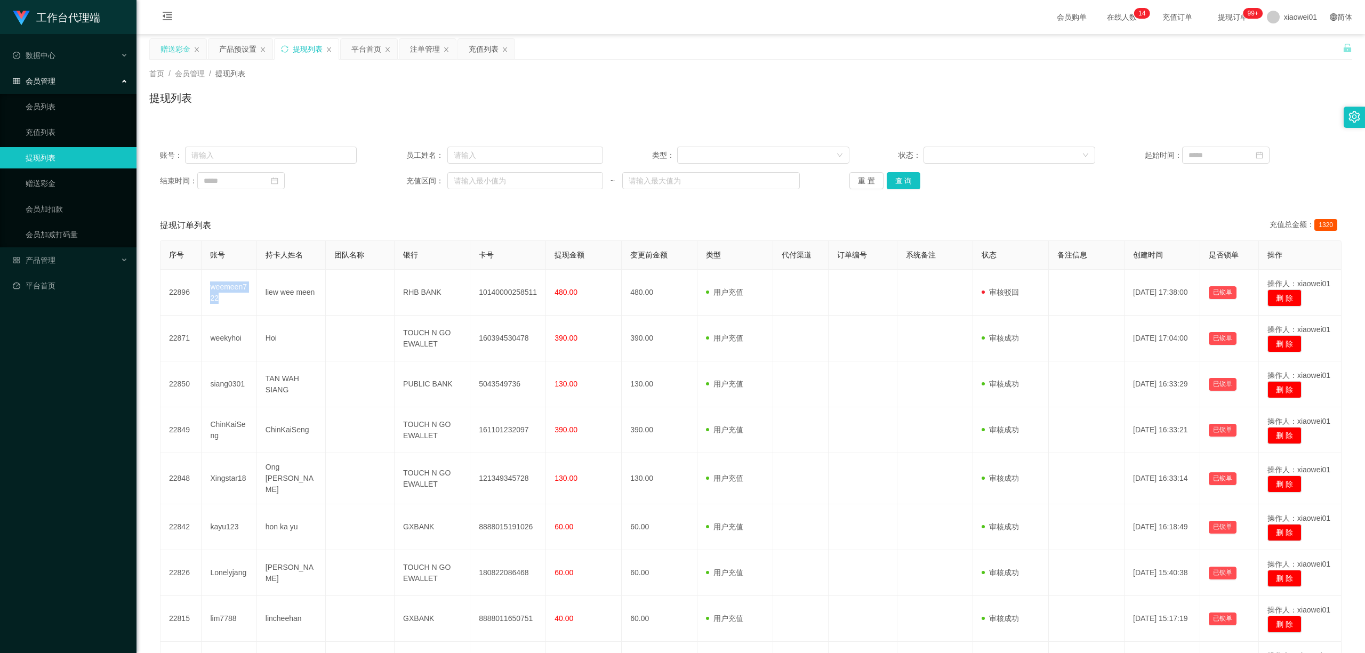
click at [174, 45] on div "赠送彩金" at bounding box center [176, 49] width 30 height 20
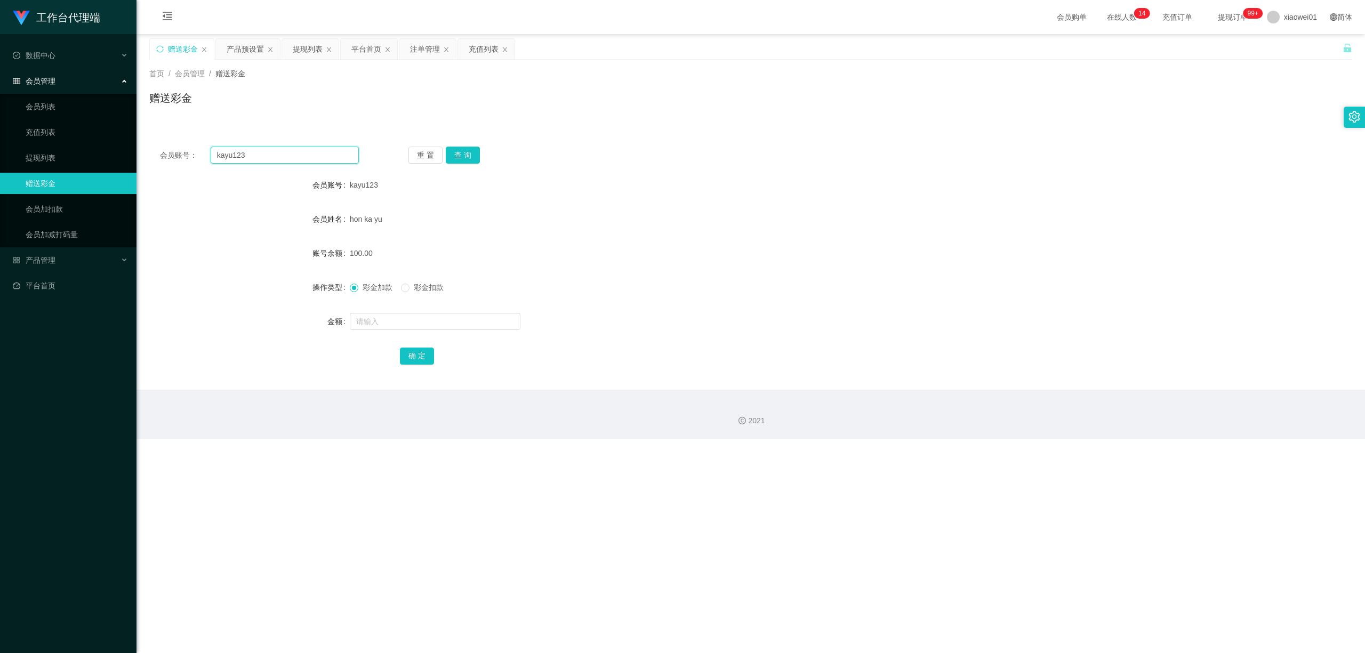
drag, startPoint x: 278, startPoint y: 163, endPoint x: 273, endPoint y: 159, distance: 6.4
click at [274, 159] on input "kayu123" at bounding box center [285, 155] width 148 height 17
drag, startPoint x: 272, startPoint y: 158, endPoint x: 105, endPoint y: 152, distance: 167.6
click at [105, 152] on section "工作台代理端 数据中心 会员管理 会员列表 充值列表 提现列表 赠送彩金 会员加扣款 会员加减打码量 产品管理 开奖记录 注单管理 产品列表 即时注单 产品预…" at bounding box center [682, 219] width 1365 height 439
paste input "weemeen722"
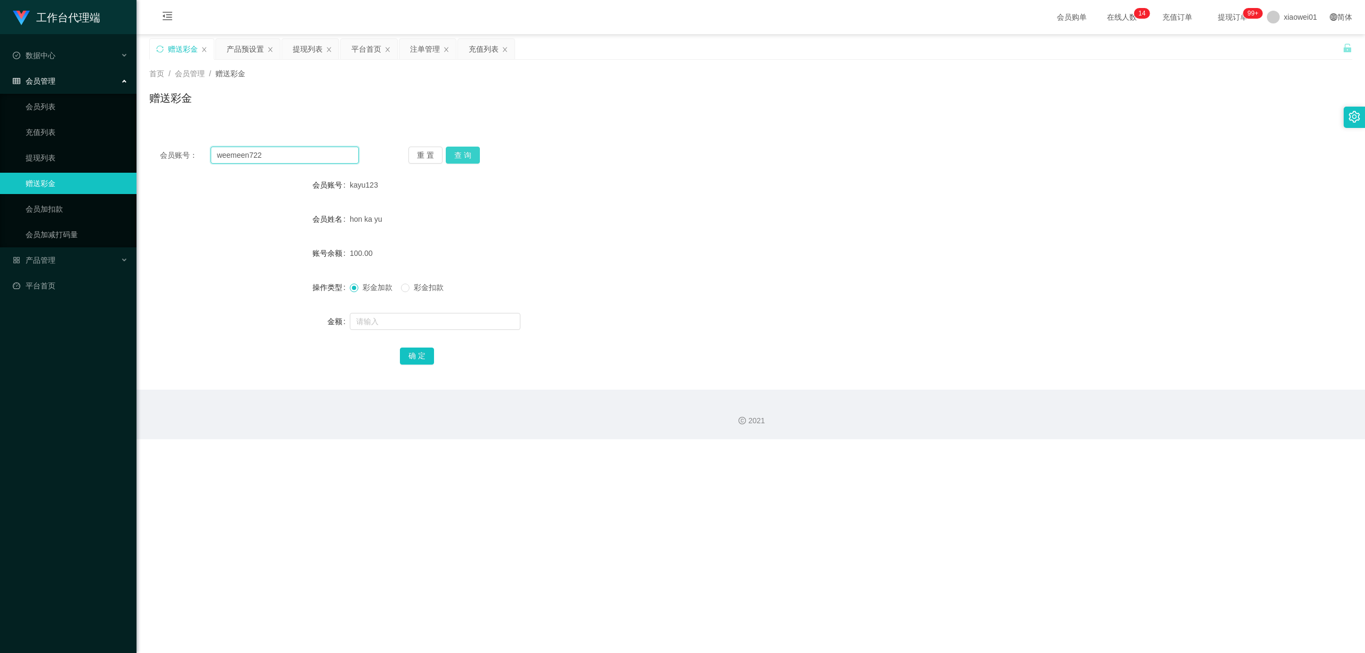
type input "weemeen722"
click at [470, 148] on button "查 询" at bounding box center [463, 155] width 34 height 17
click at [418, 314] on input "text" at bounding box center [435, 321] width 171 height 17
type input "90"
click at [407, 349] on button "确 定" at bounding box center [417, 356] width 34 height 17
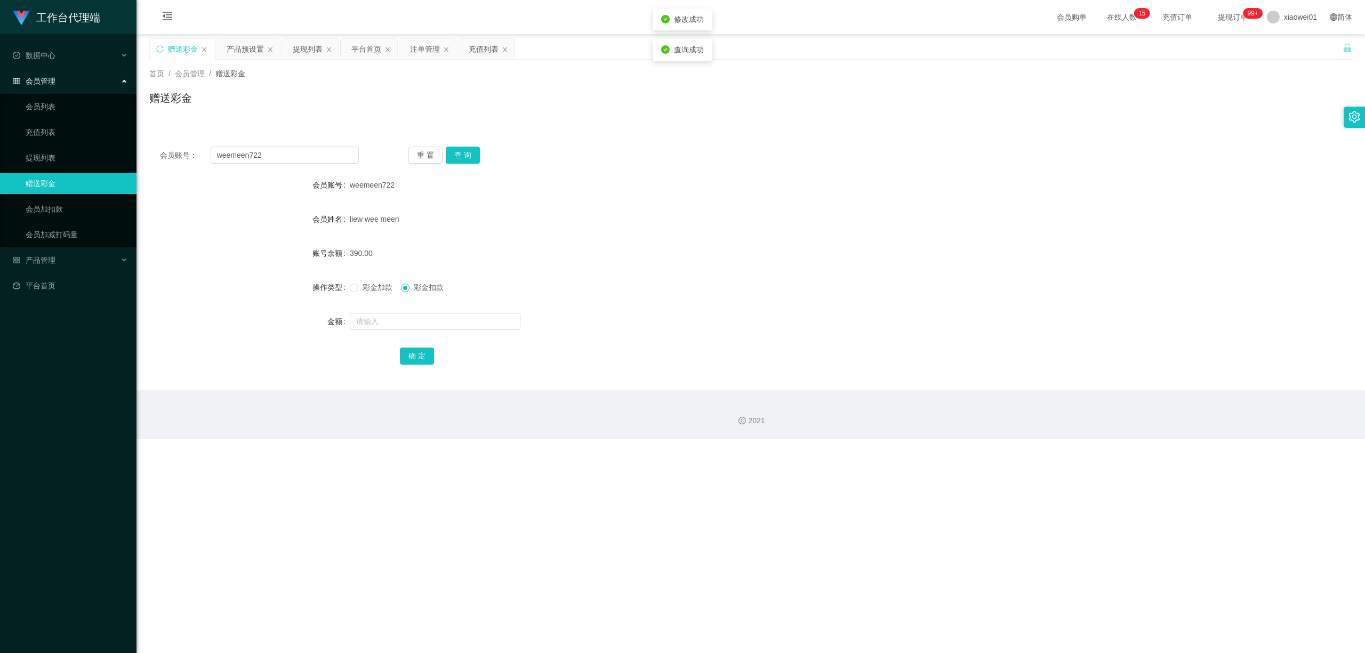
click at [670, 259] on div "390.00" at bounding box center [701, 253] width 702 height 21
click at [376, 285] on span "彩金加款" at bounding box center [377, 287] width 38 height 9
click at [410, 286] on span at bounding box center [405, 288] width 9 height 9
click at [410, 316] on input "text" at bounding box center [435, 321] width 171 height 17
type input "390"
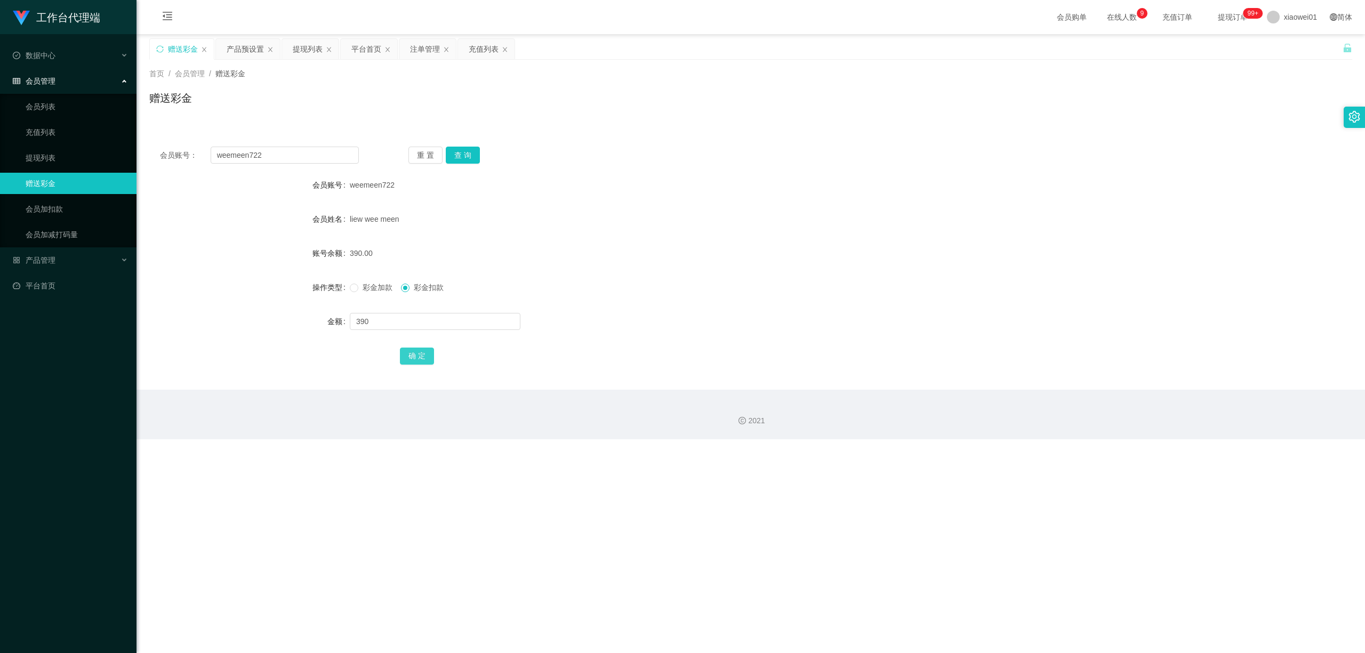
click at [412, 347] on div "确 定" at bounding box center [751, 355] width 702 height 21
click at [406, 356] on button "确 定" at bounding box center [417, 356] width 34 height 17
click at [359, 286] on span "彩金加款" at bounding box center [377, 287] width 38 height 9
click at [380, 325] on input "text" at bounding box center [435, 321] width 171 height 17
type input "90"
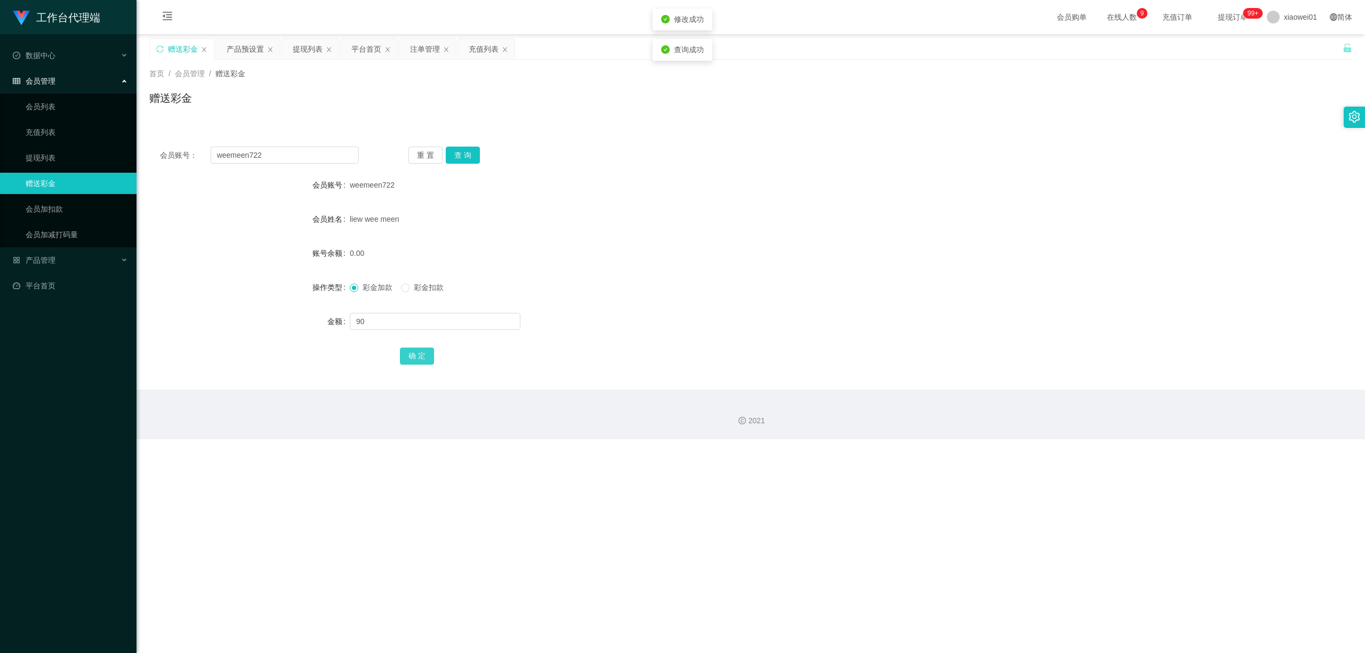
click at [427, 355] on button "确 定" at bounding box center [417, 356] width 34 height 17
click at [686, 296] on div "彩金加款 彩金扣款" at bounding box center [701, 287] width 702 height 21
click at [301, 50] on div "提现列表" at bounding box center [308, 49] width 30 height 20
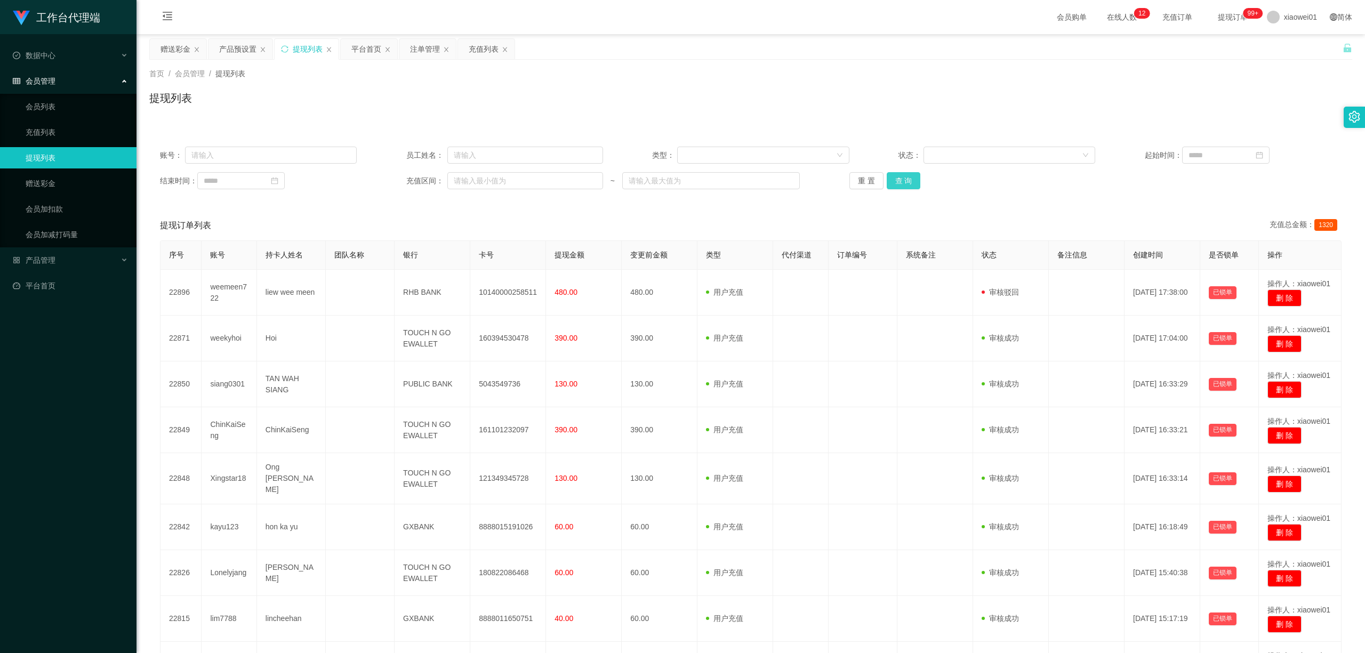
click at [913, 186] on button "查 询" at bounding box center [904, 180] width 34 height 17
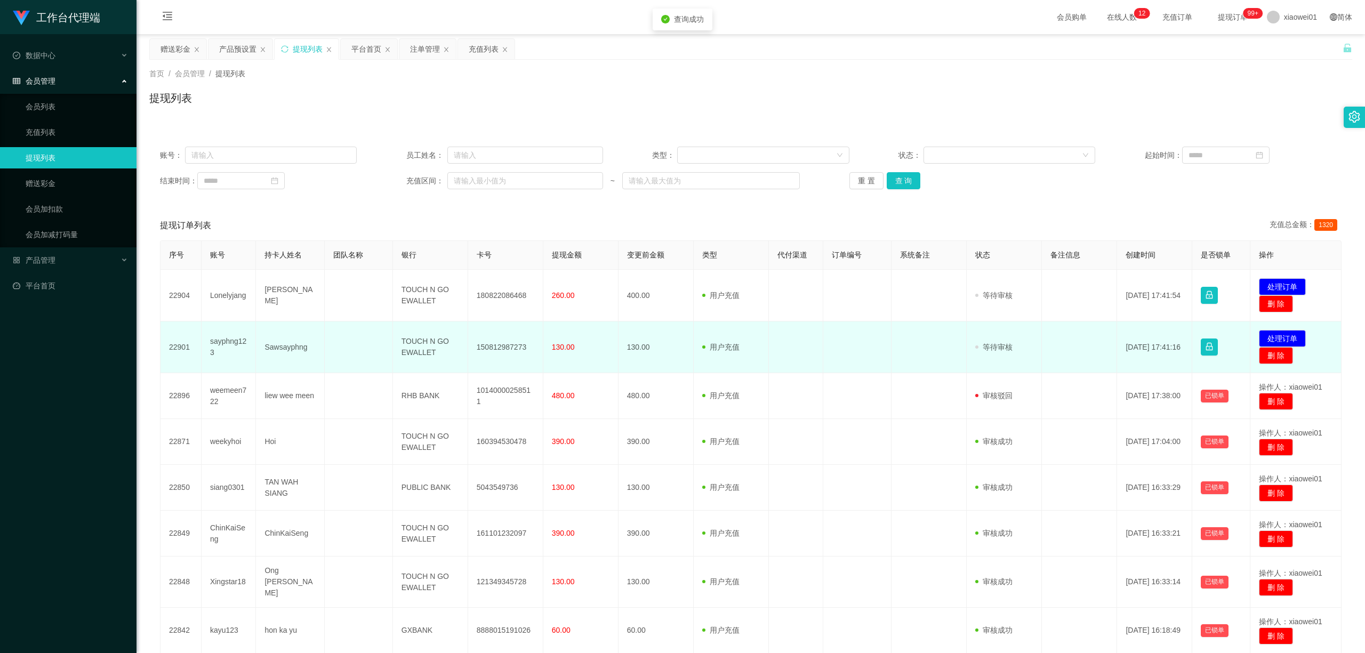
click at [509, 346] on td "150812987273" at bounding box center [505, 348] width 75 height 52
drag, startPoint x: 509, startPoint y: 346, endPoint x: 605, endPoint y: 342, distance: 96.1
click at [509, 346] on td "150812987273" at bounding box center [505, 348] width 75 height 52
click at [1064, 327] on td "发起代付 处理订单 删 除" at bounding box center [1295, 348] width 91 height 52
click at [1064, 338] on button "处理订单" at bounding box center [1282, 338] width 47 height 17
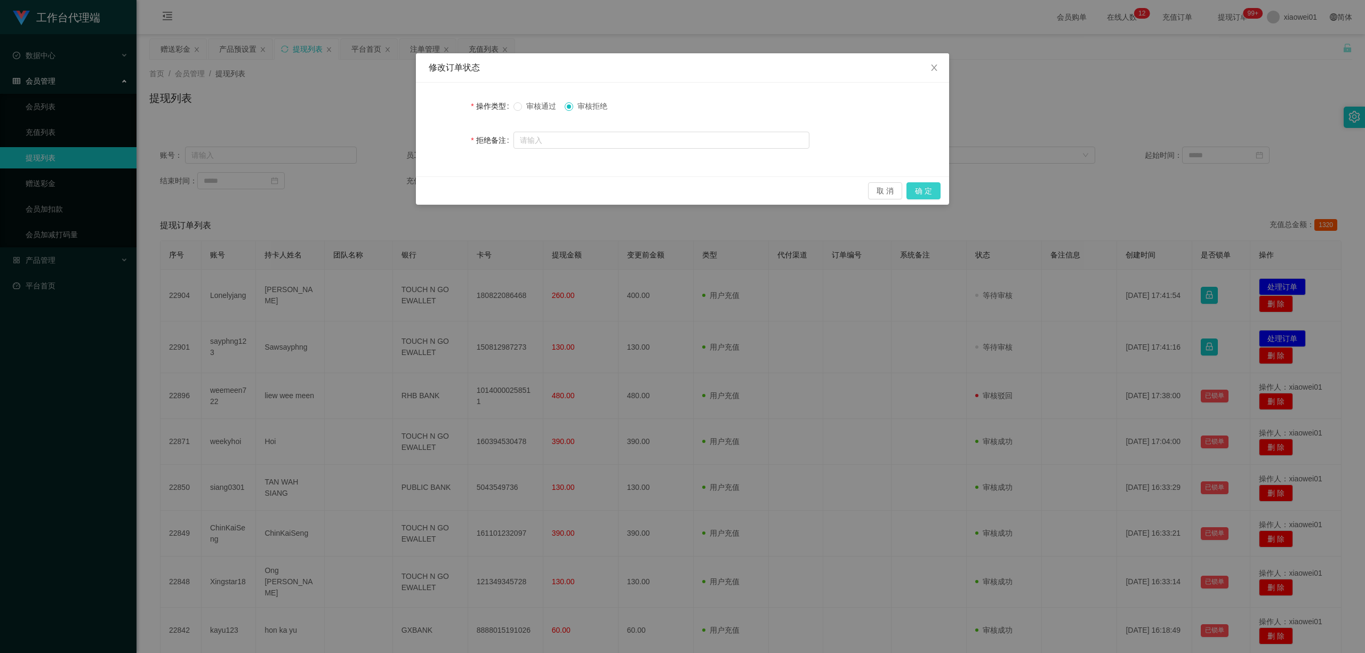
click at [928, 193] on button "确 定" at bounding box center [923, 190] width 34 height 17
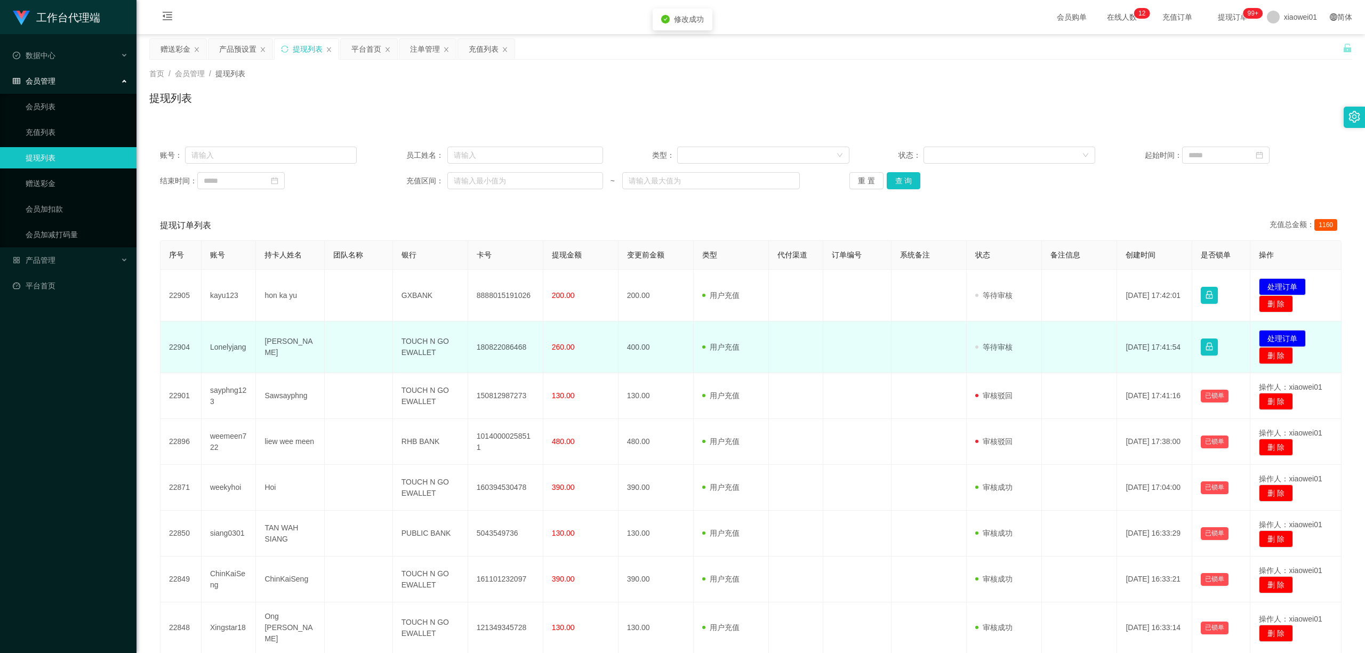
click at [546, 357] on td "260.00" at bounding box center [580, 348] width 75 height 52
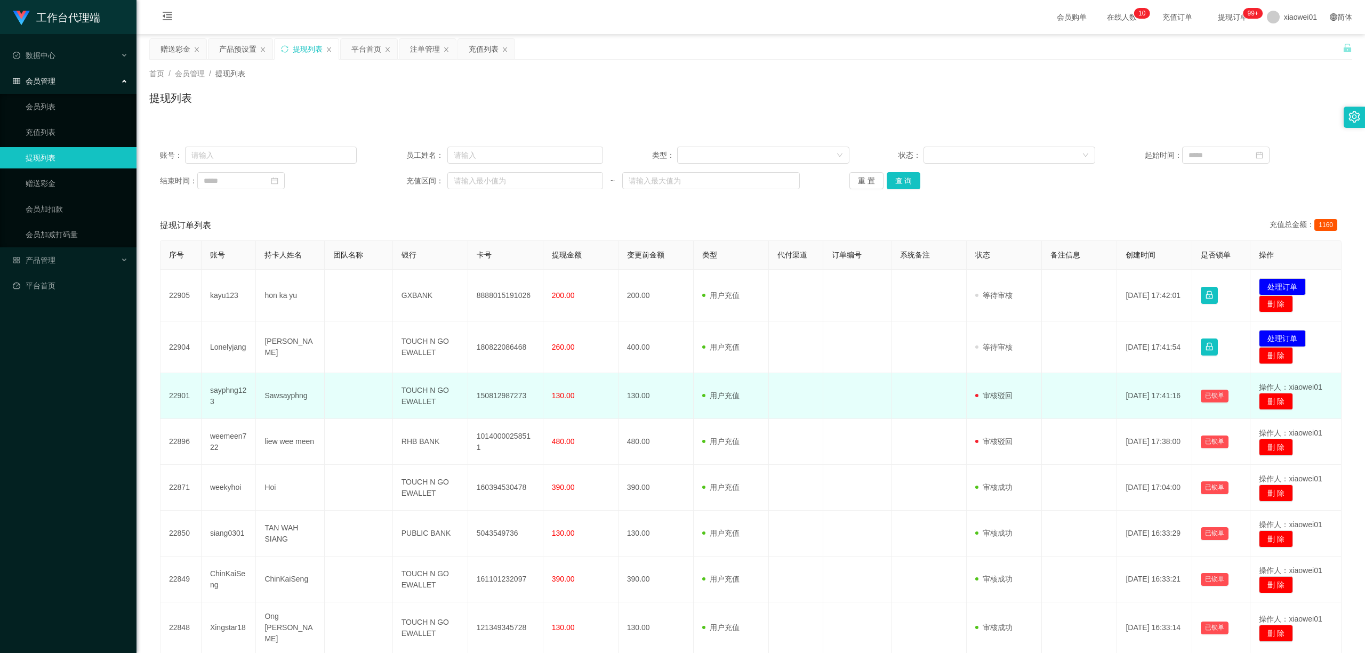
click at [271, 391] on td "Sawsayphng" at bounding box center [290, 396] width 68 height 46
click at [244, 394] on td "sayphng123" at bounding box center [229, 396] width 55 height 46
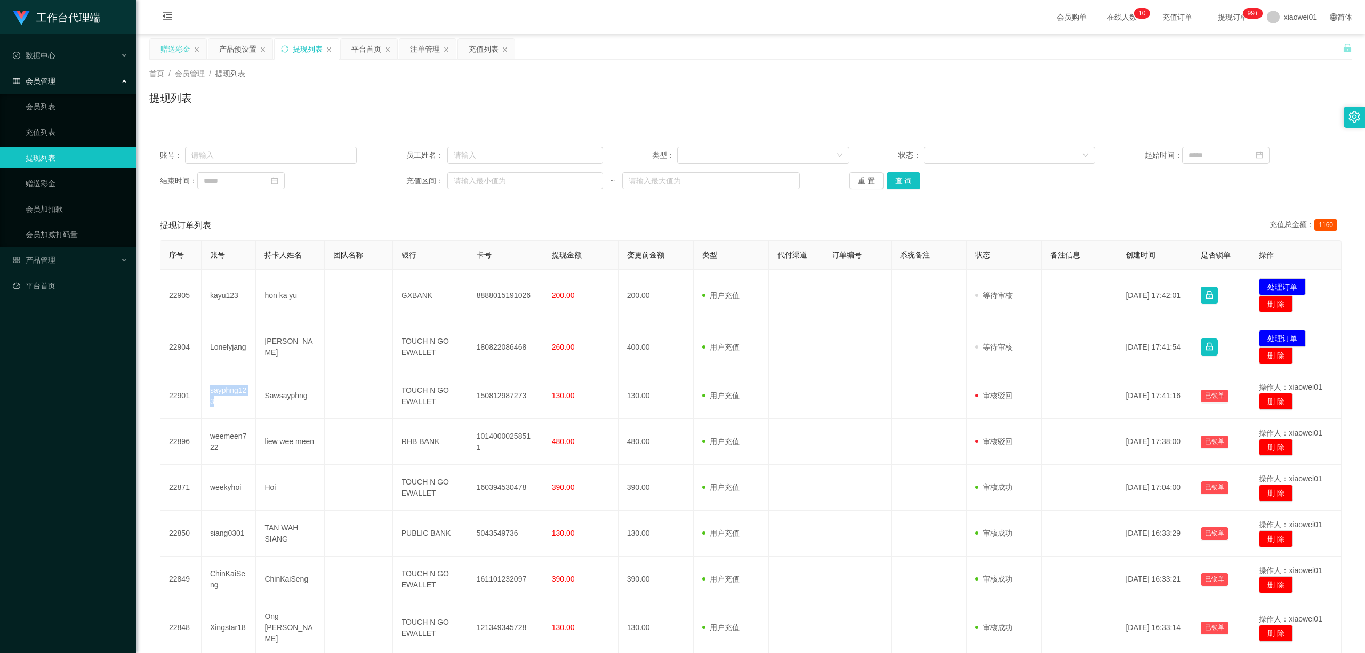
click at [177, 47] on div "赠送彩金" at bounding box center [176, 49] width 30 height 20
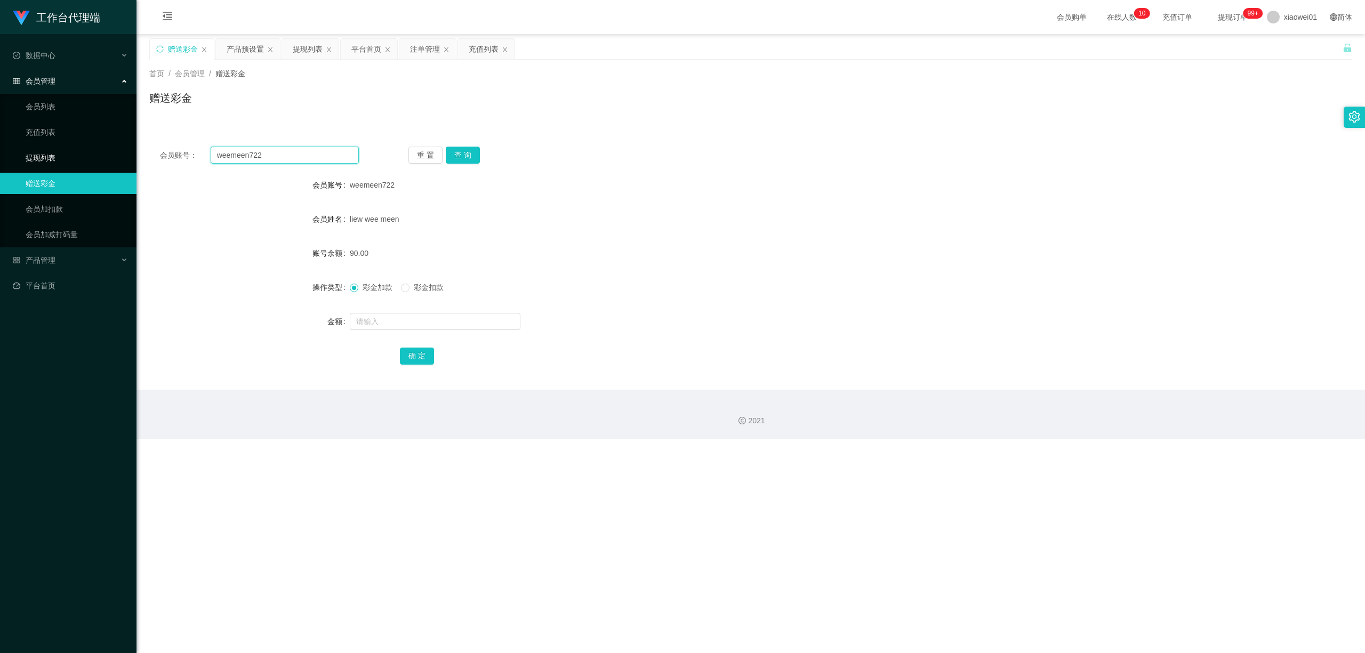
drag, startPoint x: 312, startPoint y: 156, endPoint x: 381, endPoint y: 143, distance: 69.3
click at [111, 146] on section "工作台代理端 数据中心 会员管理 会员列表 充值列表 提现列表 赠送彩金 会员加扣款 会员加减打码量 产品管理 开奖记录 注单管理 产品列表 即时注单 产品预…" at bounding box center [682, 219] width 1365 height 439
paste input "sayphng123"
type input "sayphng123"
click at [453, 154] on button "查 询" at bounding box center [463, 155] width 34 height 17
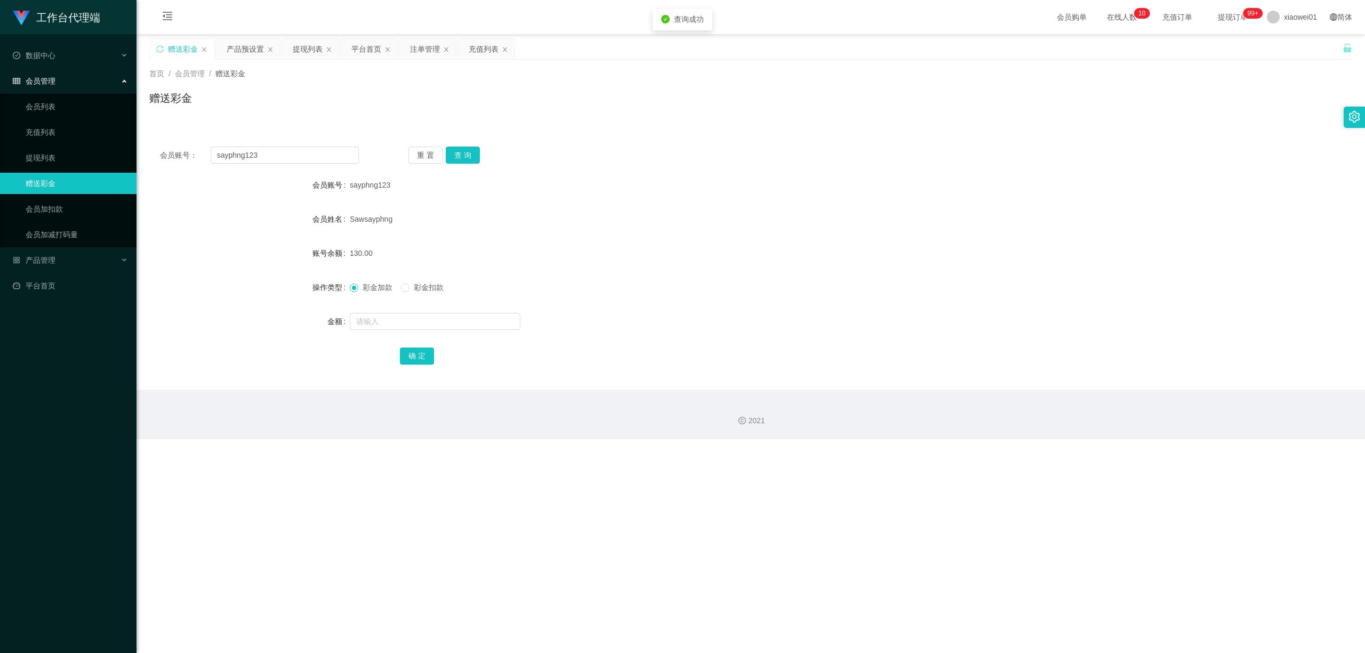
click at [418, 299] on form "会员账号 sayphng123 会员姓名 Sawsayphng 账号余额 130.00 操作类型 彩金加款 彩金扣款 金额 确 定" at bounding box center [750, 270] width 1203 height 192
click at [410, 291] on span at bounding box center [405, 288] width 9 height 9
drag, startPoint x: 397, startPoint y: 316, endPoint x: 395, endPoint y: 321, distance: 5.6
click at [396, 316] on input "text" at bounding box center [435, 321] width 171 height 17
type input "130"
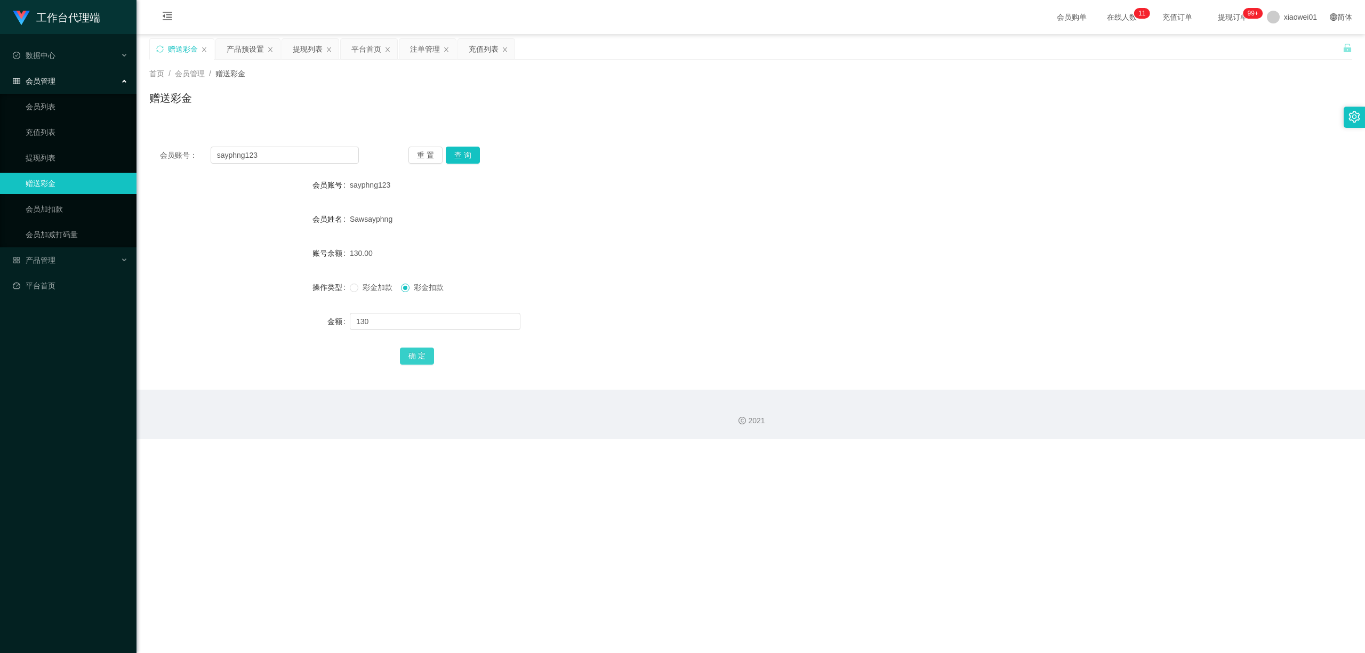
click at [412, 359] on button "确 定" at bounding box center [417, 356] width 34 height 17
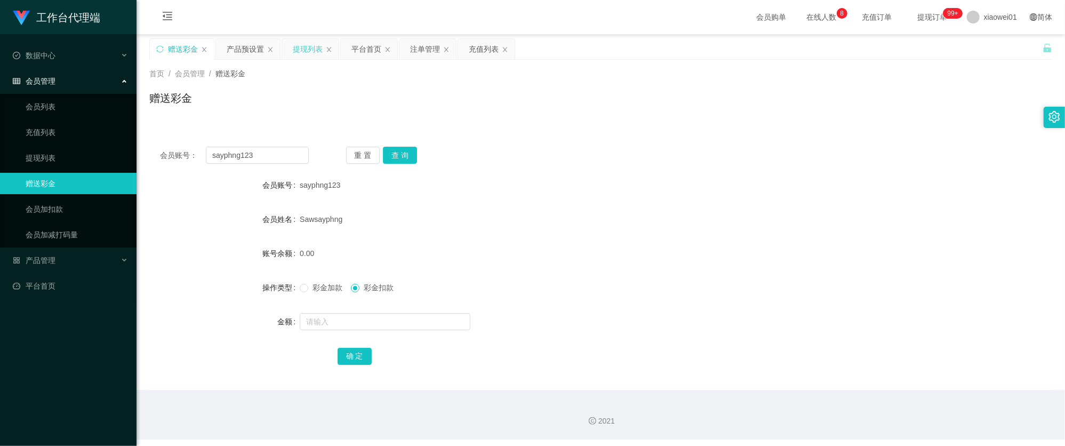
click at [309, 48] on div "提现列表" at bounding box center [308, 49] width 30 height 20
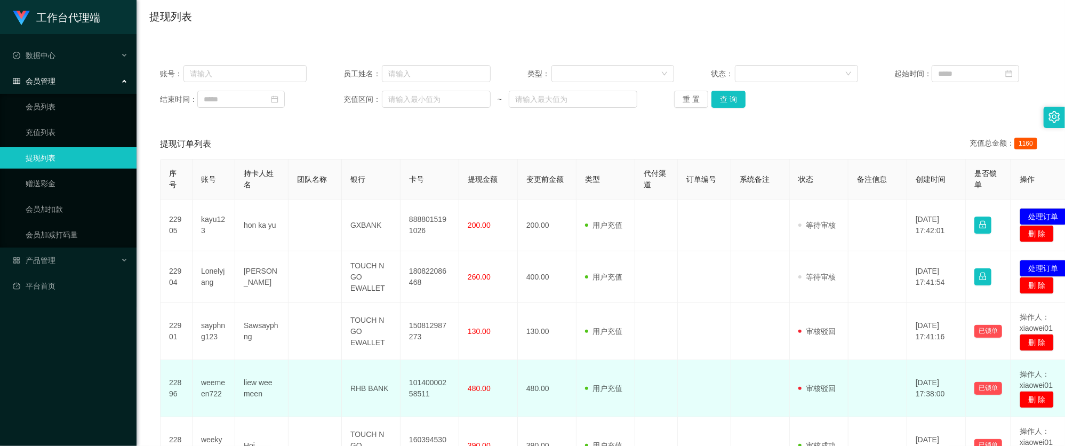
scroll to position [142, 0]
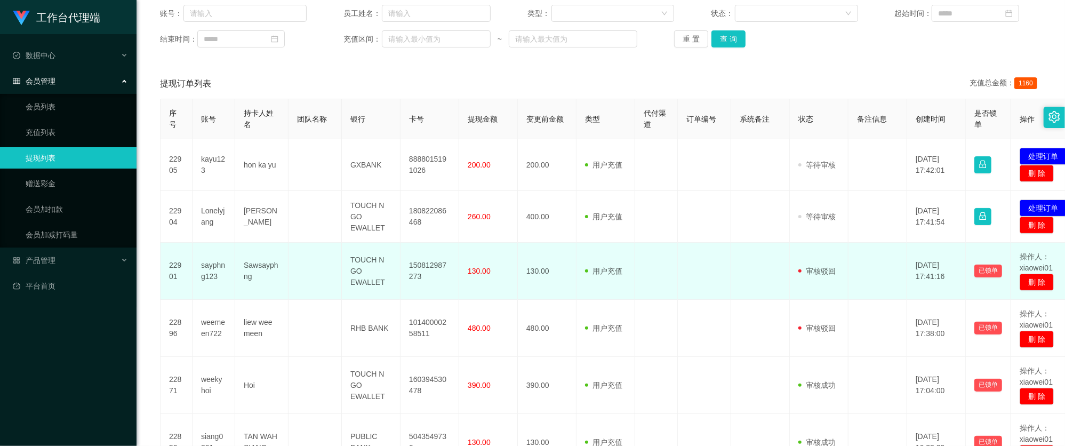
click at [418, 270] on td "150812987273" at bounding box center [429, 271] width 59 height 57
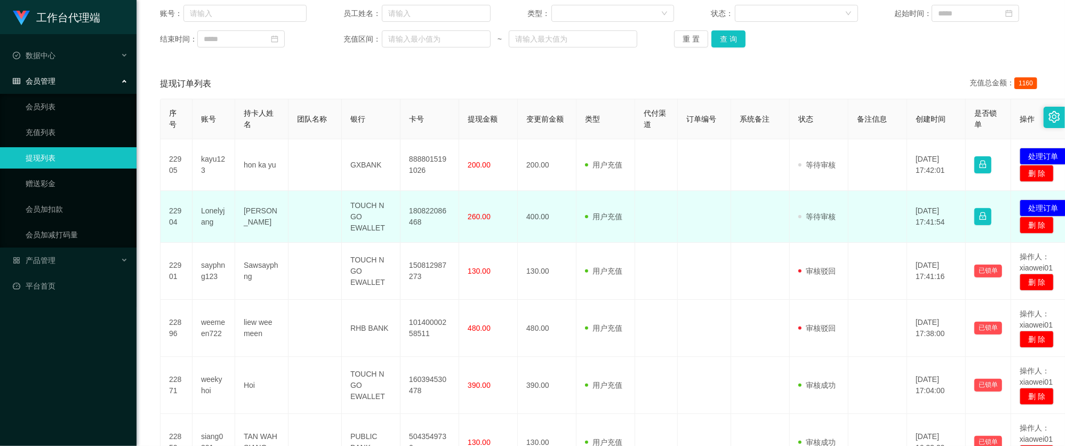
click at [419, 209] on td "180822086468" at bounding box center [429, 217] width 59 height 52
click at [1041, 202] on button "处理订单" at bounding box center [1043, 207] width 47 height 17
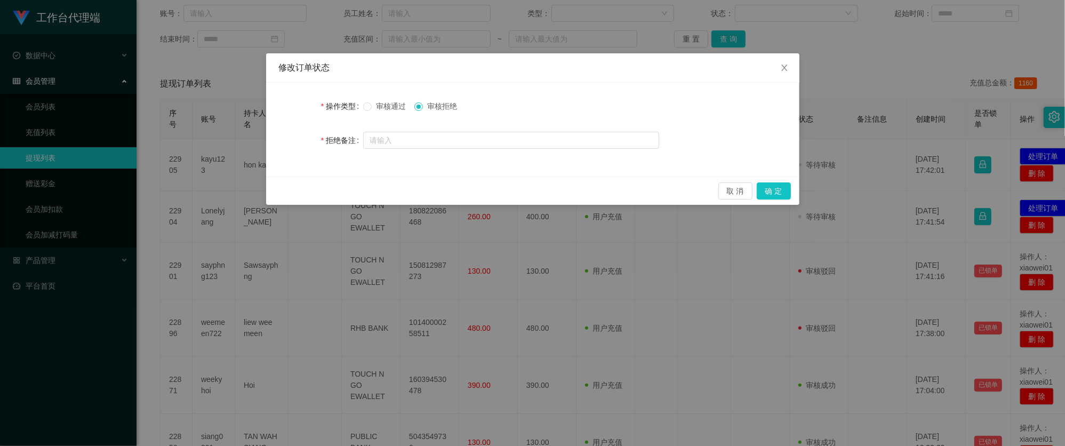
click at [390, 102] on span "审核通过" at bounding box center [391, 106] width 38 height 9
click at [785, 183] on button "确 定" at bounding box center [774, 190] width 34 height 17
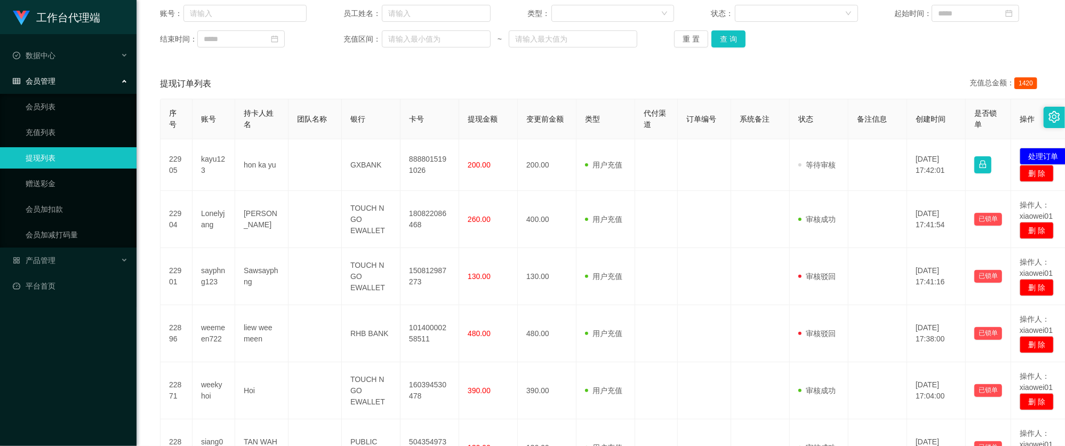
click at [742, 41] on div "重 置 查 询" at bounding box center [747, 38] width 147 height 17
click at [728, 38] on button "查 询" at bounding box center [728, 38] width 34 height 17
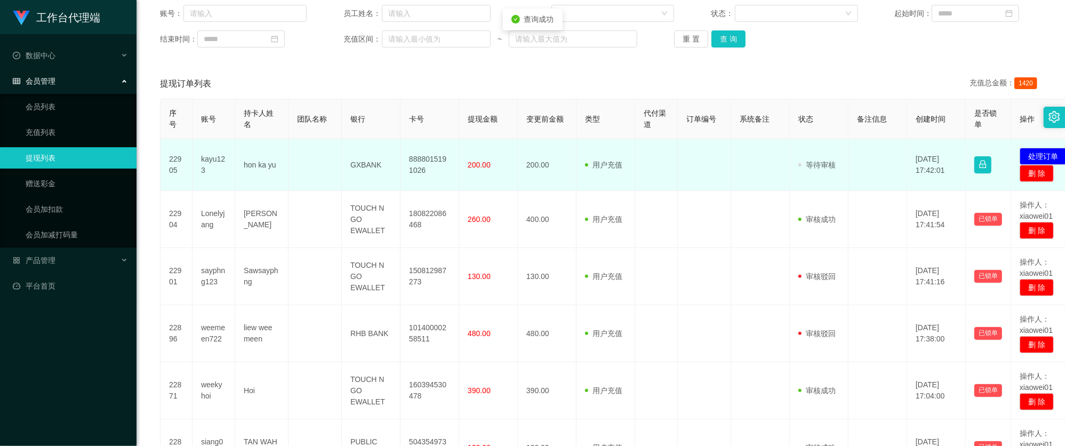
click at [210, 164] on td "kayu123" at bounding box center [213, 165] width 43 height 52
click at [696, 180] on td at bounding box center [704, 165] width 53 height 52
click at [1025, 150] on button "处理订单" at bounding box center [1043, 156] width 47 height 17
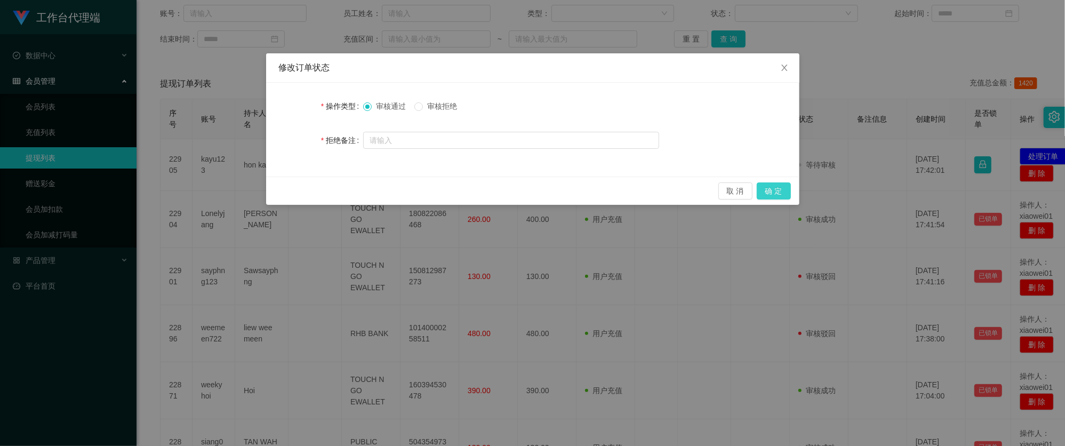
click at [776, 194] on button "确 定" at bounding box center [774, 190] width 34 height 17
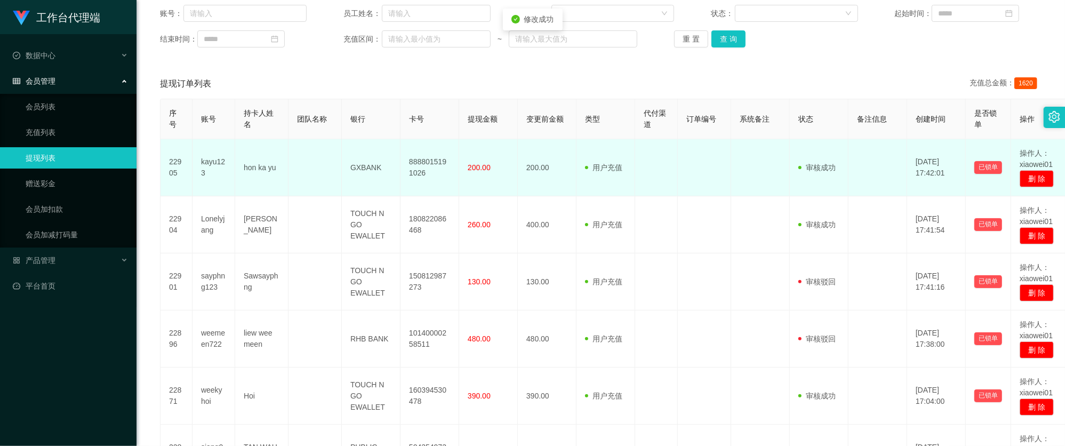
click at [429, 160] on td "8888015191026" at bounding box center [429, 167] width 59 height 57
click at [428, 160] on td "8888015191026" at bounding box center [429, 167] width 59 height 57
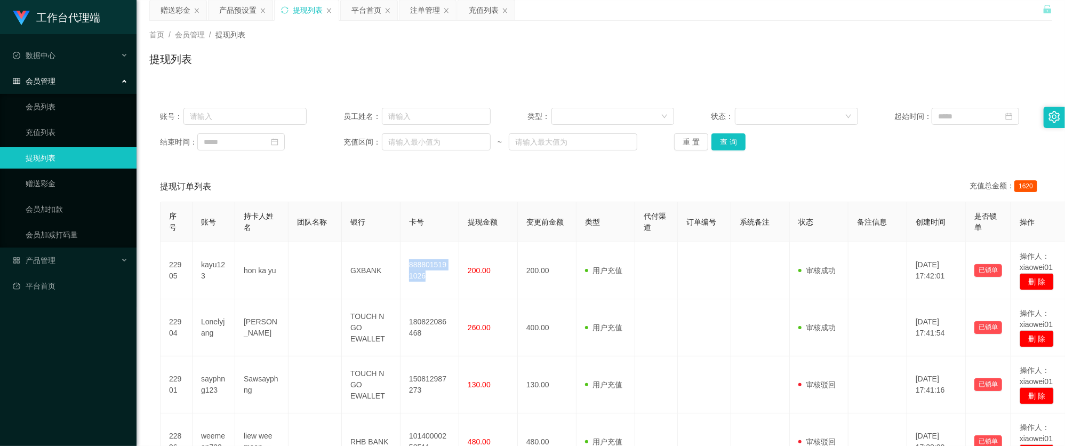
scroll to position [0, 0]
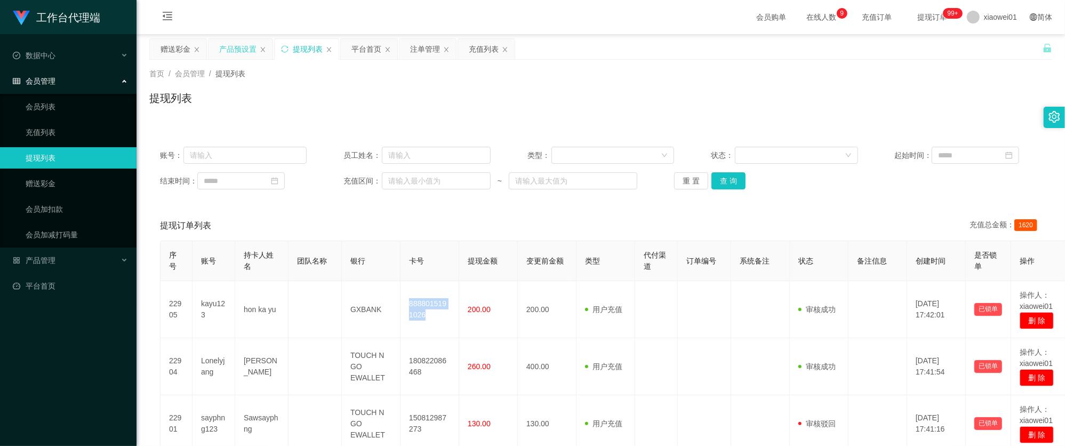
click at [246, 57] on div "产品预设置" at bounding box center [237, 49] width 37 height 20
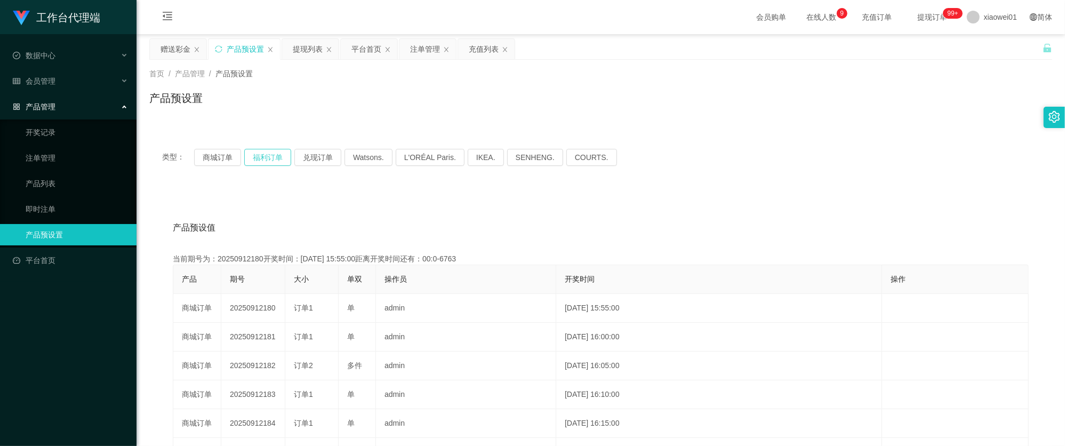
click at [265, 158] on button "福利订单" at bounding box center [267, 157] width 47 height 17
click at [212, 158] on button "商城订单" at bounding box center [217, 157] width 47 height 17
click at [430, 55] on div "注单管理" at bounding box center [425, 49] width 30 height 20
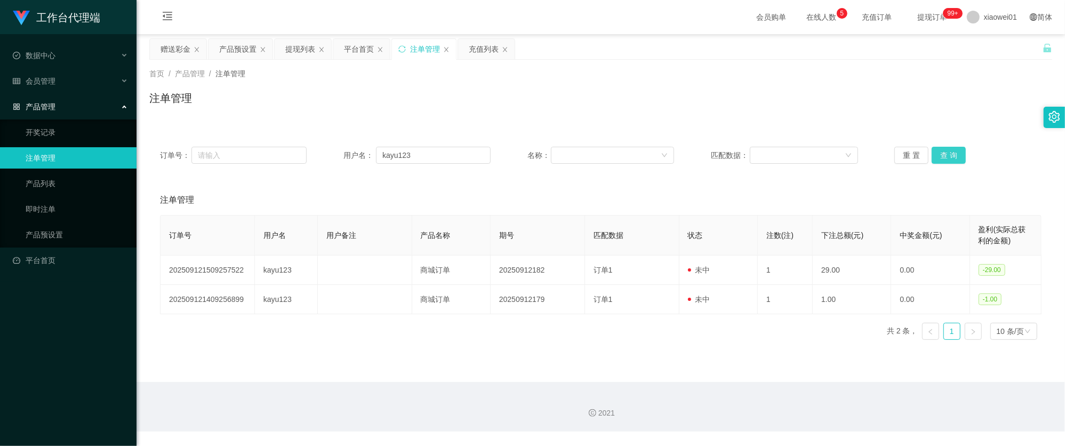
click at [953, 152] on button "查 询" at bounding box center [949, 155] width 34 height 17
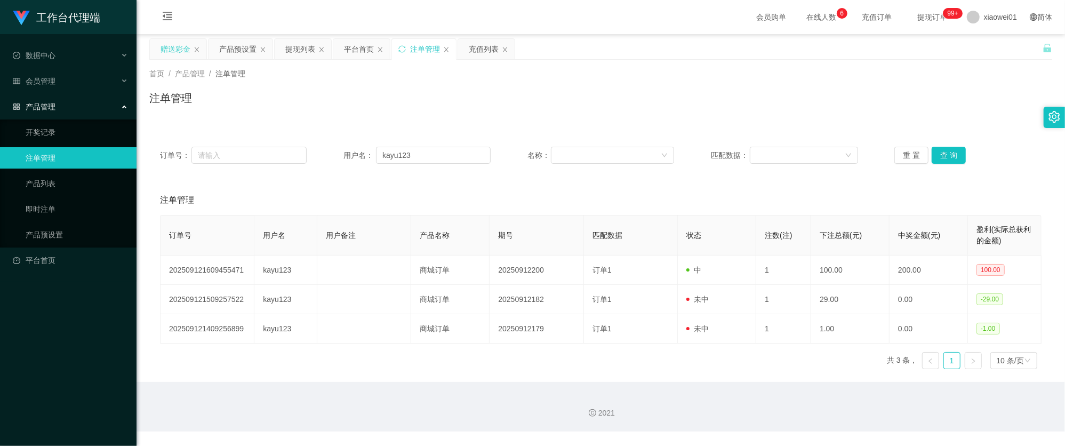
click at [177, 43] on div "赠送彩金" at bounding box center [176, 49] width 30 height 20
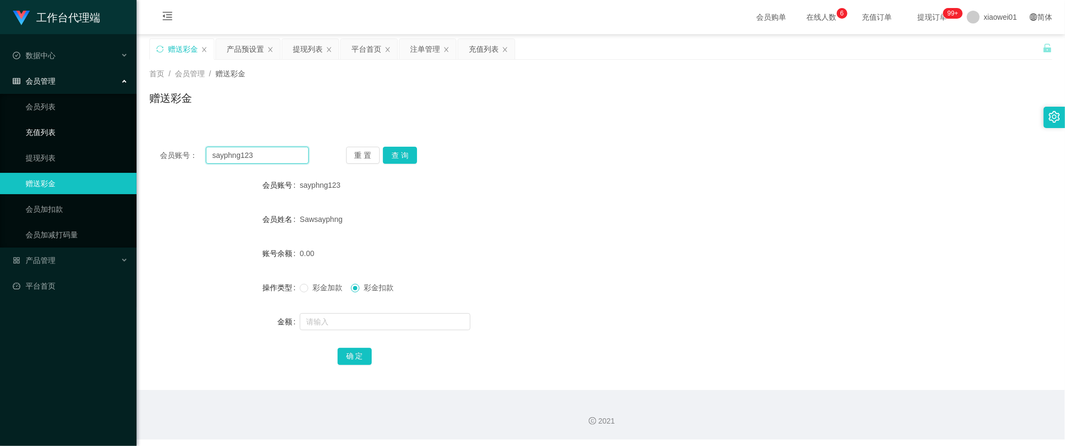
drag, startPoint x: 265, startPoint y: 154, endPoint x: 18, endPoint y: 129, distance: 248.6
click at [32, 131] on section "工作台代理端 数据中心 会员管理 会员列表 充值列表 提现列表 赠送彩金 会员加扣款 会员加减打码量 产品管理 开奖记录 注单管理 产品列表 即时注单 产品预…" at bounding box center [532, 219] width 1065 height 439
paste input "KC888"
type input "KC888"
click at [399, 152] on button "查 询" at bounding box center [400, 155] width 34 height 17
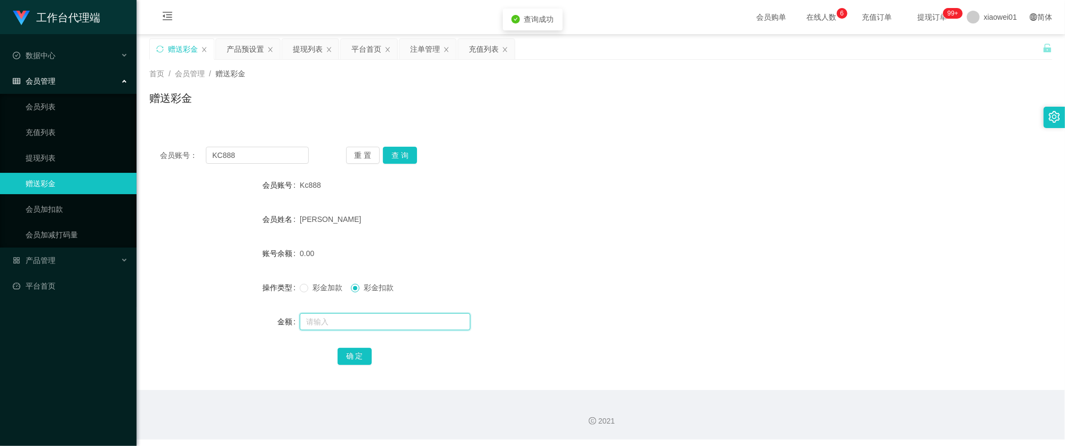
click at [389, 321] on input "text" at bounding box center [385, 321] width 171 height 17
type input "100"
click at [320, 296] on div "彩金加款 彩金扣款" at bounding box center [563, 287] width 527 height 21
click at [323, 291] on span "彩金加款" at bounding box center [327, 287] width 38 height 9
click at [348, 359] on button "确 定" at bounding box center [355, 356] width 34 height 17
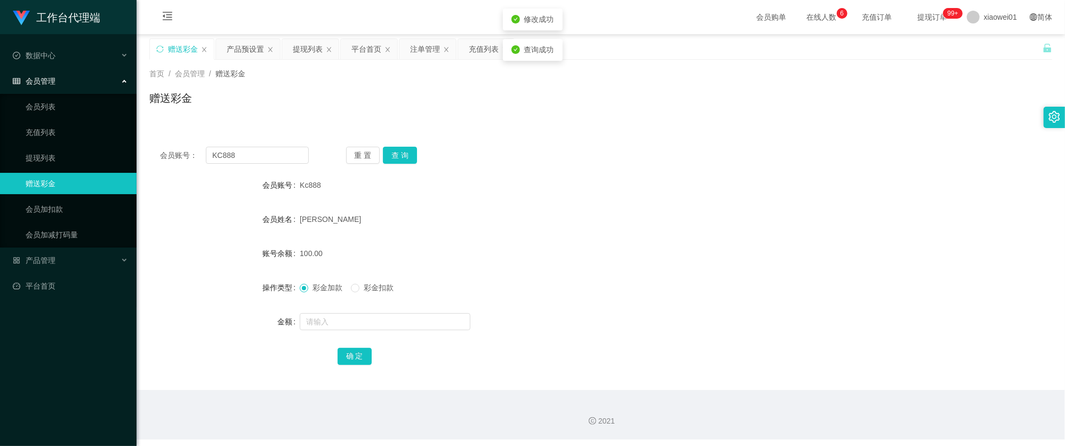
click at [711, 302] on form "会员账号 Kc888 会员姓名 [PERSON_NAME] 账号余额 100.00 操作类型 彩金加款 彩金扣款 金额 确 定" at bounding box center [600, 270] width 903 height 192
drag, startPoint x: 388, startPoint y: 293, endPoint x: 357, endPoint y: 333, distance: 50.9
click at [360, 336] on form "会员账号 Kc888 会员姓名 [PERSON_NAME] 账号余额 100.00 操作类型 彩金加款 彩金扣款 金额 确 定" at bounding box center [600, 270] width 903 height 192
click at [347, 325] on input "text" at bounding box center [385, 321] width 171 height 17
click at [357, 324] on input "text" at bounding box center [385, 321] width 171 height 17
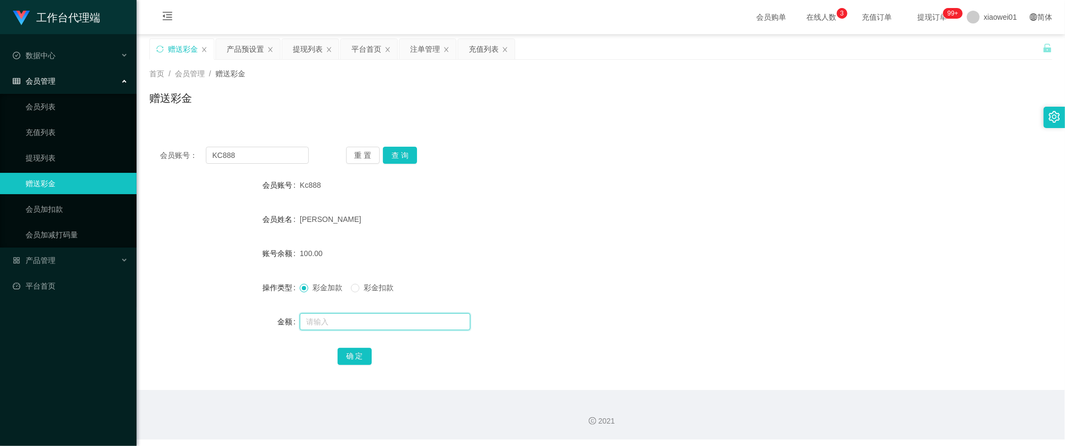
click at [368, 318] on input "text" at bounding box center [385, 321] width 171 height 17
type input "30"
click at [359, 343] on form "会员账号 Kc888 会员姓名 [PERSON_NAME] 账号余额 100.00 操作类型 彩金加款 彩金扣款 金额 30 确 定" at bounding box center [600, 270] width 903 height 192
click at [359, 346] on div "确 定" at bounding box center [601, 355] width 527 height 21
drag, startPoint x: 520, startPoint y: 300, endPoint x: 512, endPoint y: 307, distance: 10.9
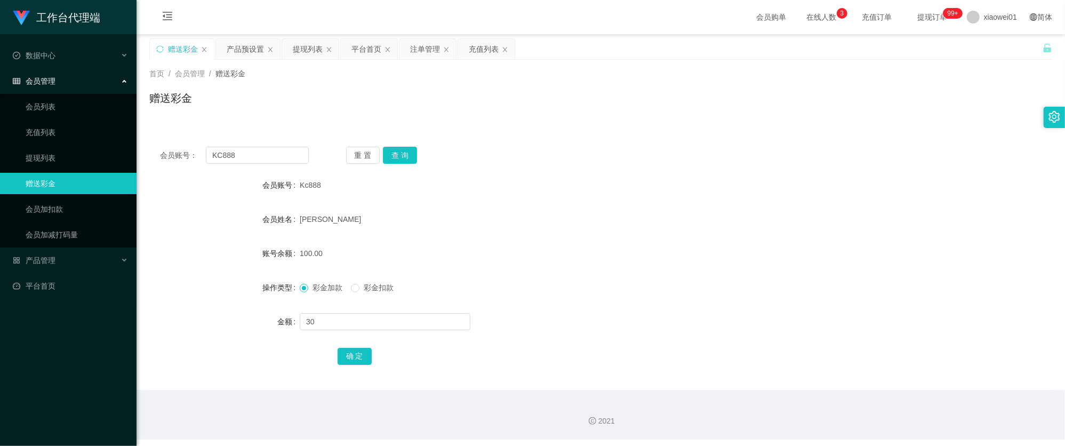
click at [515, 304] on form "会员账号 Kc888 会员姓名 [PERSON_NAME] 账号余额 100.00 操作类型 彩金加款 彩金扣款 金额 30 确 定" at bounding box center [600, 270] width 903 height 192
click at [350, 349] on button "确 定" at bounding box center [355, 356] width 34 height 17
click at [600, 256] on div "130.00" at bounding box center [563, 253] width 527 height 21
click at [314, 45] on div "提现列表" at bounding box center [308, 49] width 30 height 20
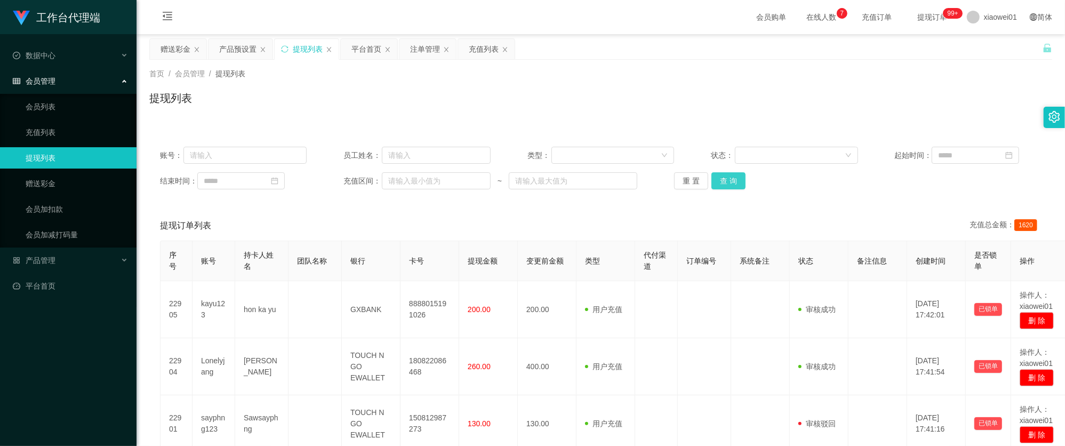
click at [729, 180] on button "查 询" at bounding box center [728, 180] width 34 height 17
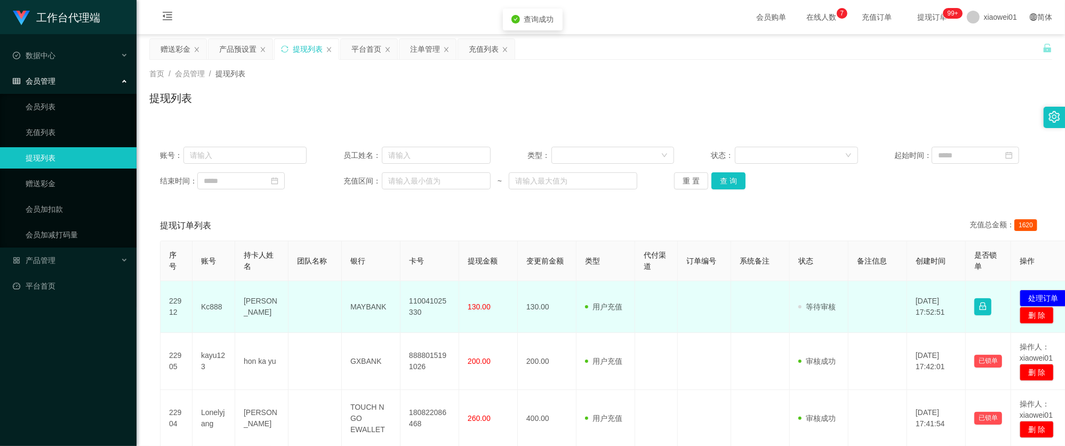
click at [414, 303] on td "110041025330" at bounding box center [429, 307] width 59 height 52
click at [414, 302] on td "110041025330" at bounding box center [429, 307] width 59 height 52
click at [1040, 289] on td "发起代付 处理订单 删 除" at bounding box center [1046, 307] width 71 height 52
click at [1039, 291] on button "处理订单" at bounding box center [1043, 298] width 47 height 17
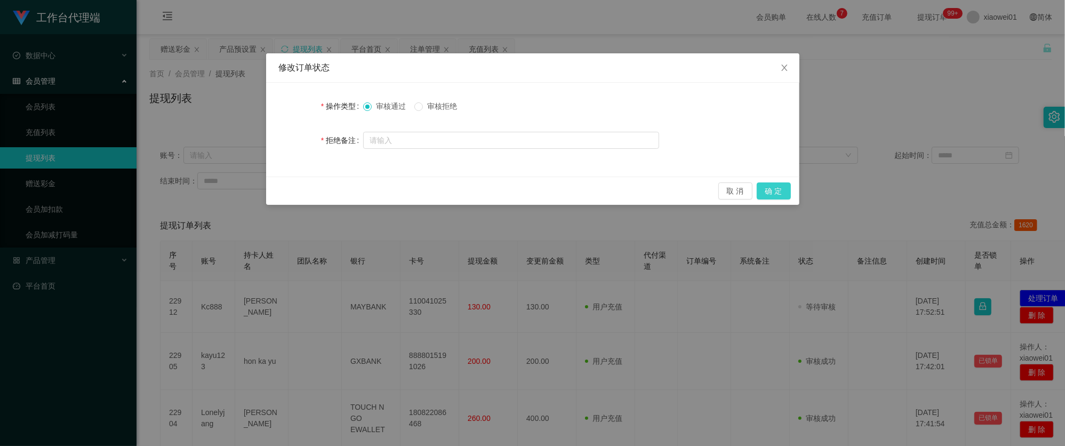
click at [781, 191] on button "确 定" at bounding box center [774, 190] width 34 height 17
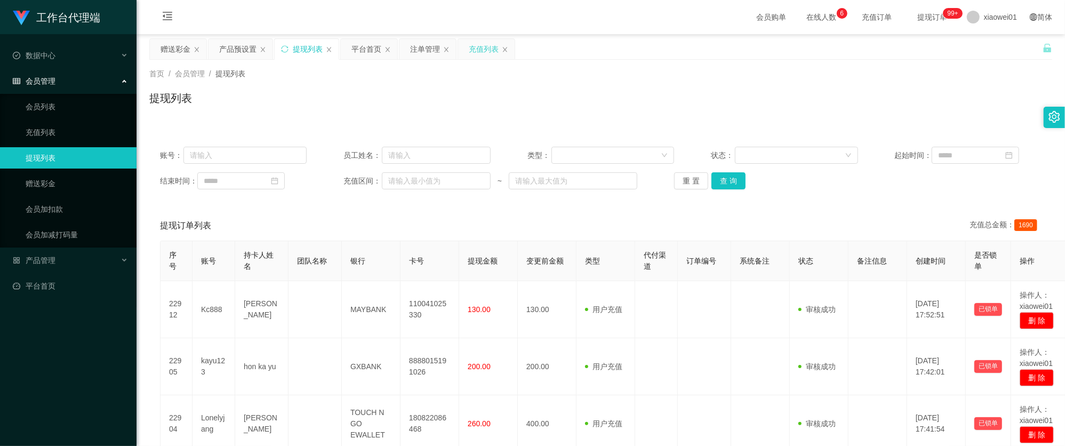
click at [477, 47] on div "充值列表" at bounding box center [484, 49] width 30 height 20
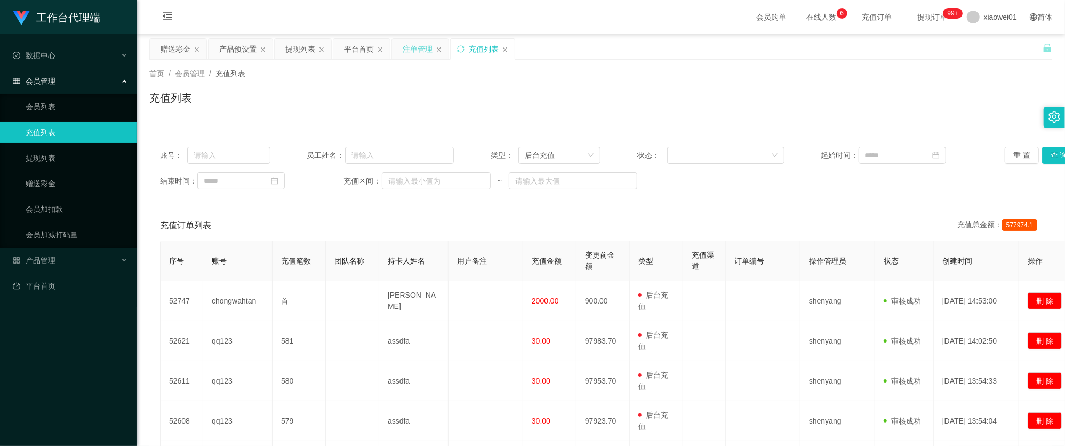
click at [408, 52] on div "注单管理" at bounding box center [418, 49] width 30 height 20
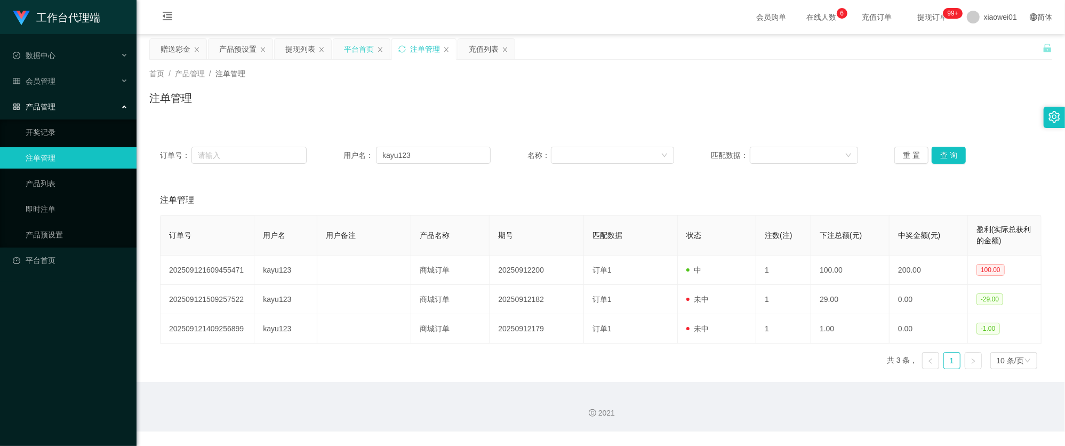
click at [372, 54] on div "平台首页" at bounding box center [359, 49] width 30 height 20
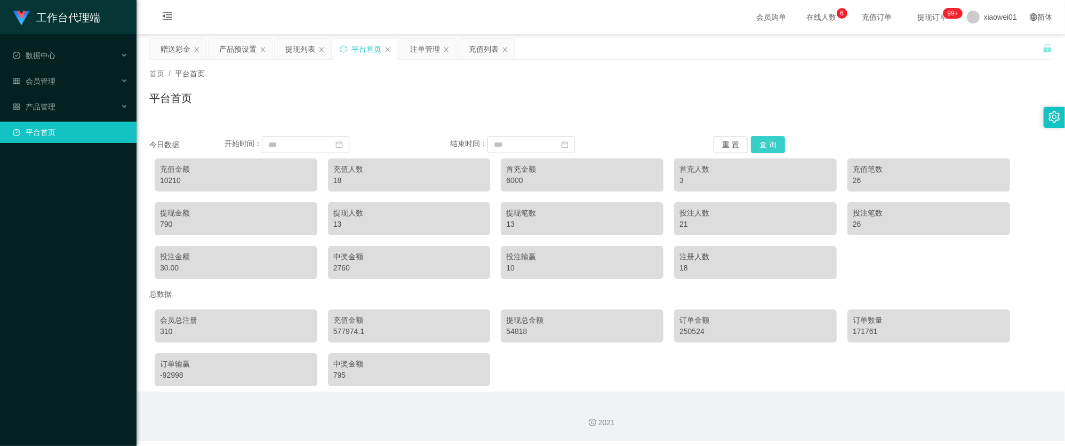
click at [753, 137] on button "查 询" at bounding box center [768, 144] width 34 height 17
click at [156, 177] on div "充值金额 12470" at bounding box center [236, 174] width 163 height 33
